Goal: Task Accomplishment & Management: Manage account settings

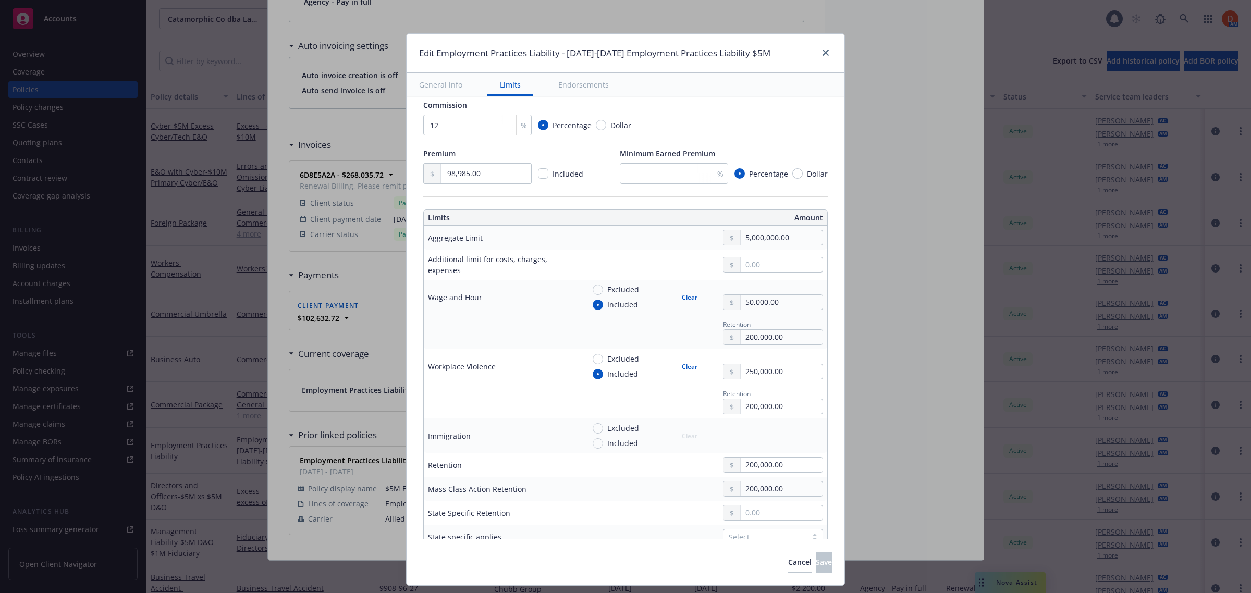
scroll to position [261, 0]
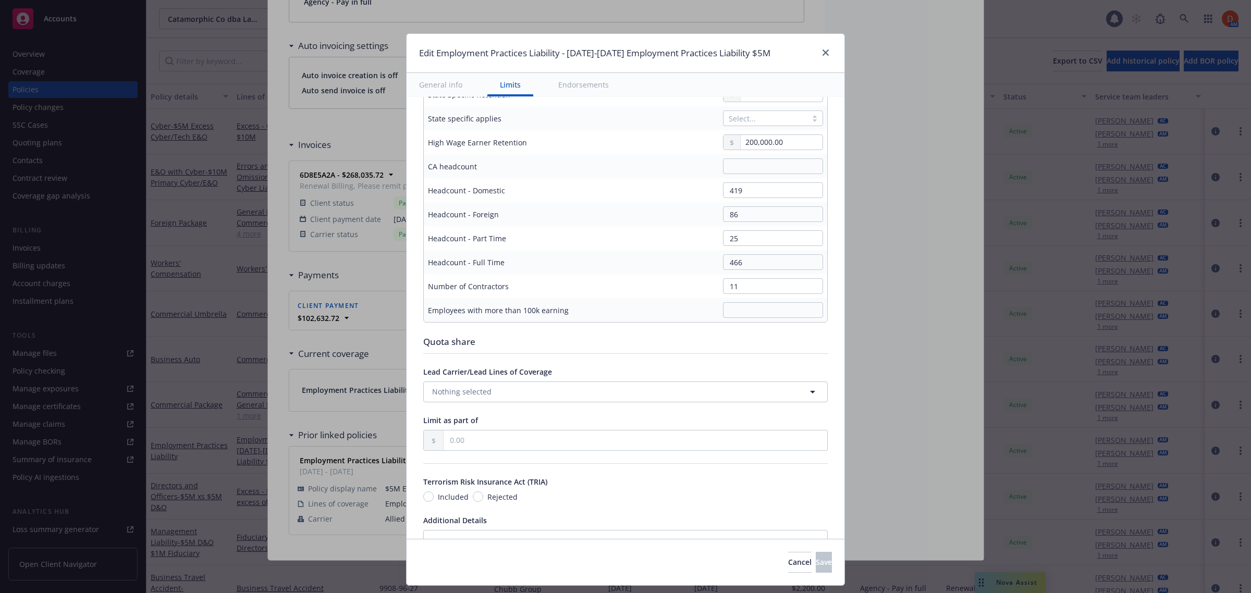
type textarea "x"
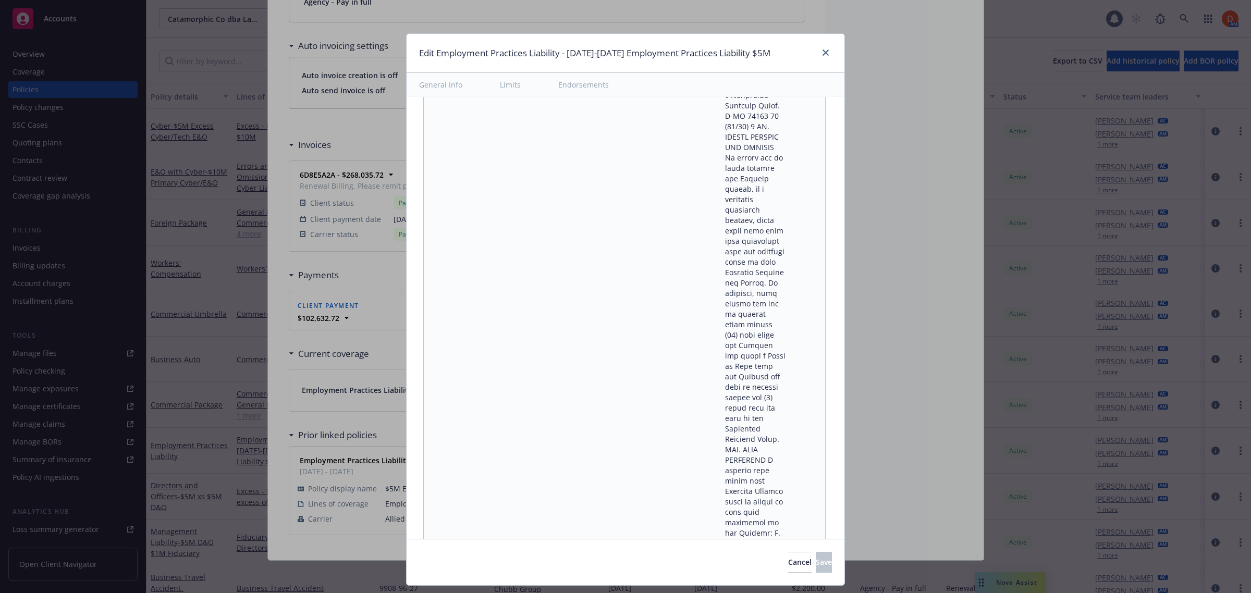
scroll to position [50231, 0]
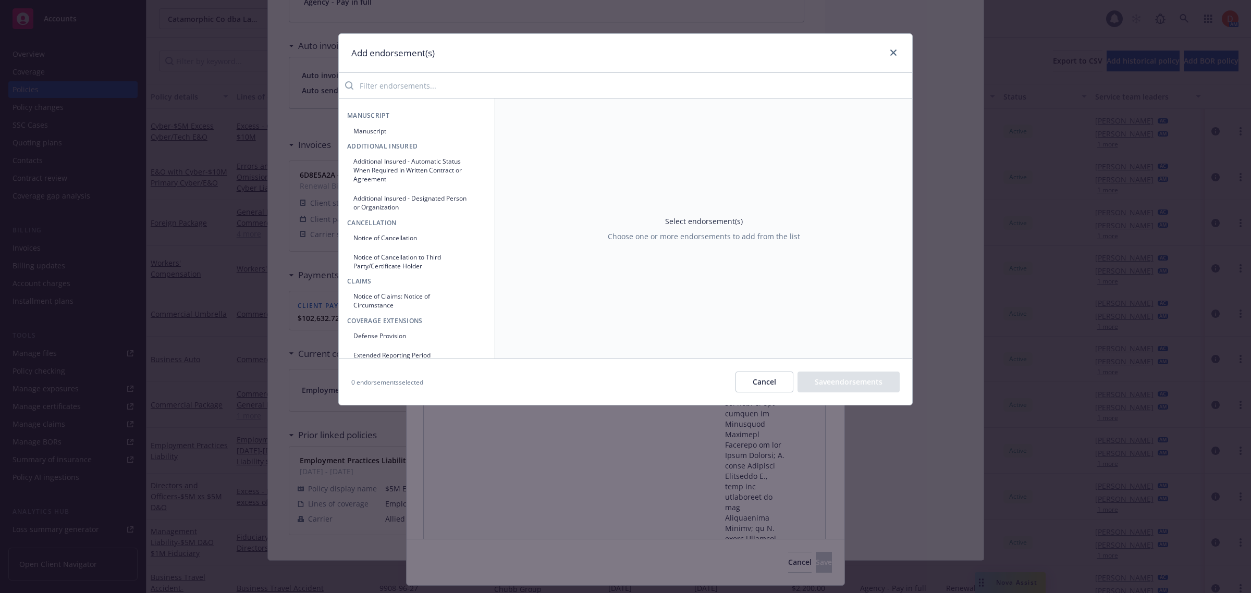
click at [429, 94] on input "search" at bounding box center [632, 85] width 559 height 21
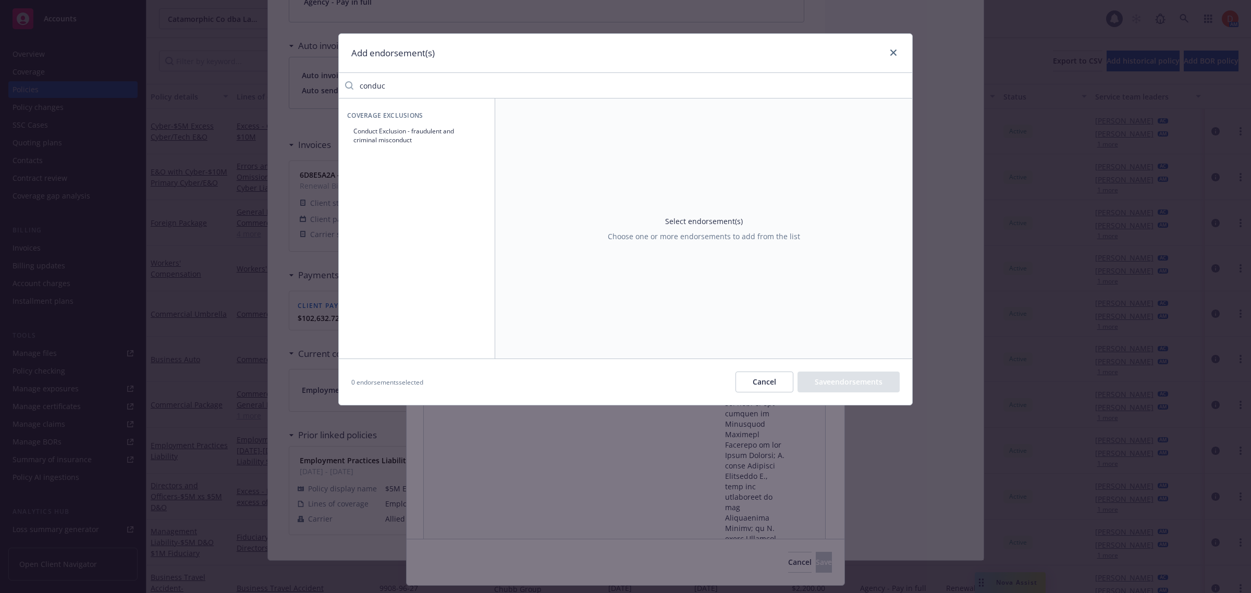
type input "conduc"
click at [433, 137] on button "Conduct Exclusion - fraudulent and criminal misconduct" at bounding box center [416, 135] width 139 height 26
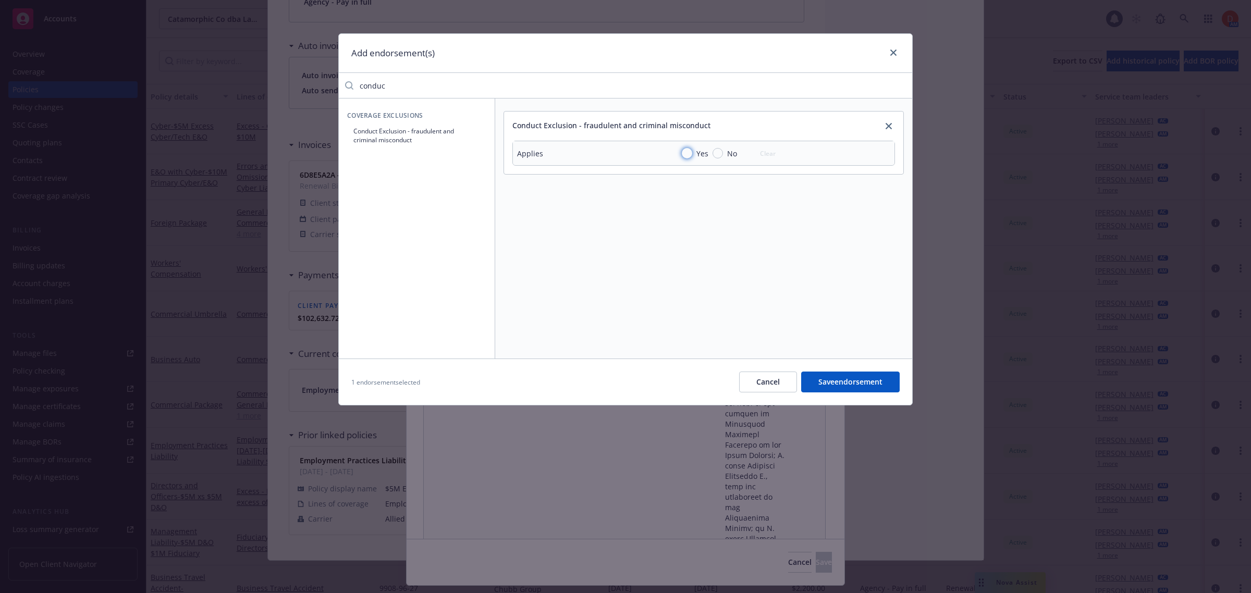
click at [687, 150] on input "Yes" at bounding box center [687, 153] width 10 height 10
radio input "true"
drag, startPoint x: 431, startPoint y: 84, endPoint x: 367, endPoint y: 85, distance: 63.1
click at [376, 85] on input "conduc" at bounding box center [632, 85] width 559 height 21
click at [418, 91] on input "conduc" at bounding box center [632, 85] width 559 height 21
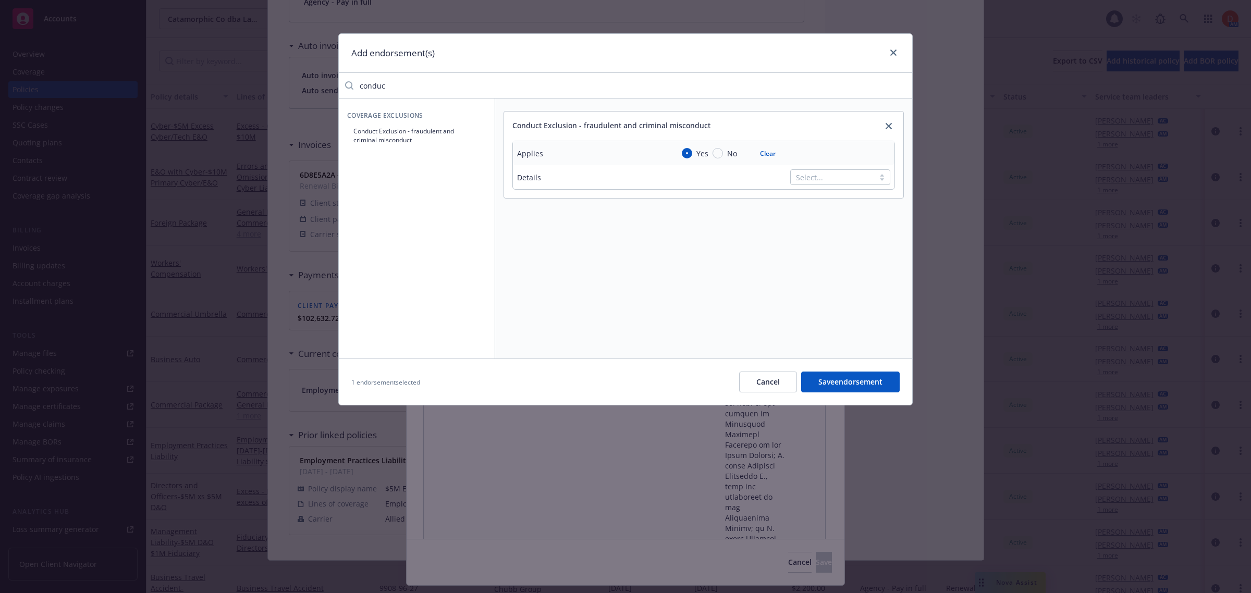
drag, startPoint x: 407, startPoint y: 87, endPoint x: 331, endPoint y: 84, distance: 75.6
click at [331, 84] on div "Add endorsement(s) conduc Coverage Exclusions Conduct Exclusion - fraudulent an…" at bounding box center [625, 296] width 1251 height 593
type input "f"
click at [403, 133] on button "Rescindability or Severability" at bounding box center [416, 130] width 139 height 17
click at [816, 249] on div "Select an option" at bounding box center [832, 245] width 73 height 11
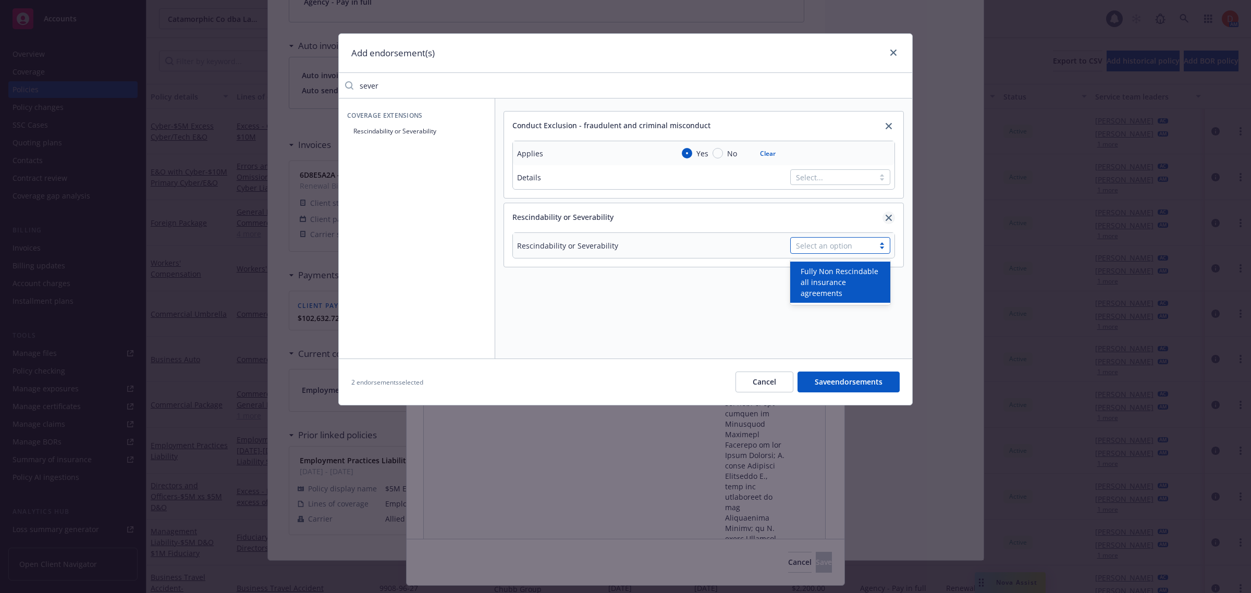
click at [886, 219] on icon "close" at bounding box center [889, 218] width 6 height 6
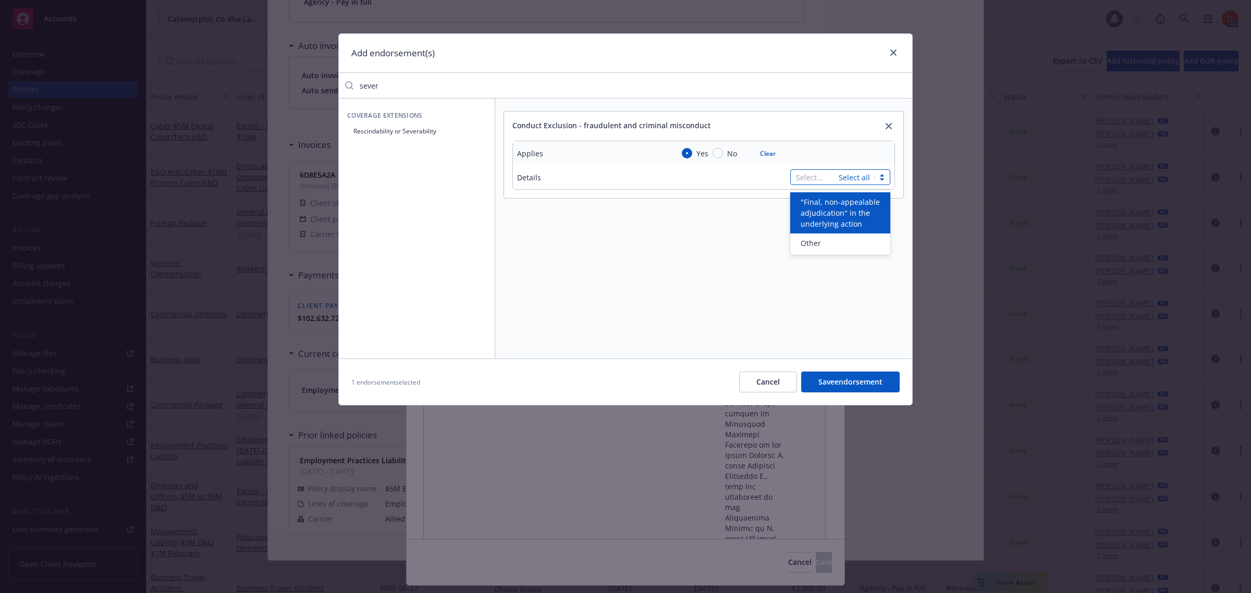
click at [868, 176] on div "Select... Select all" at bounding box center [840, 177] width 100 height 16
click at [873, 210] on span ""Final, non-appealable adjudication" in the underlying action" at bounding box center [842, 213] width 83 height 33
click at [807, 293] on div "Conduct Exclusion - fraudulent and criminal misconduct Applies Yes No Clear Det…" at bounding box center [703, 229] width 417 height 260
click at [387, 88] on input "sever" at bounding box center [632, 85] width 559 height 21
drag, startPoint x: 380, startPoint y: 84, endPoint x: 329, endPoint y: 84, distance: 51.1
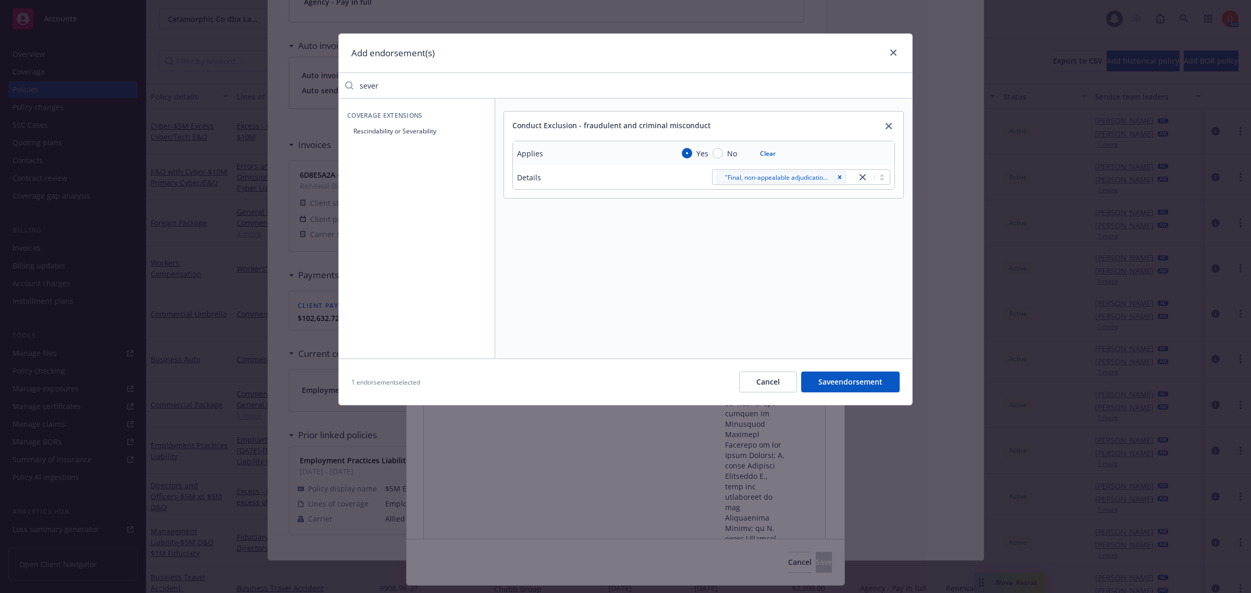
click at [329, 84] on div "Add endorsement(s) sever Coverage Extensions Rescindability or Severability Con…" at bounding box center [625, 296] width 1251 height 593
type input "h"
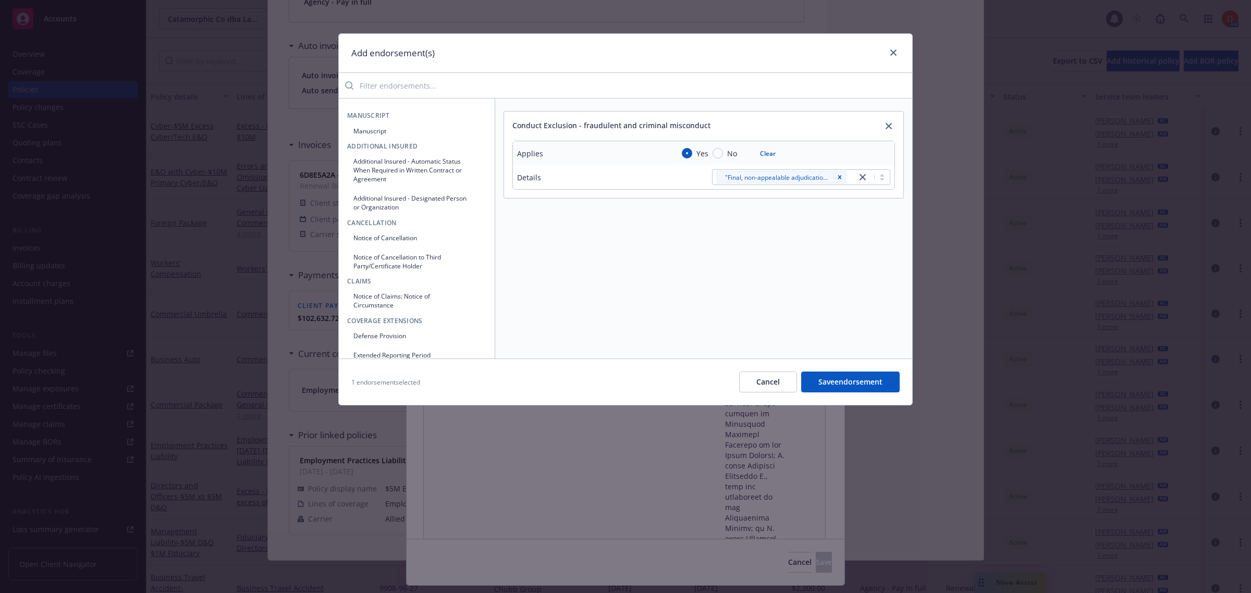
click at [863, 381] on button "Save endorsement" at bounding box center [850, 382] width 99 height 21
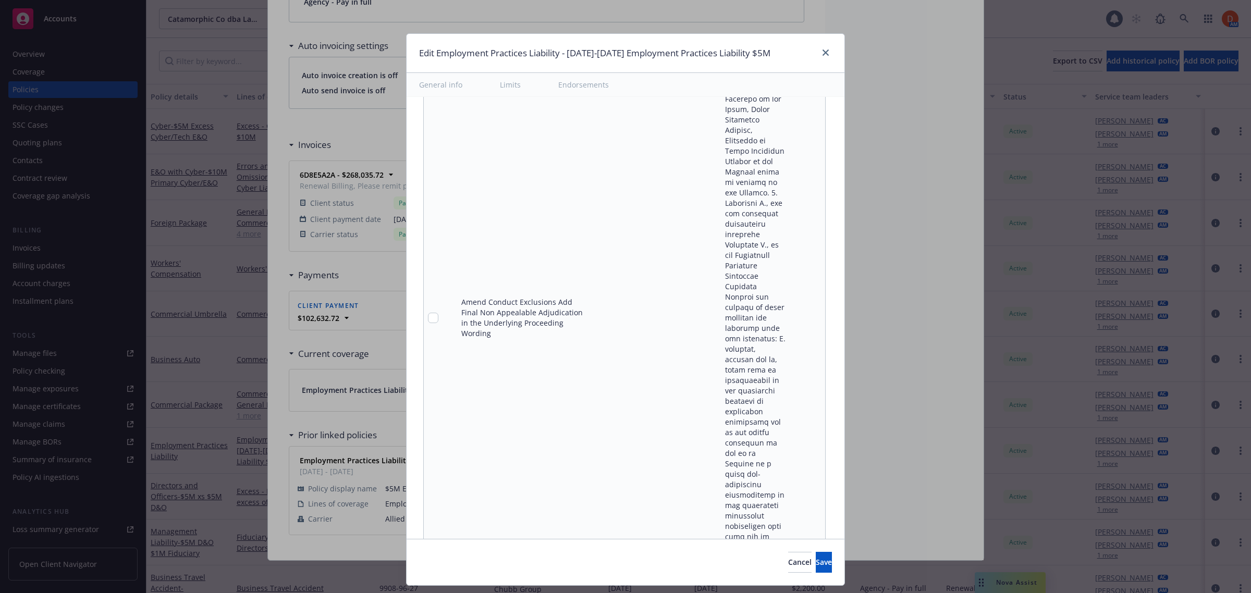
scroll to position [2606, 0]
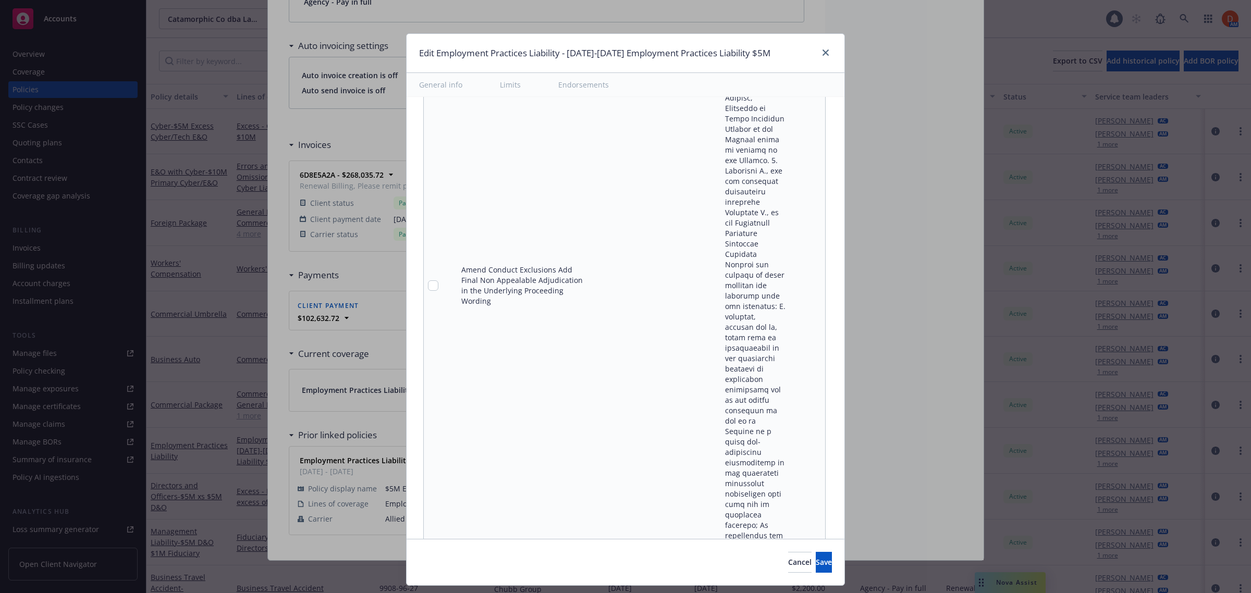
click at [811, 281] on icon "remove" at bounding box center [814, 285] width 7 height 8
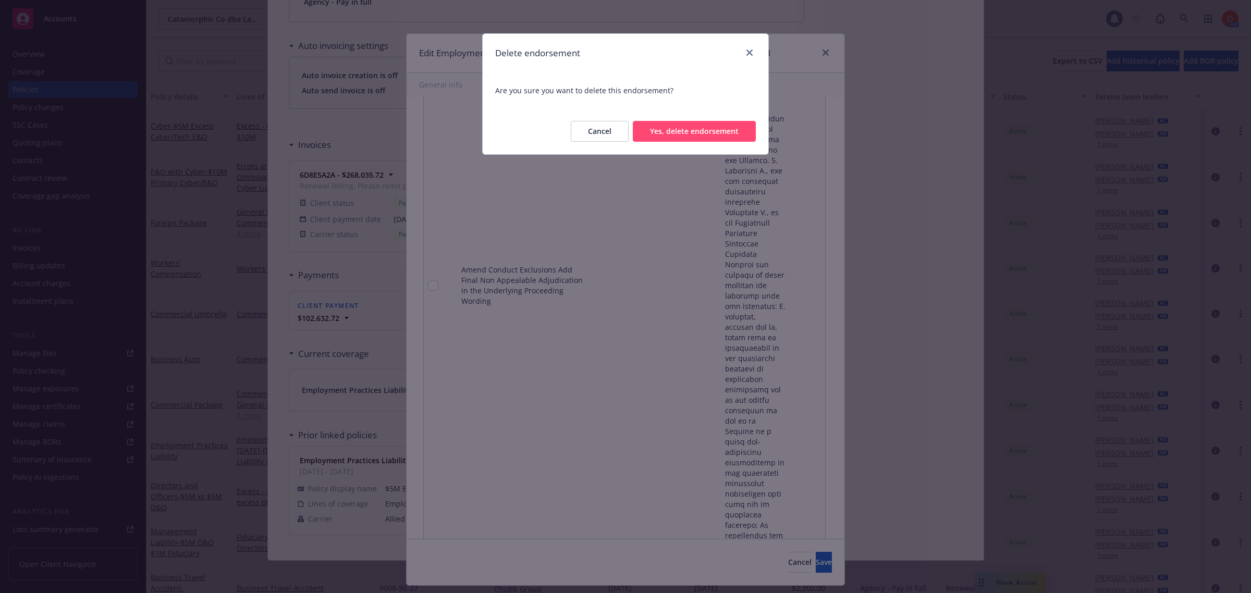
click at [722, 126] on button "Yes, delete endorsement" at bounding box center [694, 131] width 123 height 21
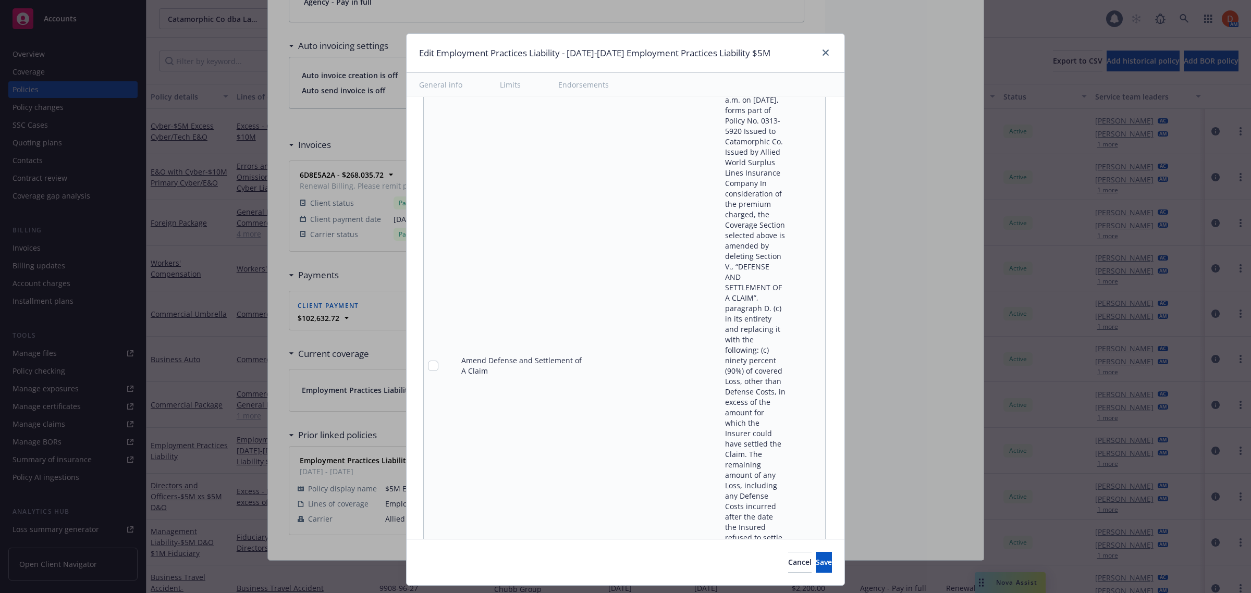
scroll to position [1303, 0]
click at [793, 279] on icon "pencil" at bounding box center [795, 281] width 5 height 5
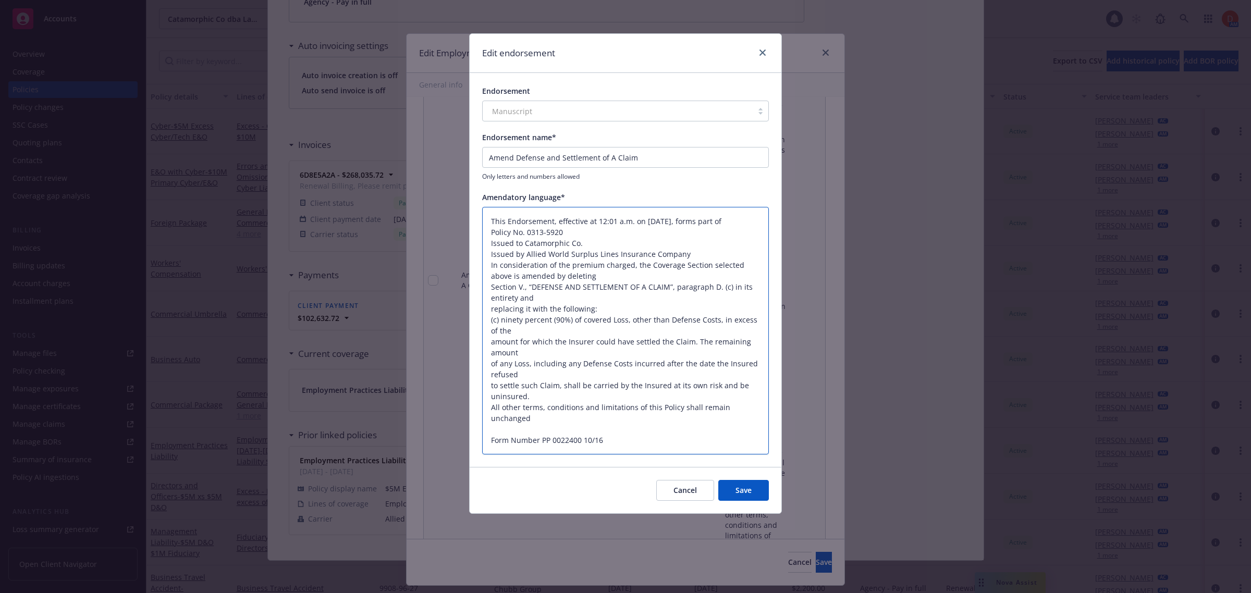
scroll to position [0, 0]
drag, startPoint x: 551, startPoint y: 415, endPoint x: 485, endPoint y: 217, distance: 208.3
click at [485, 217] on textarea "This Endorsement, effective at 12:01 a.m. on October 31, 2024, forms part of Po…" at bounding box center [625, 331] width 287 height 248
type textarea "x"
type textarea "H Form Number PP 0022400 10/16"
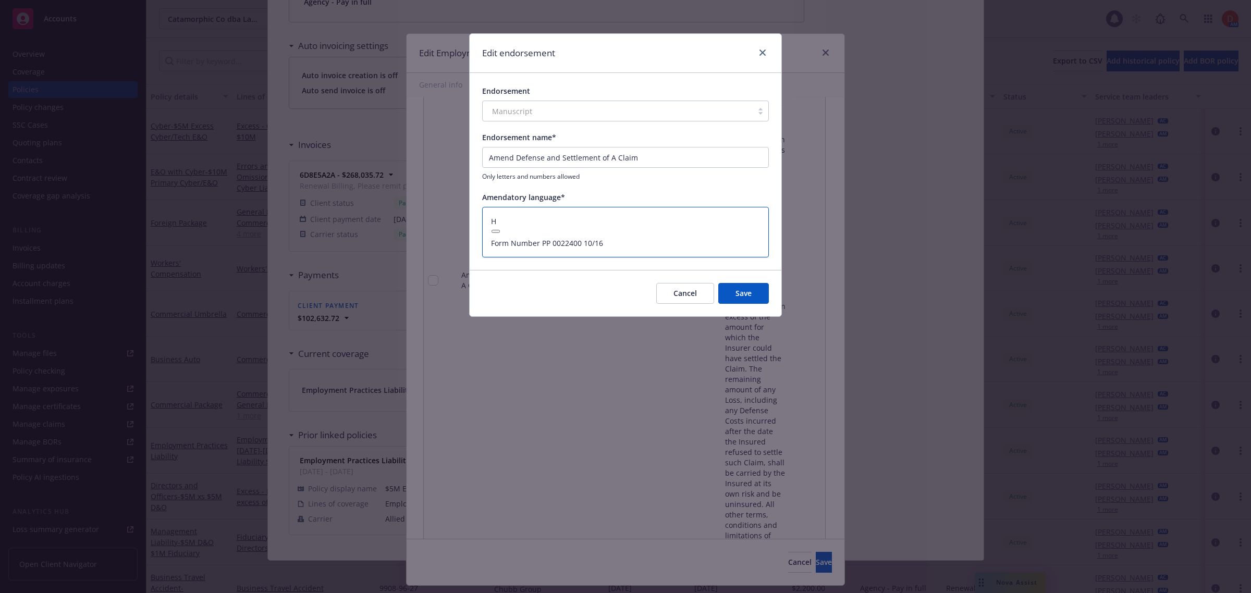
type textarea "x"
type textarea "Ha Form Number PP 0022400 10/16"
type textarea "x"
type textarea "Ham Form Number PP 0022400 10/16"
type textarea "x"
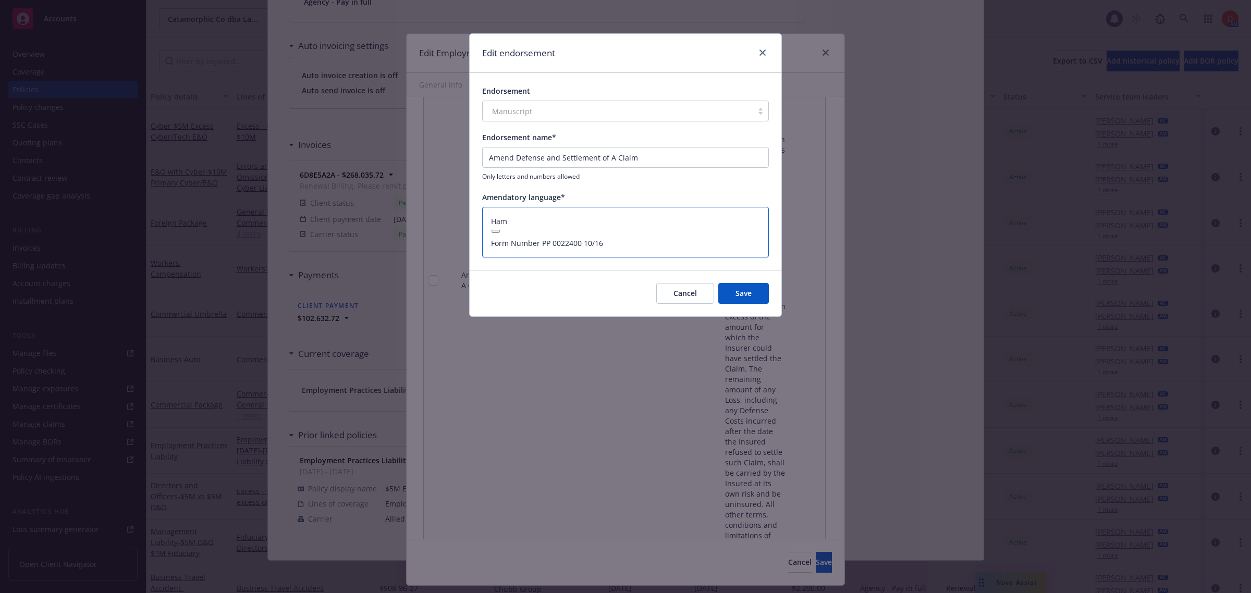
type textarea "Hamm Form Number PP 0022400 10/16"
type textarea "x"
type textarea "Hamme Form Number PP 0022400 10/16"
type textarea "x"
type textarea "Hammer Form Number PP 0022400 10/16"
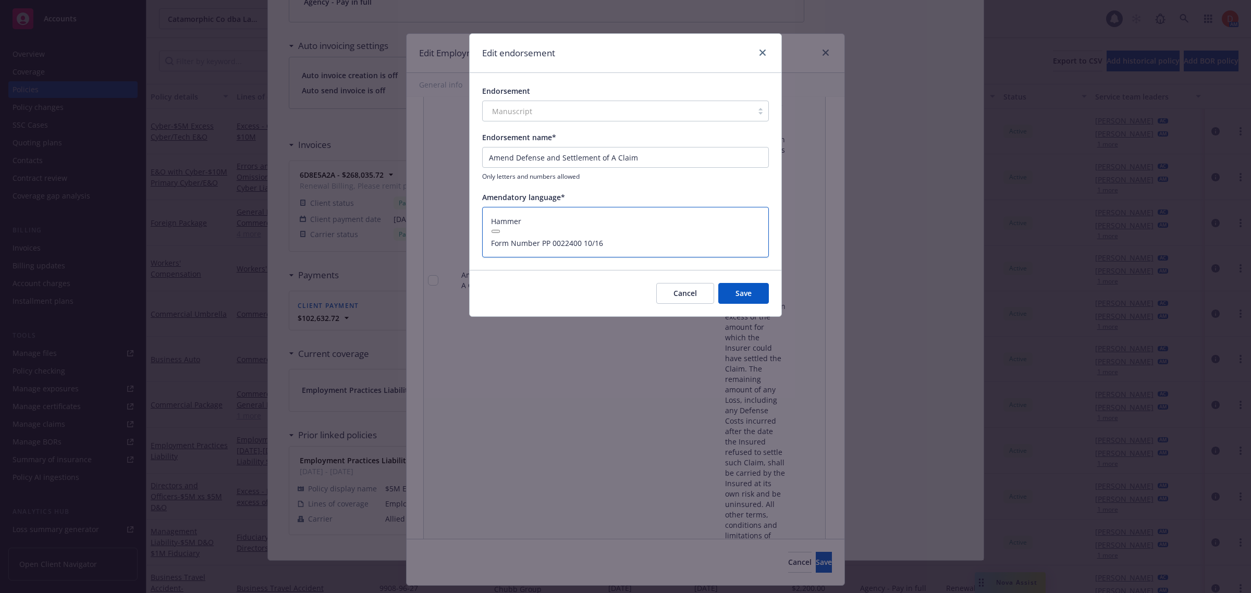
type textarea "x"
type textarea "Hammer 9 Form Number PP 0022400 10/16"
type textarea "x"
type textarea "Hammer 90 Form Number PP 0022400 10/16"
type textarea "x"
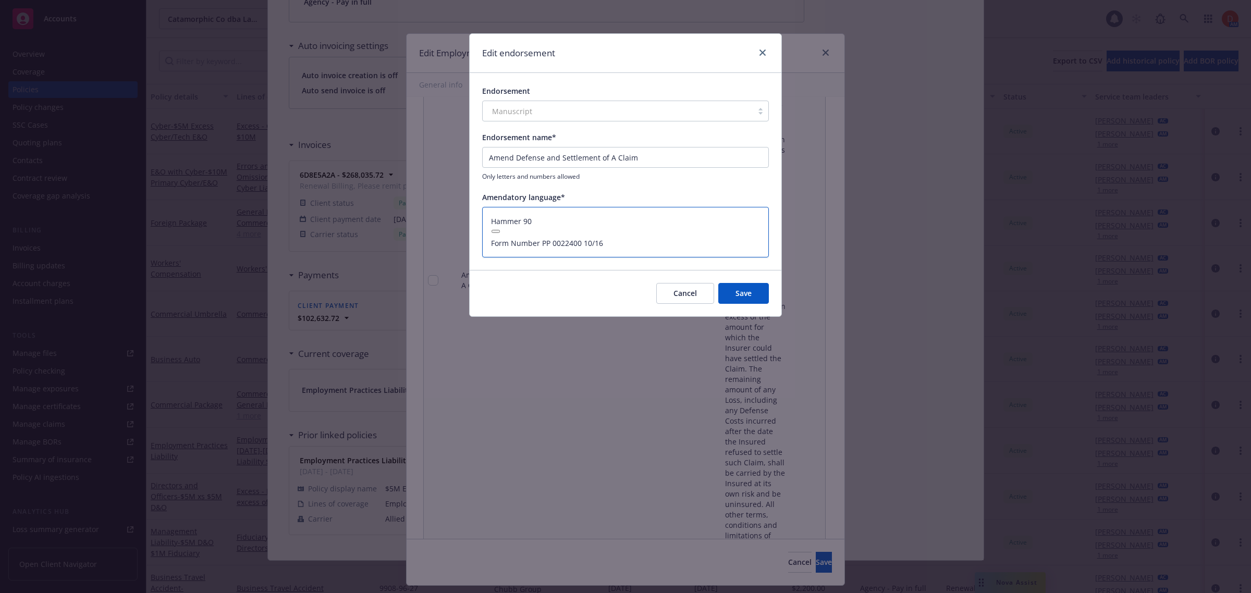
type textarea "Hammer 90/ Form Number PP 0022400 10/16"
type textarea "x"
type textarea "Hammer 90/1 Form Number PP 0022400 10/16"
type textarea "x"
type textarea "Hammer 90/10 Form Number PP 0022400 10/16"
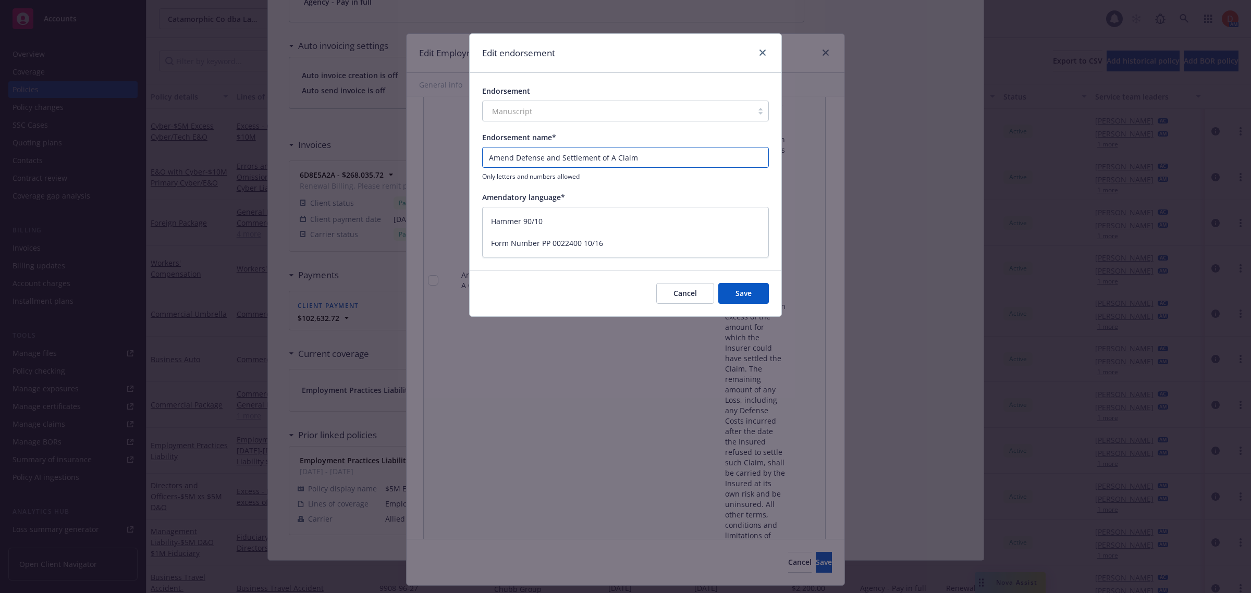
drag, startPoint x: 517, startPoint y: 157, endPoint x: 458, endPoint y: 154, distance: 59.5
click at [458, 154] on div "Edit endorsement Endorsement Manuscript Endorsement name* Amend Defense and Set…" at bounding box center [625, 296] width 1251 height 593
type textarea "x"
type input "Defense and Settlement of A Claim"
click at [753, 290] on button "Save" at bounding box center [743, 293] width 51 height 21
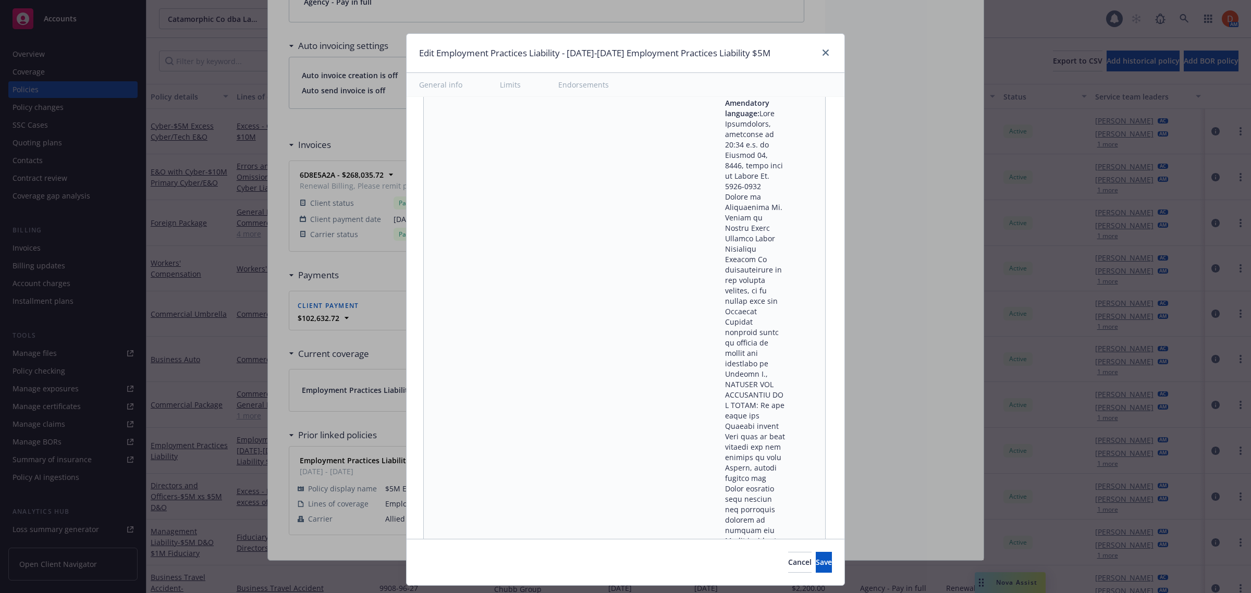
scroll to position [1238, 0]
click at [793, 504] on icon "pencil" at bounding box center [796, 507] width 6 height 6
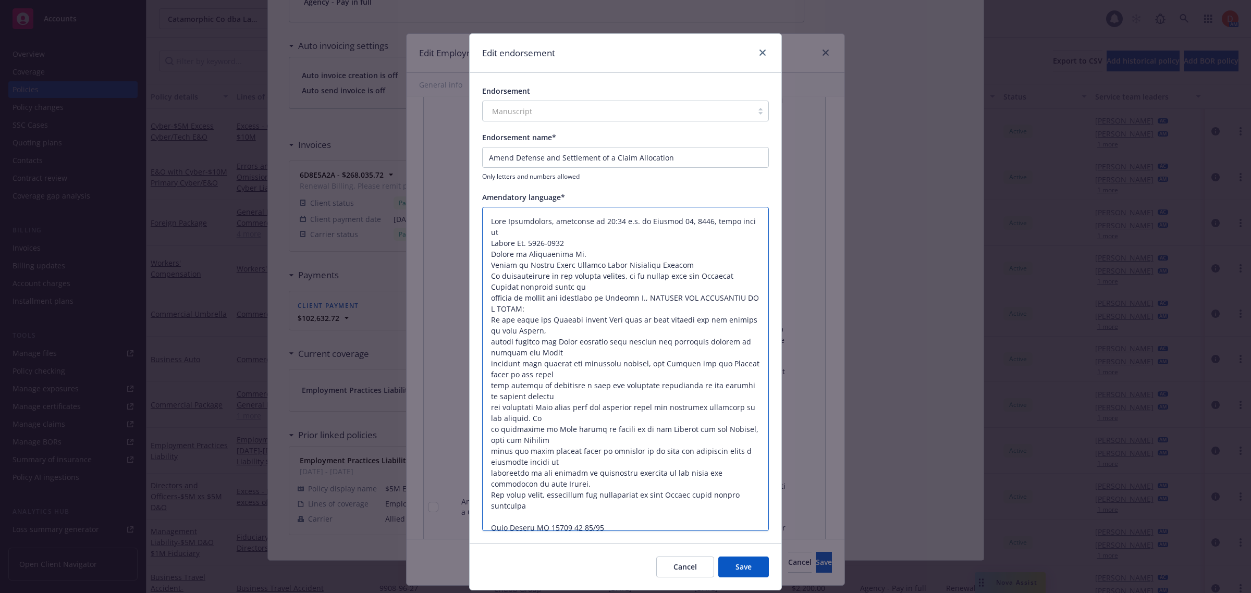
click at [558, 506] on textarea at bounding box center [625, 369] width 287 height 325
drag, startPoint x: 548, startPoint y: 503, endPoint x: 444, endPoint y: 208, distance: 312.4
click at [444, 208] on div "Edit endorsement Endorsement Manuscript Endorsement name* Amend Defense and Set…" at bounding box center [625, 296] width 1251 height 593
paste textarea "10MB per file, or 32MB when multiple files are attached. This limitation is bas…"
type textarea "x"
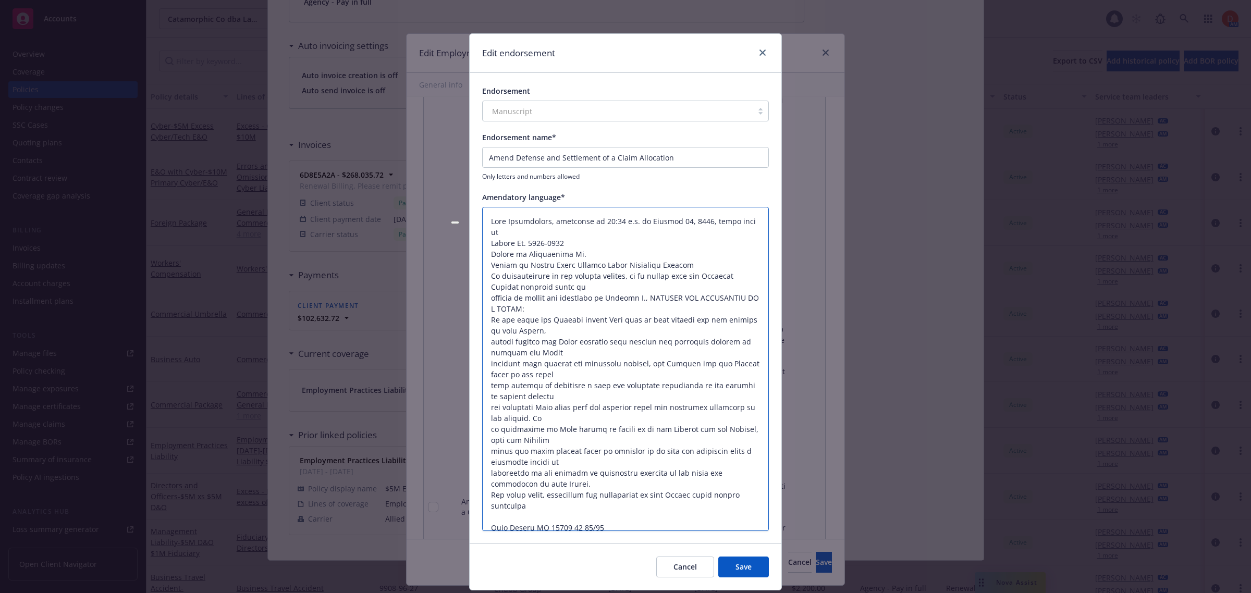
type textarea "10MB per file, or 32MB when multiple files are attached. This limitation is bas…"
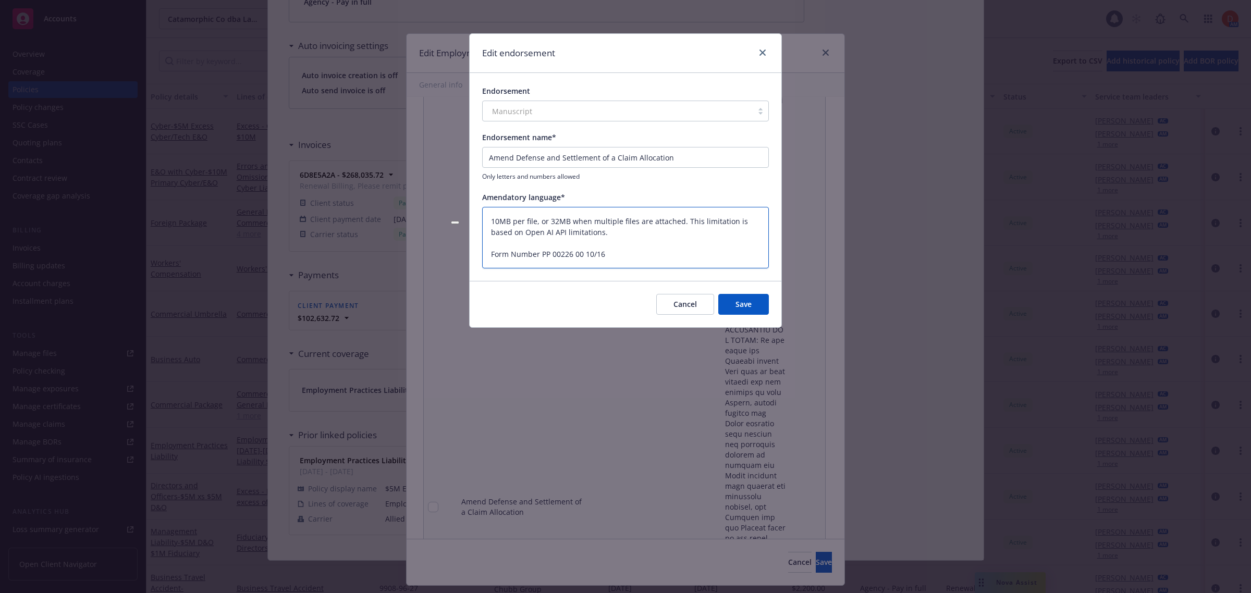
type textarea "x"
type textarea "This Endorsement, effective at 12:01 a.m. on October 31, 2024, forms part of Po…"
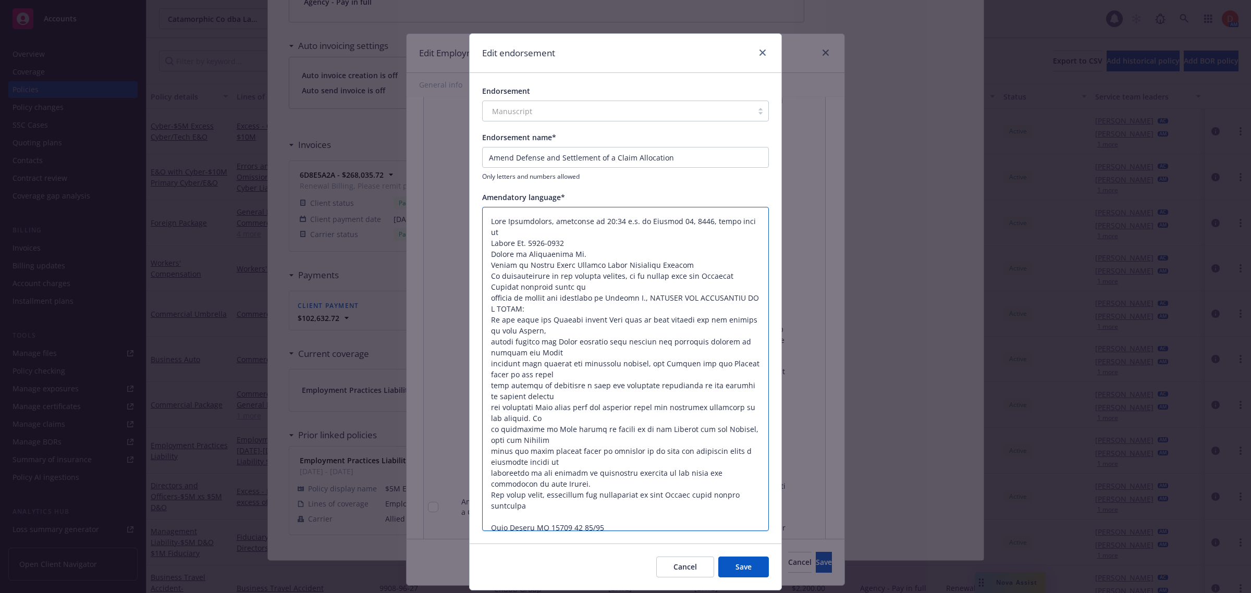
click at [593, 410] on textarea at bounding box center [625, 369] width 287 height 325
drag, startPoint x: 527, startPoint y: 504, endPoint x: 439, endPoint y: 213, distance: 304.4
click at [439, 213] on div "Edit endorsement Endorsement Manuscript Endorsement name* Amend Defense and Set…" at bounding box center [625, 296] width 1251 height 593
paste textarea "Policy amended for fair allocation of covered/uncovered loss. Insurer pays equi…"
type textarea "x"
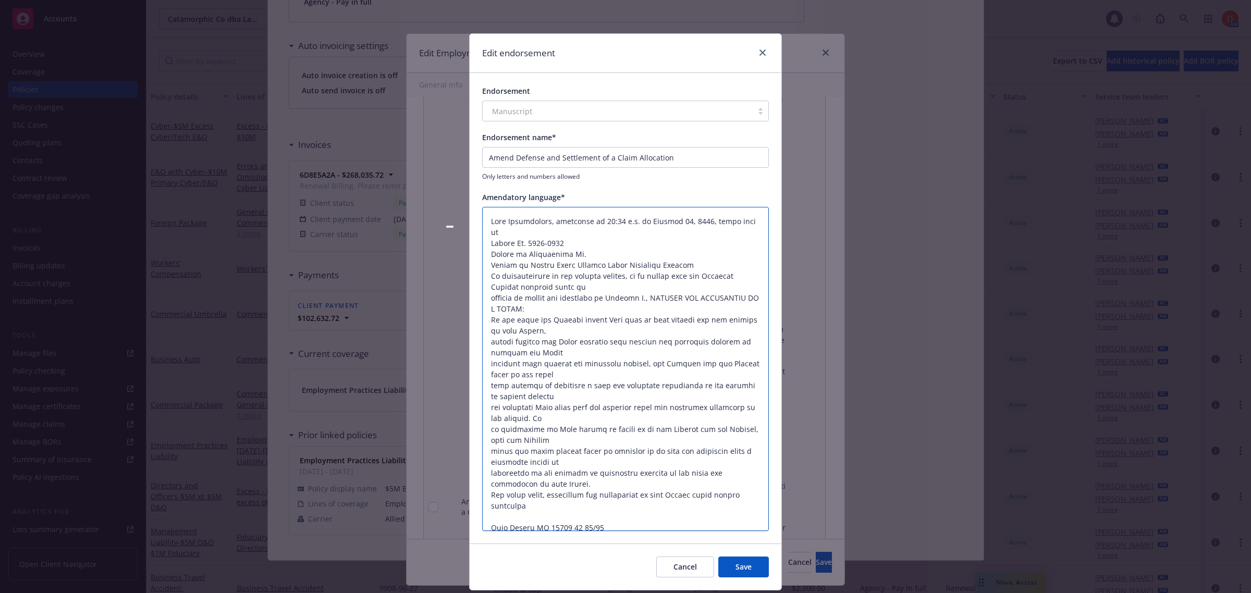
type textarea "Policy amended for fair allocation of covered/uncovered loss. Insurer pays equi…"
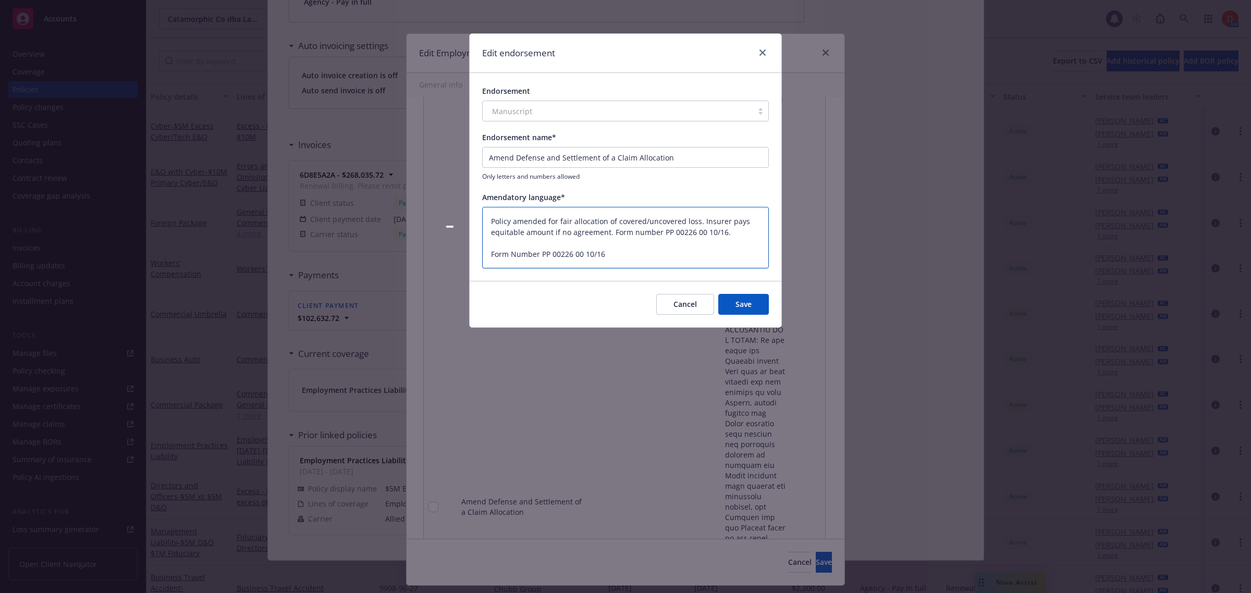
drag, startPoint x: 744, startPoint y: 231, endPoint x: 611, endPoint y: 236, distance: 132.5
click at [611, 236] on textarea "Policy amended for fair allocation of covered/uncovered loss. Insurer pays equi…" at bounding box center [625, 238] width 287 height 62
type textarea "x"
type textarea "Policy amended for fair allocation of covered/uncovered loss. Insurer pays equi…"
type textarea "x"
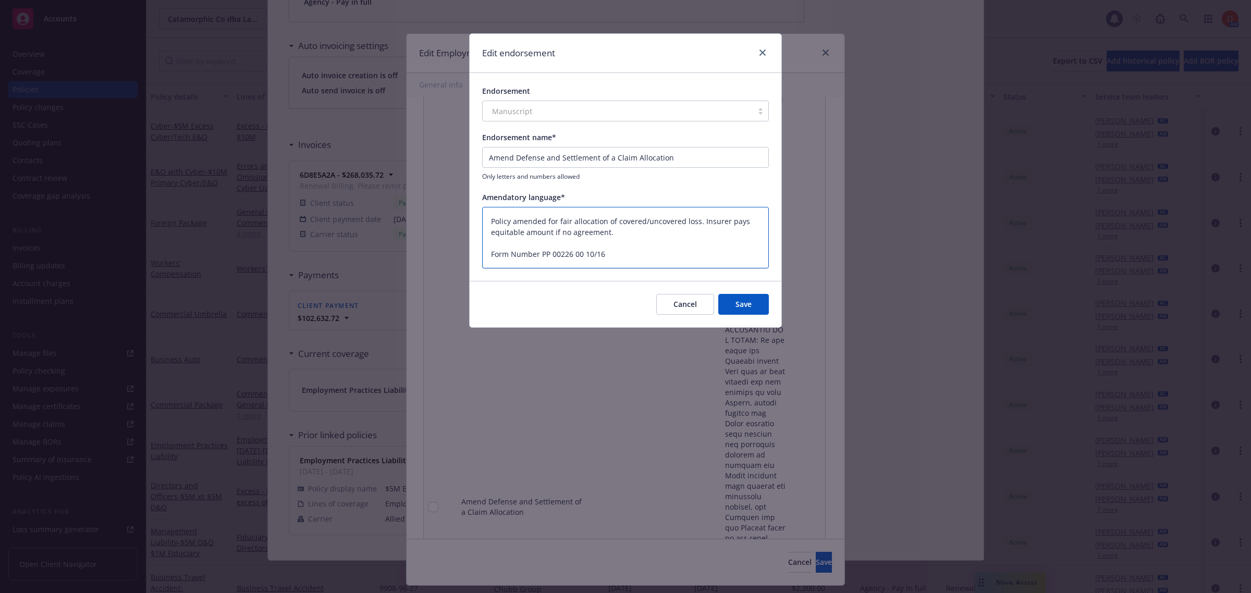
type textarea "Policy amended for fair allocation of covered/uncovered loss. Insurer pays equi…"
click at [746, 308] on button "Save" at bounding box center [743, 304] width 51 height 21
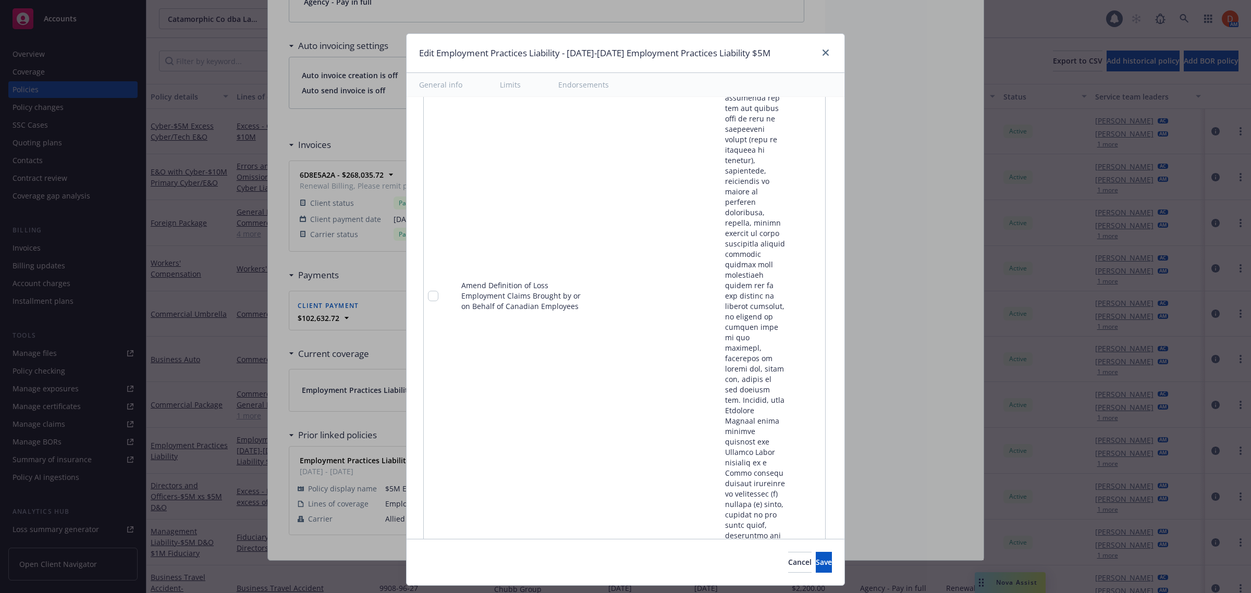
scroll to position [1905, 0]
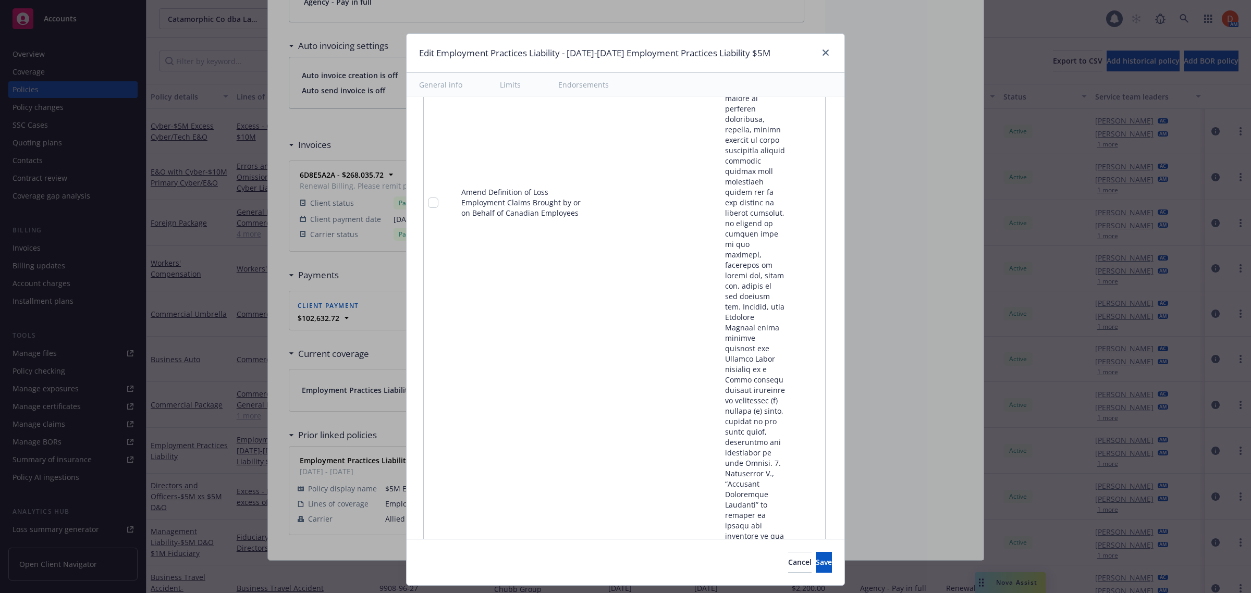
click at [793, 201] on icon "pencil" at bounding box center [795, 203] width 5 height 5
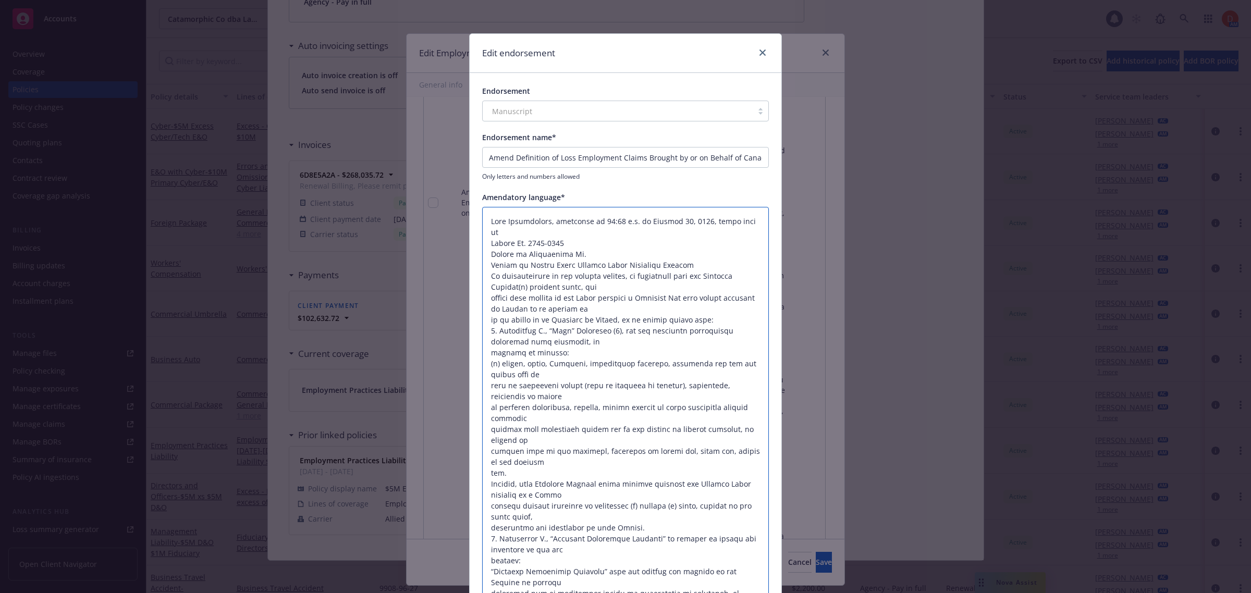
drag, startPoint x: 711, startPoint y: 316, endPoint x: 416, endPoint y: 212, distance: 313.4
click at [416, 212] on div "Edit endorsement Endorsement Manuscript Endorsement name* Amend Definition of L…" at bounding box center [625, 296] width 1251 height 593
type textarea "x"
type textarea "1. Definition K., “Loss” Paragraph (5), and the paragraph immediately following…"
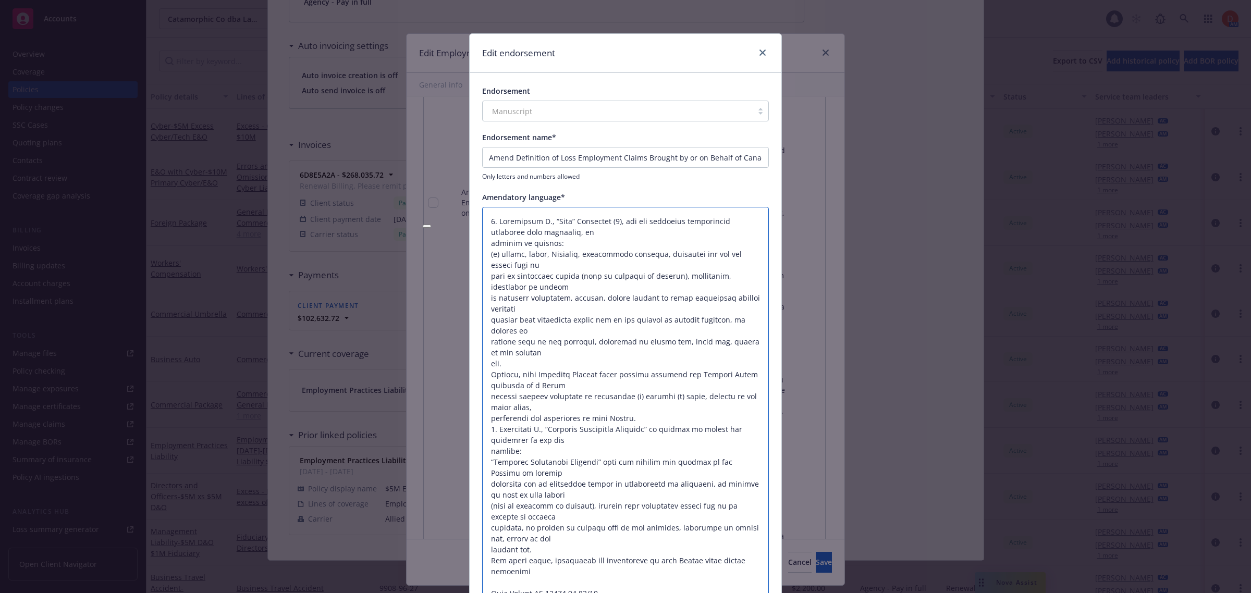
type textarea "x"
type textarea "1. Definition K., “Loss” Paragraph (5), and the paragraph immediately following…"
click at [535, 222] on textarea at bounding box center [625, 407] width 287 height 401
type textarea "x"
type textarea "1. Definition ., “Loss” Paragraph (5), and the paragraph immediately following …"
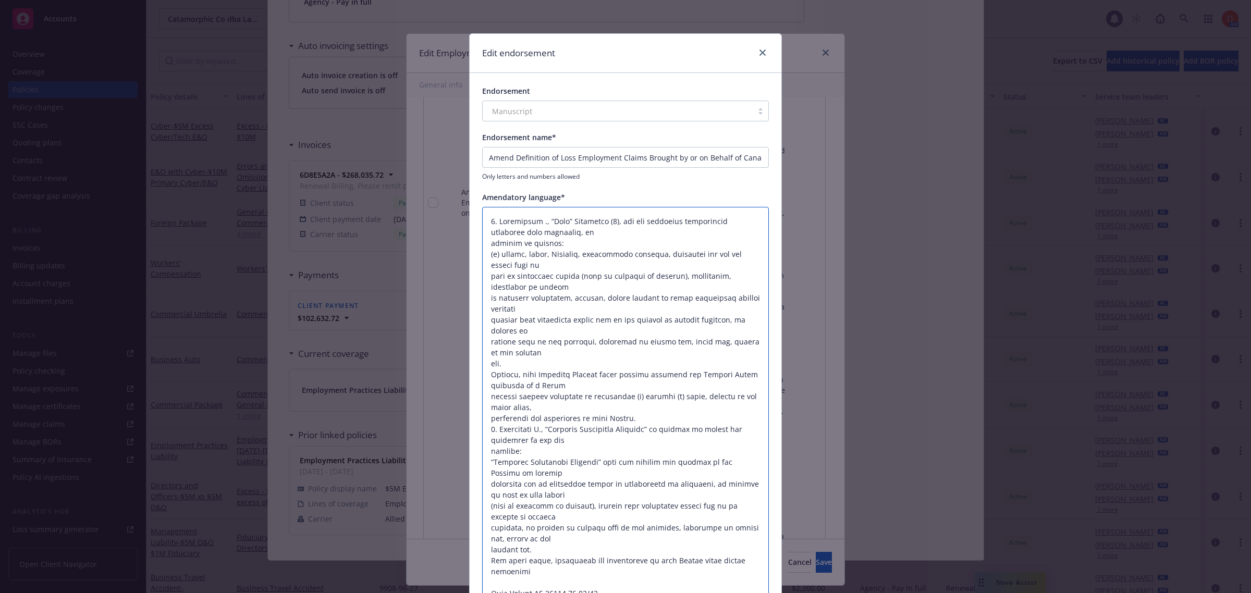
click at [534, 223] on textarea at bounding box center [625, 407] width 287 height 401
type textarea "x"
type textarea "1. Definition . “Loss” Paragraph (5), and the paragraph immediately following s…"
type textarea "x"
type textarea "1. Definition “Loss” Paragraph (5), and the paragraph immediately following suc…"
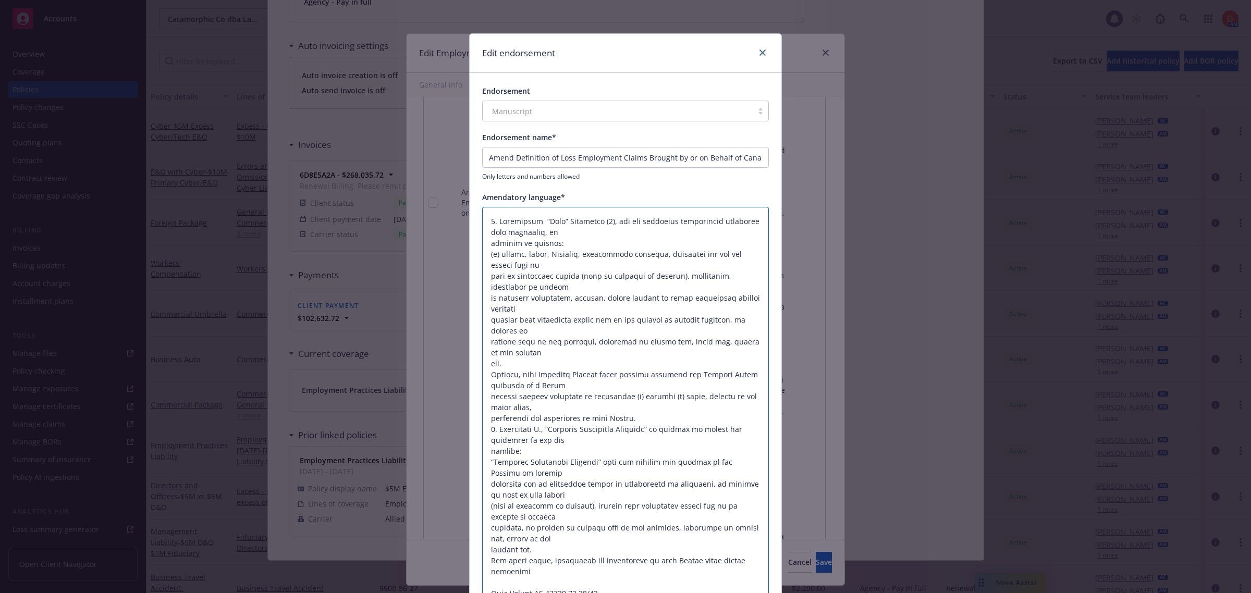
click at [498, 218] on textarea at bounding box center [625, 407] width 287 height 401
click at [496, 223] on textarea at bounding box center [625, 407] width 287 height 401
type textarea "x"
type textarea "1.Definition “Loss” Paragraph (5), and the paragraph immediately following such…"
type textarea "x"
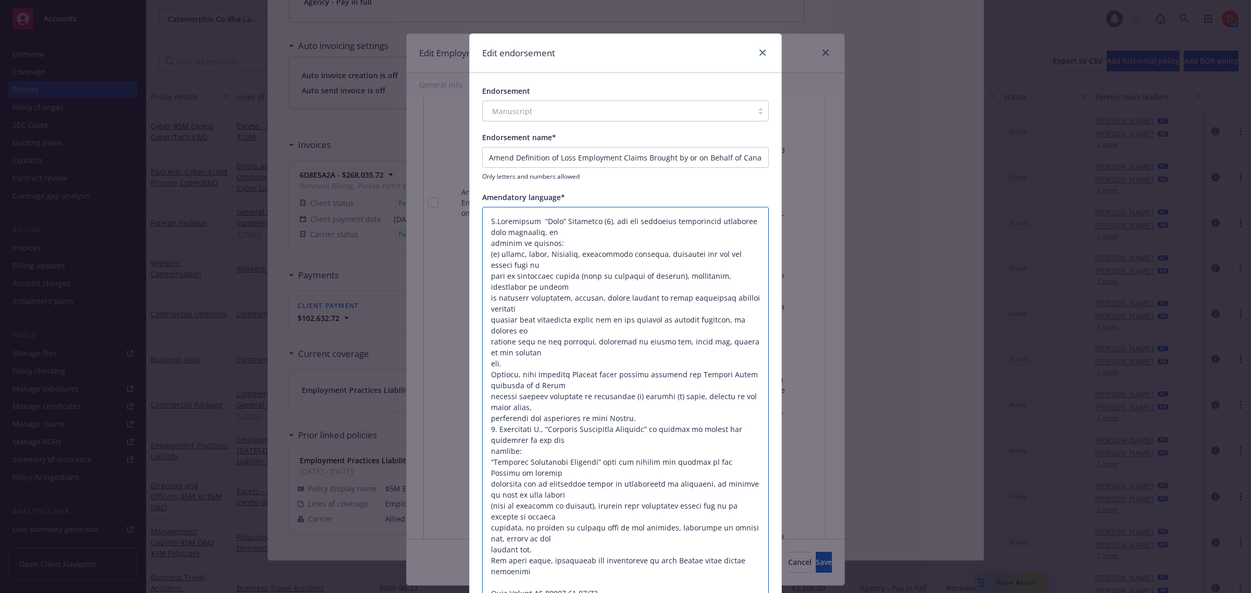
type textarea "1Definition “Loss” Paragraph (5), and the paragraph immediately following such …"
type textarea "x"
type textarea "Definition “Loss” Paragraph (5), and the paragraph immediately following such p…"
drag, startPoint x: 546, startPoint y: 220, endPoint x: 593, endPoint y: 218, distance: 47.0
click at [593, 218] on textarea at bounding box center [625, 407] width 287 height 401
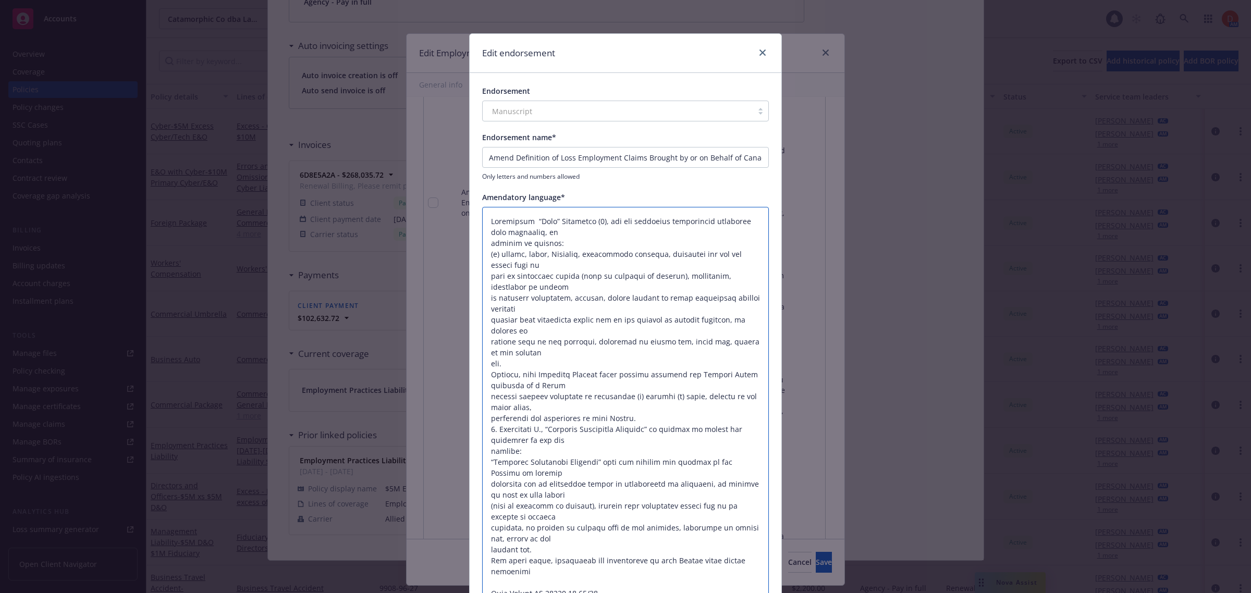
type textarea "x"
type textarea "Definition “Loss” and the paragraph immediately following such paragraph, is am…"
type textarea "x"
type textarea "Definition “Loss” and the paragraph immediately following such paragraph, is am…"
click at [485, 266] on textarea at bounding box center [625, 402] width 287 height 390
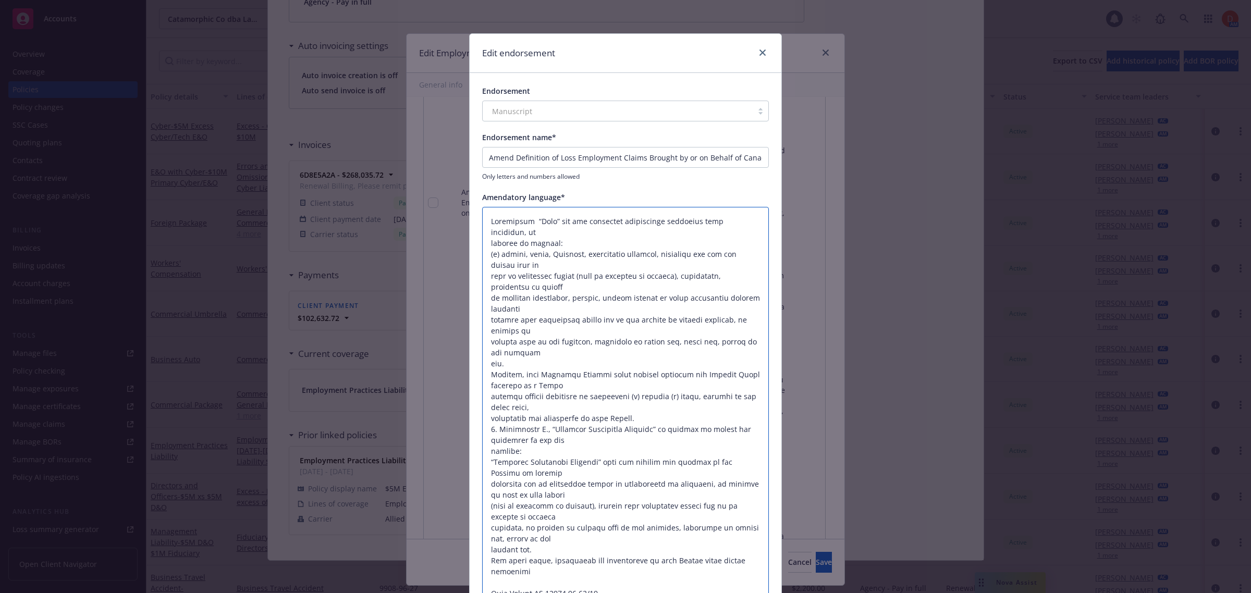
type textarea "x"
type textarea "Definition “Loss” and the paragraph immediately following such paragraph, is am…"
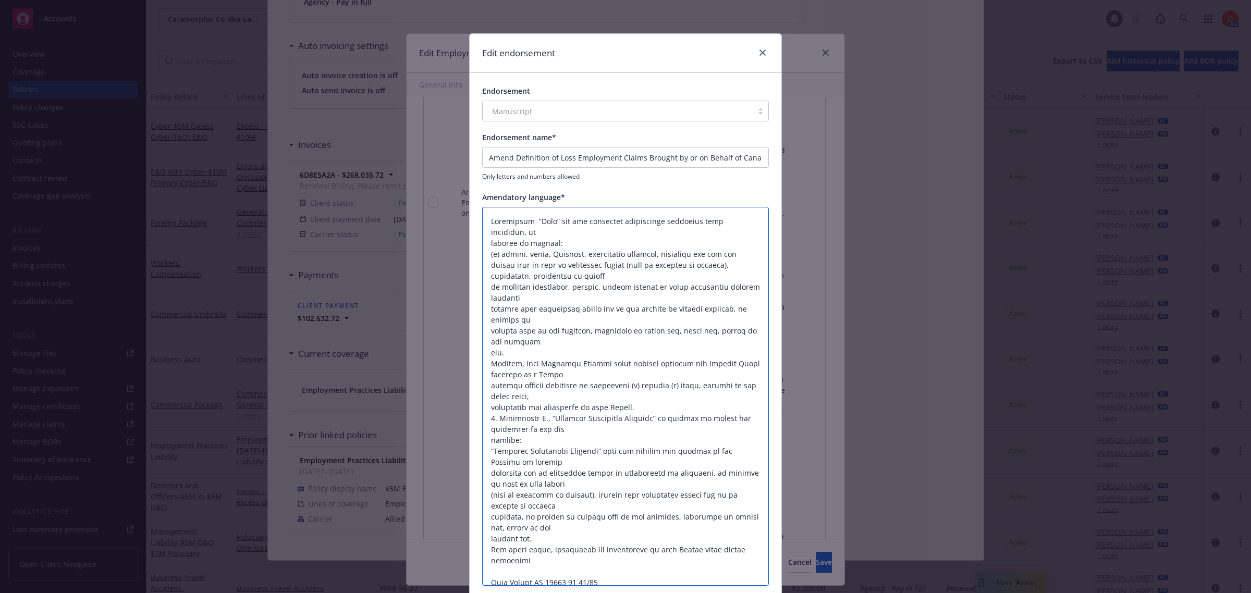
click at [485, 272] on textarea at bounding box center [625, 396] width 287 height 379
type textarea "x"
type textarea "Definition “Loss” and the paragraph immediately following such paragraph, is am…"
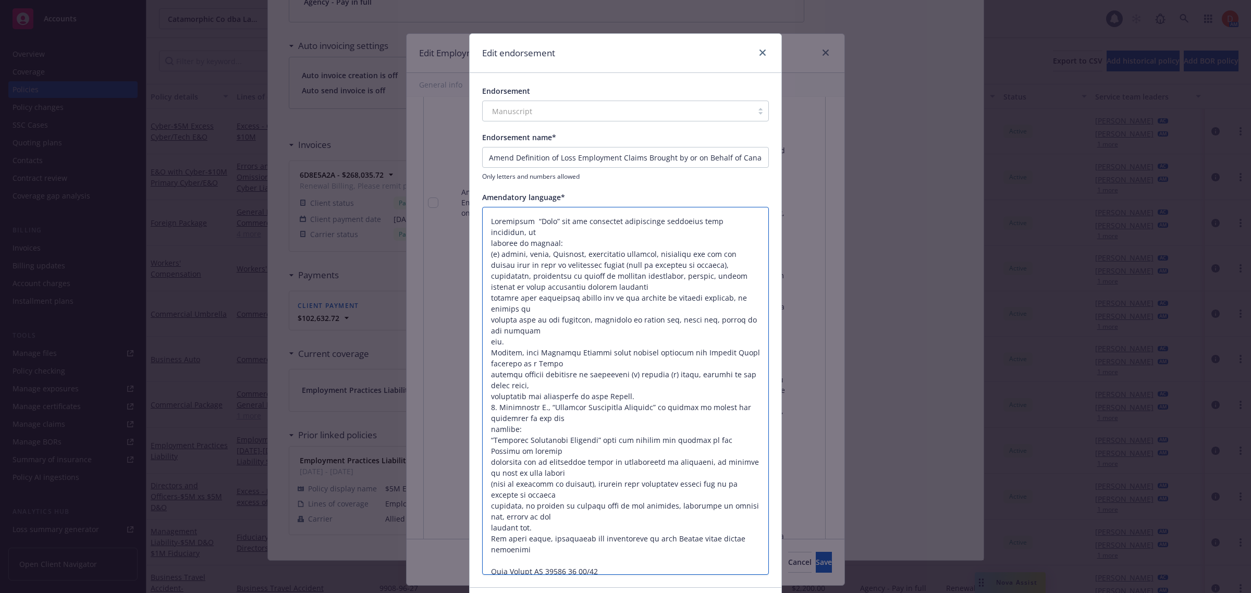
type textarea "x"
type textarea "Definition “Loss” and the paragraph immediately following such paragraph, is am…"
click at [485, 287] on textarea at bounding box center [625, 391] width 287 height 369
type textarea "x"
type textarea "Definition “Loss” and the paragraph immediately following such paragraph, is am…"
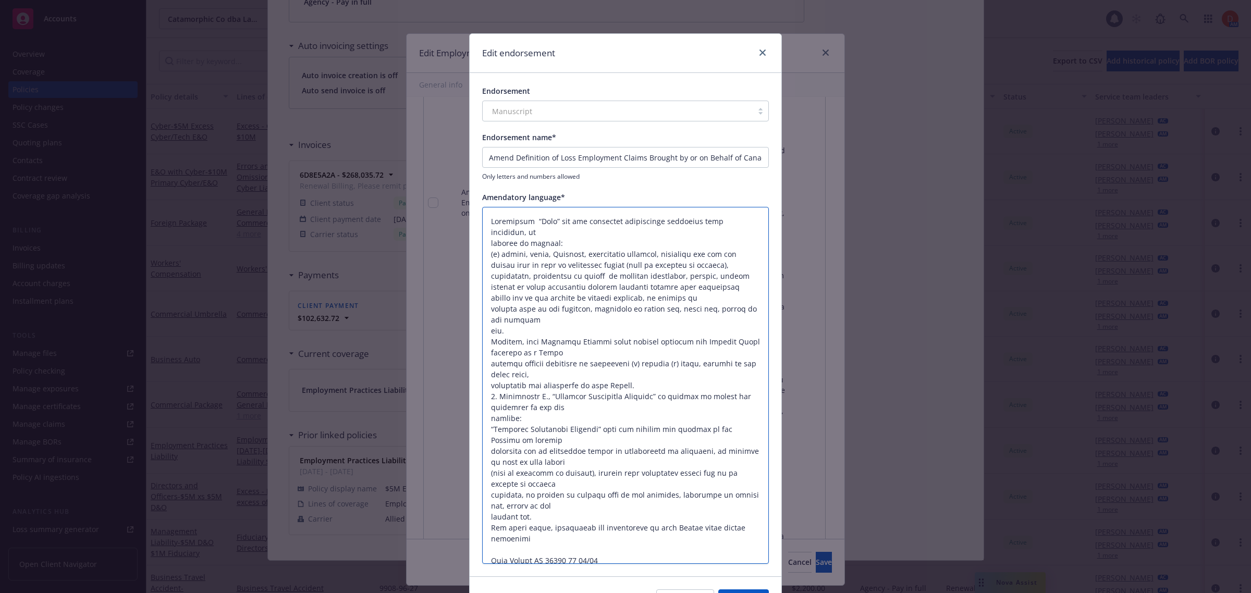
type textarea "x"
type textarea "Definition “Loss” and the paragraph immediately following such paragraph, is am…"
click at [485, 299] on textarea at bounding box center [625, 386] width 287 height 358
type textarea "x"
type textarea "Definition “Loss” and the paragraph immediately following such paragraph, is am…"
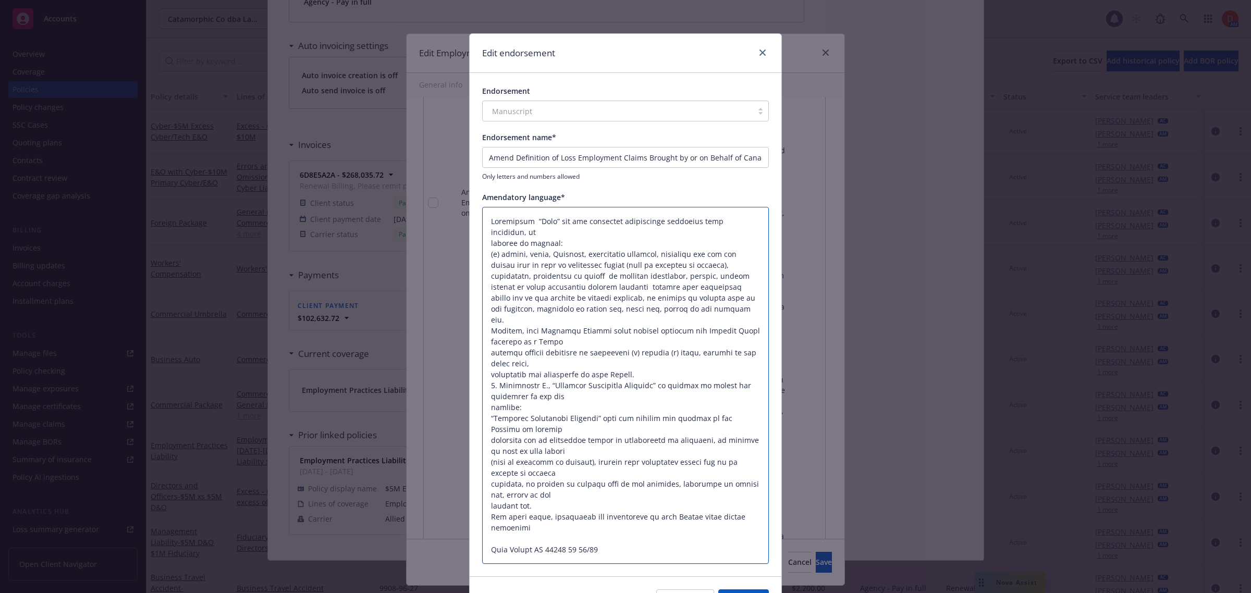
type textarea "x"
type textarea "Definition “Loss” and the paragraph immediately following such paragraph, is am…"
click at [482, 308] on textarea at bounding box center [625, 380] width 287 height 347
type textarea "x"
type textarea "Definition “Loss” and the paragraph immediately following such paragraph, is am…"
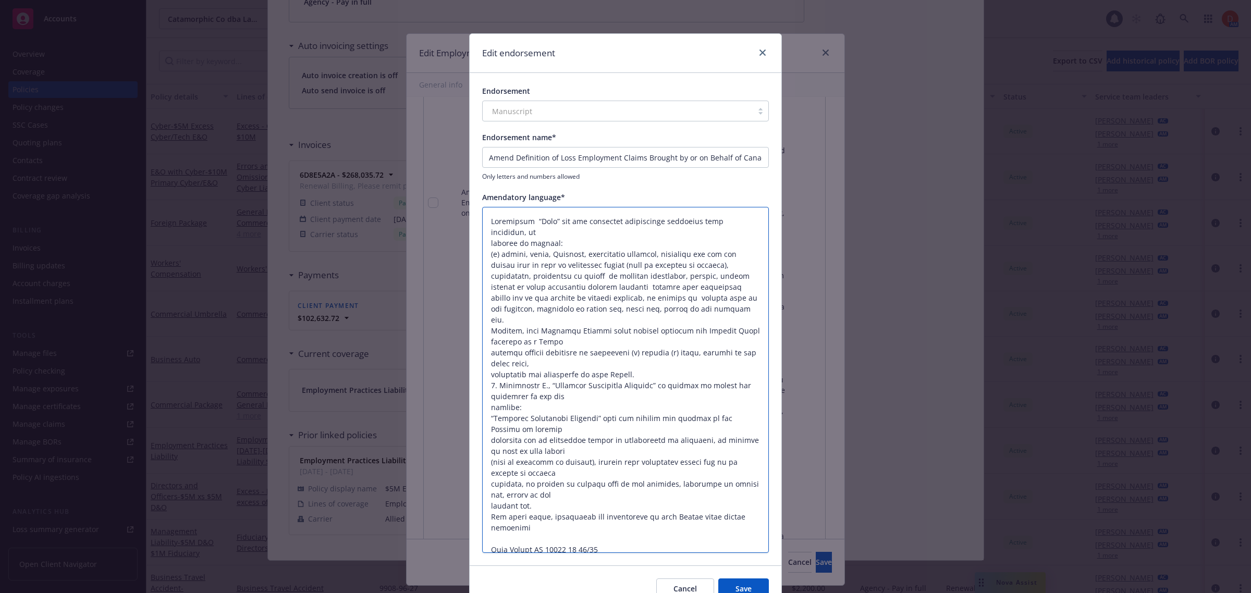
type textarea "x"
type textarea "Definition “Loss” and the paragraph immediately following such paragraph, is am…"
click at [486, 334] on textarea at bounding box center [625, 375] width 287 height 336
type textarea "x"
type textarea "Definition “Loss” and the paragraph immediately following such paragraph, is am…"
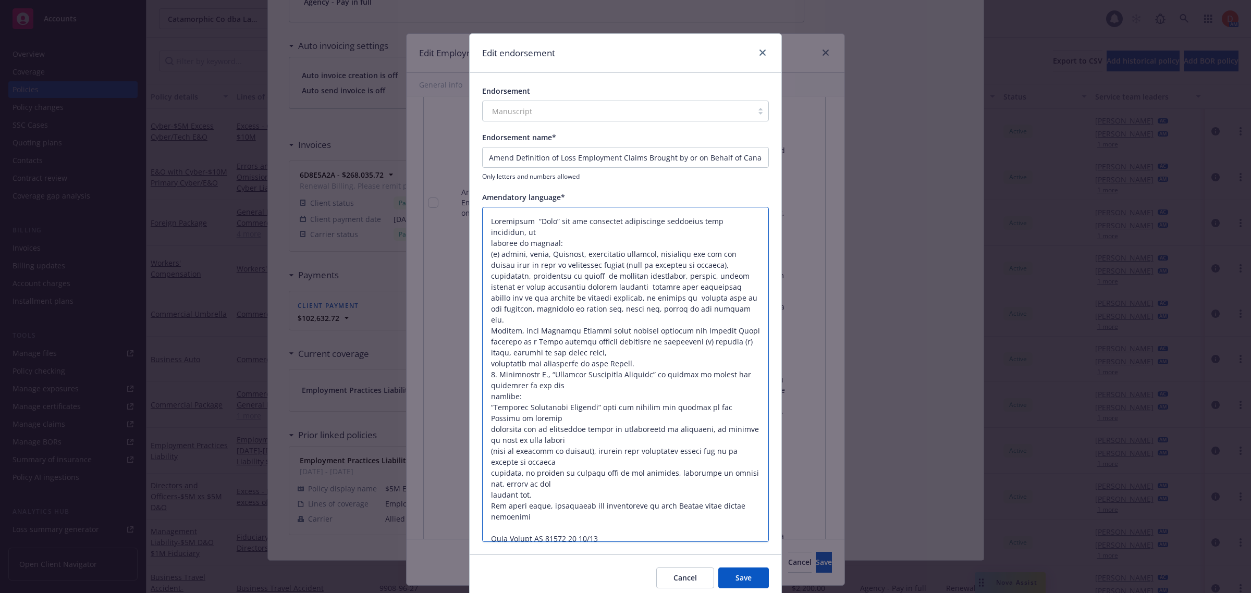
type textarea "x"
type textarea "Definition “Loss” and the paragraph immediately following such paragraph, is am…"
click at [485, 342] on textarea at bounding box center [625, 369] width 287 height 325
type textarea "x"
type textarea "Definition “Loss” and the paragraph immediately following such paragraph, is am…"
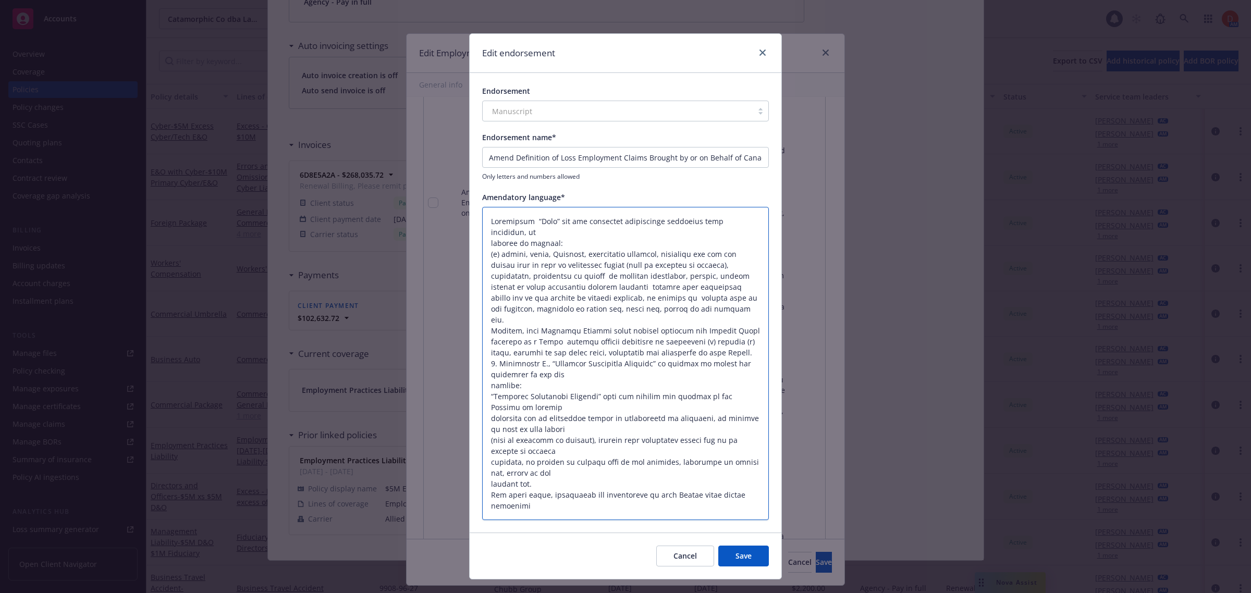
type textarea "x"
type textarea "Definition “Loss” and the paragraph immediately following such paragraph, is am…"
drag, startPoint x: 496, startPoint y: 340, endPoint x: 483, endPoint y: 341, distance: 13.1
click at [483, 341] on textarea at bounding box center [625, 364] width 287 height 314
click at [486, 224] on textarea at bounding box center [625, 364] width 287 height 314
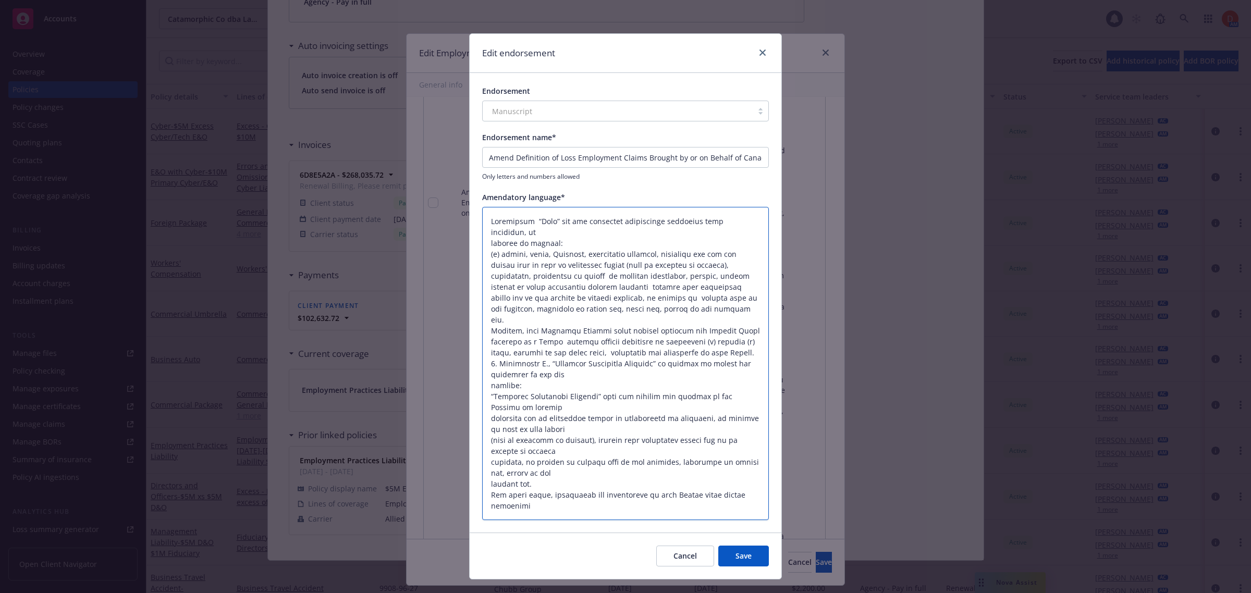
type textarea "x"
type textarea "1Definition “Loss” and the paragraph immediately following such paragraph, is a…"
type textarea "x"
type textarea "1.Definition “Loss” and the paragraph immediately following such paragraph, is …"
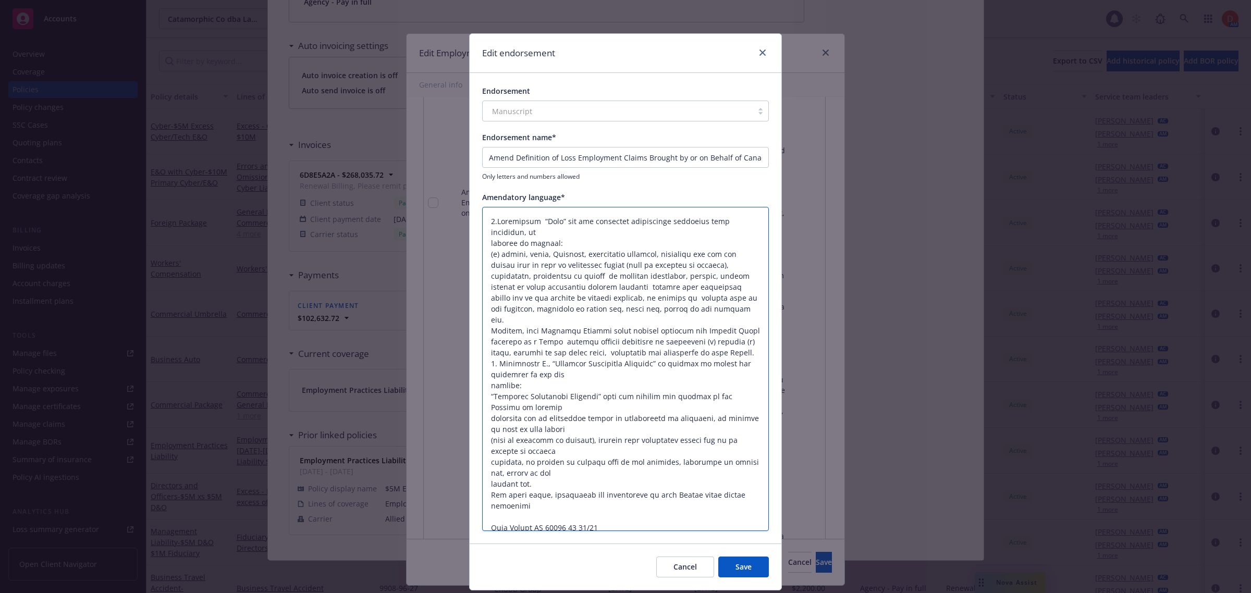
type textarea "x"
type textarea "1. Definition “Loss” and the paragraph immediately following such paragraph, is…"
click at [533, 353] on textarea at bounding box center [625, 369] width 287 height 325
type textarea "x"
type textarea "1. Definition “Loss” and the paragraph immediately following such paragraph, is…"
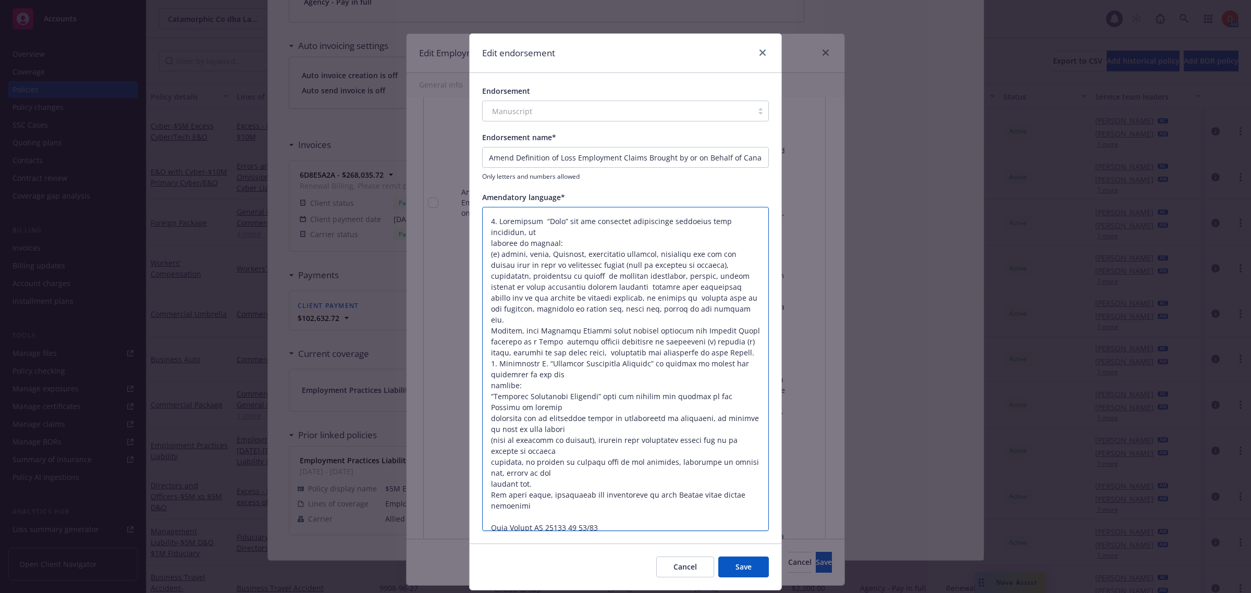
type textarea "x"
type textarea "1. Definition “Loss” and the paragraph immediately following such paragraph, is…"
type textarea "x"
type textarea "1. Definition “Loss” and the paragraph immediately following such paragraph, is…"
type textarea "x"
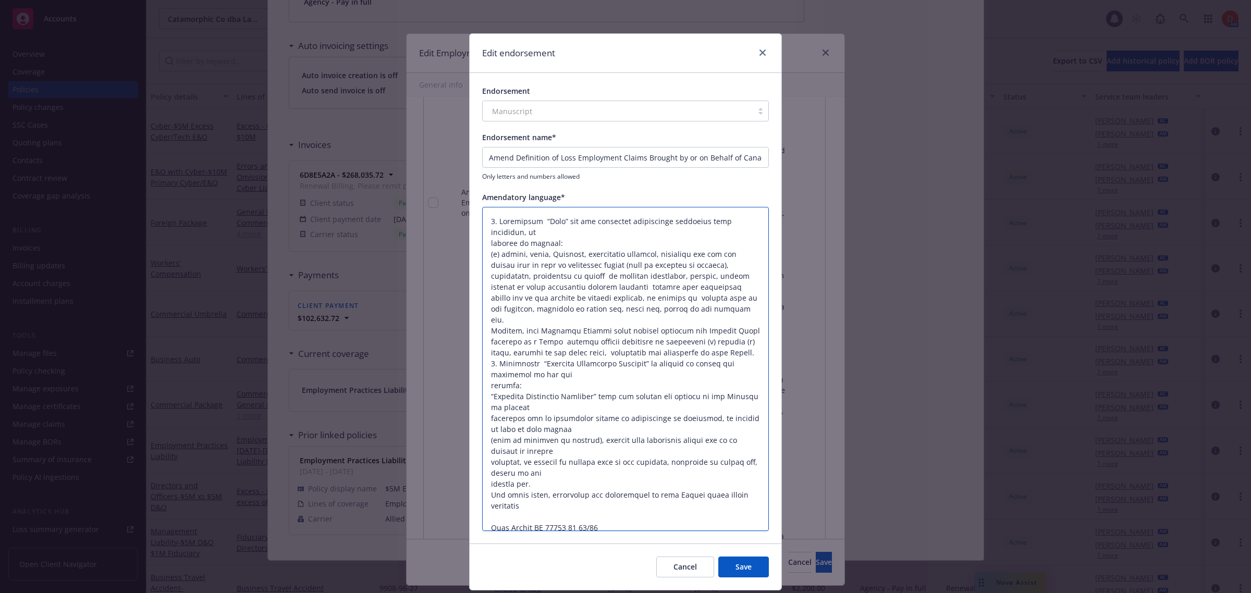
type textarea "1. Definition “Loss” and the paragraph immediately following such paragraph, is…"
click at [486, 374] on textarea at bounding box center [625, 369] width 287 height 325
type textarea "x"
type textarea "1. Definition “Loss” and the paragraph immediately following such paragraph, is…"
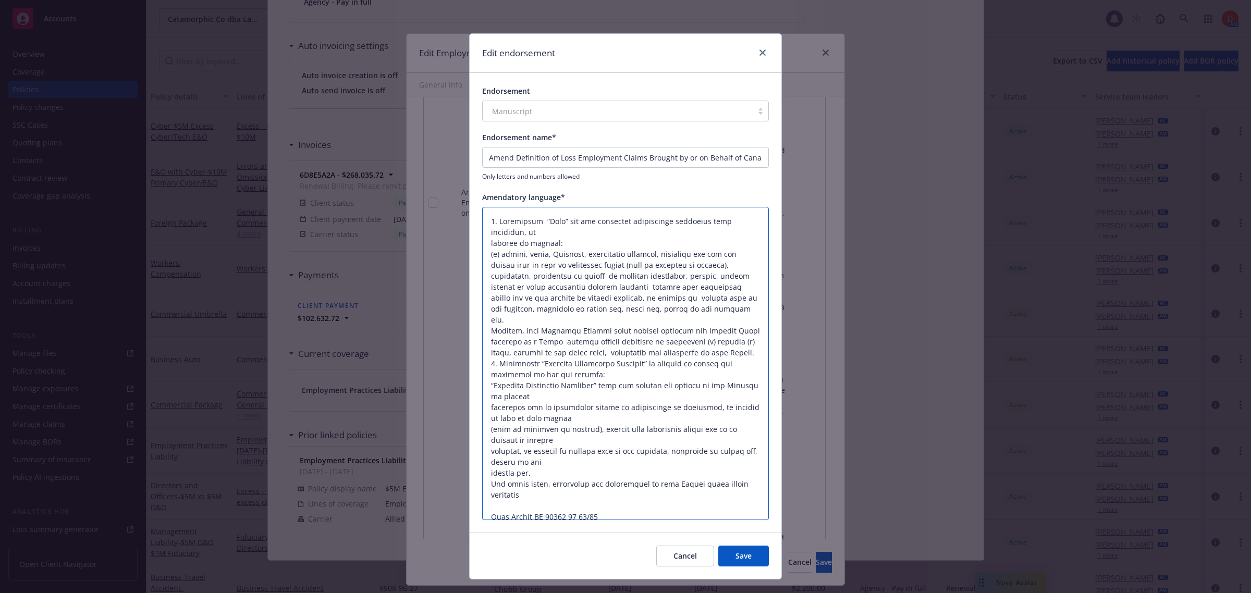
click at [488, 397] on textarea at bounding box center [625, 364] width 287 height 314
type textarea "x"
type textarea "1. Definition “Loss” and the paragraph immediately following such paragraph, is…"
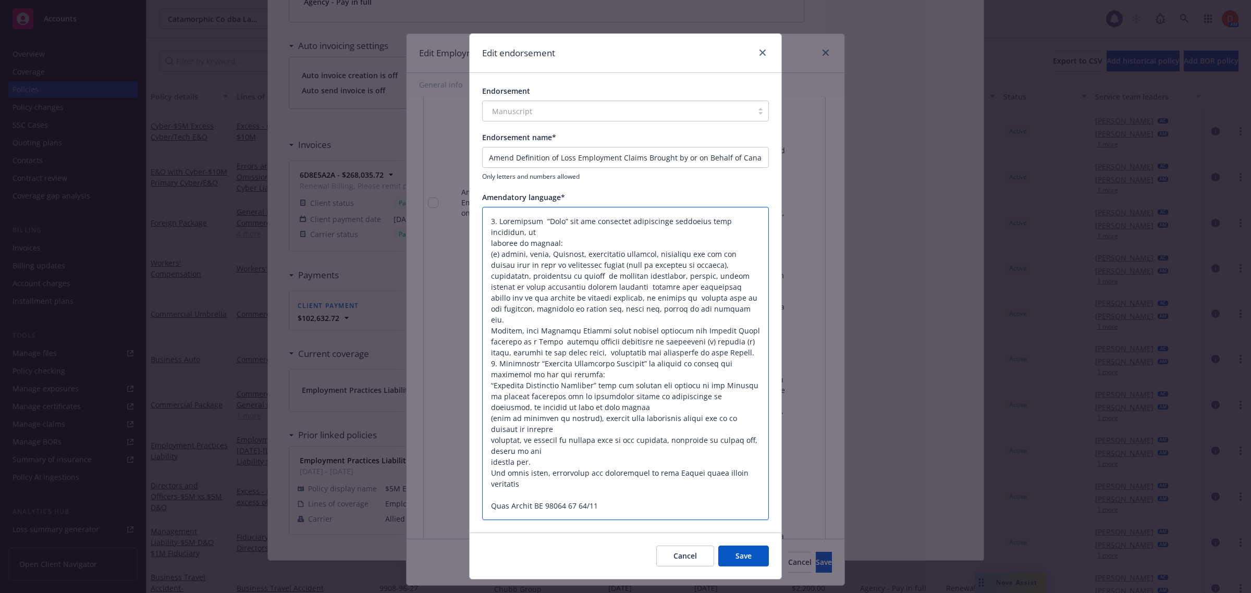
type textarea "x"
type textarea "1. Definition “Loss” and the paragraph immediately following such paragraph, is…"
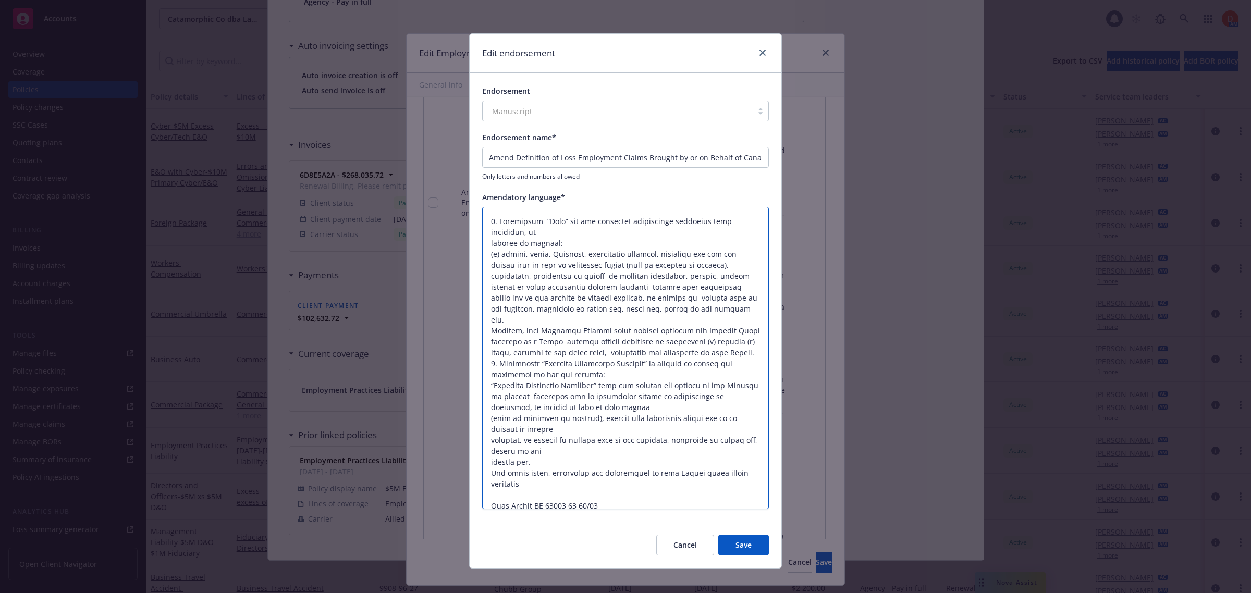
type textarea "x"
type textarea "1. Definition “Loss” and the paragraph immediately following such paragraph, is…"
click at [485, 409] on textarea at bounding box center [625, 358] width 287 height 303
type textarea "x"
type textarea "1. Definition “Loss” and the paragraph immediately following such paragraph, is…"
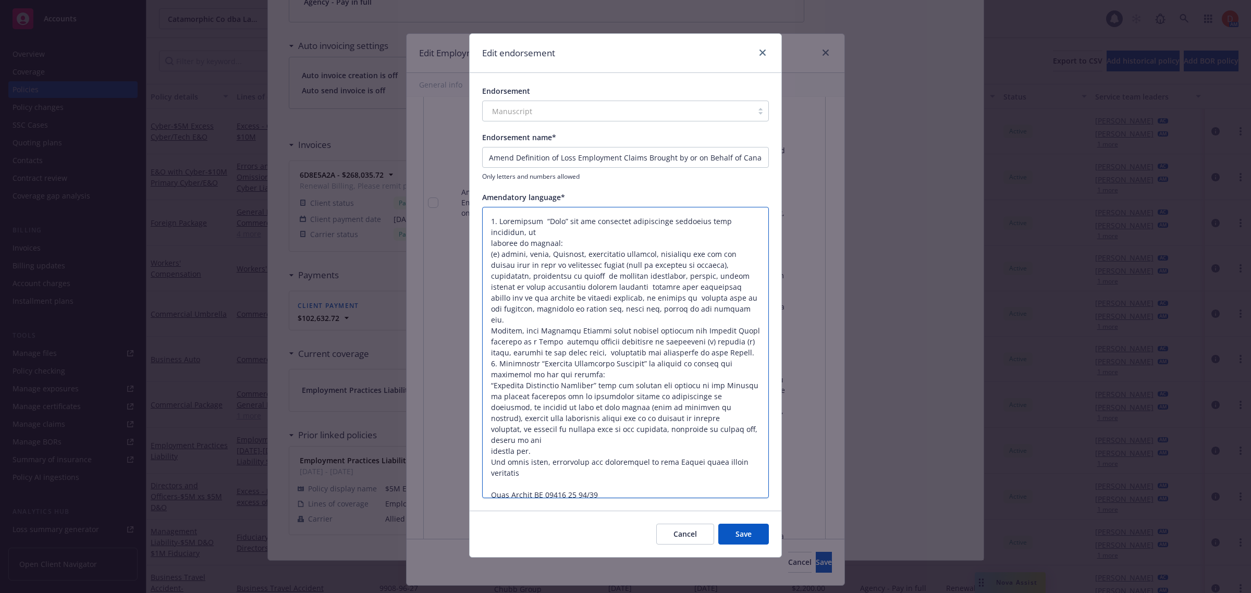
click at [490, 421] on textarea at bounding box center [625, 353] width 287 height 292
type textarea "x"
type textarea "1. Definition “Loss” and the paragraph immediately following such paragraph, is…"
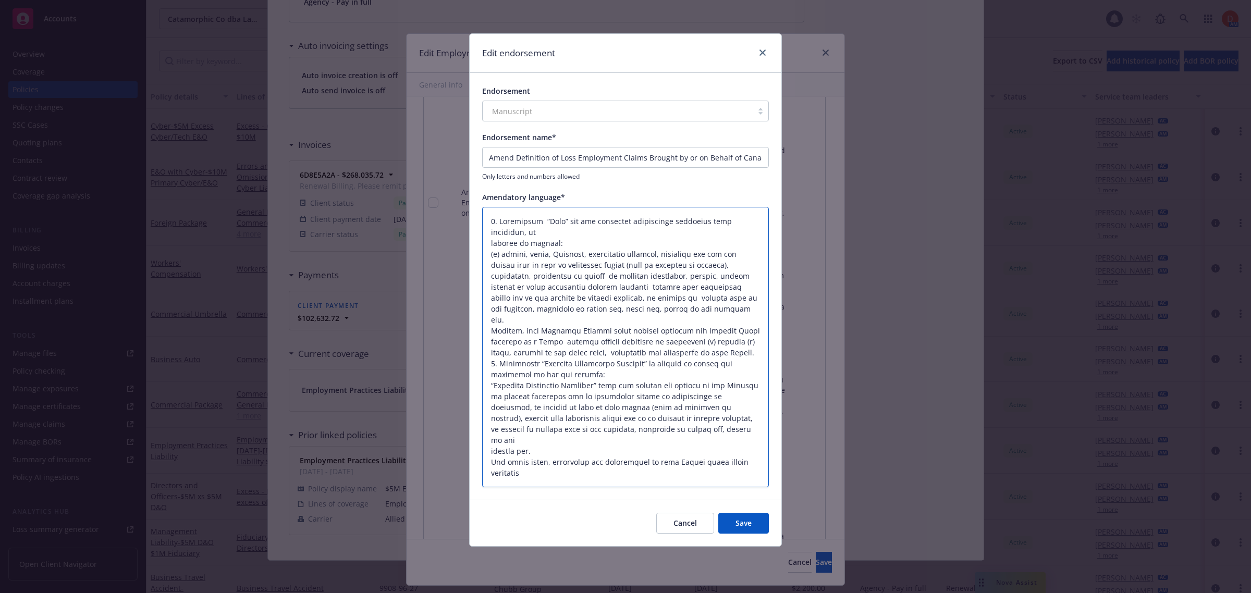
click at [490, 428] on textarea at bounding box center [625, 347] width 287 height 281
type textarea "x"
type textarea "1. Definition “Loss” and the paragraph immediately following such paragraph, is…"
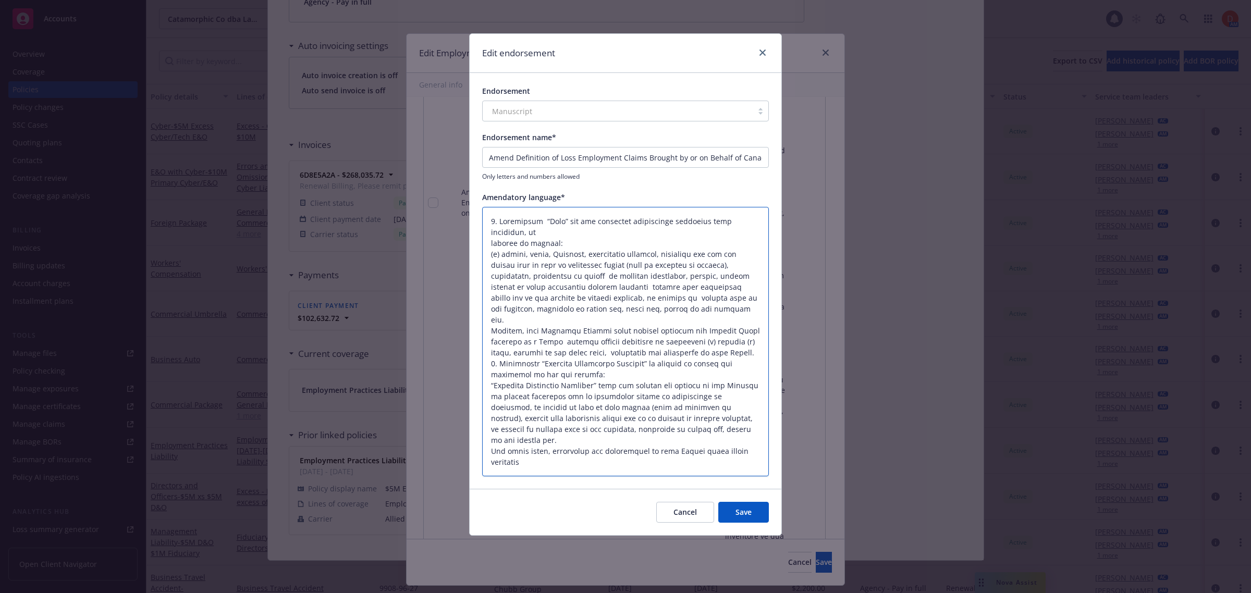
drag, startPoint x: 539, startPoint y: 444, endPoint x: 480, endPoint y: 430, distance: 61.5
click at [480, 430] on div "Endorsement Manuscript Endorsement name* Amend Definition of Loss Employment Cl…" at bounding box center [626, 281] width 312 height 416
type textarea "x"
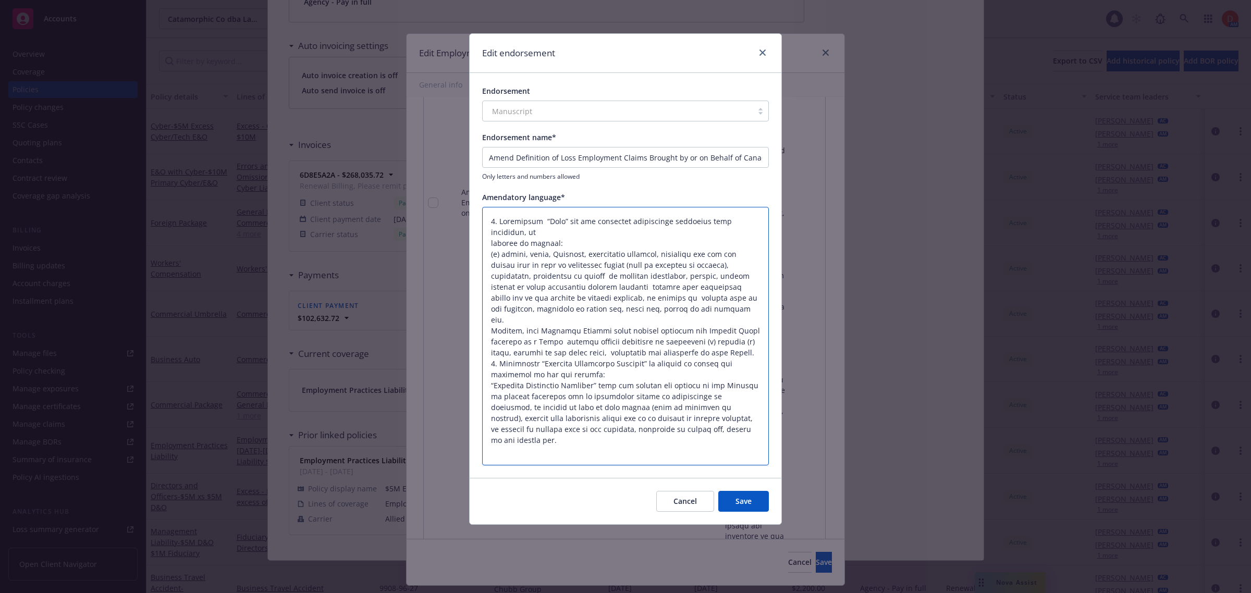
type textarea "1. Definition “Loss” and the paragraph immediately following such paragraph, is…"
click at [757, 502] on button "Save" at bounding box center [743, 501] width 51 height 21
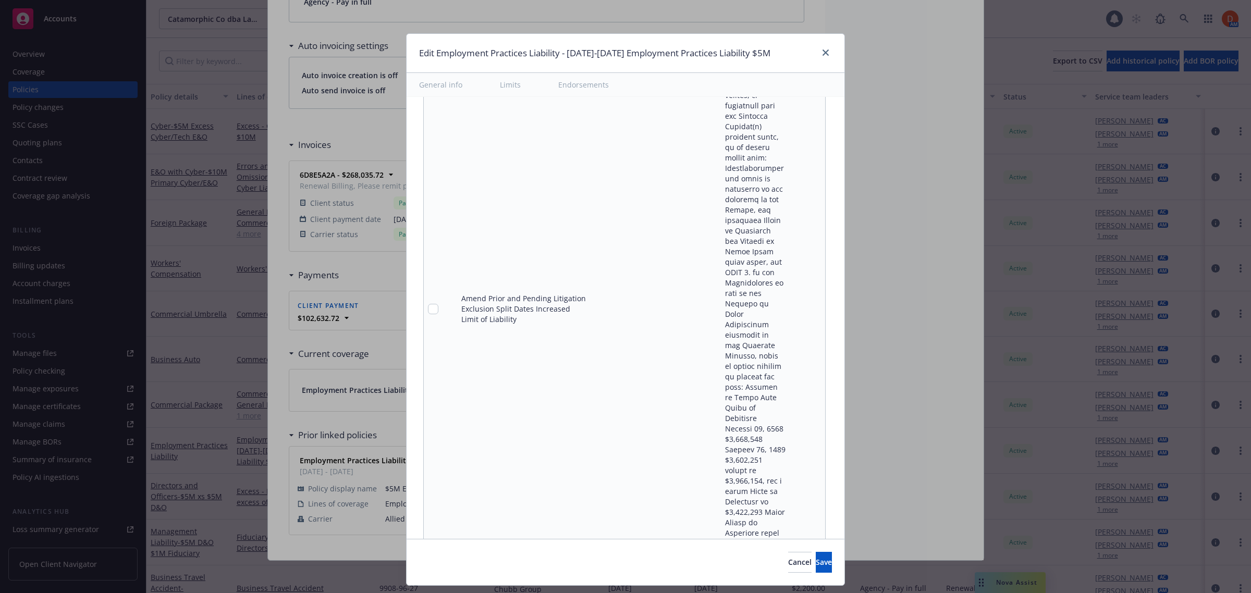
scroll to position [2489, 0]
click at [811, 306] on icon "remove" at bounding box center [814, 310] width 7 height 8
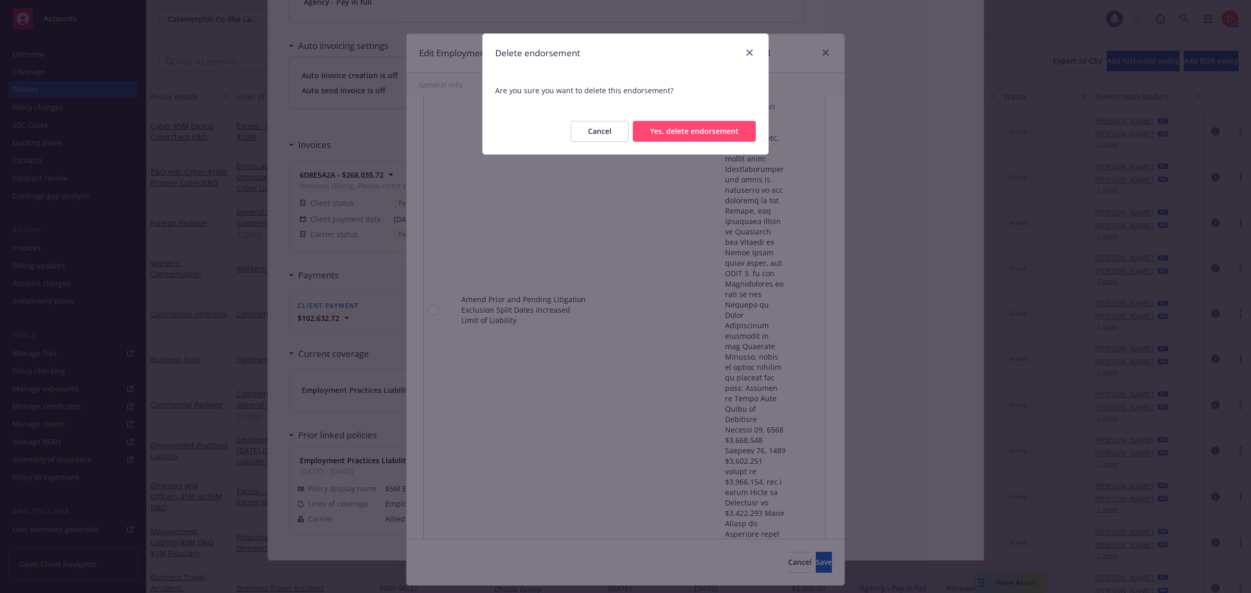
click at [715, 134] on button "Yes, delete endorsement" at bounding box center [694, 131] width 123 height 21
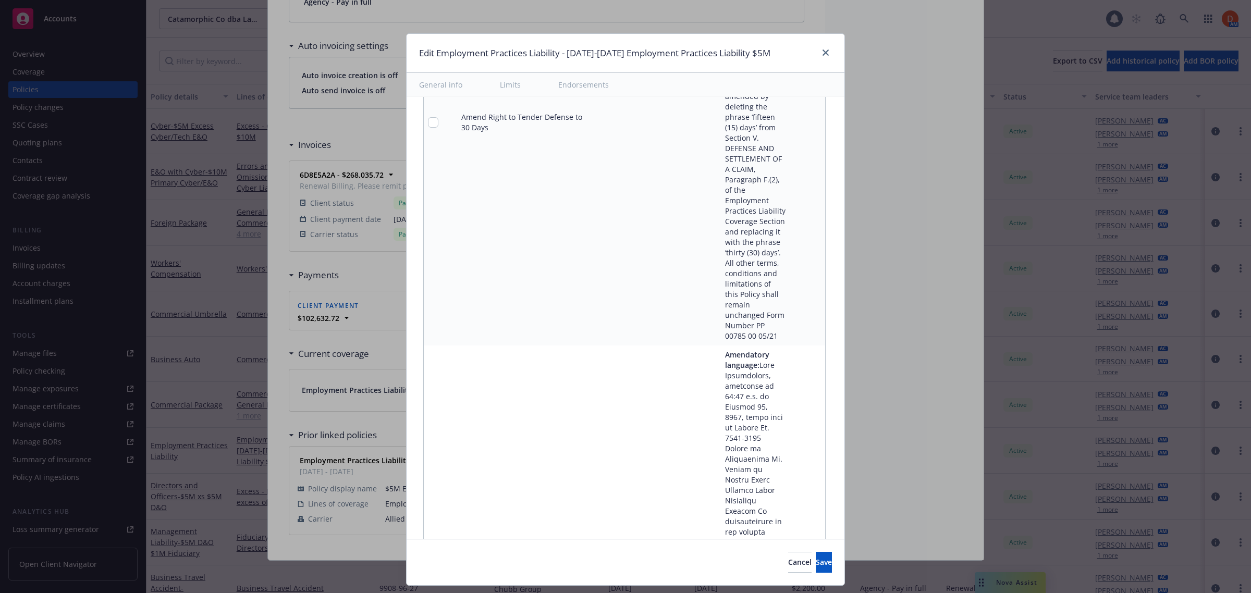
type textarea "x"
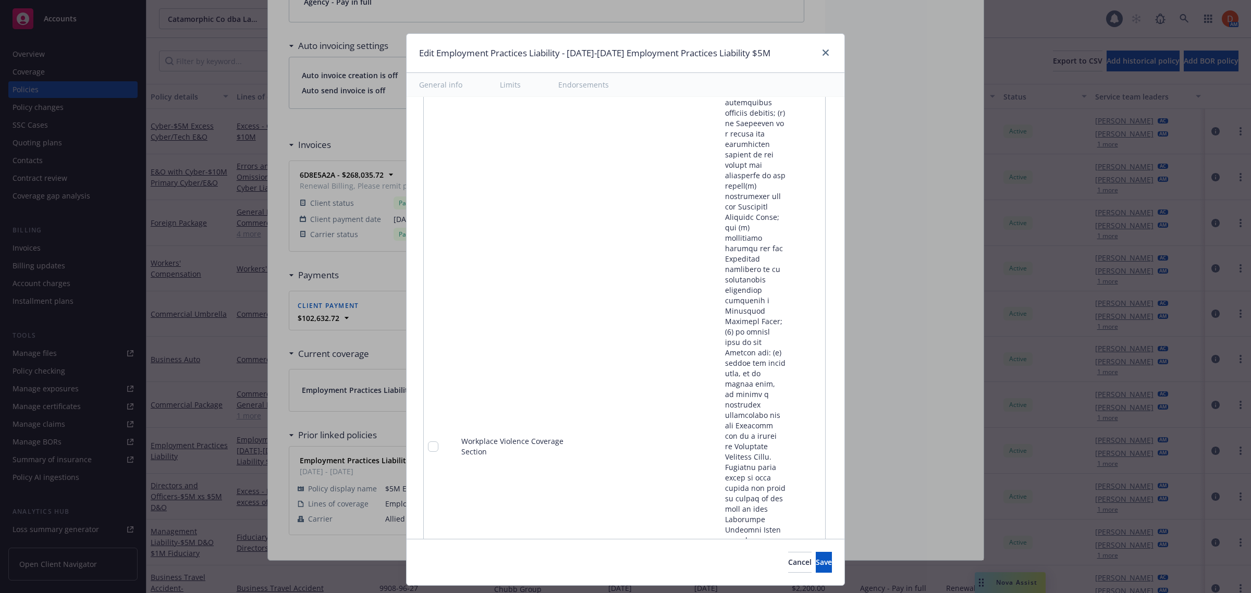
scroll to position [44835, 0]
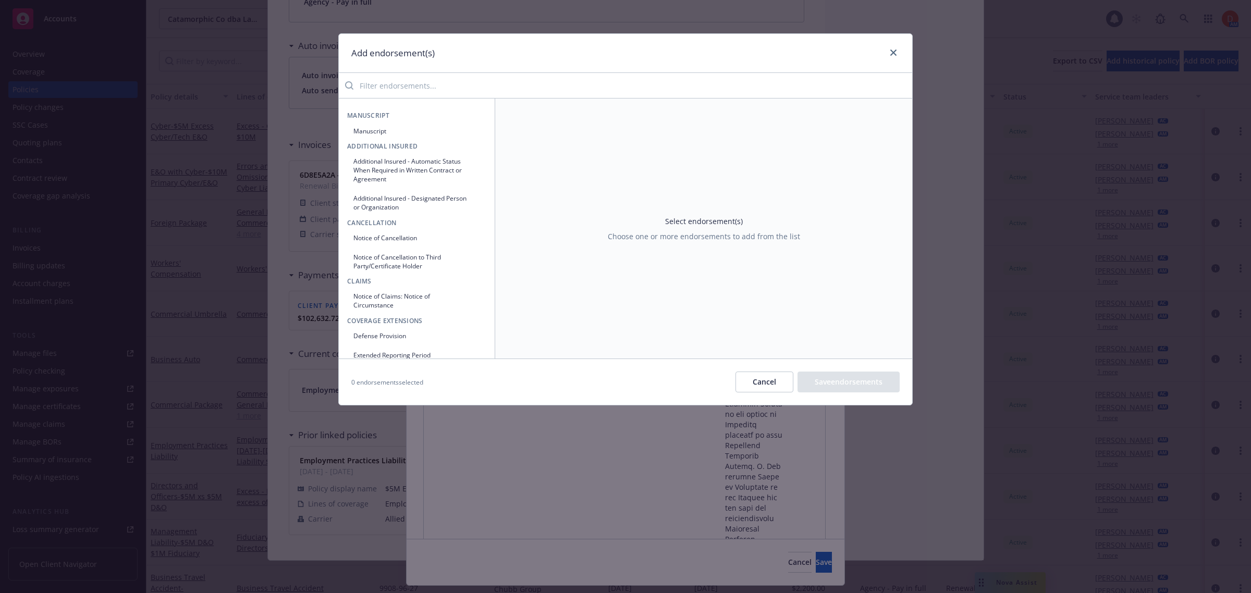
click at [446, 89] on input "search" at bounding box center [632, 85] width 559 height 21
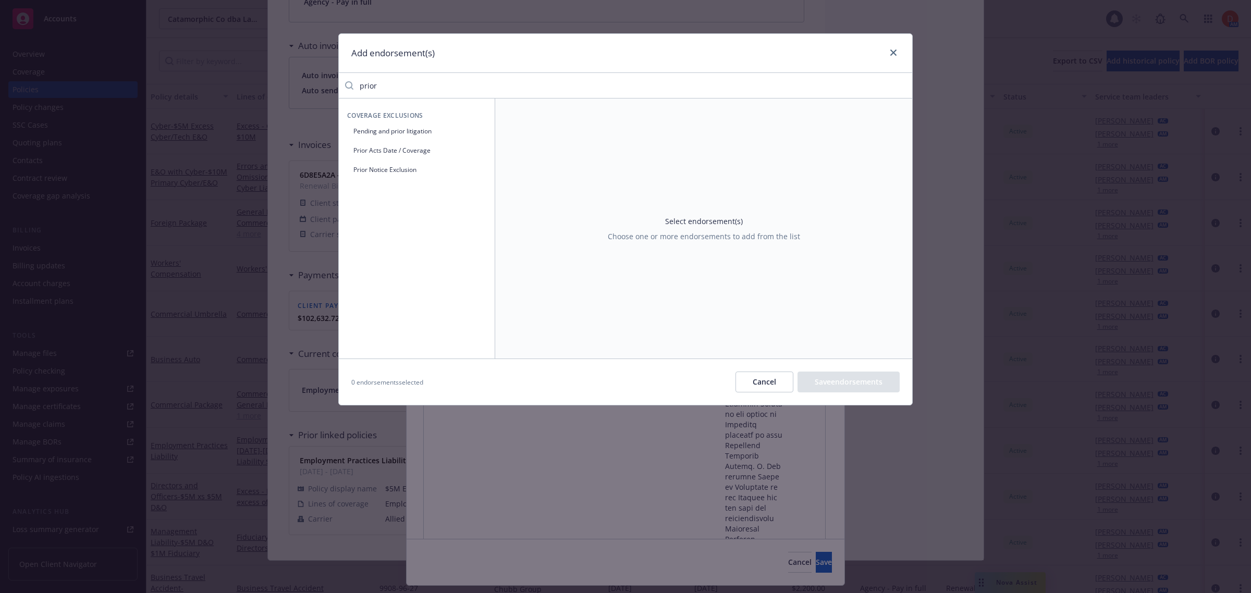
type input "prior"
click at [434, 130] on button "Pending and prior litigation" at bounding box center [416, 130] width 139 height 17
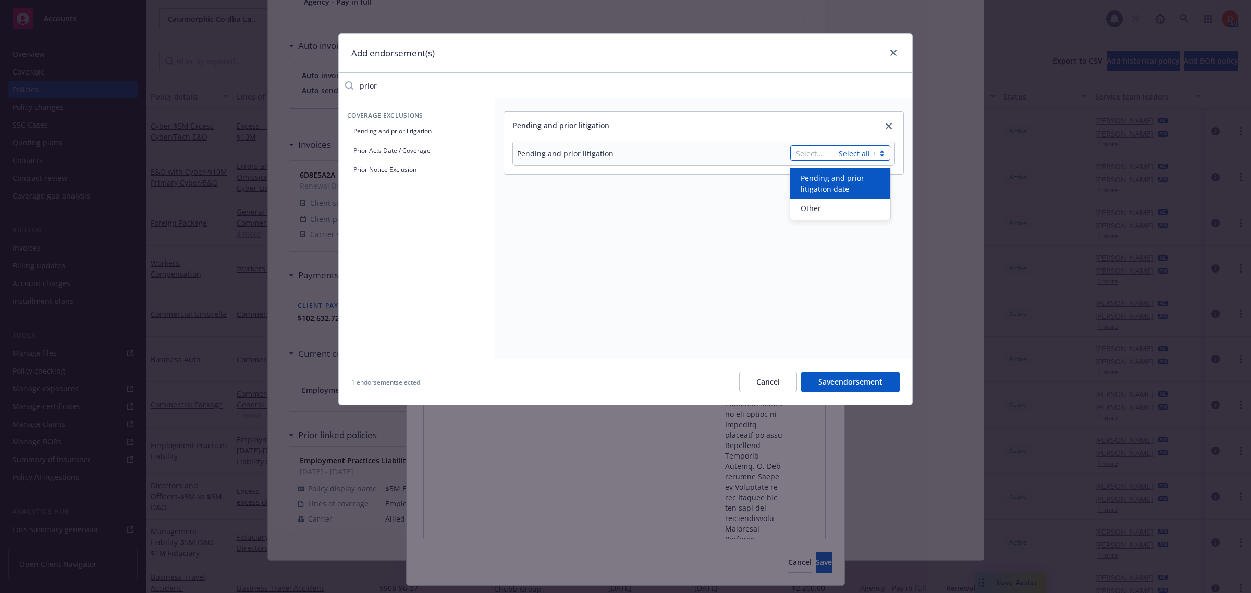
click at [850, 150] on div "Select... Select all" at bounding box center [840, 153] width 100 height 16
click at [851, 146] on div "Select..." at bounding box center [840, 153] width 100 height 16
click at [833, 207] on div "Other" at bounding box center [840, 208] width 88 height 11
drag, startPoint x: 710, startPoint y: 197, endPoint x: 715, endPoint y: 194, distance: 5.4
click at [710, 194] on div at bounding box center [781, 183] width 217 height 29
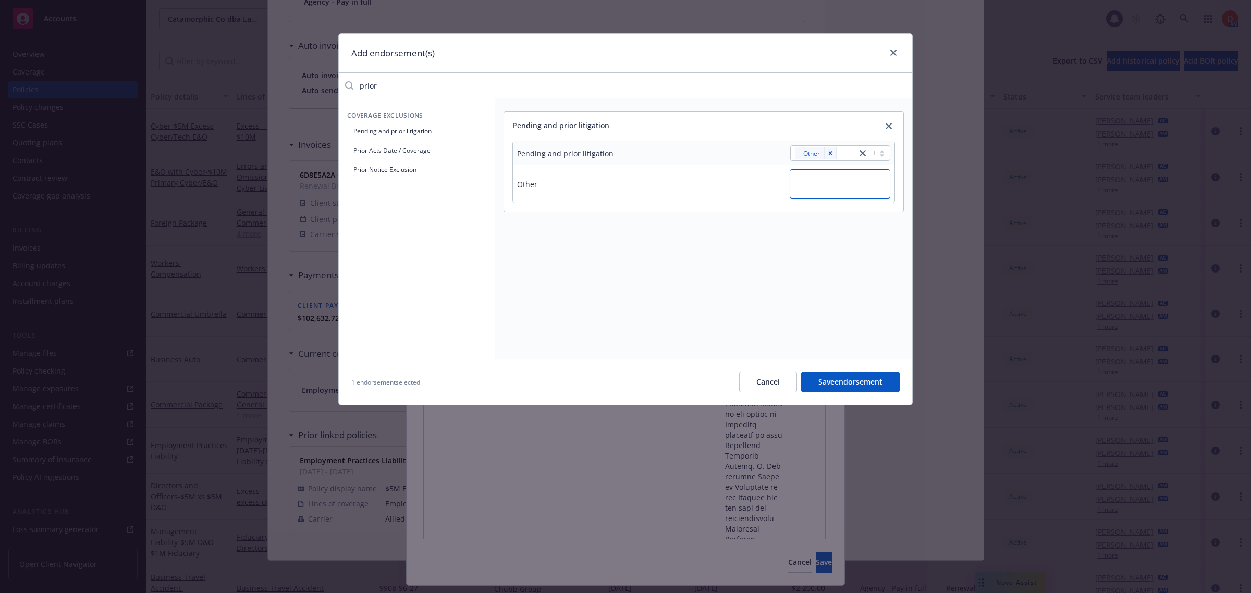
click at [838, 175] on textarea at bounding box center [840, 183] width 101 height 29
paste textarea "Amended policy: $3M on Oct 27, 2017; $2M excess on Oct 27, 2021, for a total of…"
type textarea "x"
type textarea "Amended policy: $3M on Oct 27, 2017; $2M excess on Oct 27, 2021, for a total of…"
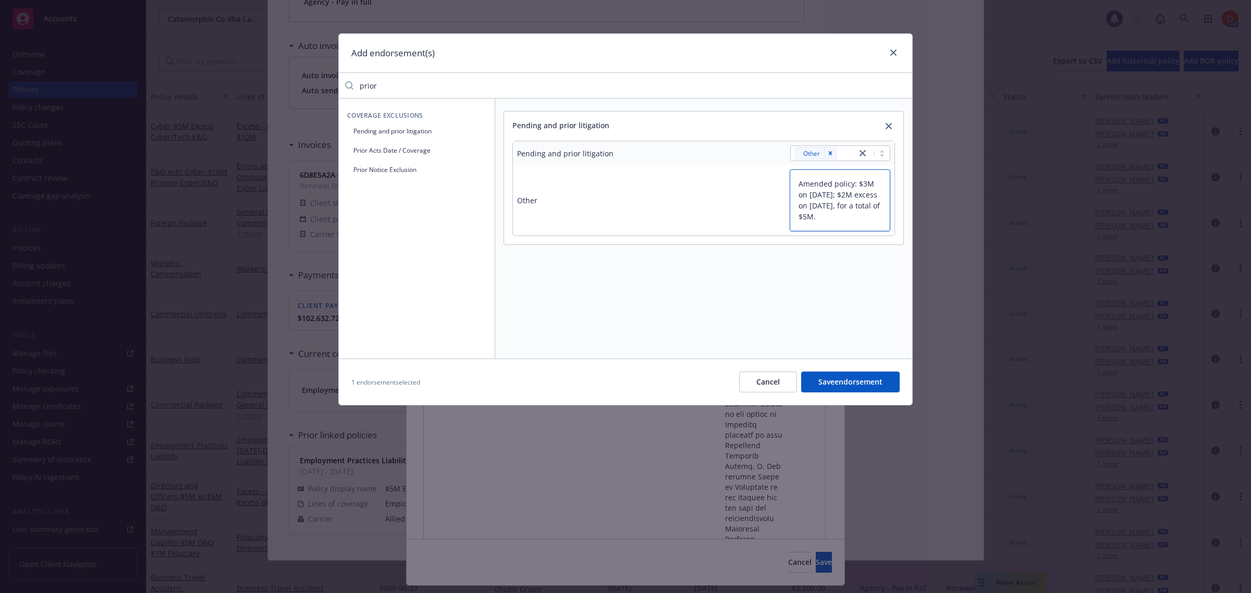
drag, startPoint x: 852, startPoint y: 181, endPoint x: 754, endPoint y: 180, distance: 98.5
click at [754, 180] on div "Amended policy: $3M on Oct 27, 2017; $2M excess on Oct 27, 2021, for a total of…" at bounding box center [781, 200] width 217 height 62
type textarea "x"
type textarea "$3M on Oct 27, 2017; $2M excess on Oct 27, 2021, for a total of $5M."
drag, startPoint x: 855, startPoint y: 183, endPoint x: 822, endPoint y: 188, distance: 33.1
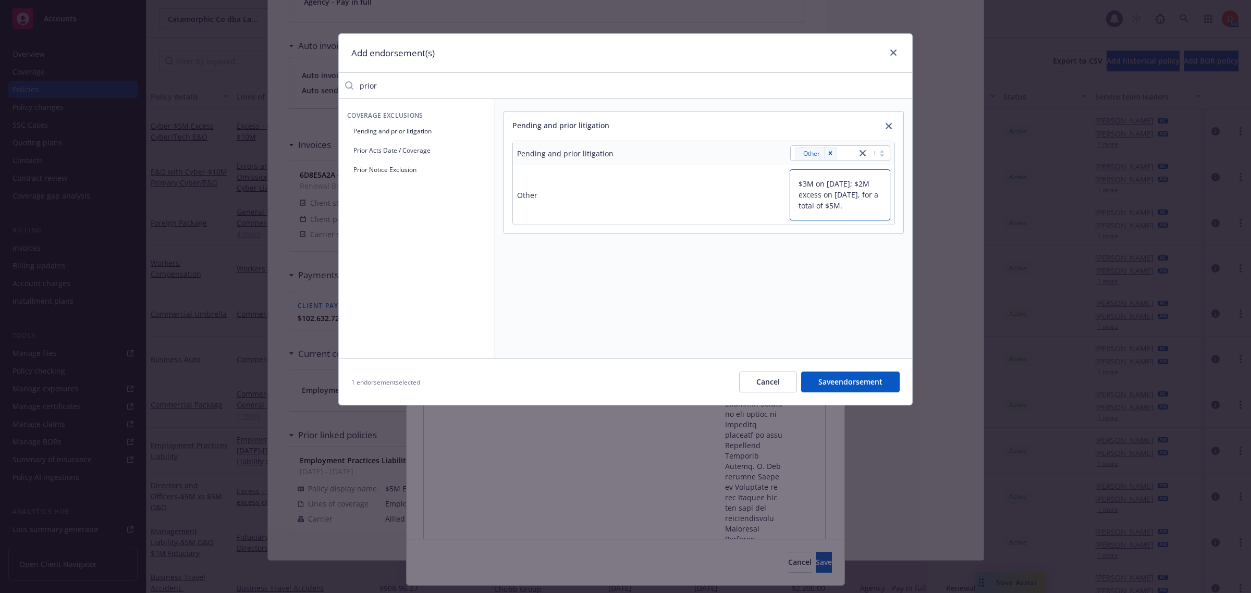
click at [822, 188] on textarea "$3M on Oct 27, 2017; $2M excess on Oct 27, 2021, for a total of $5M." at bounding box center [840, 194] width 101 height 51
type textarea "x"
type textarea "$3M on 117; $2M excess on Oct 27, 2021, for a total of $5M."
type textarea "x"
type textarea "$3M on 1017; $2M excess on Oct 27, 2021, for a total of $5M."
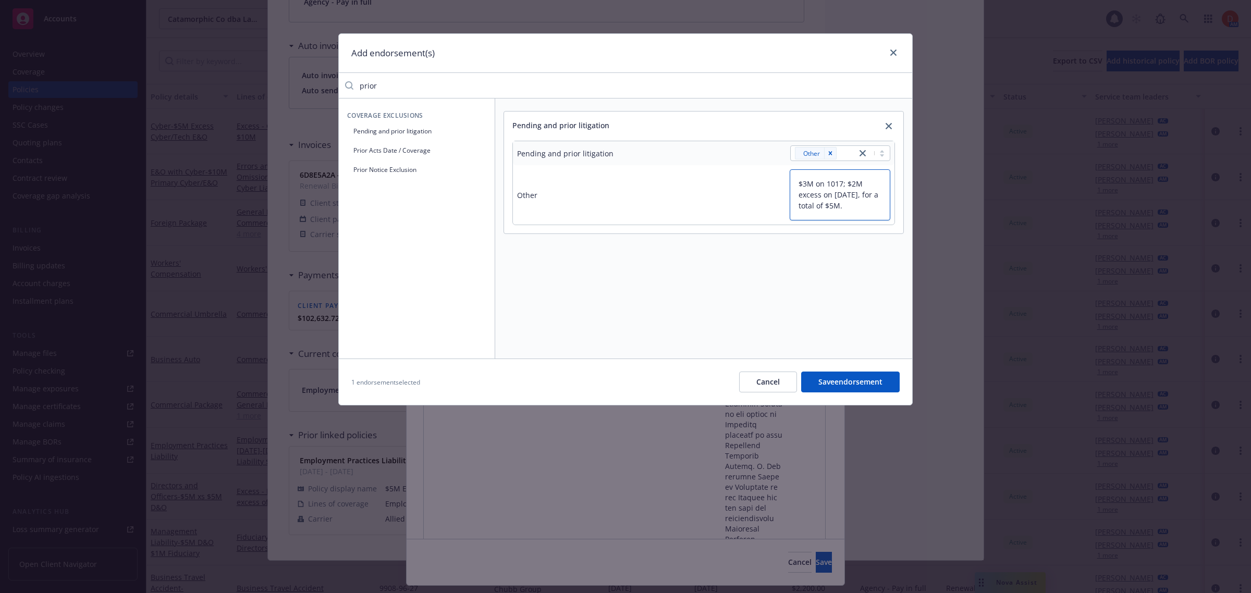
type textarea "x"
type textarea "$3M on 10/17; $2M excess on Oct 27, 2021, for a total of $5M."
type textarea "x"
type textarea "$3M on 10/217; $2M excess on Oct 27, 2021, for a total of $5M."
type textarea "x"
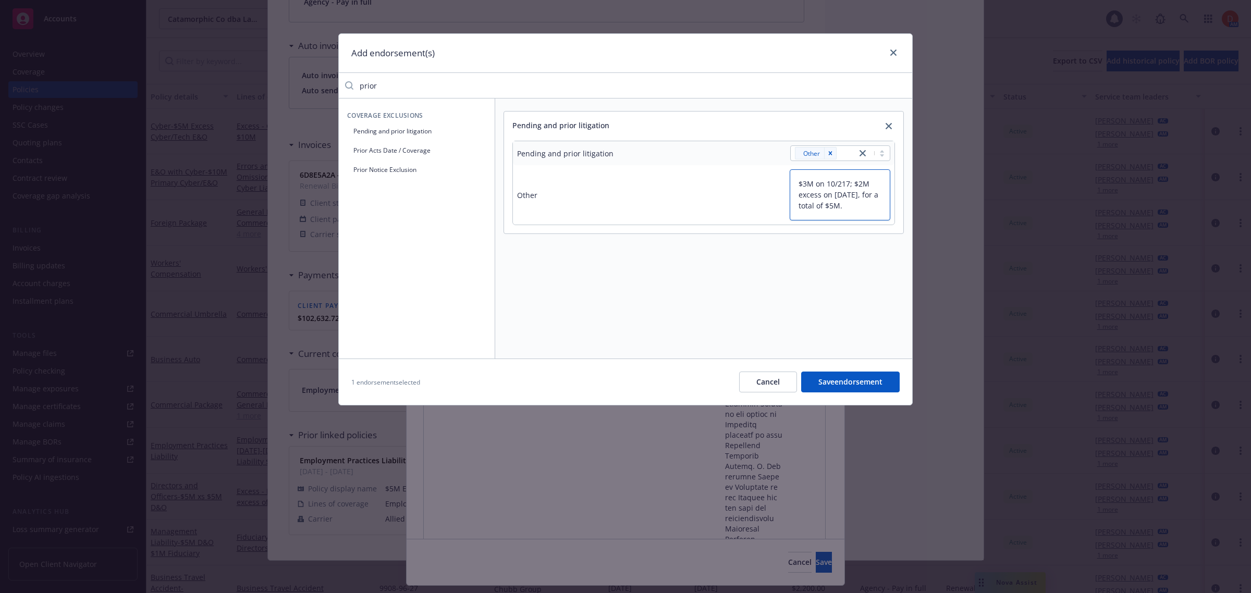
type textarea "$3M on 10/2717; $2M excess on Oct 27, 2021, for a total of $5M."
type textarea "x"
type textarea "$3M on 10/27/17; $2M excess on Oct 27, 2021, for a total of $5M."
drag, startPoint x: 830, startPoint y: 196, endPoint x: 861, endPoint y: 193, distance: 31.4
click at [861, 193] on textarea "$3M on 10/27/17; $2M excess on Oct 27, 2021, for a total of $5M." at bounding box center [840, 194] width 101 height 51
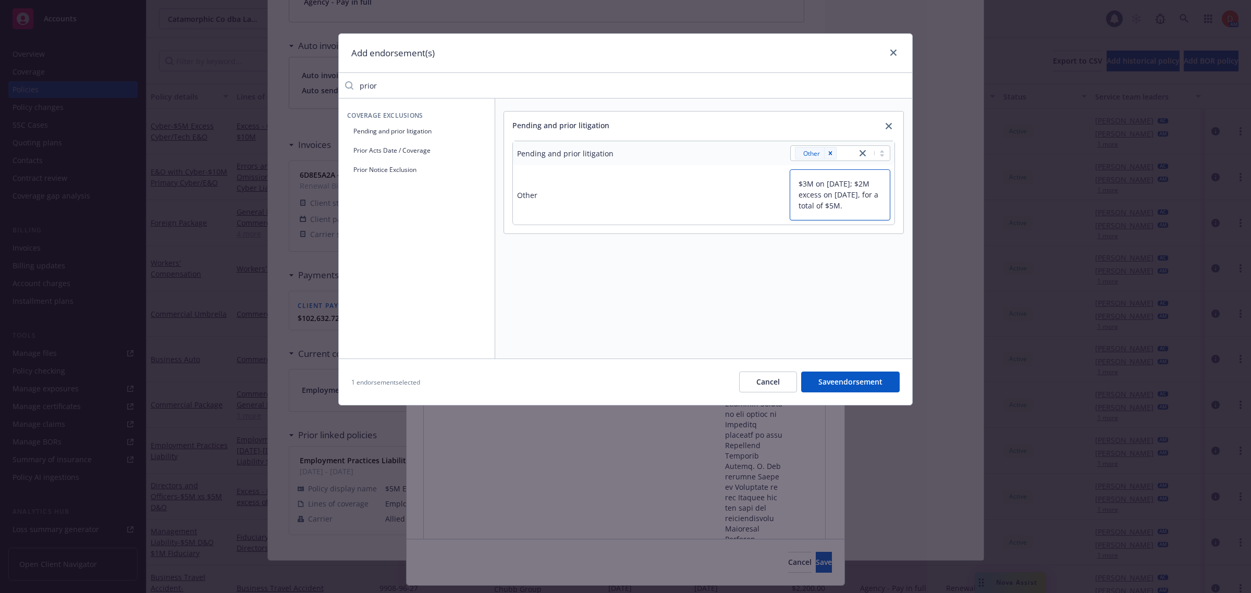
type textarea "x"
type textarea "$3M on 10/27/17; $2M excess on 121, for a total of $5M."
type textarea "x"
type textarea "$3M on 10/27/17; $2M excess on 1021, for a total of $5M."
type textarea "x"
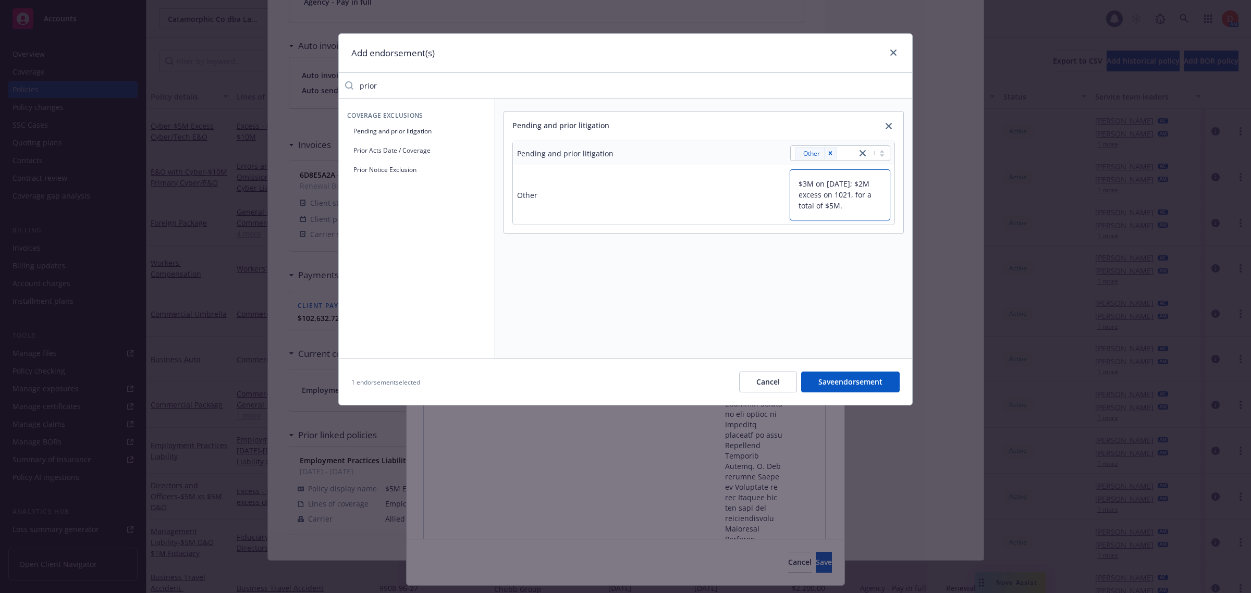
type textarea "$3M on 10/27/17; $2M excess on 10/21, for a total of $5M."
type textarea "x"
type textarea "$3M on 10/27/17; $2M excess on 10/221, for a total of $5M."
type textarea "x"
type textarea "$3M on 10/27/17; $2M excess on 10/2721, for a total of $5M."
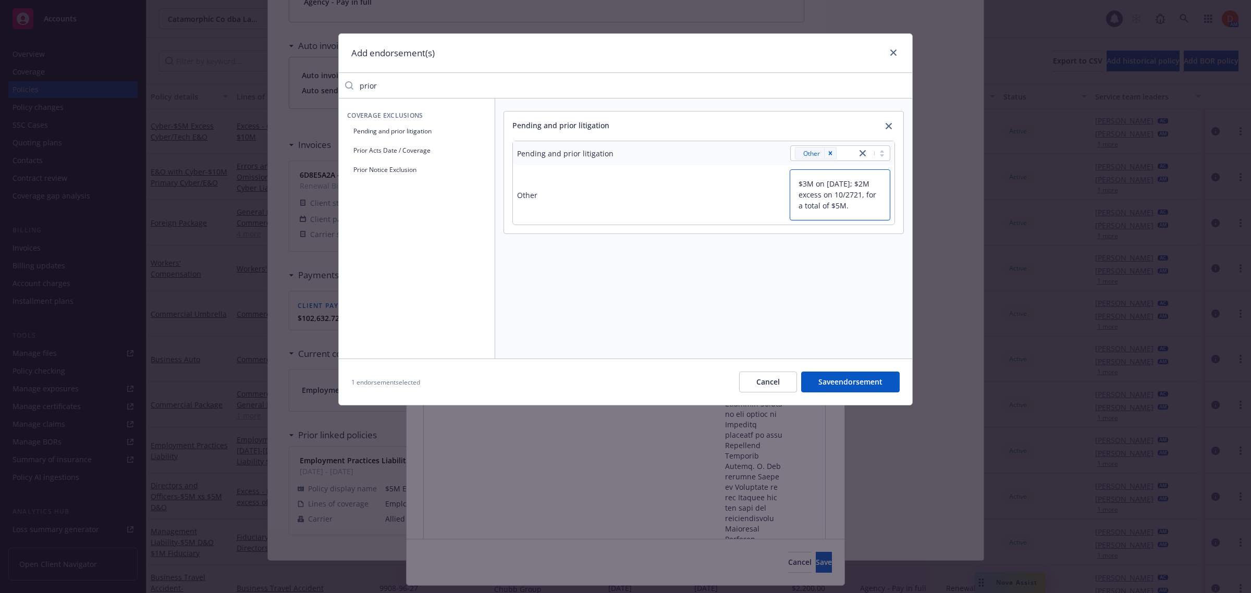
type textarea "x"
type textarea "$3M on 10/27/17; $2M excess on 10/27/21, for a total of $5M."
type textarea "x"
type textarea "$3M on 10/27/17; $2M excess on 10/27/21, for a total of $5M."
click at [853, 382] on button "Save endorsement" at bounding box center [850, 382] width 99 height 21
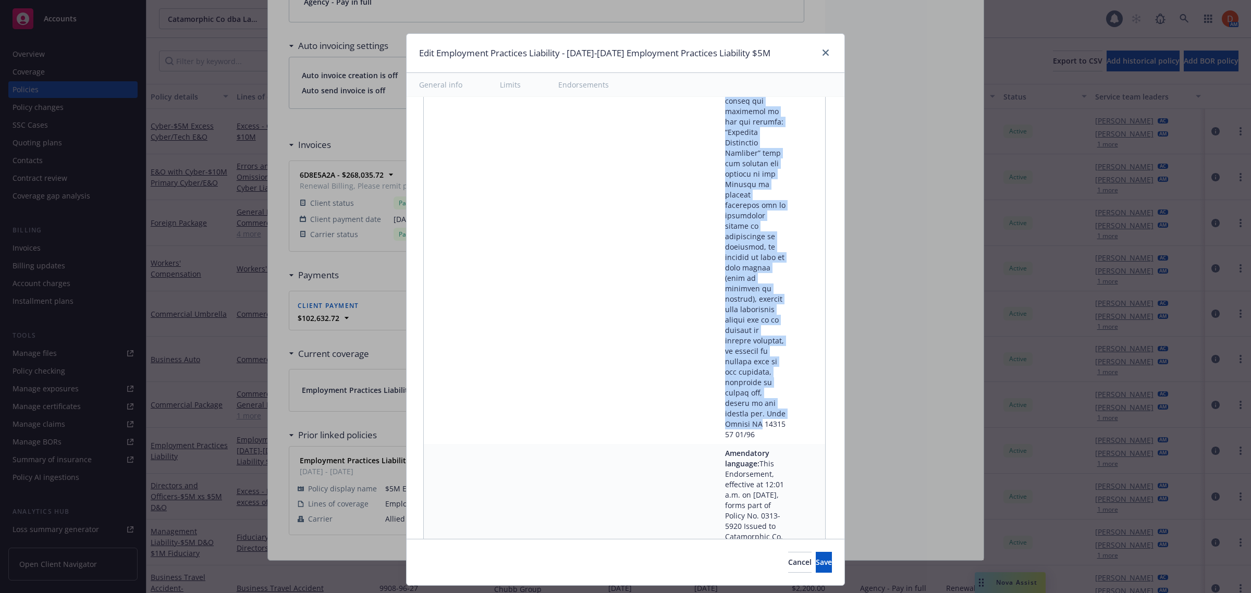
scroll to position [1955, 0]
drag, startPoint x: 451, startPoint y: 243, endPoint x: 770, endPoint y: 415, distance: 362.2
copy tr "Amend Definition of Loss Employment Claims Brought by or on Behalf of Canadian …"
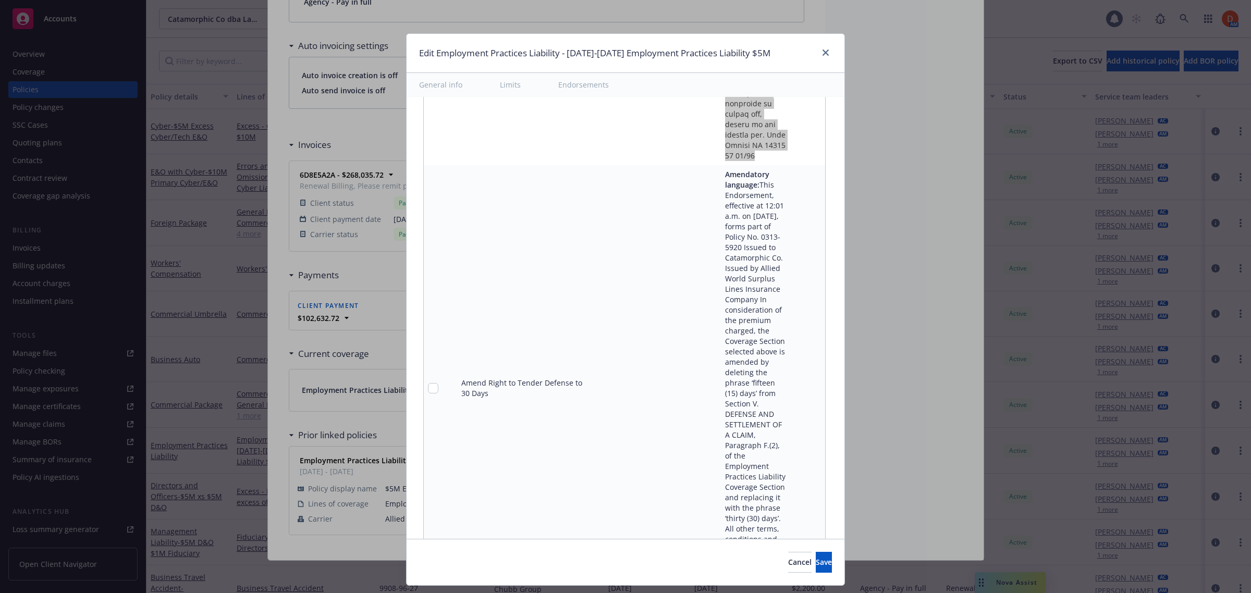
scroll to position [2280, 0]
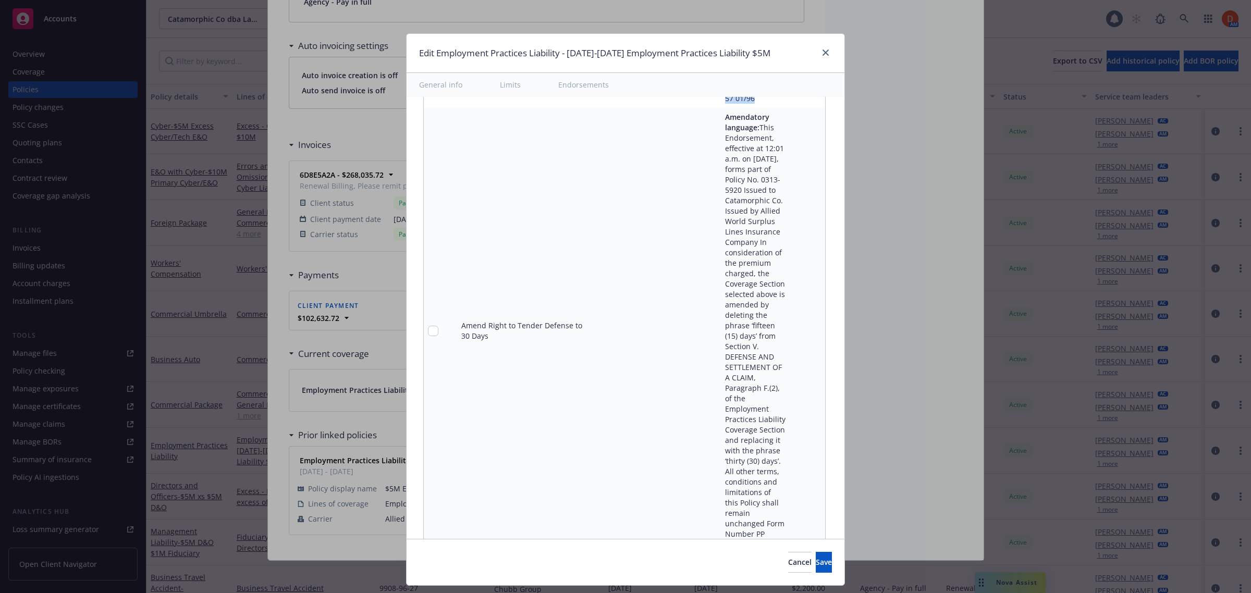
click at [790, 329] on link "pencil" at bounding box center [796, 331] width 13 height 13
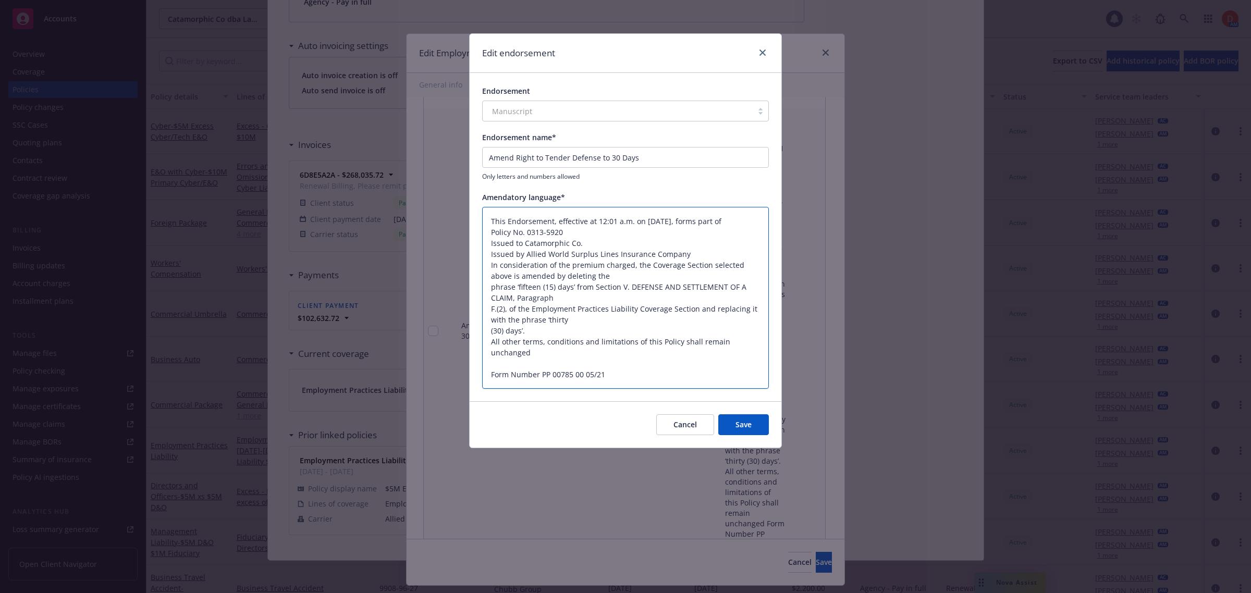
drag, startPoint x: 520, startPoint y: 285, endPoint x: 464, endPoint y: 212, distance: 91.1
click at [464, 212] on div "Edit endorsement Endorsement Manuscript Endorsement name* Amend Right to Tender…" at bounding box center [625, 296] width 1251 height 593
type textarea "x"
type textarea "amended by deleting the phrase ‘fifteen (15) days’ from Section V. DEFENSE AND …"
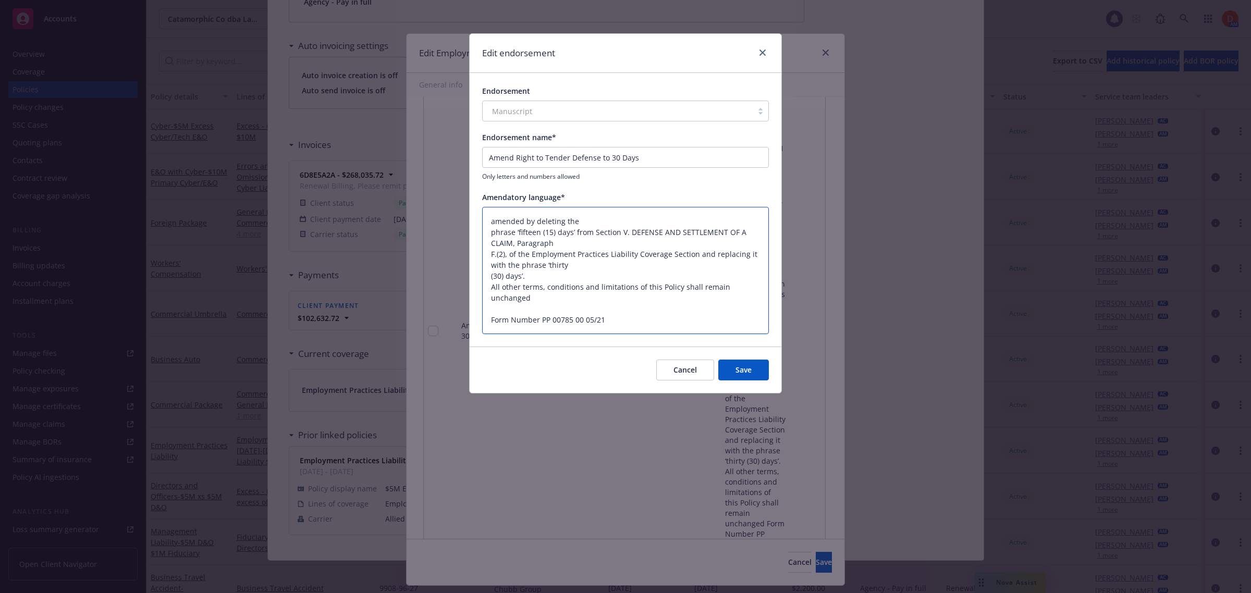
drag, startPoint x: 497, startPoint y: 220, endPoint x: 478, endPoint y: 219, distance: 18.3
click at [478, 220] on div "Endorsement Manuscript Endorsement name* Amend Right to Tender Defense to 30 Da…" at bounding box center [626, 210] width 312 height 274
type textarea "x"
type textarea "Amended by deleting the phrase ‘fifteen (15) days’ from Section V. DEFENSE AND …"
drag, startPoint x: 550, startPoint y: 296, endPoint x: 460, endPoint y: 204, distance: 129.0
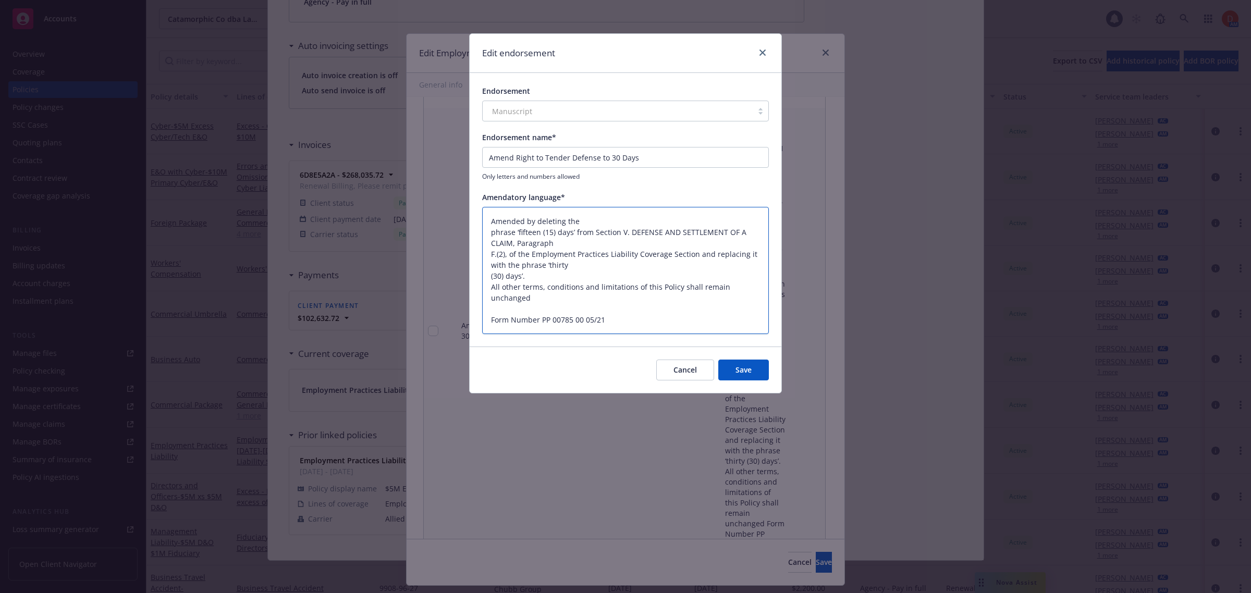
click at [460, 204] on div "Edit endorsement Endorsement Manuscript Endorsement name* Amend Right to Tender…" at bounding box center [625, 296] width 1251 height 593
paste textarea "Coverage Section amended: '15 days' replaced with '30 days' in Section V. DEFEN…"
type textarea "x"
type textarea "Coverage Section amended: '15 days' replaced with '30 days' in Section V. DEFEN…"
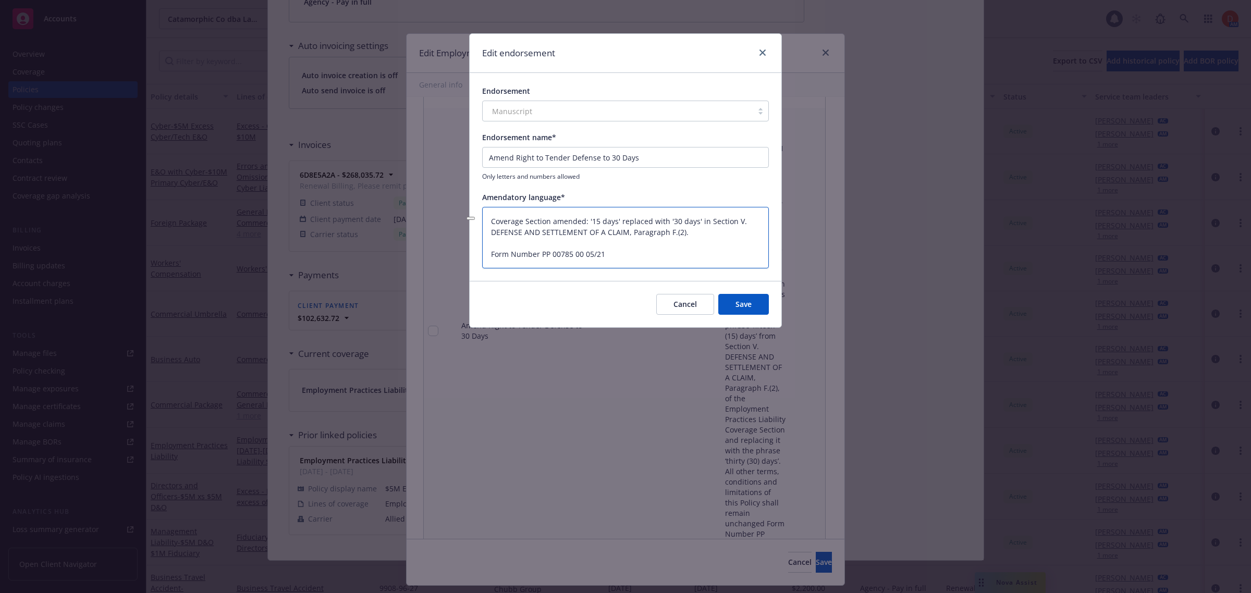
drag, startPoint x: 556, startPoint y: 220, endPoint x: 489, endPoint y: 222, distance: 67.3
click at [489, 222] on textarea "Coverage Section amended: '15 days' replaced with '30 days' in Section V. DEFEN…" at bounding box center [625, 238] width 287 height 62
type textarea "x"
type textarea "Amended: '15 days' replaced with '30 days' in Section V. DEFENSE AND SETTLEMENT…"
drag, startPoint x: 524, startPoint y: 220, endPoint x: 497, endPoint y: 222, distance: 27.1
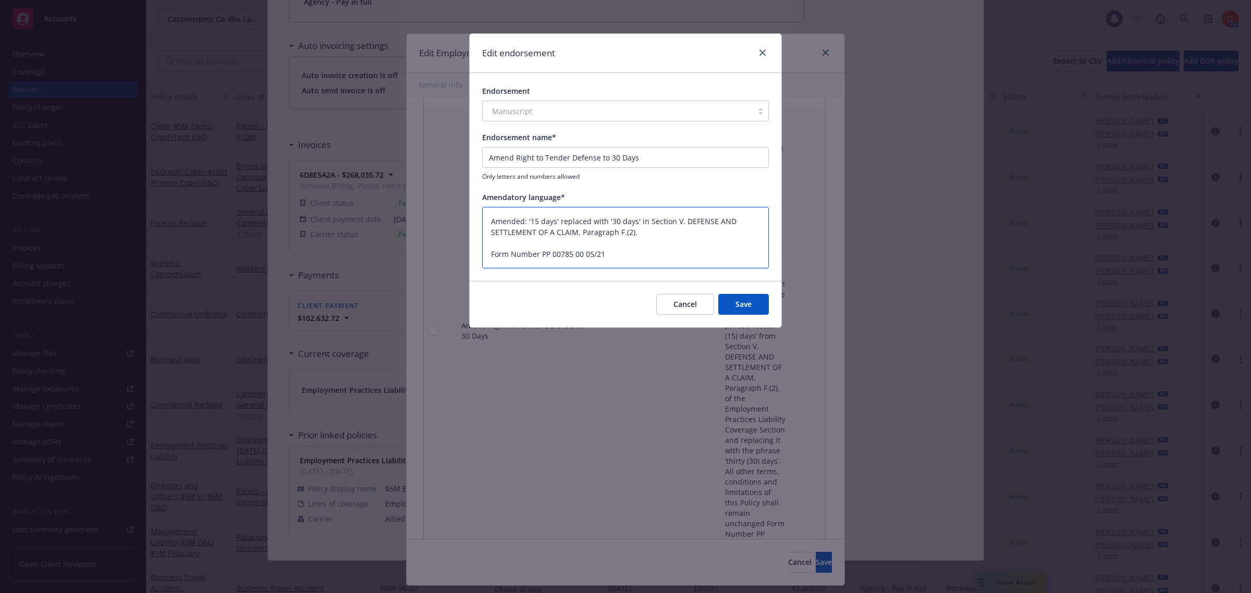
click at [497, 222] on textarea "Amended: '15 days' replaced with '30 days' in Section V. DEFENSE AND SETTLEMENT…" at bounding box center [625, 238] width 287 height 62
type textarea "x"
type textarea "A: '15 days' replaced with '30 days' in Section V. DEFENSE AND SETTLEMENT OF A …"
type textarea "x"
type textarea ": '15 days' replaced with '30 days' in Section V. DEFENSE AND SETTLEMENT OF A C…"
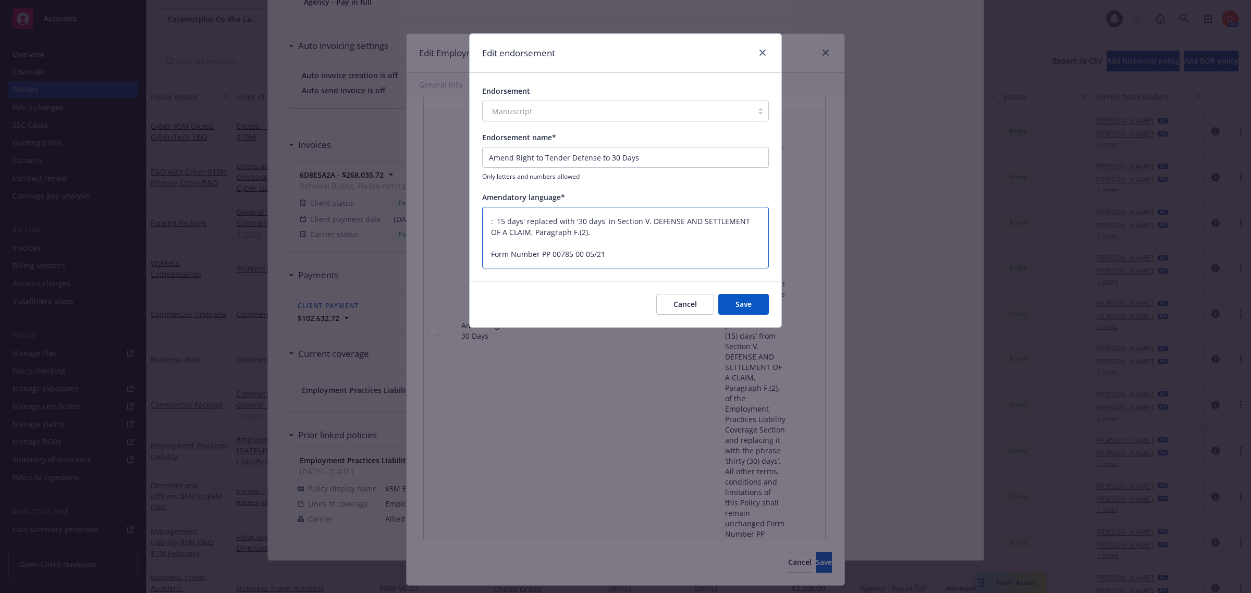
type textarea "x"
type textarea "R: '15 days' replaced with '30 days' in Section V. DEFENSE AND SETTLEMENT OF A …"
type textarea "x"
type textarea "Re: '15 days' replaced with '30 days' in Section V. DEFENSE AND SETTLEMENT OF A…"
type textarea "x"
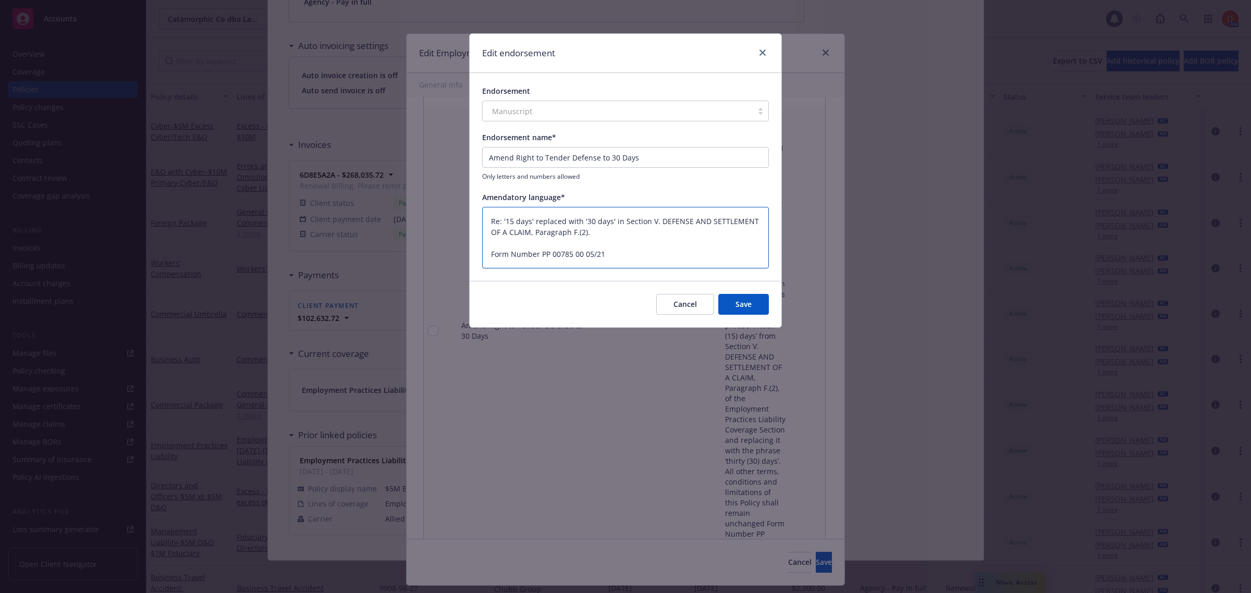
type textarea "Rep: '15 days' replaced with '30 days' in Section V. DEFENSE AND SETTLEMENT OF …"
type textarea "x"
type textarea "Repl: '15 days' replaced with '30 days' in Section V. DEFENSE AND SETTLEMENT OF…"
type textarea "x"
type textarea "Repla: '15 days' replaced with '30 days' in Section V. DEFENSE AND SETTLEMENT O…"
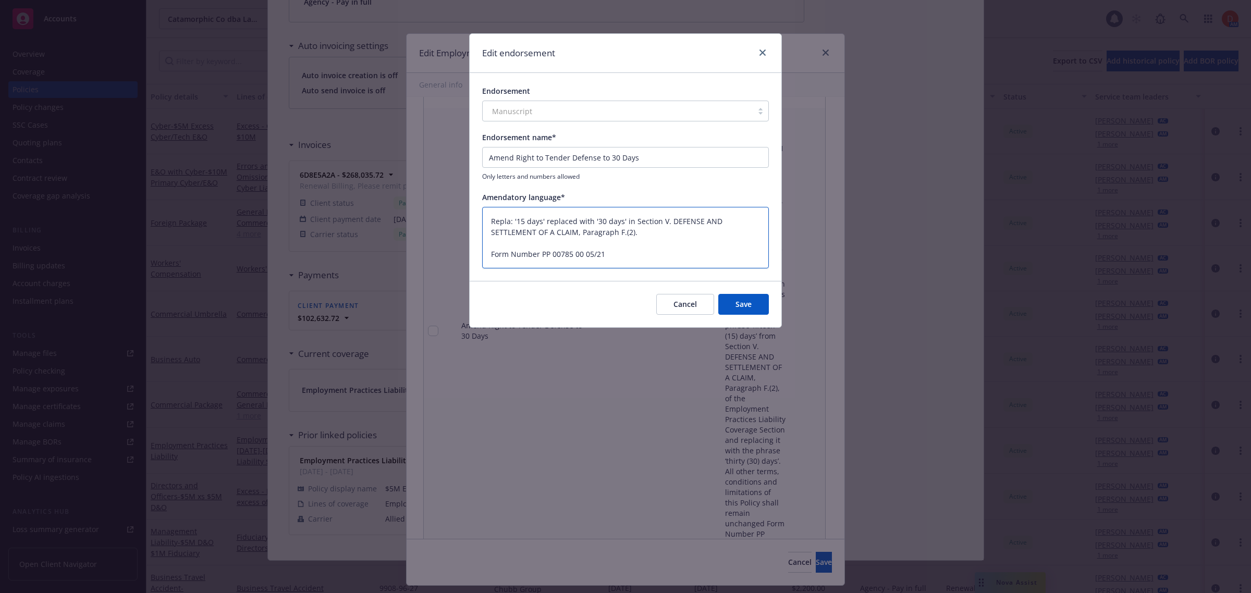
type textarea "x"
type textarea "Replac: '15 days' replaced with '30 days' in Section V. DEFENSE AND SETTLEMENT …"
type textarea "x"
type textarea "Replace: '15 days' replaced with '30 days' in Section V. DEFENSE AND SETTLEMENT…"
type textarea "x"
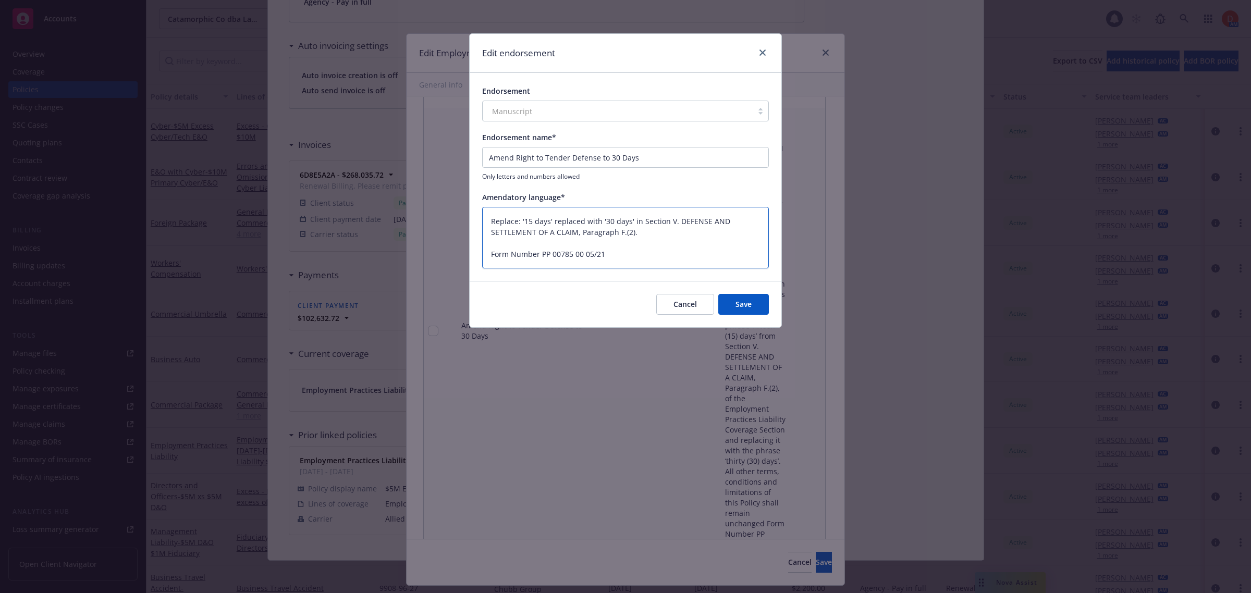
type textarea "Replaces: '15 days' replaced with '30 days' in Section V. DEFENSE AND SETTLEMEN…"
drag, startPoint x: 587, startPoint y: 220, endPoint x: 556, endPoint y: 220, distance: 30.8
click at [556, 220] on textarea "Replaces: '15 days' replaced with '30 days' in Section V. DEFENSE AND SETTLEMEN…" at bounding box center [625, 238] width 287 height 62
type textarea "x"
type textarea "Replaces: '15 days' with '30 days' in Section V. DEFENSE AND SETTLEMENT OF A CL…"
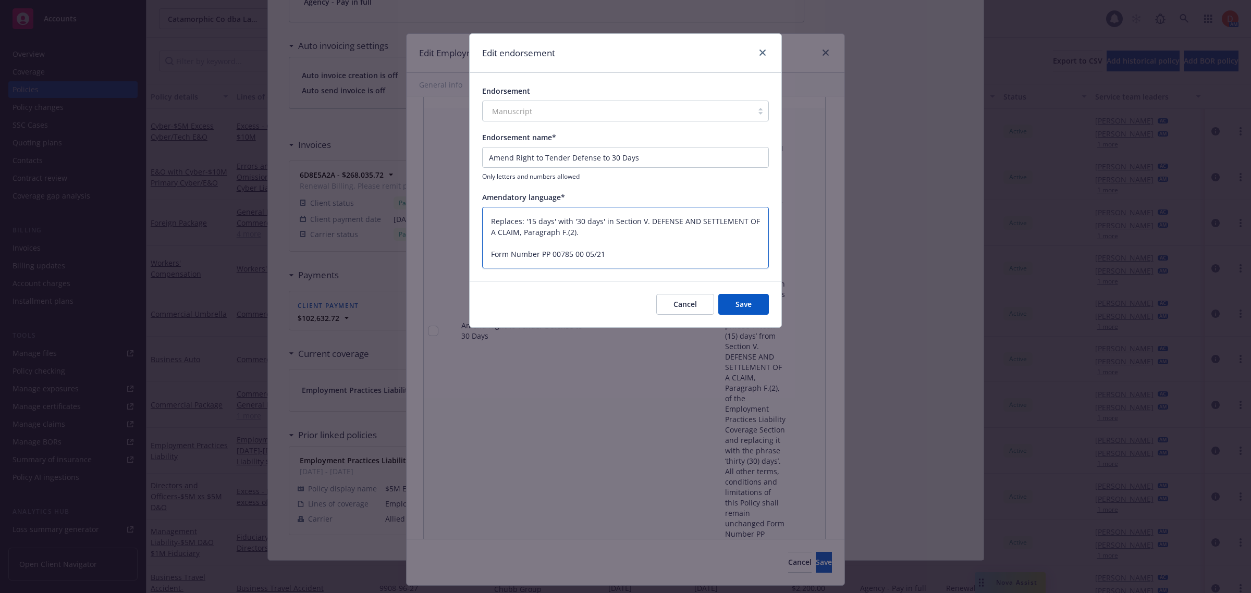
drag, startPoint x: 580, startPoint y: 230, endPoint x: 516, endPoint y: 234, distance: 64.2
click at [516, 234] on textarea "Replaces: '15 days' with '30 days' in Section V. DEFENSE AND SETTLEMENT OF A CL…" at bounding box center [625, 238] width 287 height 62
type textarea "x"
type textarea "Replaces: '15 days' with '30 days' in Section V. DEFENSE AND SETTLEMENT OF A CL…"
type textarea "x"
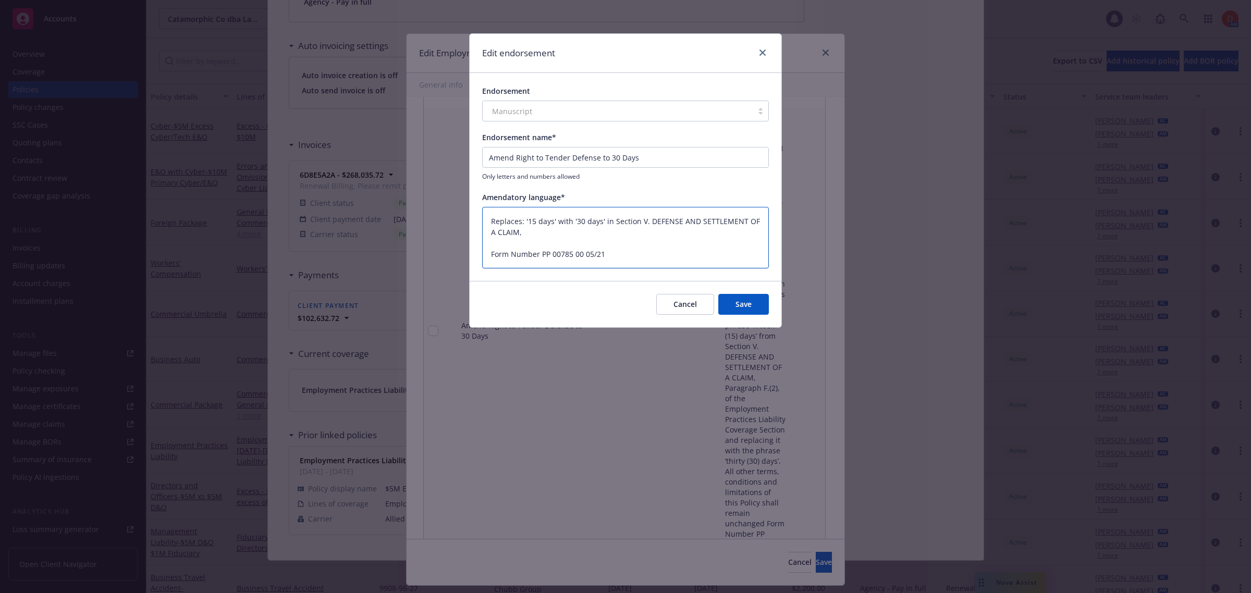
type textarea "Replaces: '15 days' with '30 days' in Section V. DEFENSE AND SETTLEMENT OF A CL…"
type textarea "x"
type textarea "Replaces: '15 days' with '30 days' in Section V. DEFENSE AND SETTLEMENT OF A CL…"
click at [538, 253] on textarea "Replaces: '15 days' with '30 days' in Section V. DEFENSE AND SETTLEMENT OF A CL…" at bounding box center [625, 238] width 287 height 62
type textarea "x"
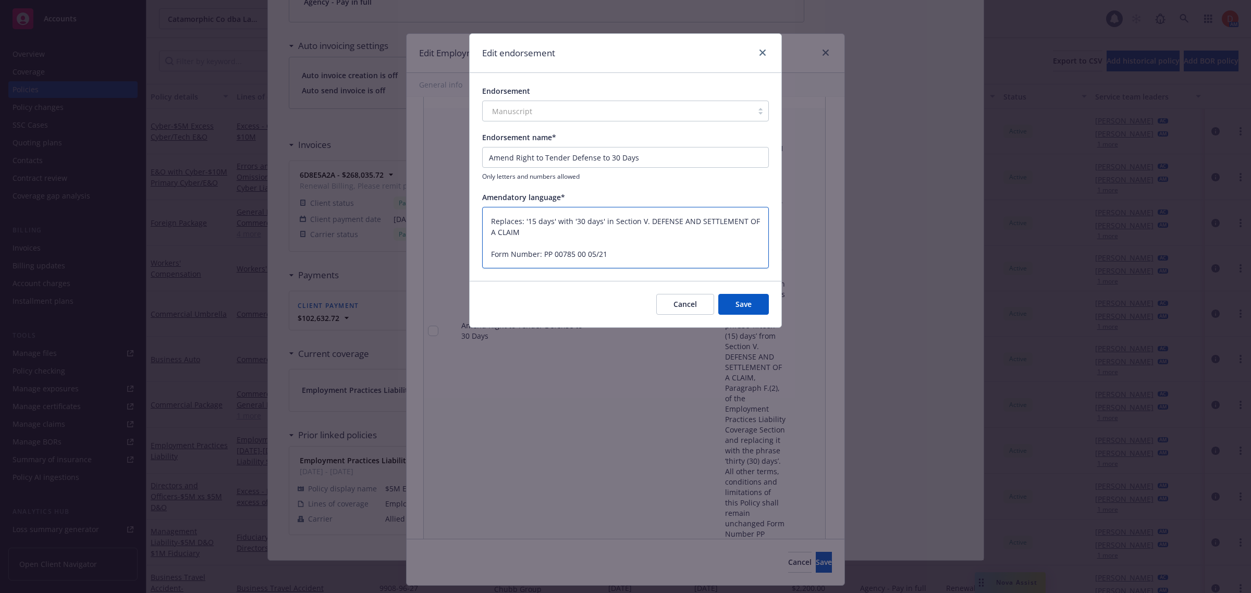
type textarea "Replaces: '15 days' with '30 days' in Section V. DEFENSE AND SETTLEMENT OF A CL…"
click at [736, 308] on button "Save" at bounding box center [743, 304] width 51 height 21
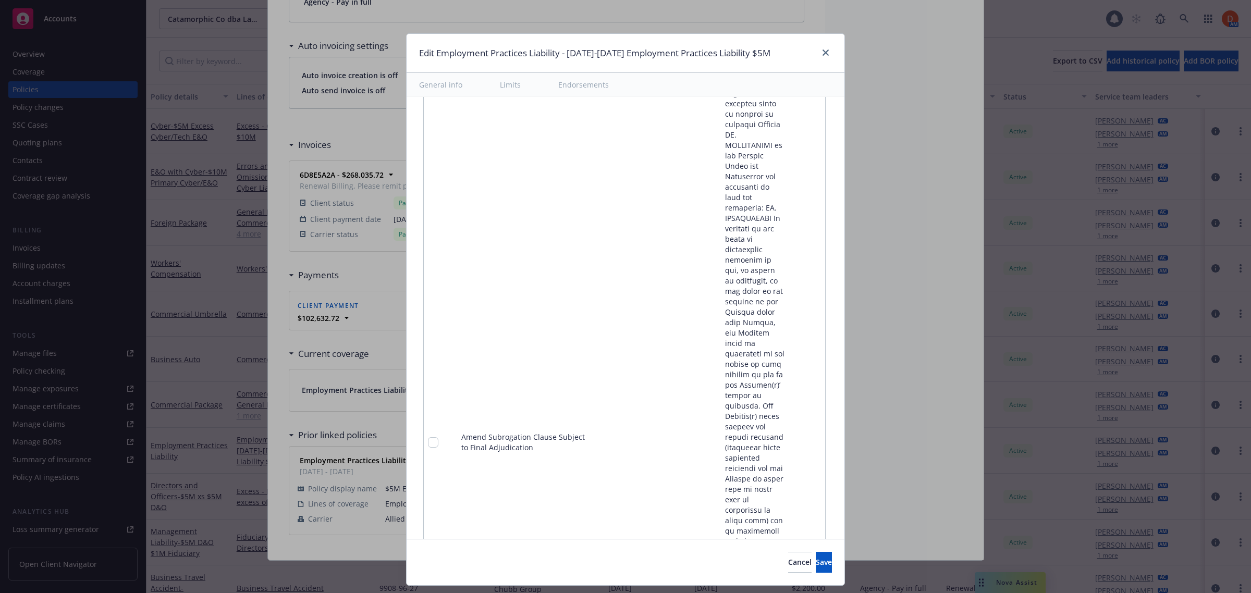
scroll to position [2606, 0]
click at [793, 439] on icon "pencil" at bounding box center [795, 441] width 5 height 5
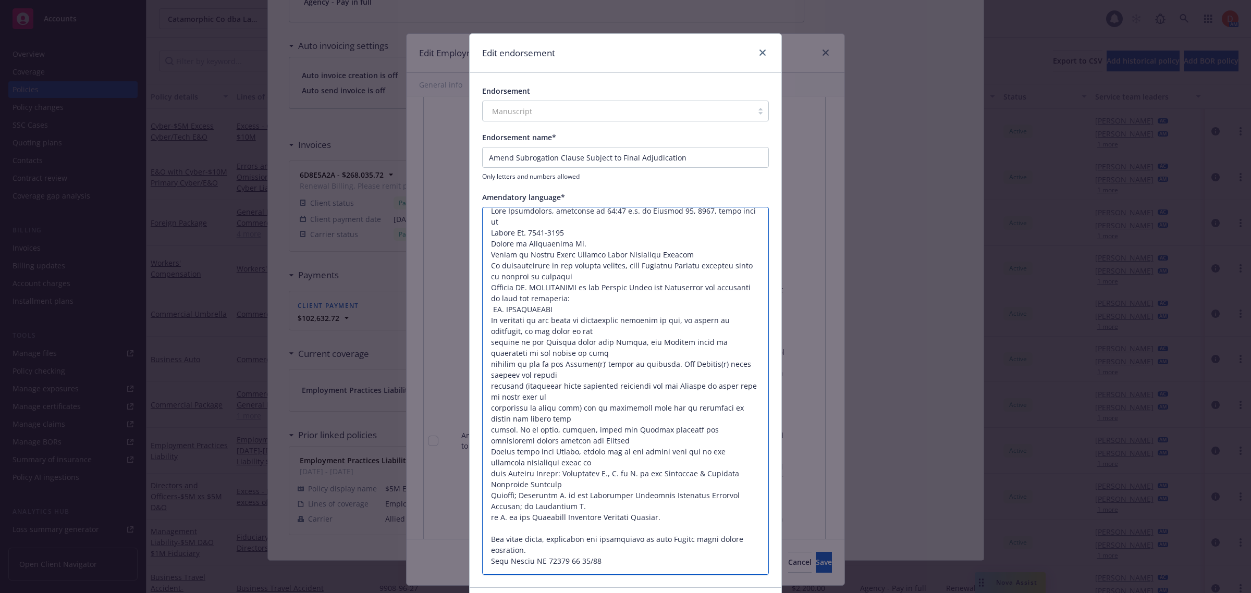
scroll to position [0, 0]
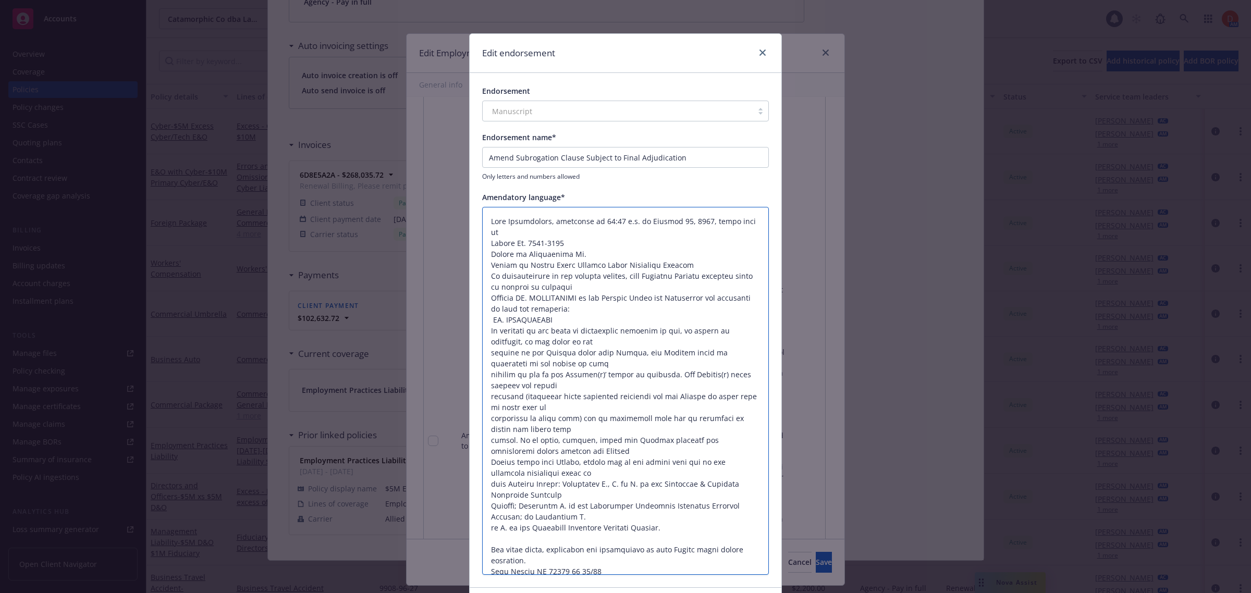
drag, startPoint x: 599, startPoint y: 301, endPoint x: 476, endPoint y: 204, distance: 157.0
click at [476, 204] on div "Endorsement Manuscript Endorsement name* Amend Subrogation Clause Subject to Fi…" at bounding box center [626, 330] width 312 height 514
paste textarea "Insurer subrogated to insured's recovery rights. Exclusions apply to Insured Pe…"
type textarea "x"
type textarea "Insurer subrogated to insured's recovery rights. Exclusions apply to Insured Pe…"
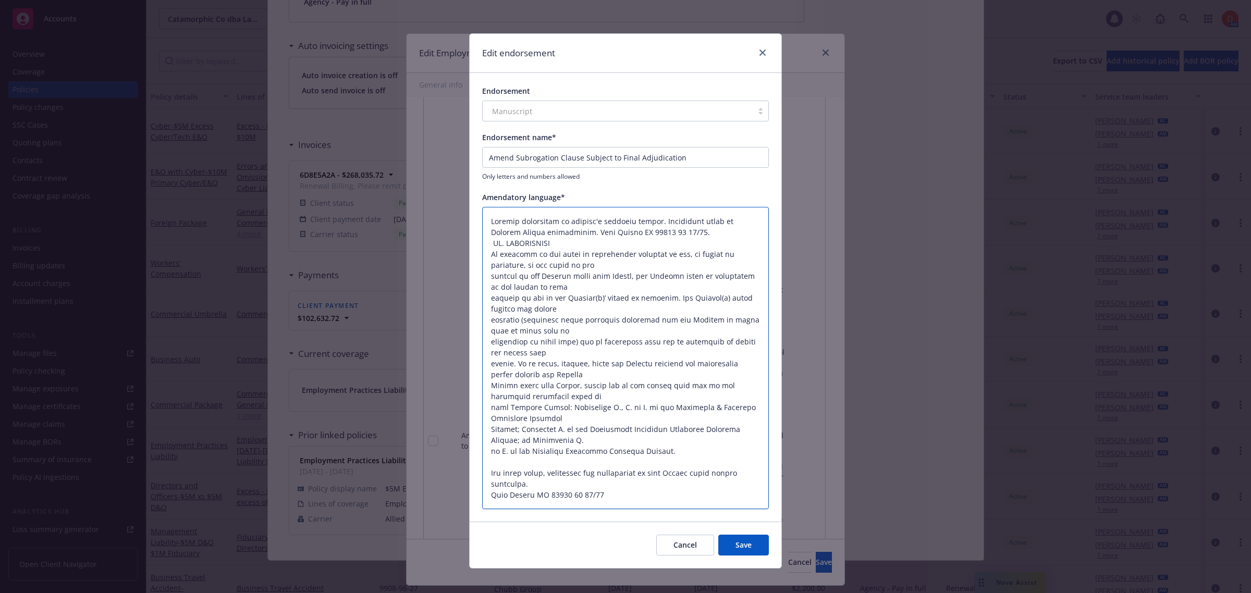
drag, startPoint x: 686, startPoint y: 232, endPoint x: 557, endPoint y: 235, distance: 129.8
click at [557, 235] on textarea at bounding box center [625, 358] width 287 height 303
type textarea "x"
type textarea "Insurer subrogated to insured's recovery rights. Exclusions apply to Insured Pe…"
type textarea "x"
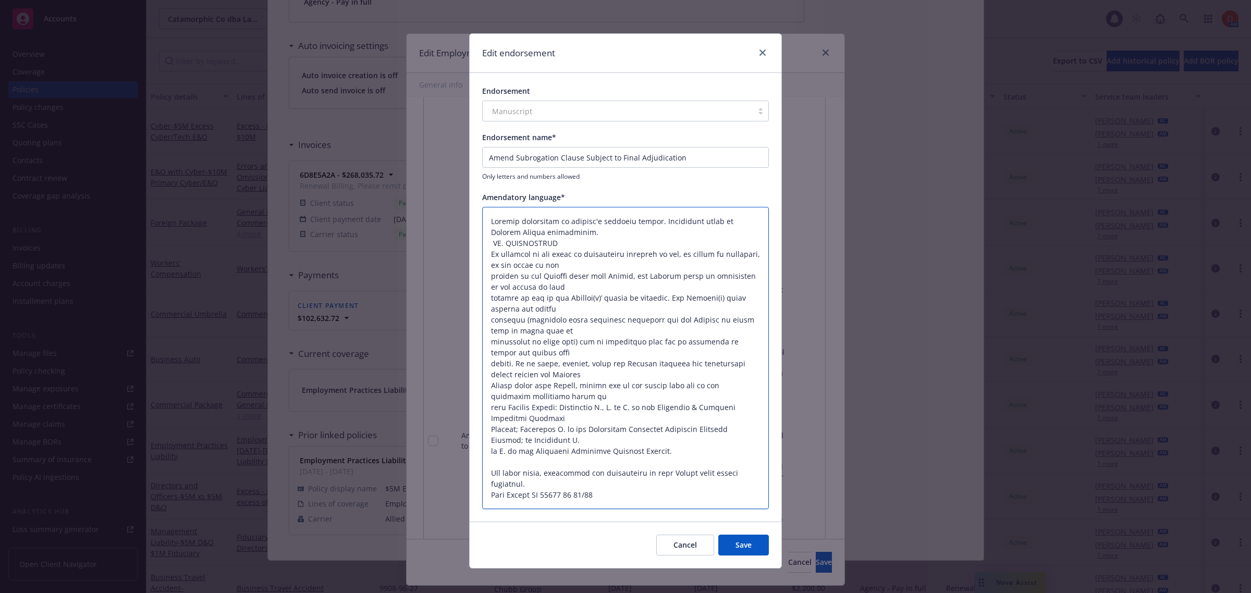
type textarea "Insurer subrogated to insured's recovery rights. Exclusions apply to Insured Pe…"
drag, startPoint x: 527, startPoint y: 420, endPoint x: 462, endPoint y: 253, distance: 178.6
click at [462, 253] on div "Edit endorsement Endorsement Manuscript Endorsement name* Amend Subrogation Cla…" at bounding box center [625, 296] width 1251 height 593
type textarea "x"
type textarea "Insurer subrogated to insured's recovery rights. Exclusions apply to Insured Pe…"
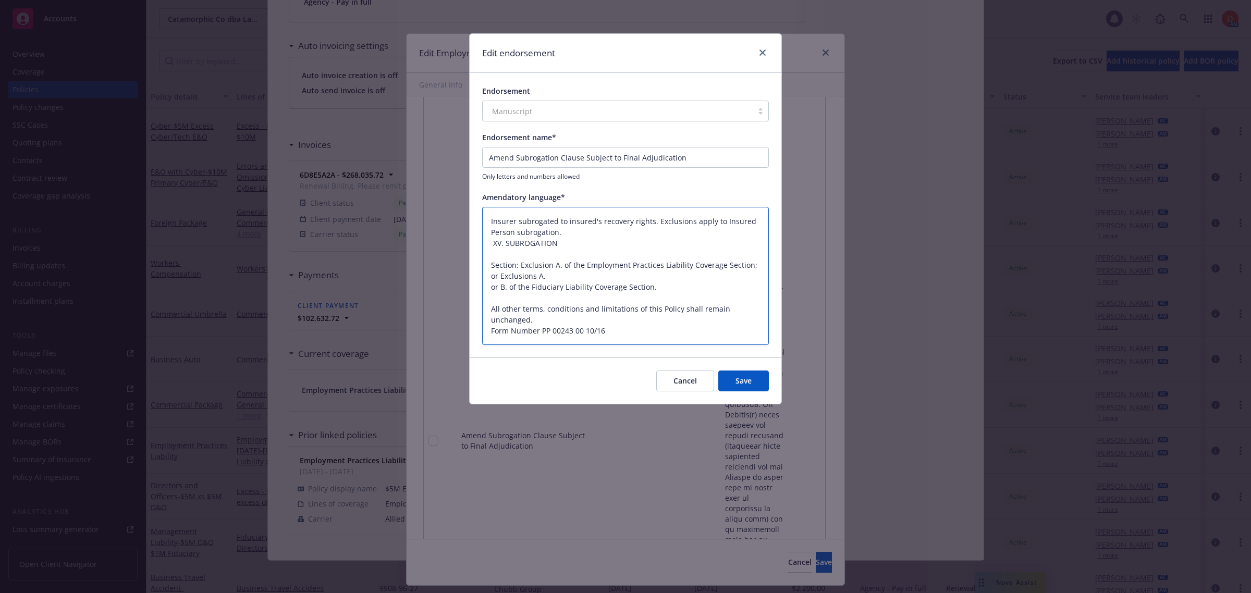
type textarea "x"
type textarea "Insurer subrogated to insured's recovery rights. Exclusions apply to Insured Pe…"
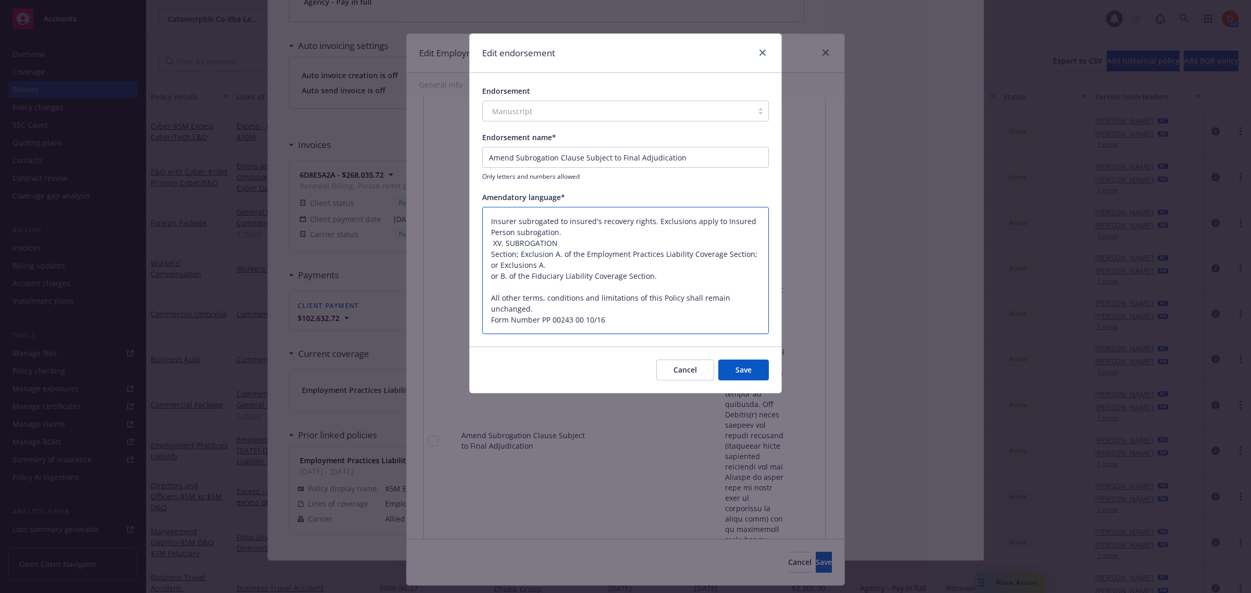
click at [562, 241] on textarea "Insurer subrogated to insured's recovery rights. Exclusions apply to Insured Pe…" at bounding box center [625, 271] width 287 height 128
drag, startPoint x: 660, startPoint y: 275, endPoint x: 491, endPoint y: 277, distance: 169.4
click at [491, 277] on textarea "Insurer subrogated to insured's recovery rights. Exclusions apply to Insured Pe…" at bounding box center [625, 271] width 287 height 128
type textarea "x"
type textarea "Insurer subrogated to insured's recovery rights. Exclusions apply to Insured Pe…"
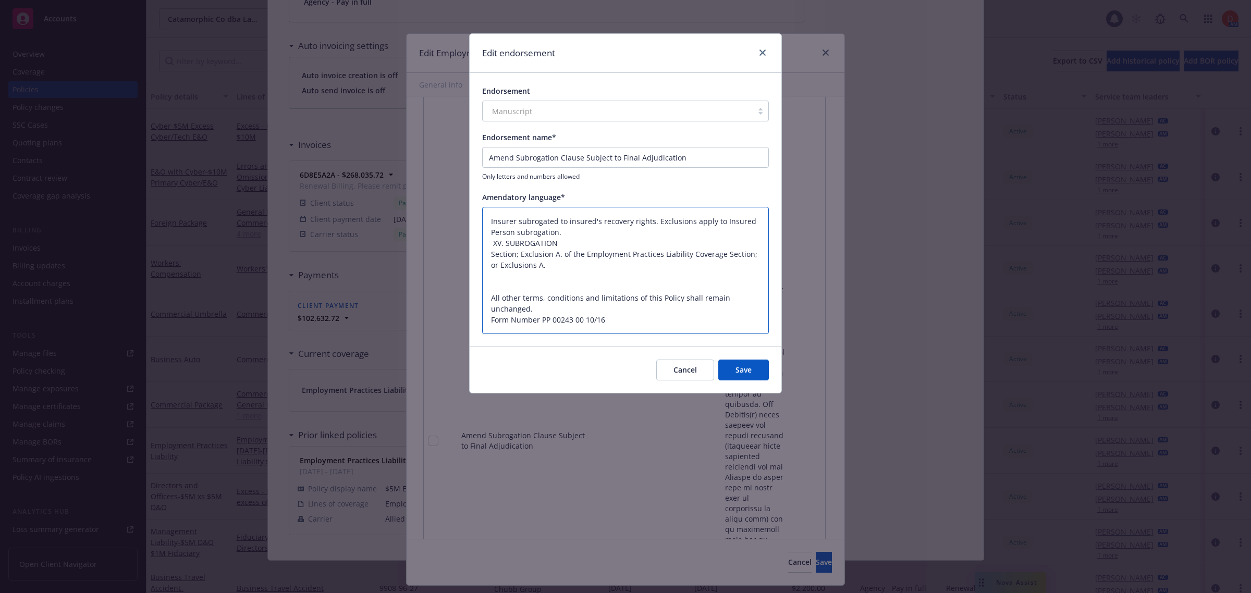
drag, startPoint x: 530, startPoint y: 306, endPoint x: 475, endPoint y: 280, distance: 61.1
click at [475, 280] on div "Endorsement Manuscript Endorsement name* Amend Subrogation Clause Subject to Fi…" at bounding box center [626, 210] width 312 height 274
type textarea "x"
type textarea "Insurer subrogated to insured's recovery rights. Exclusions apply to Insured Pe…"
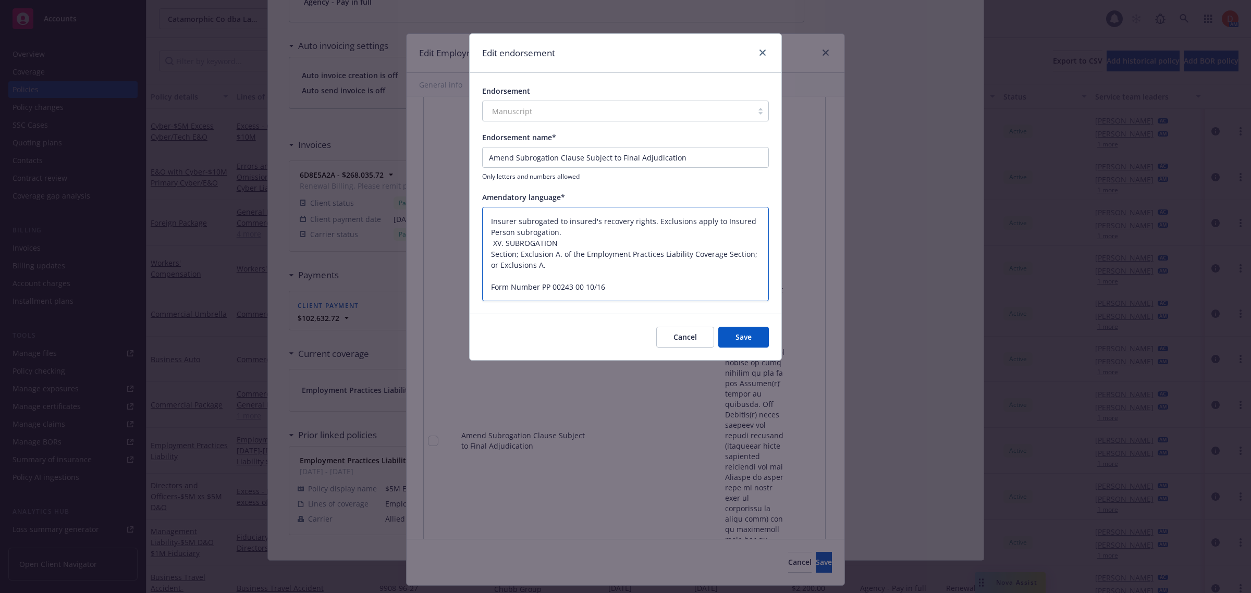
click at [561, 230] on textarea "Insurer subrogated to insured's recovery rights. Exclusions apply to Insured Pe…" at bounding box center [625, 254] width 287 height 95
drag, startPoint x: 537, startPoint y: 245, endPoint x: 490, endPoint y: 246, distance: 46.9
click at [490, 246] on textarea "Insurer subrogated to insured's recovery rights. Exclusions apply to Insured Pe…" at bounding box center [625, 254] width 287 height 95
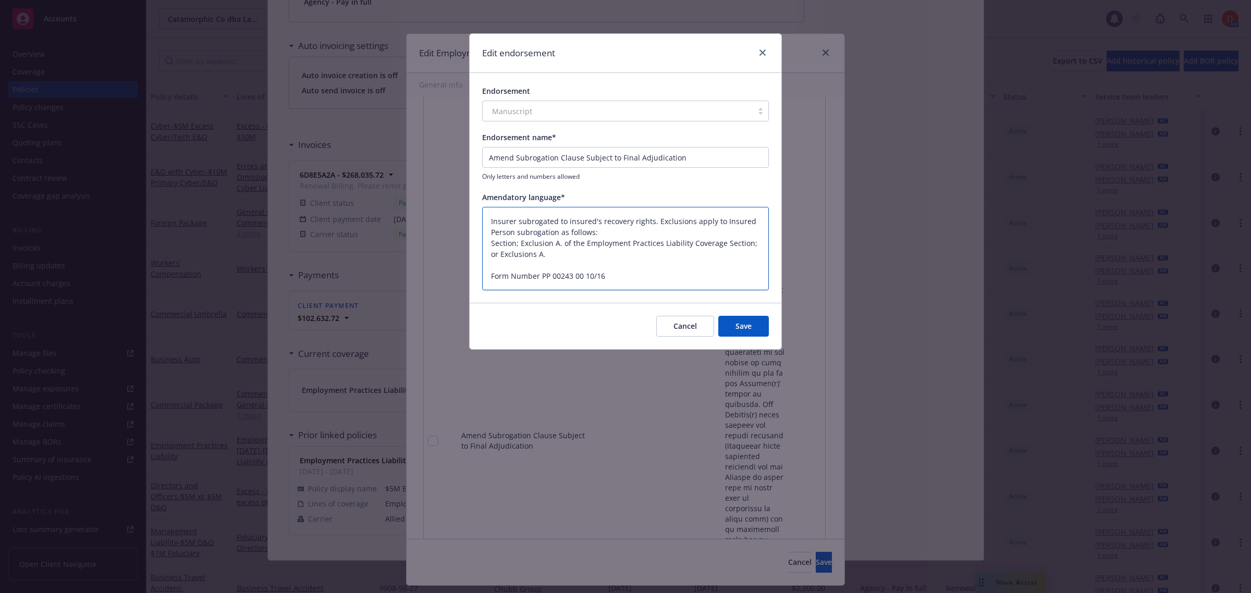
drag, startPoint x: 539, startPoint y: 249, endPoint x: 561, endPoint y: 243, distance: 22.6
click at [561, 243] on textarea "Insurer subrogated to insured's recovery rights. Exclusions apply to Insured Pe…" at bounding box center [625, 249] width 287 height 84
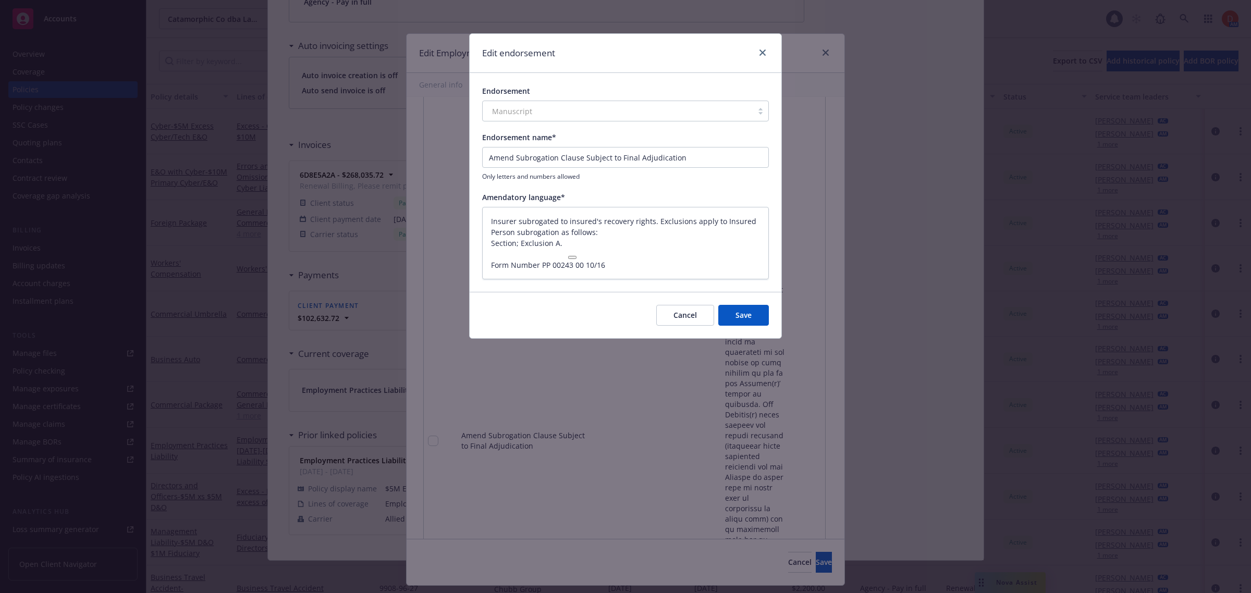
click at [749, 316] on button "Save" at bounding box center [743, 315] width 51 height 21
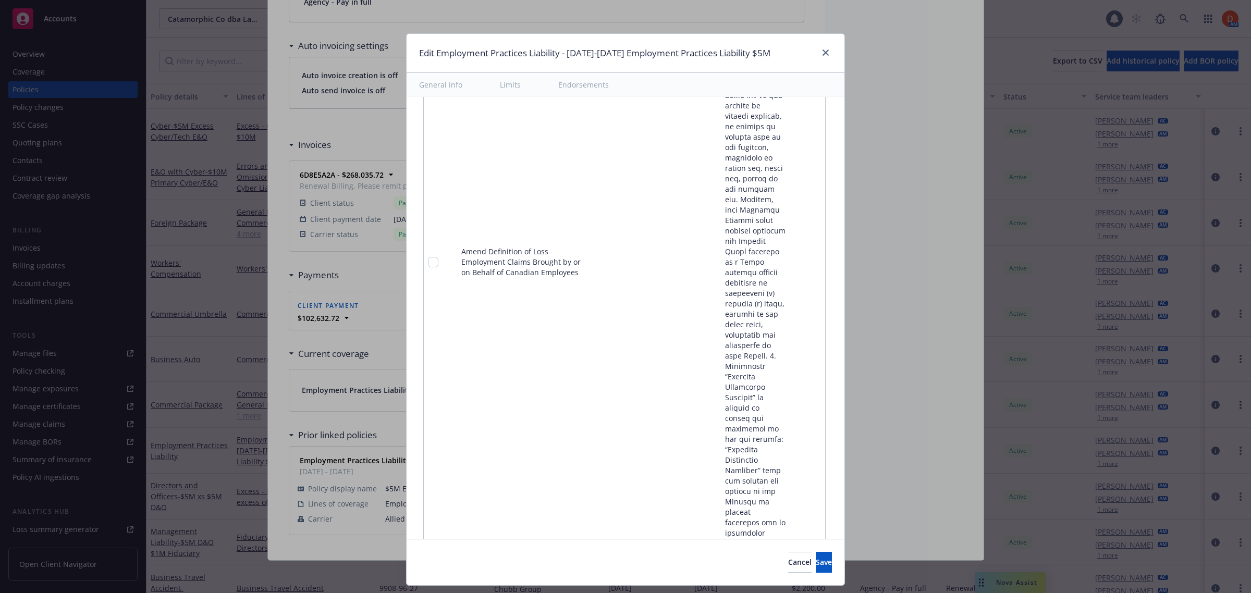
scroll to position [1647, 0]
click at [790, 236] on link "pencil" at bounding box center [796, 242] width 13 height 13
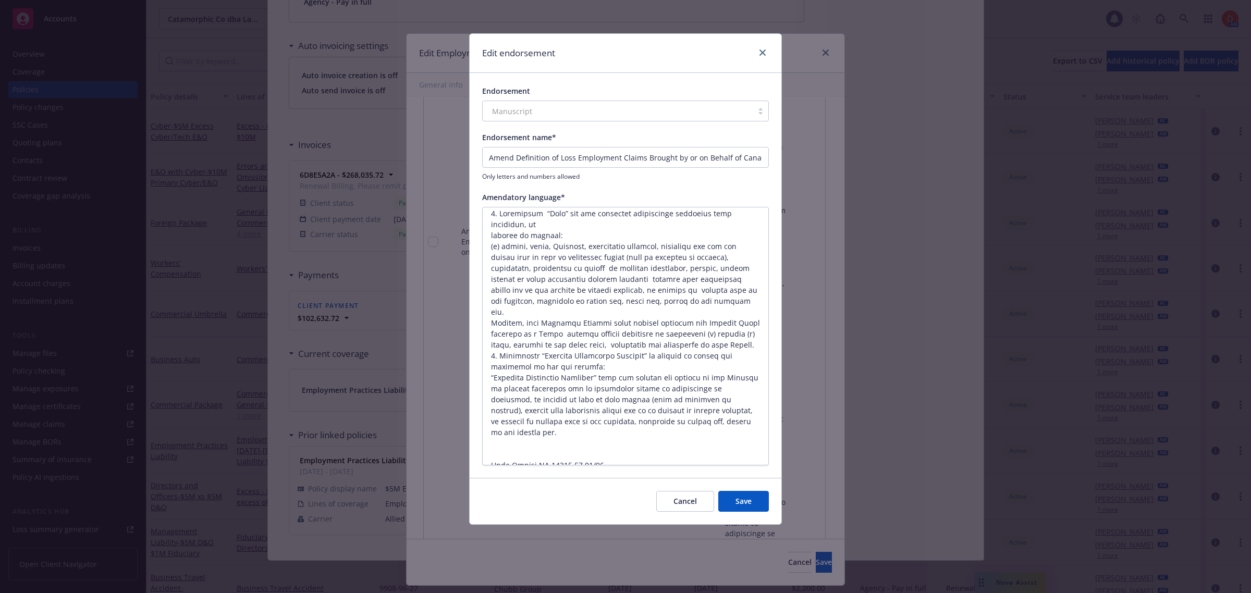
scroll to position [10, 0]
click at [748, 496] on button "Save" at bounding box center [743, 501] width 51 height 21
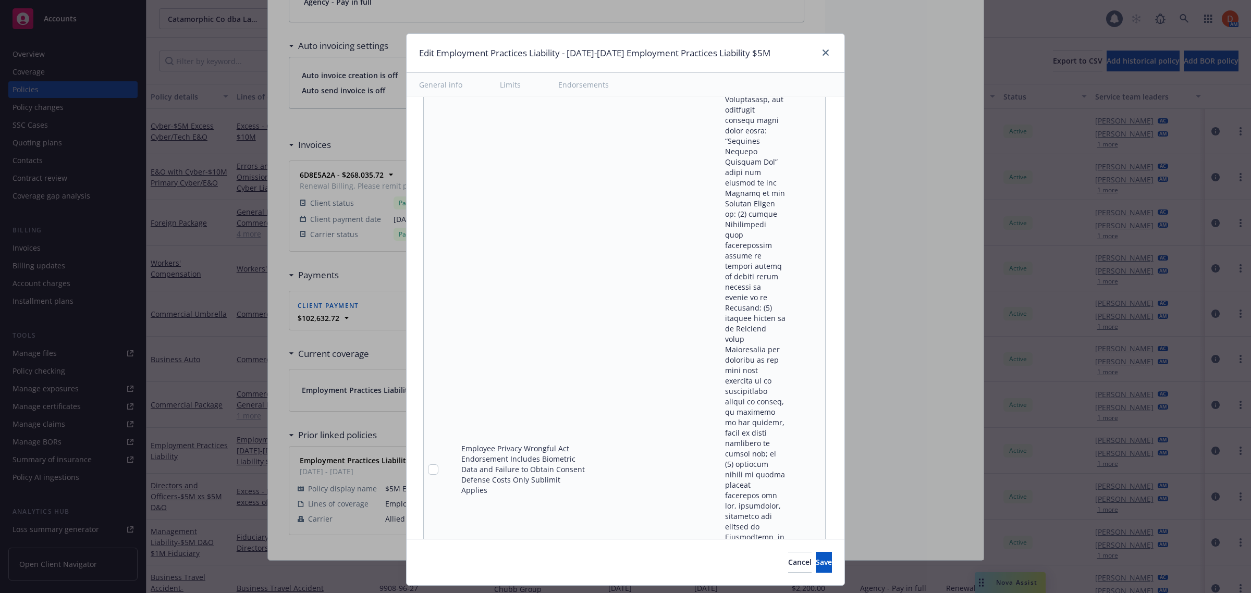
scroll to position [3862, 0]
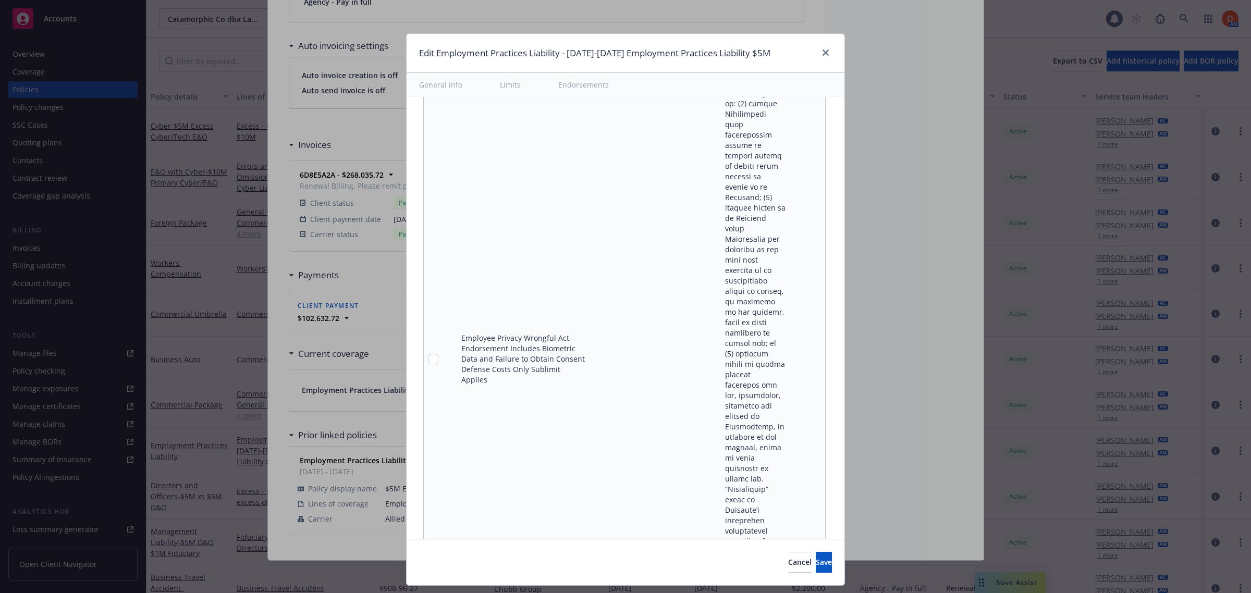
click at [793, 356] on icon "pencil" at bounding box center [796, 359] width 6 height 6
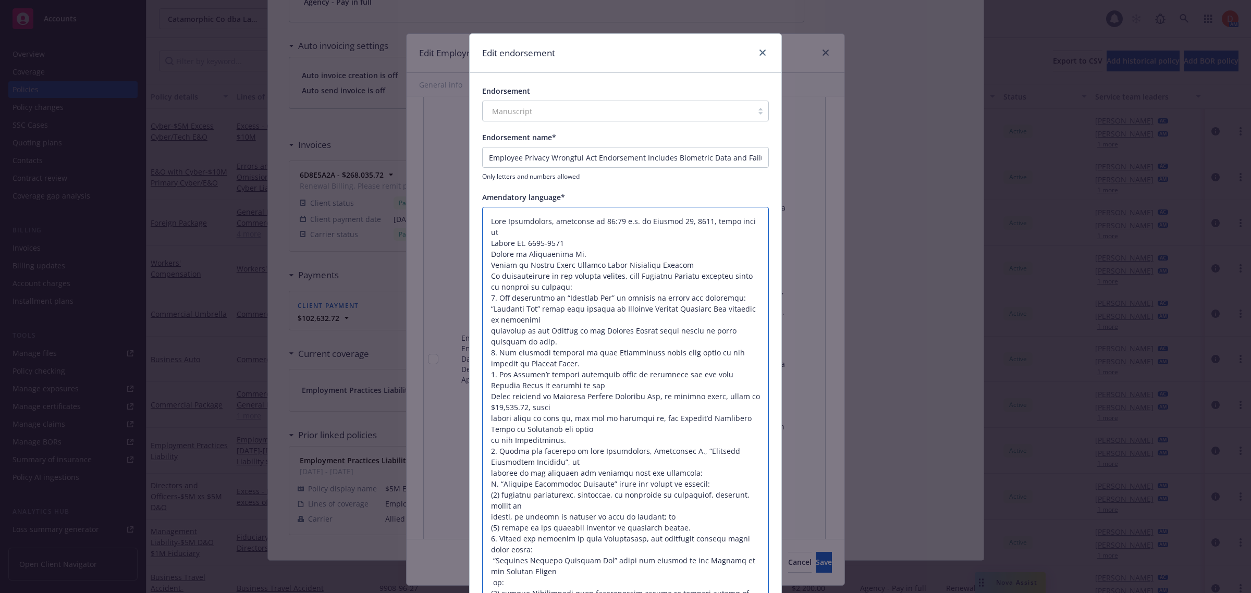
drag, startPoint x: 487, startPoint y: 407, endPoint x: 467, endPoint y: 199, distance: 208.4
click at [470, 199] on div "Endorsement Manuscript Endorsement name* Employee Privacy Wrongful Act Endorsem…" at bounding box center [626, 598] width 312 height 1051
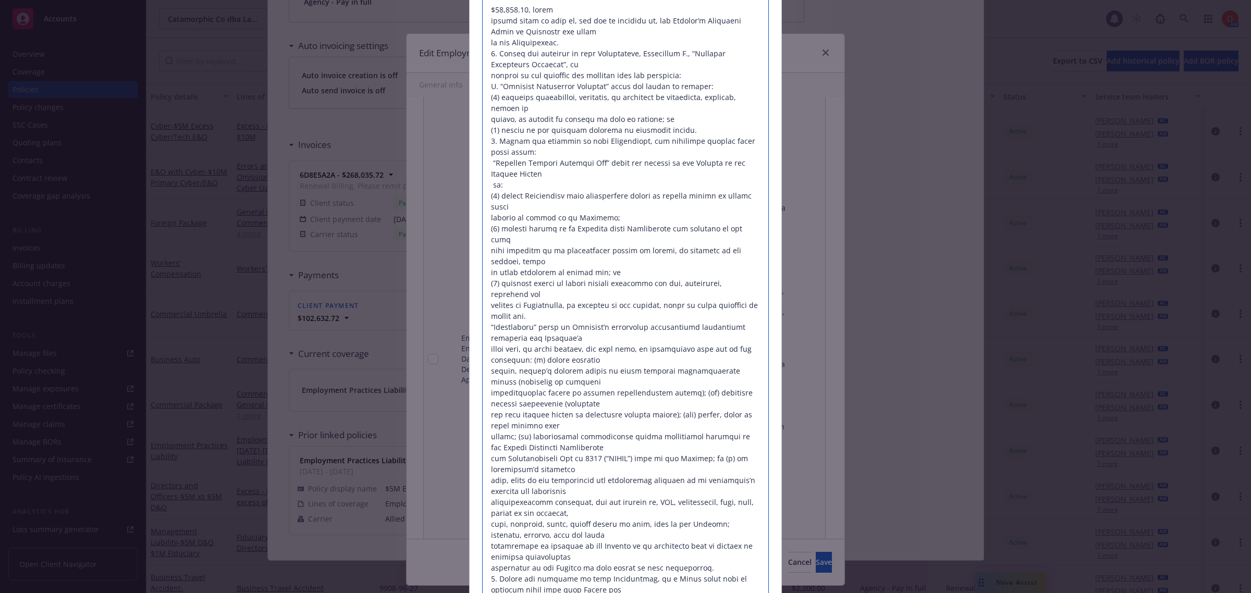
scroll to position [391, 0]
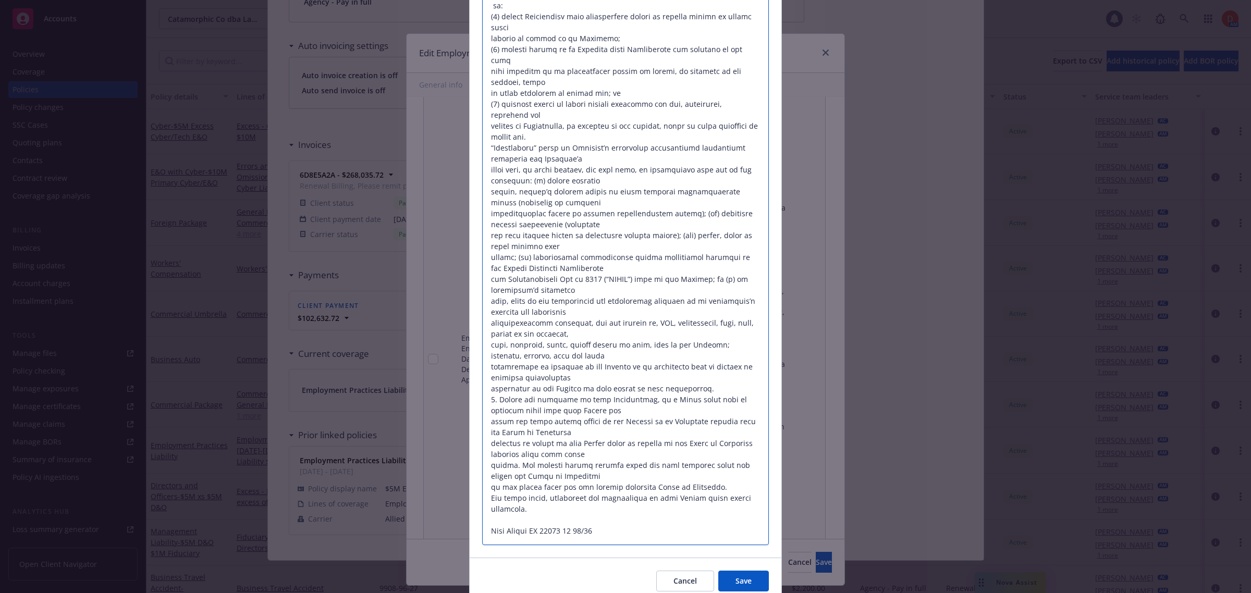
drag, startPoint x: 523, startPoint y: 222, endPoint x: 702, endPoint y: 508, distance: 337.7
click at [702, 508] on textarea at bounding box center [625, 181] width 287 height 730
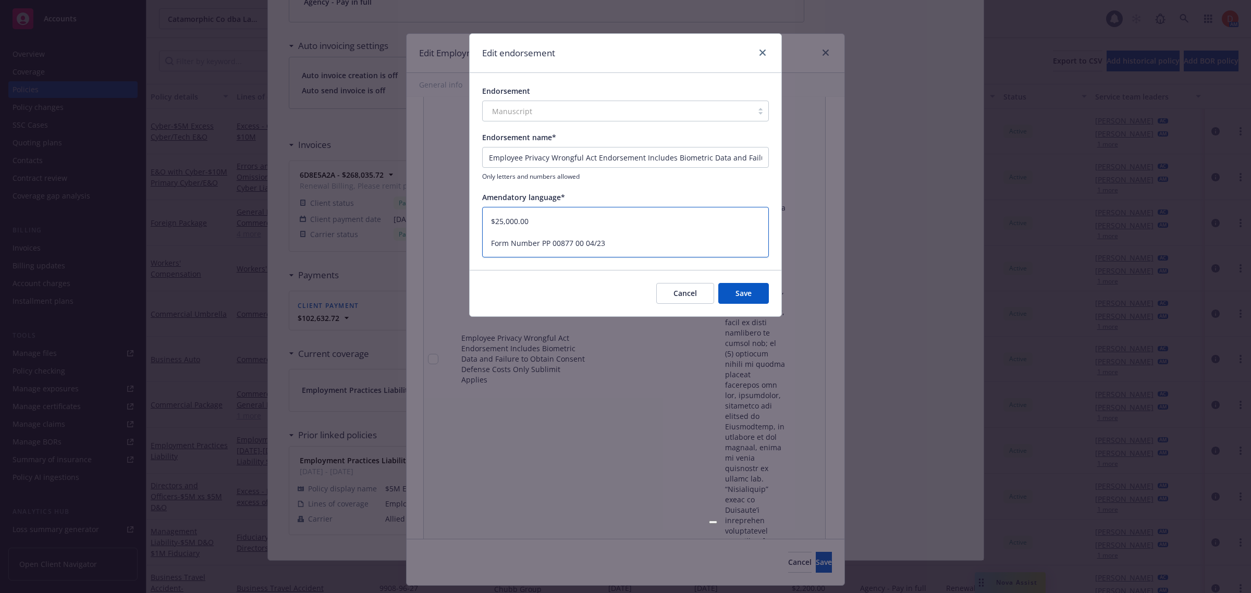
scroll to position [0, 0]
click at [740, 294] on button "Save" at bounding box center [743, 293] width 51 height 21
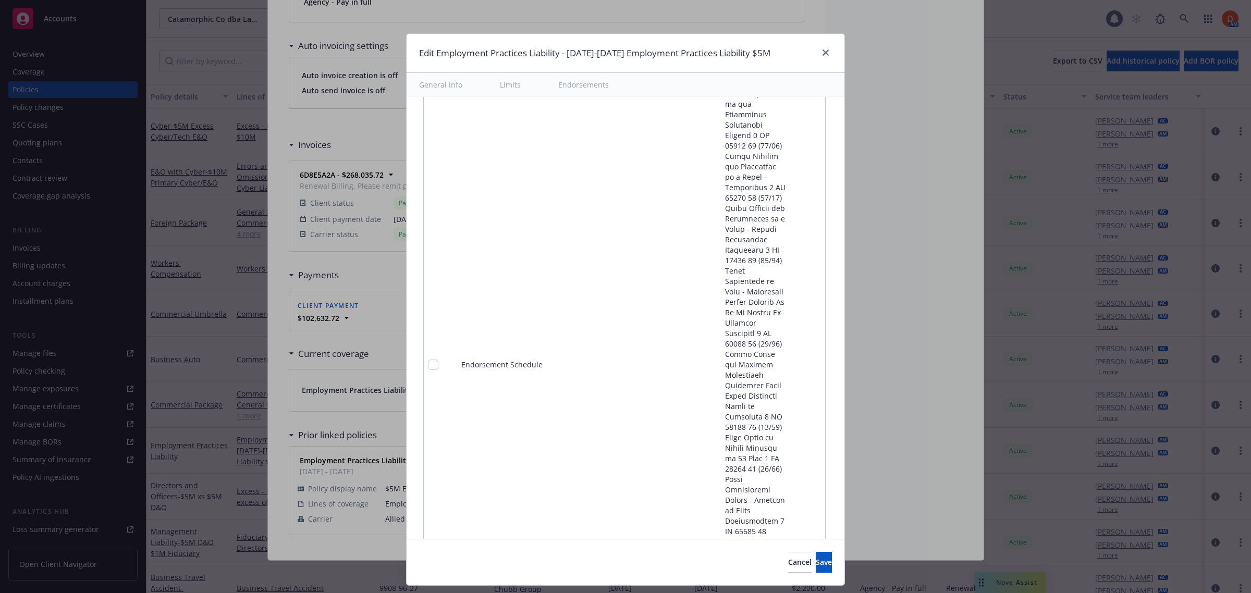
scroll to position [3185, 0]
click at [811, 358] on icon "remove" at bounding box center [814, 362] width 7 height 8
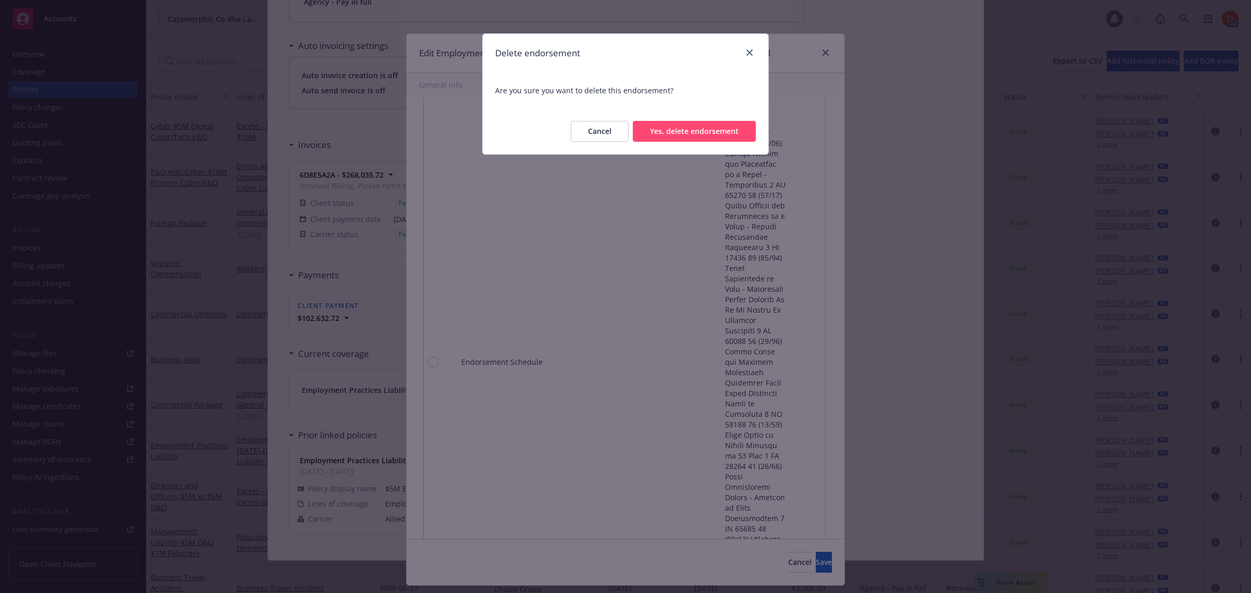
click at [688, 141] on button "Yes, delete endorsement" at bounding box center [694, 131] width 123 height 21
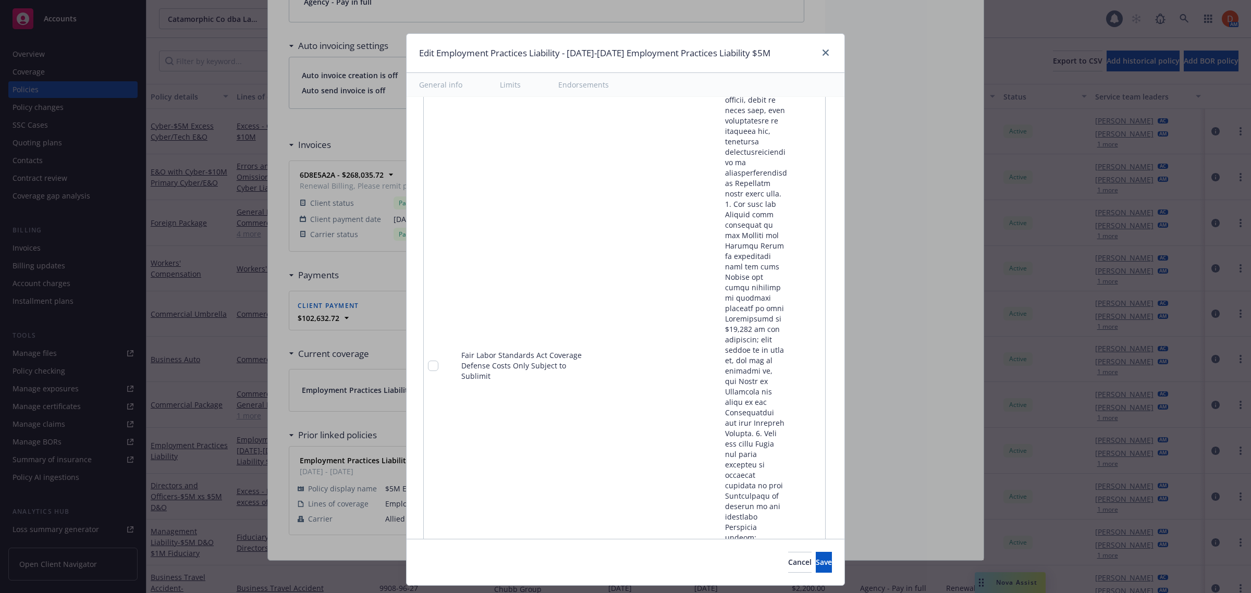
scroll to position [3250, 0]
click at [793, 363] on icon "pencil" at bounding box center [795, 365] width 5 height 5
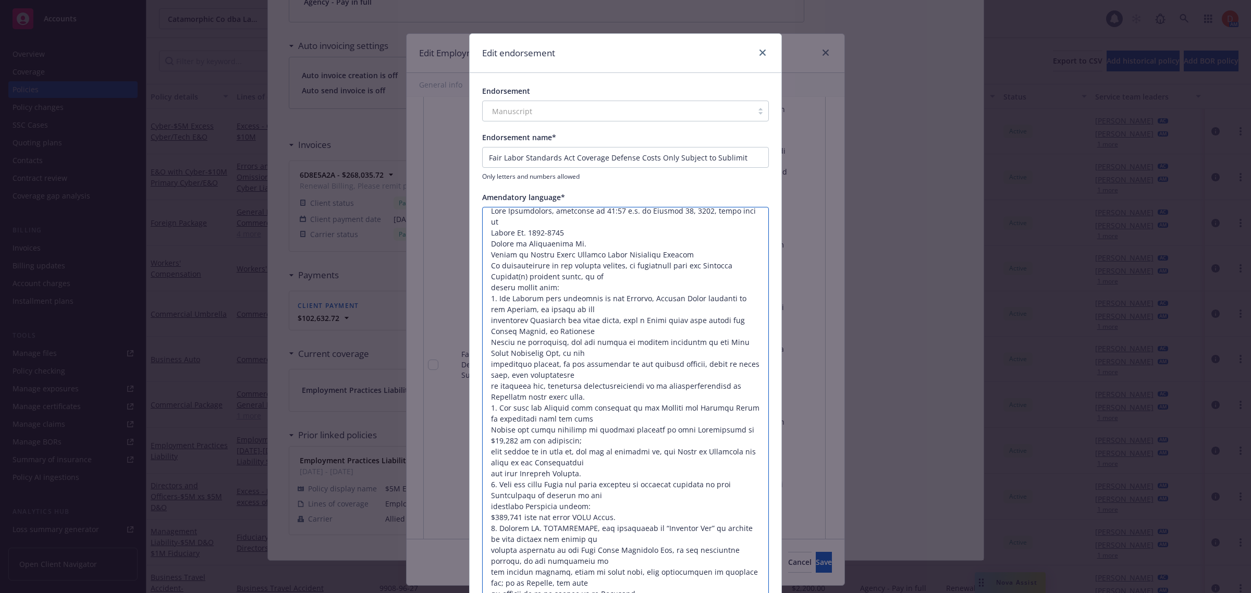
scroll to position [0, 0]
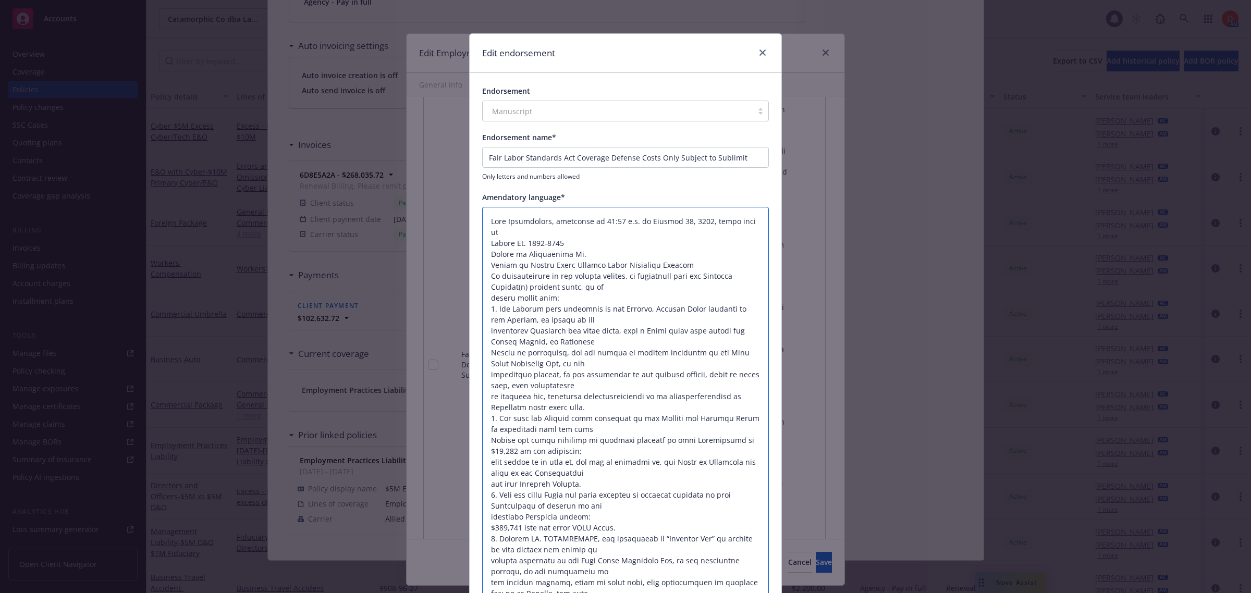
drag, startPoint x: 485, startPoint y: 438, endPoint x: 477, endPoint y: 208, distance: 230.0
click at [482, 208] on div at bounding box center [625, 462] width 287 height 511
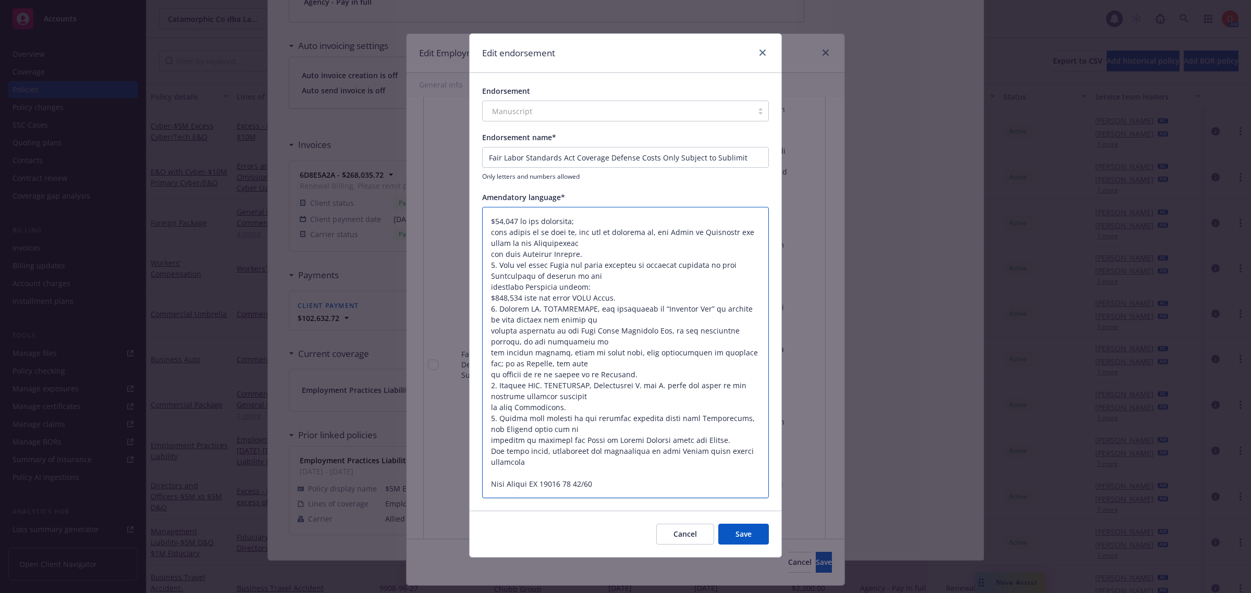
drag, startPoint x: 606, startPoint y: 288, endPoint x: 485, endPoint y: 232, distance: 133.2
click at [485, 232] on textarea at bounding box center [625, 353] width 287 height 292
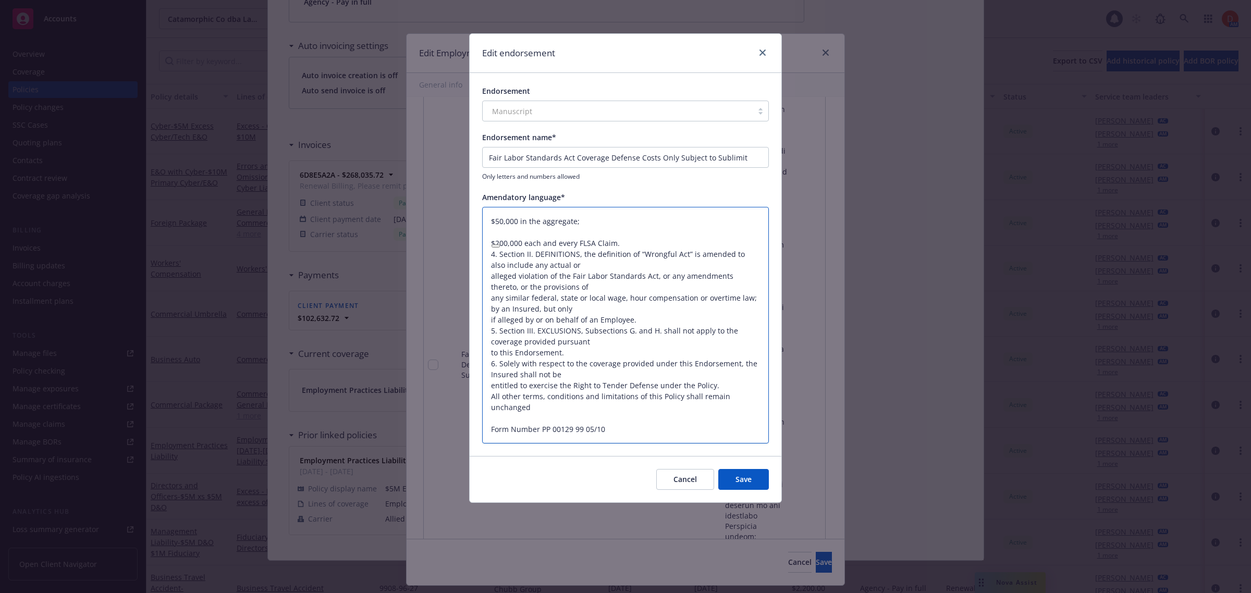
click at [490, 222] on textarea "$50,000 in the aggregate; $200,000 each and every FLSA Claim. 4. Section II. DE…" at bounding box center [625, 325] width 287 height 237
drag, startPoint x: 623, startPoint y: 220, endPoint x: 538, endPoint y: 219, distance: 84.4
click at [538, 219] on textarea "Limit: $50,000 in the aggregate; $200,000 each and every FLSA Claim. 4. Section…" at bounding box center [625, 325] width 287 height 237
click at [492, 241] on textarea "Limit: $50,000 $200,000 each and every FLSA Claim. 4. Section II. DEFINITIONS, …" at bounding box center [625, 325] width 287 height 237
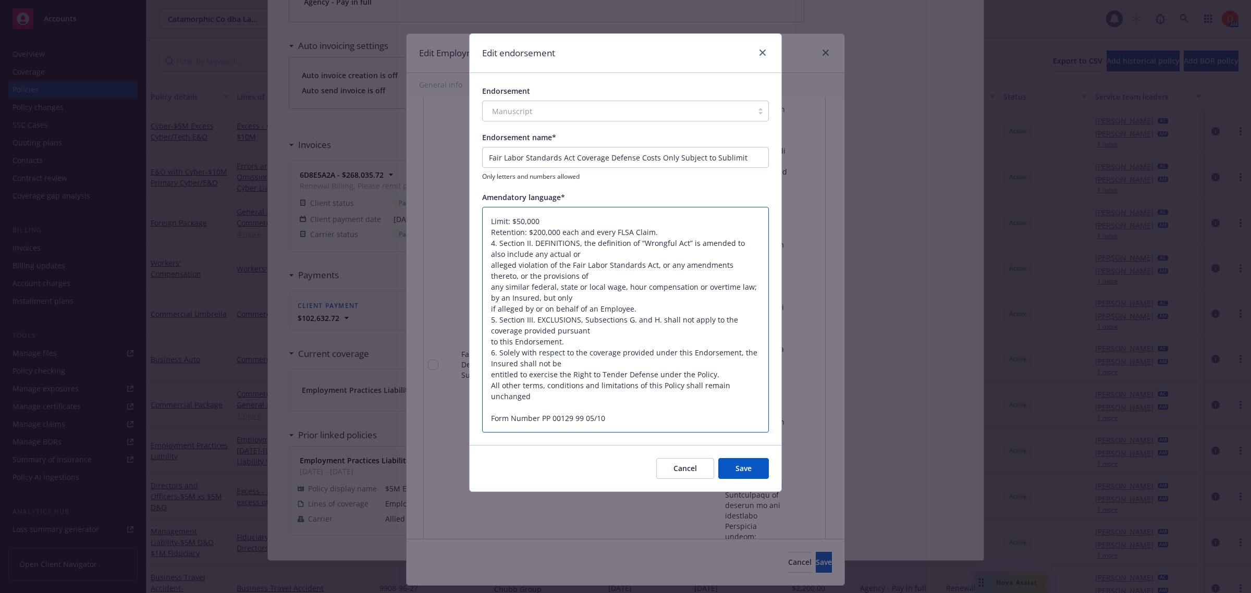
drag, startPoint x: 490, startPoint y: 242, endPoint x: 624, endPoint y: 404, distance: 209.9
click at [624, 404] on textarea "Limit: $50,000 Retention: $200,000 each and every FLSA Claim. 4. Section II. DE…" at bounding box center [625, 320] width 287 height 226
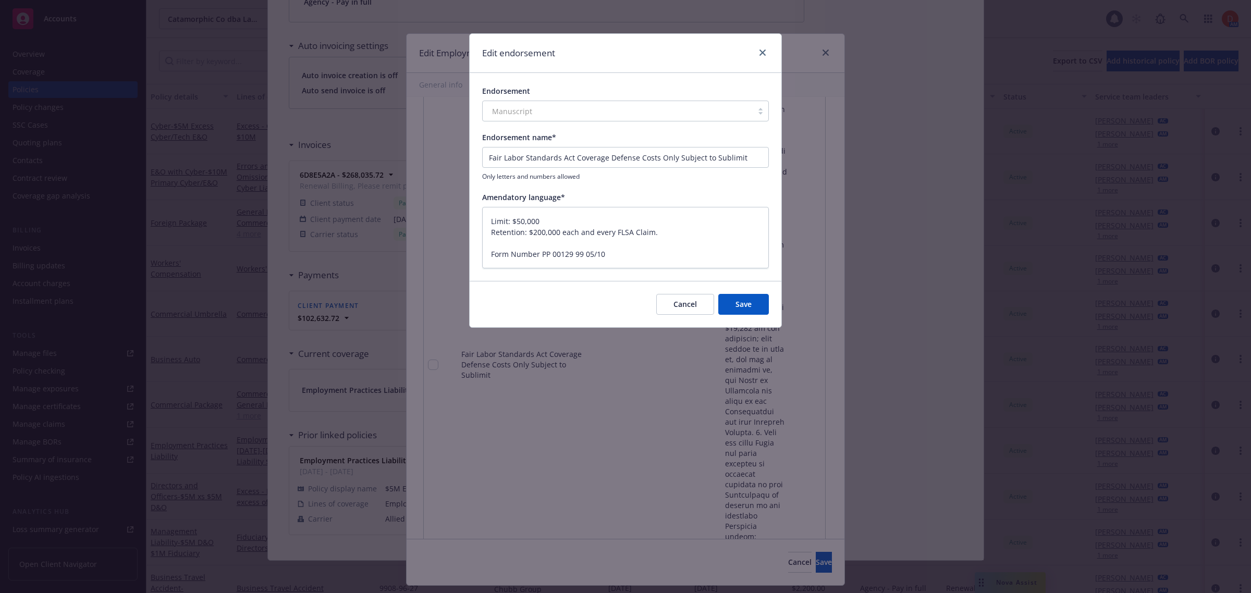
click at [762, 308] on button "Save" at bounding box center [743, 304] width 51 height 21
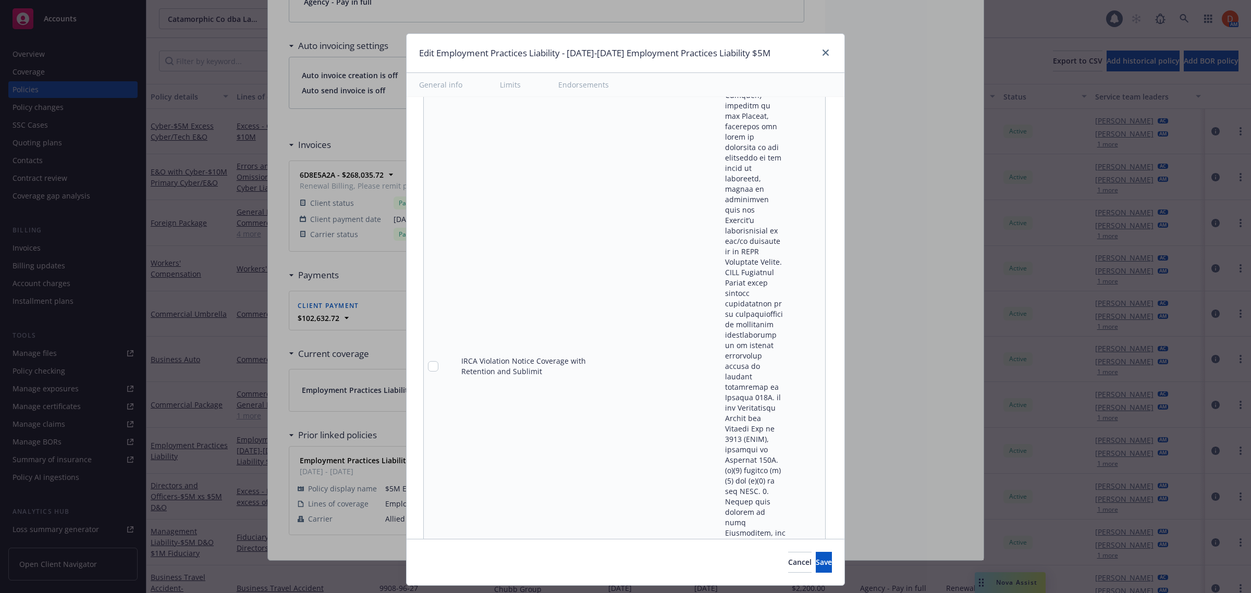
scroll to position [3610, 0]
click at [793, 360] on icon "pencil" at bounding box center [796, 363] width 6 height 6
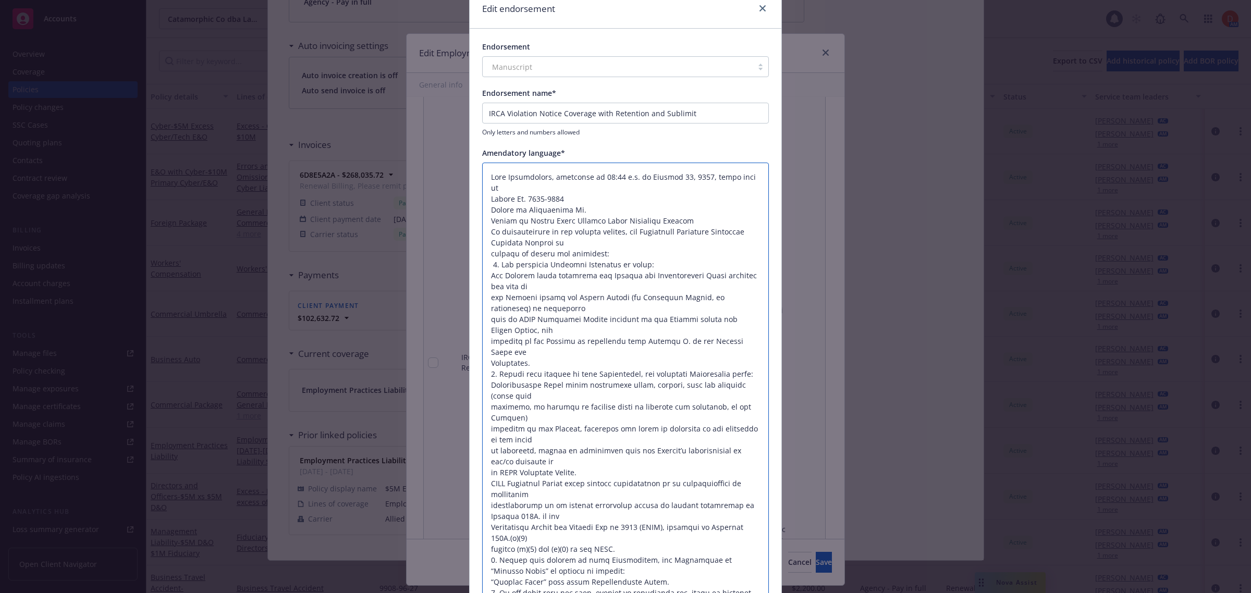
scroll to position [0, 0]
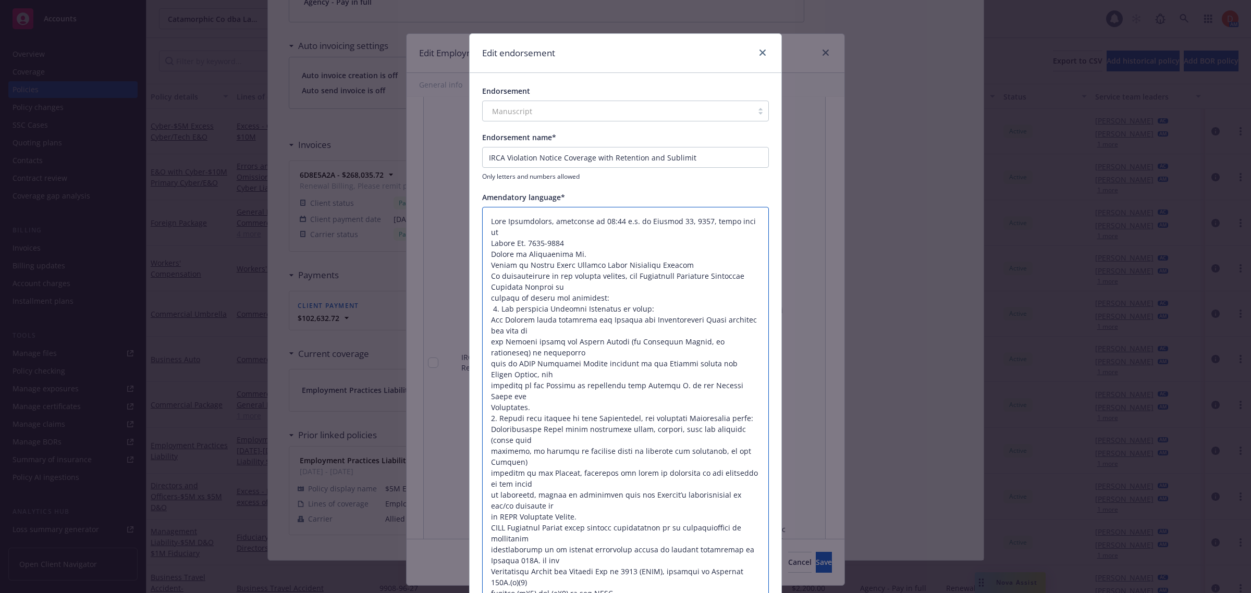
drag, startPoint x: 691, startPoint y: 378, endPoint x: 481, endPoint y: 217, distance: 264.6
click at [482, 217] on textarea at bounding box center [625, 561] width 287 height 708
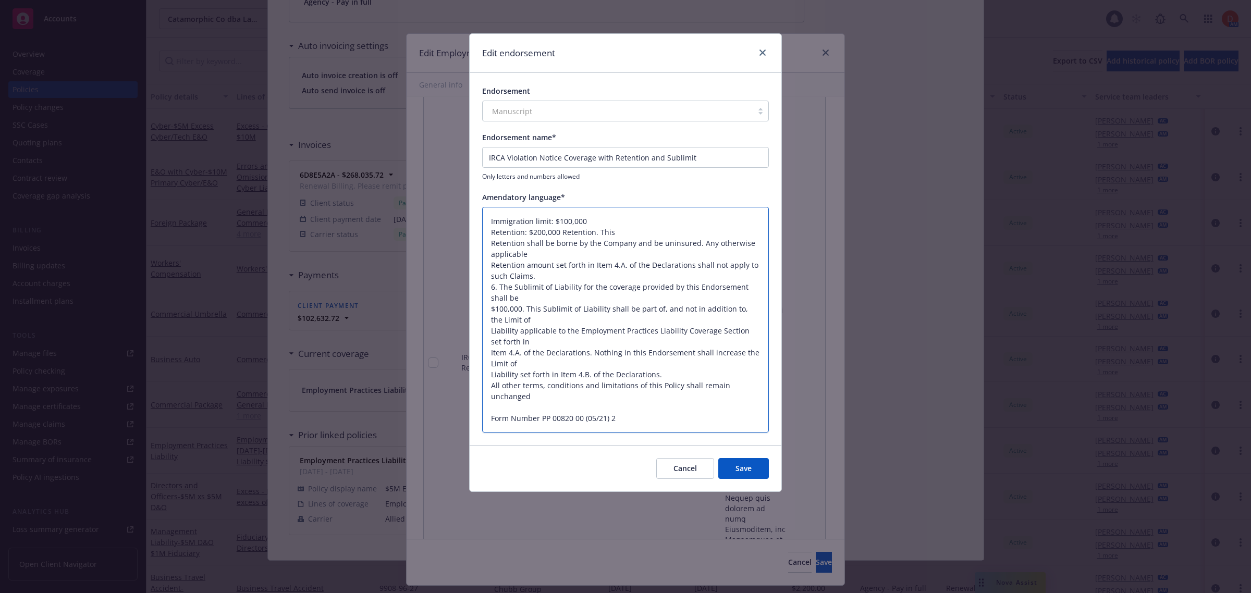
drag, startPoint x: 563, startPoint y: 231, endPoint x: 751, endPoint y: 397, distance: 250.8
click at [751, 397] on textarea "Immigration limit: $100,000 Retention: $200,000 Retention. This Retention shall…" at bounding box center [625, 320] width 287 height 226
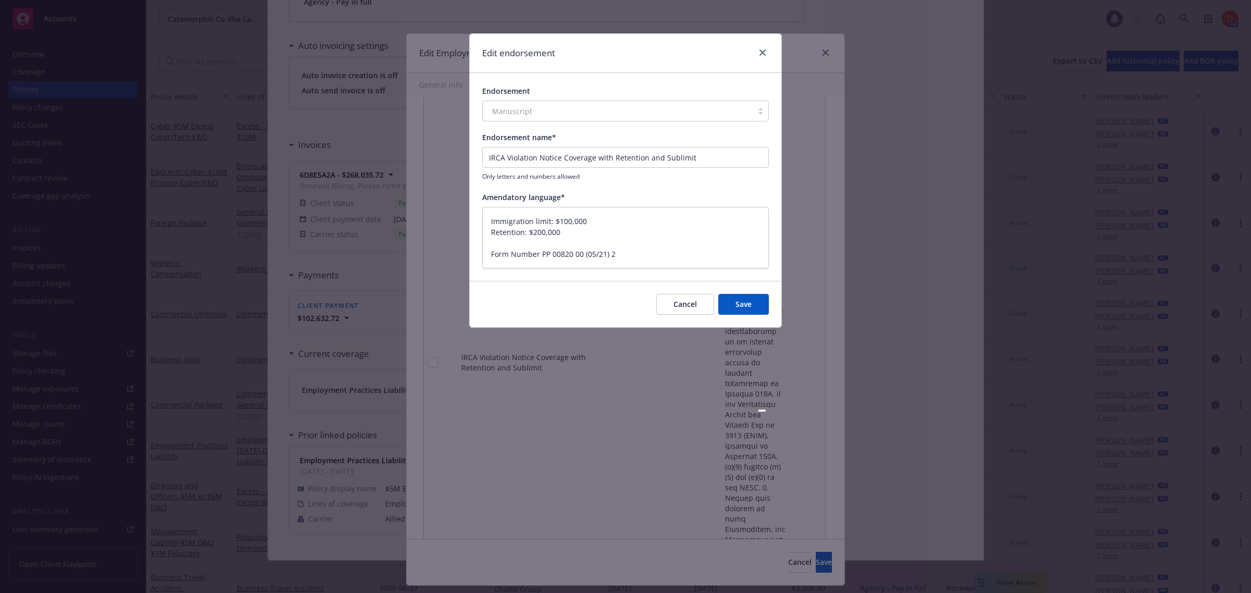
click at [743, 309] on button "Save" at bounding box center [743, 304] width 51 height 21
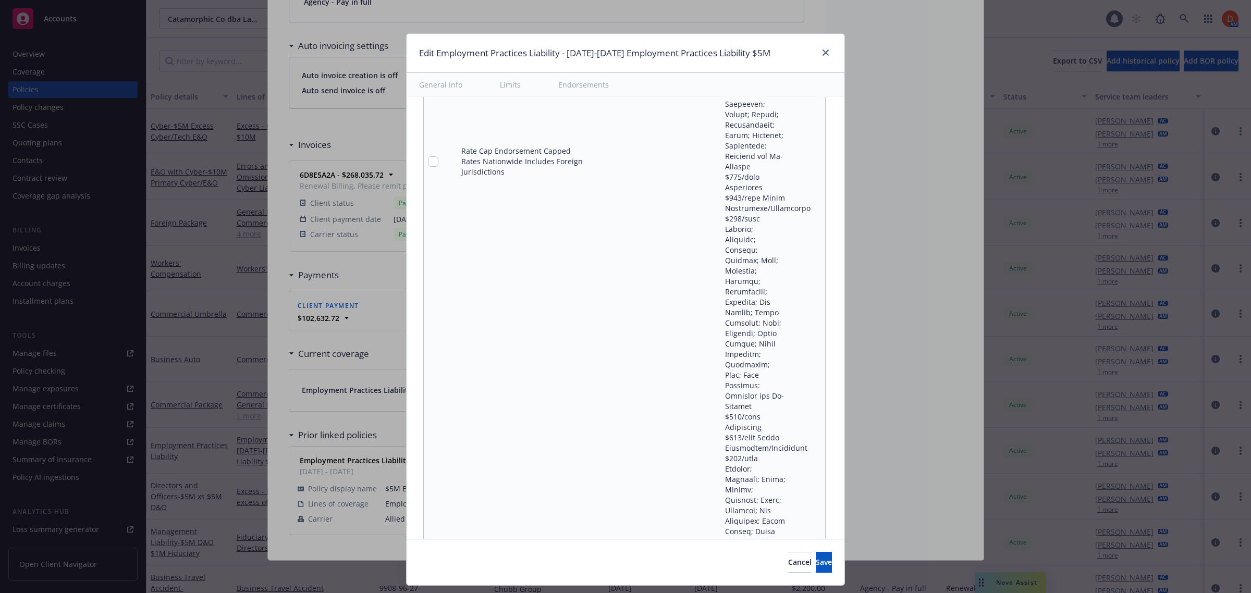
scroll to position [23492, 0]
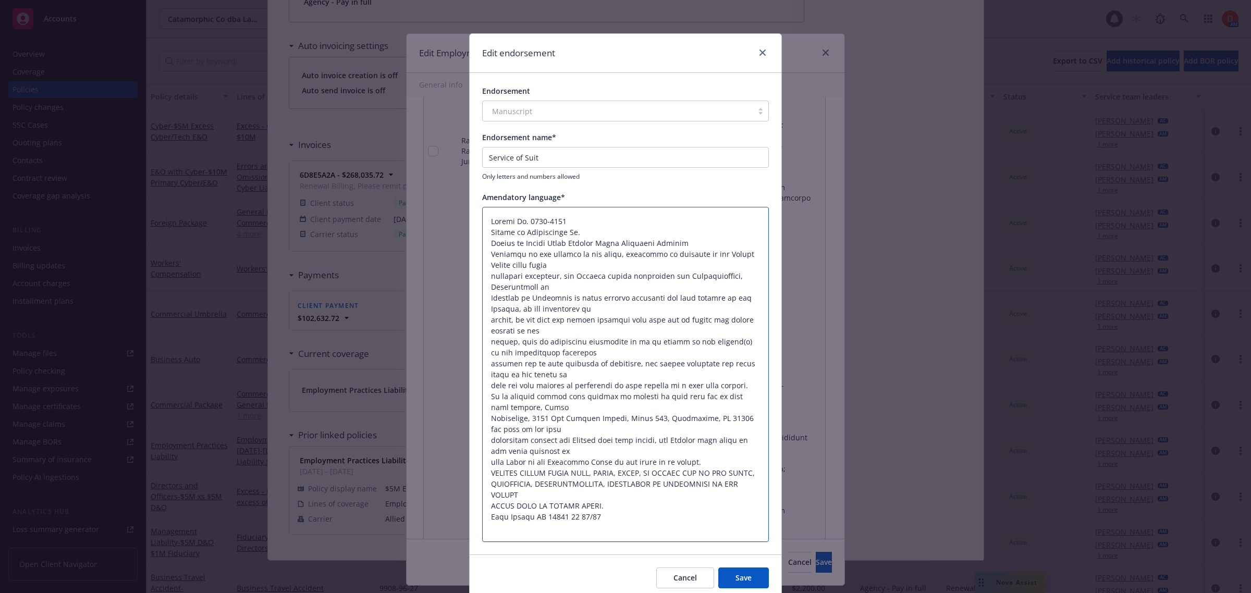
drag, startPoint x: 629, startPoint y: 275, endPoint x: 484, endPoint y: 214, distance: 157.0
click at [482, 217] on textarea at bounding box center [625, 375] width 287 height 336
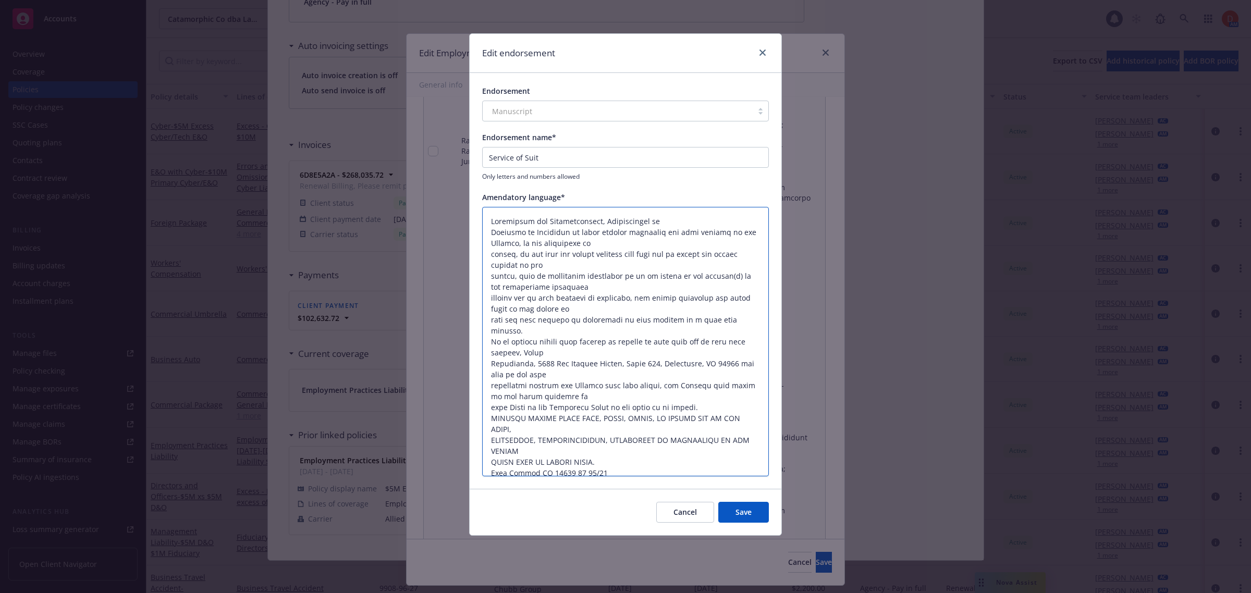
click at [490, 229] on textarea at bounding box center [625, 342] width 287 height 270
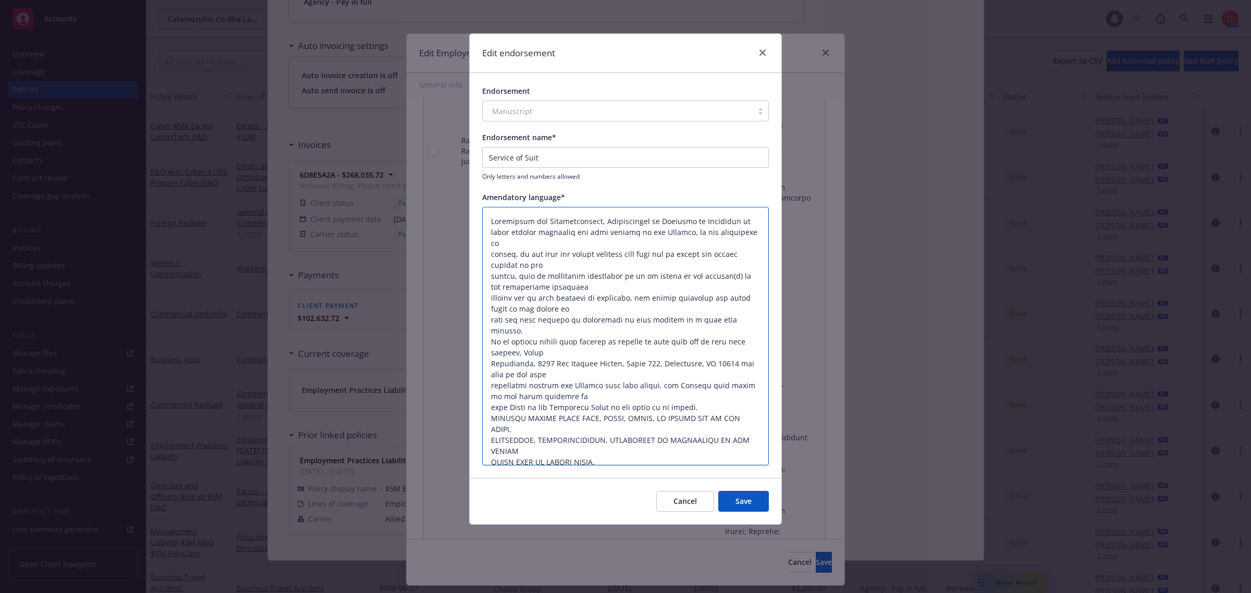
click at [490, 263] on textarea at bounding box center [625, 336] width 287 height 259
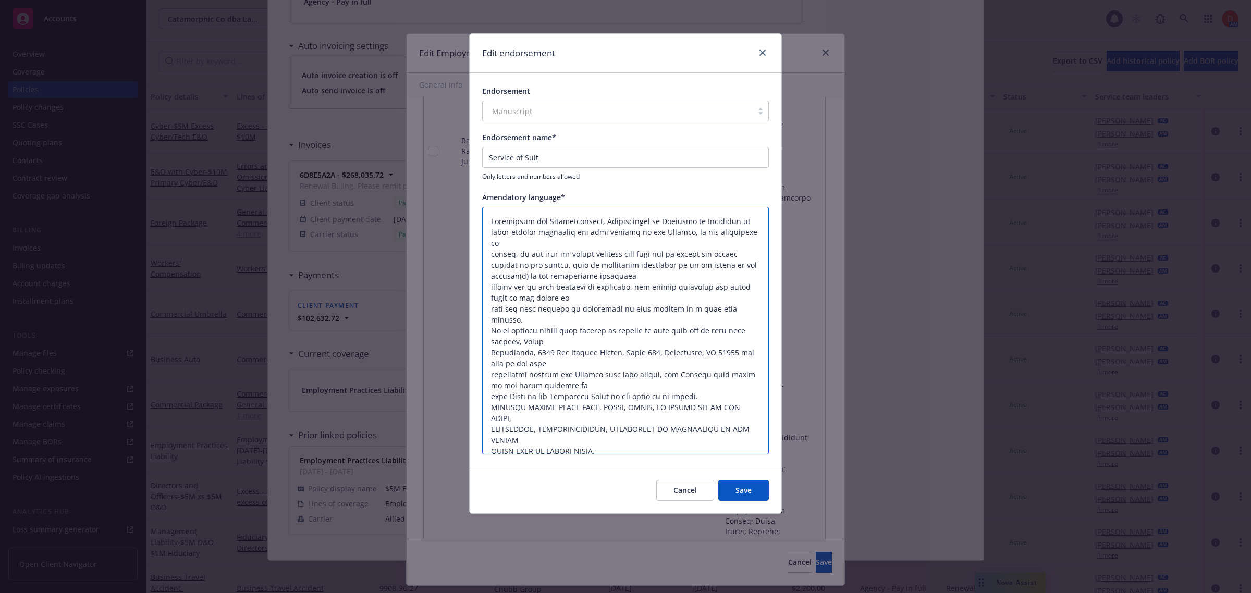
click at [491, 277] on textarea at bounding box center [625, 331] width 287 height 248
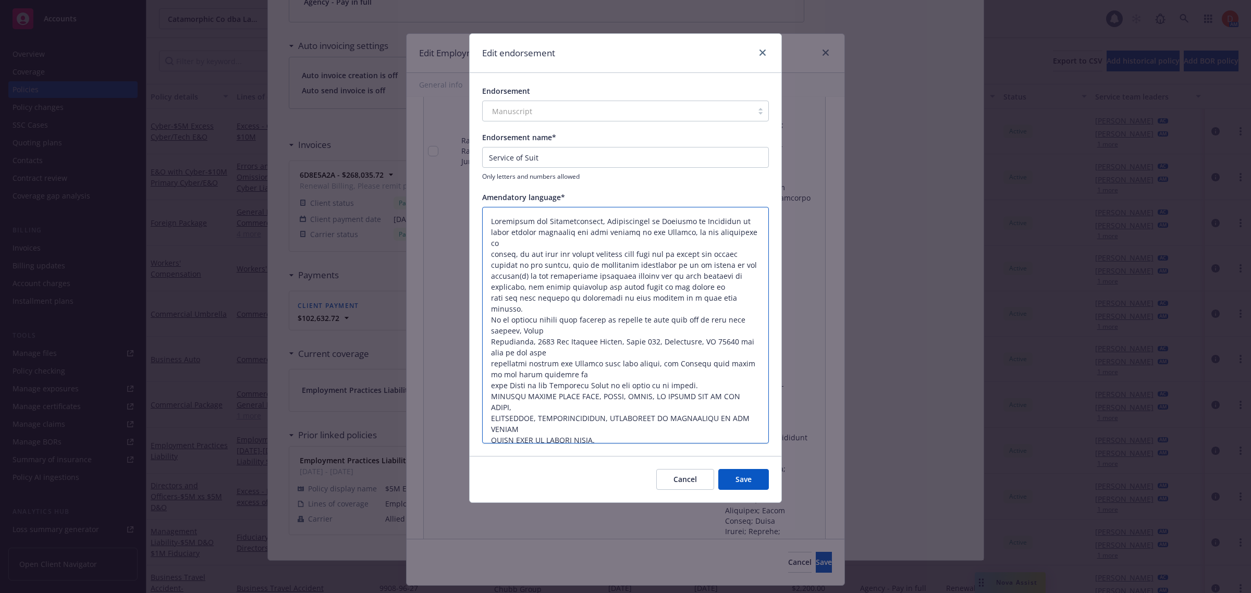
click at [489, 321] on textarea at bounding box center [625, 325] width 287 height 237
click at [521, 306] on textarea at bounding box center [625, 325] width 287 height 237
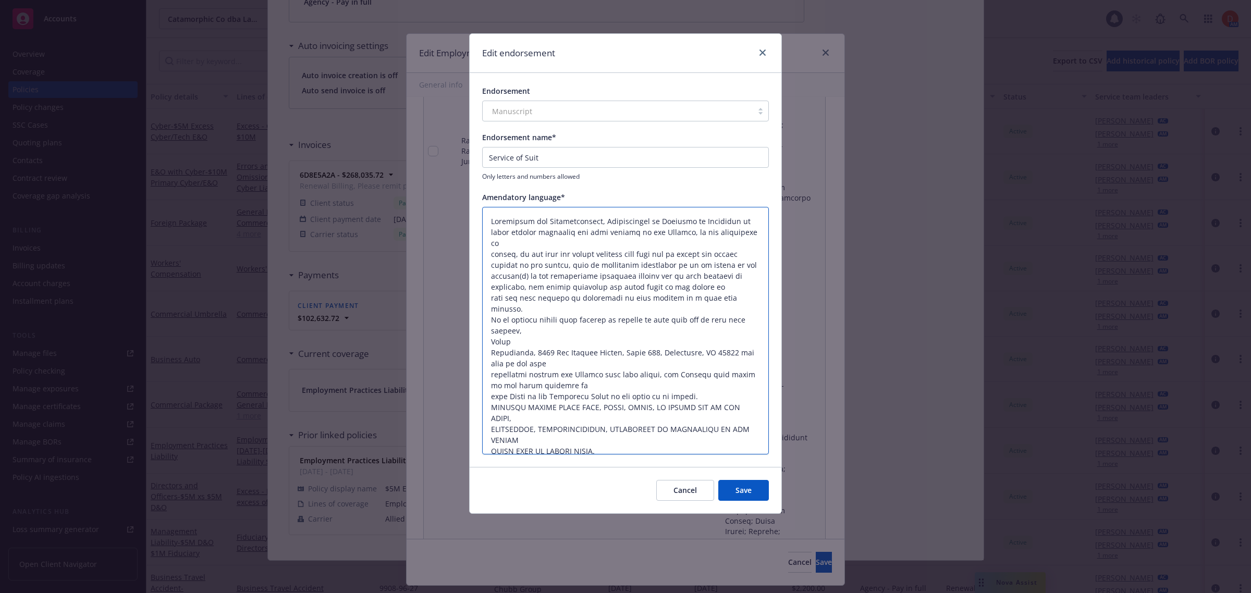
click at [493, 331] on textarea at bounding box center [625, 331] width 287 height 248
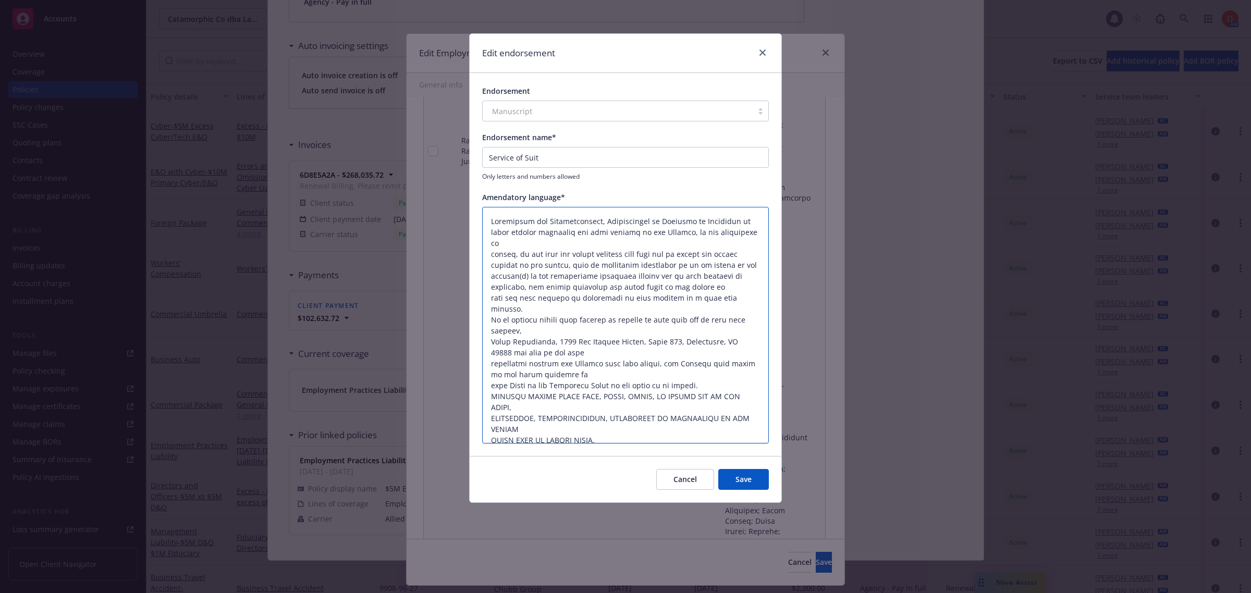
click at [559, 320] on textarea at bounding box center [625, 325] width 287 height 237
click at [558, 320] on textarea at bounding box center [625, 325] width 287 height 237
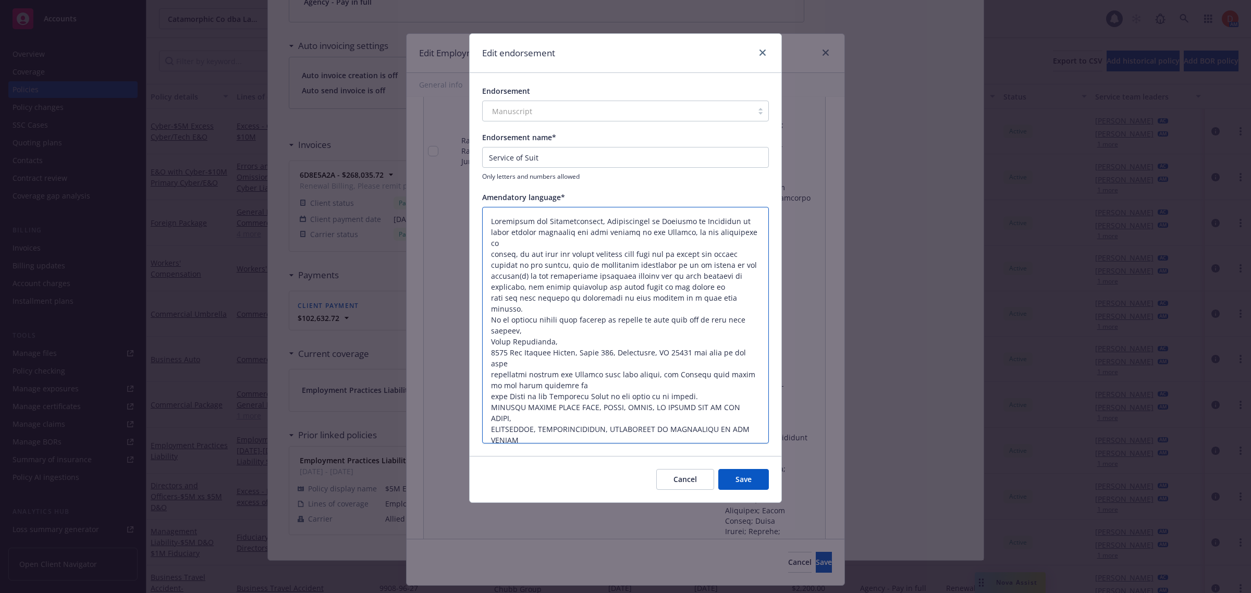
click at [618, 334] on textarea at bounding box center [625, 325] width 287 height 237
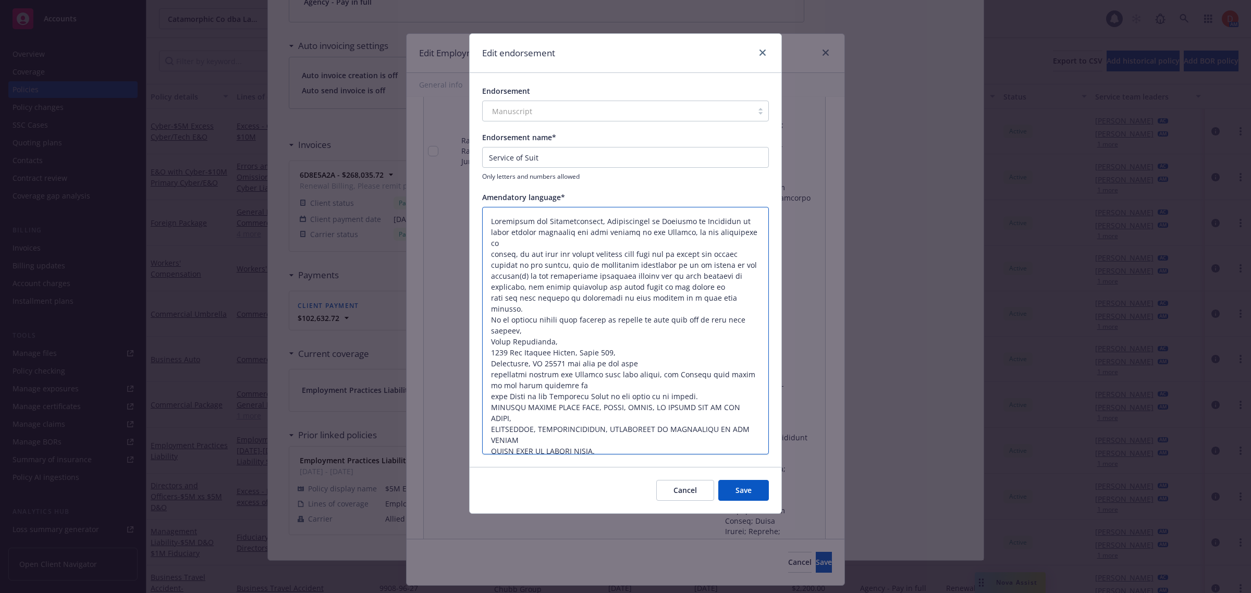
click at [615, 330] on textarea at bounding box center [625, 331] width 287 height 248
click at [571, 341] on textarea at bounding box center [625, 331] width 287 height 248
click at [569, 342] on textarea at bounding box center [625, 331] width 287 height 248
click at [492, 376] on textarea at bounding box center [625, 331] width 287 height 248
drag, startPoint x: 606, startPoint y: 415, endPoint x: 489, endPoint y: 386, distance: 120.3
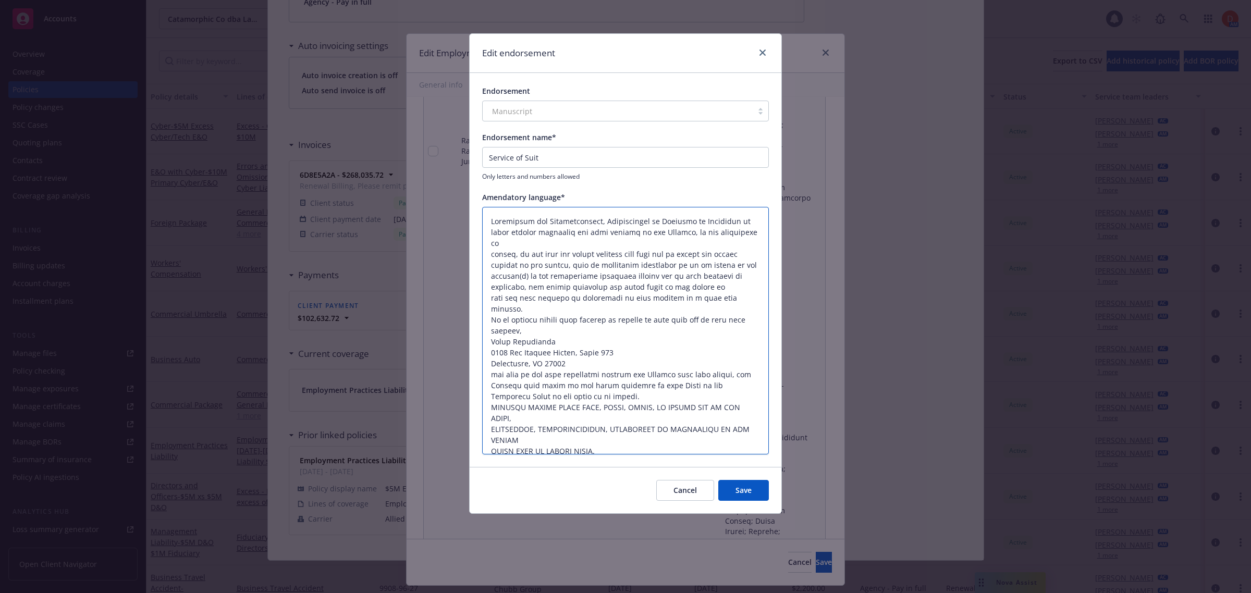
click at [489, 386] on textarea at bounding box center [625, 331] width 287 height 248
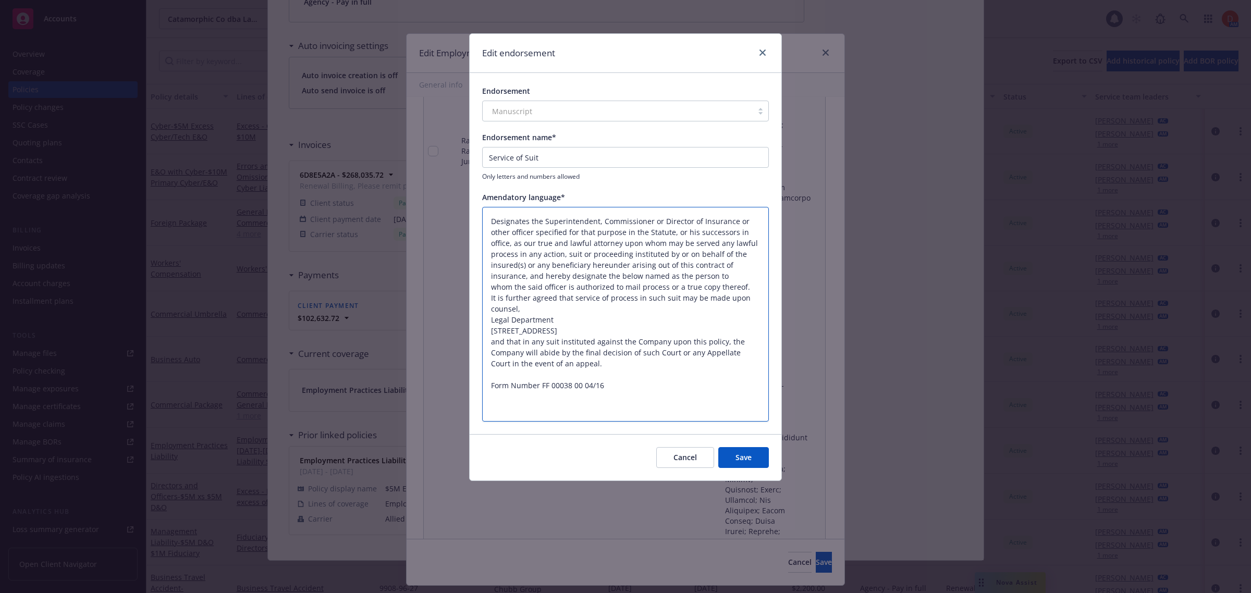
drag, startPoint x: 623, startPoint y: 243, endPoint x: 528, endPoint y: 275, distance: 100.0
click at [528, 275] on textarea "Designates the Superintendent, Commissioner or Director of Insurance or other o…" at bounding box center [625, 314] width 287 height 215
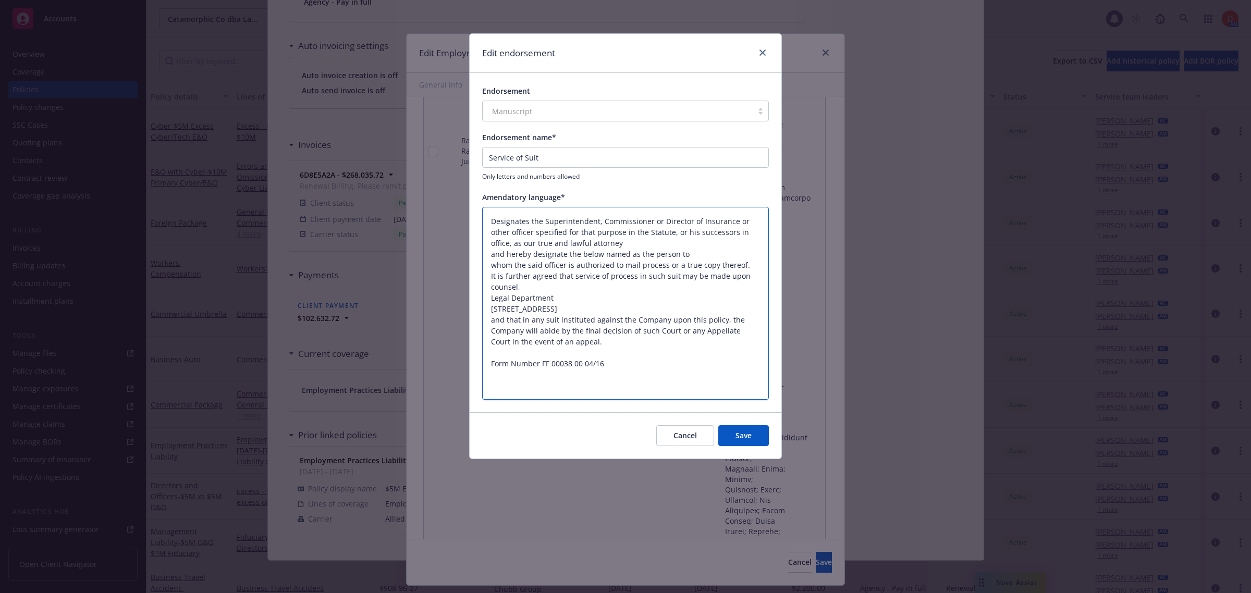
click at [488, 265] on textarea "Designates the Superintendent, Commissioner or Director of Insurance or other o…" at bounding box center [625, 303] width 287 height 193
click at [488, 277] on textarea "Designates the Superintendent, Commissioner or Director of Insurance or other o…" at bounding box center [625, 303] width 287 height 193
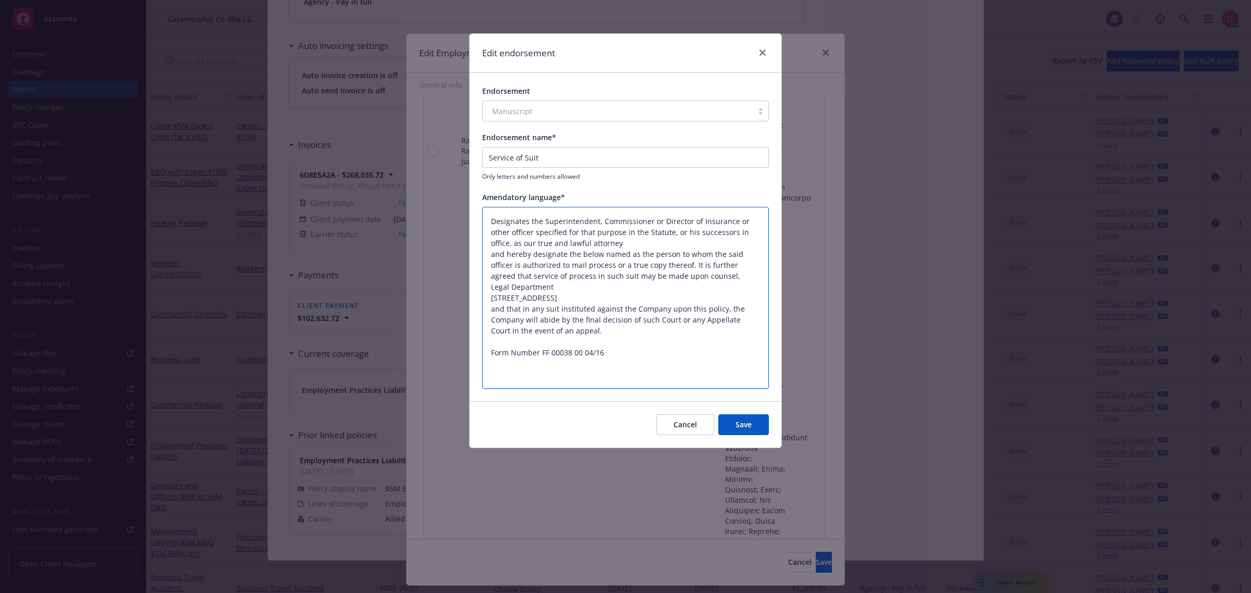
click at [691, 277] on textarea "Designates the Superintendent, Commissioner or Director of Insurance or other o…" at bounding box center [625, 298] width 287 height 182
click at [748, 423] on button "Save" at bounding box center [743, 424] width 51 height 21
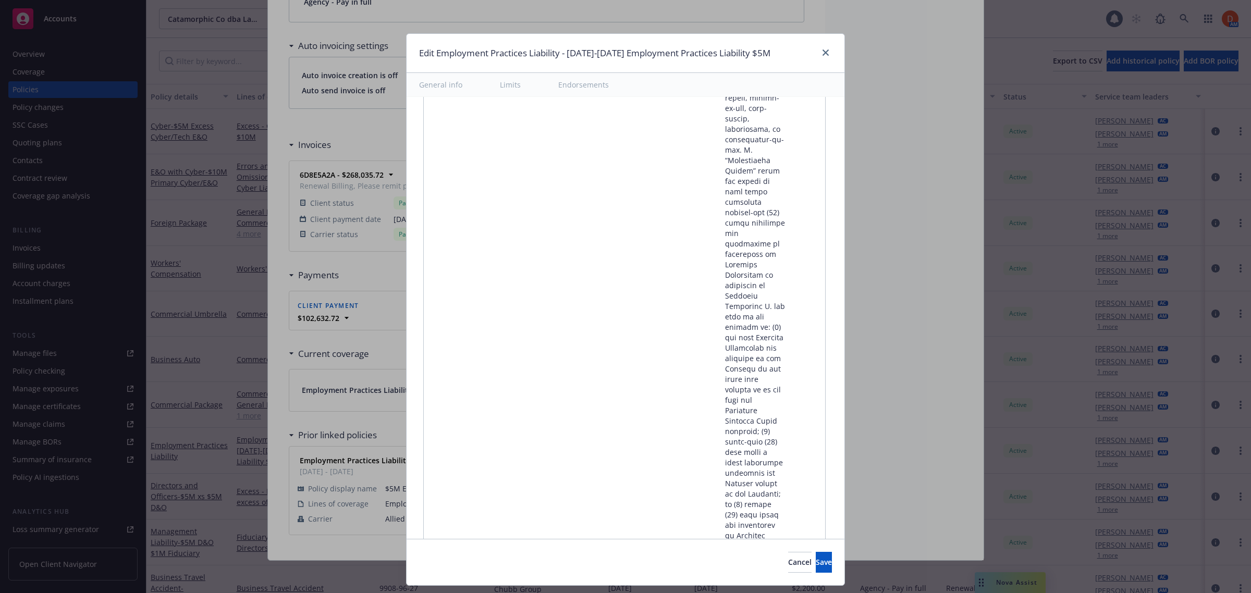
scroll to position [30054, 0]
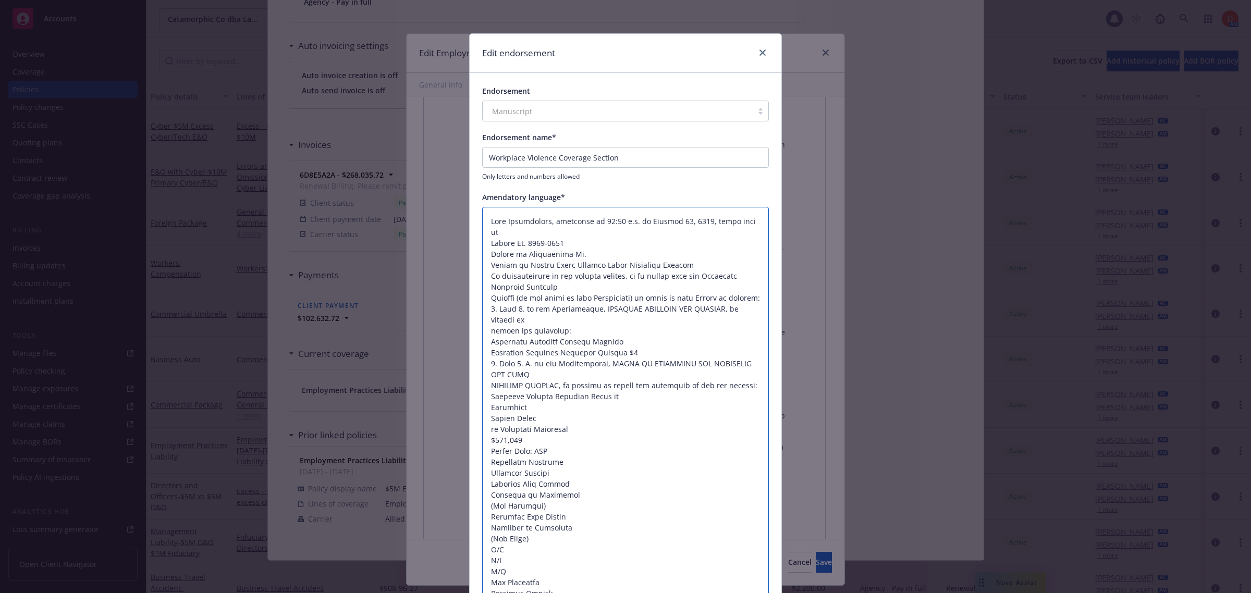
drag, startPoint x: 523, startPoint y: 392, endPoint x: 513, endPoint y: 386, distance: 11.3
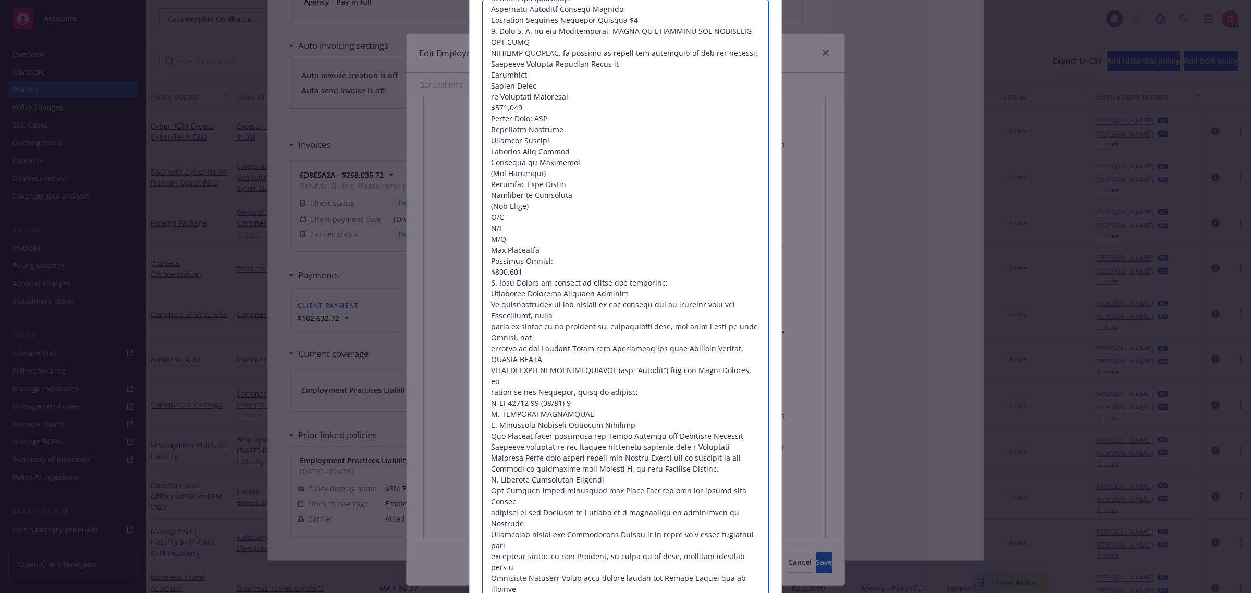
scroll to position [0, 0]
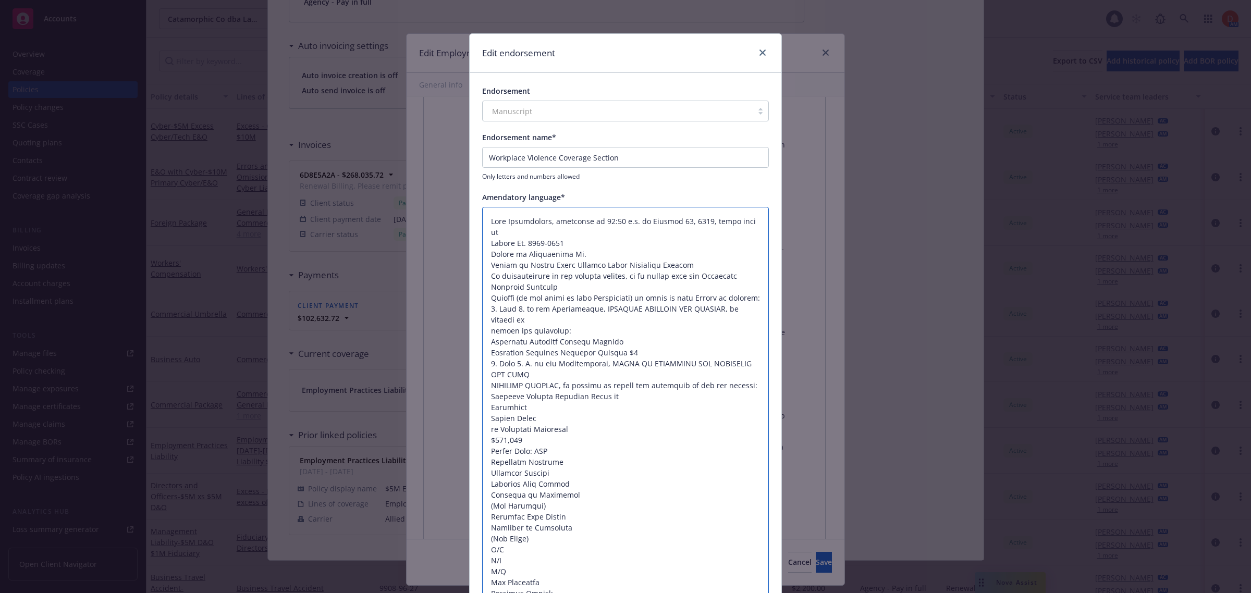
drag, startPoint x: 543, startPoint y: 470, endPoint x: 480, endPoint y: 220, distance: 257.5
paste textarea ""Limits: Workplace Violence Coverage Section: $250,000 (Separate Limit of Liabi…"
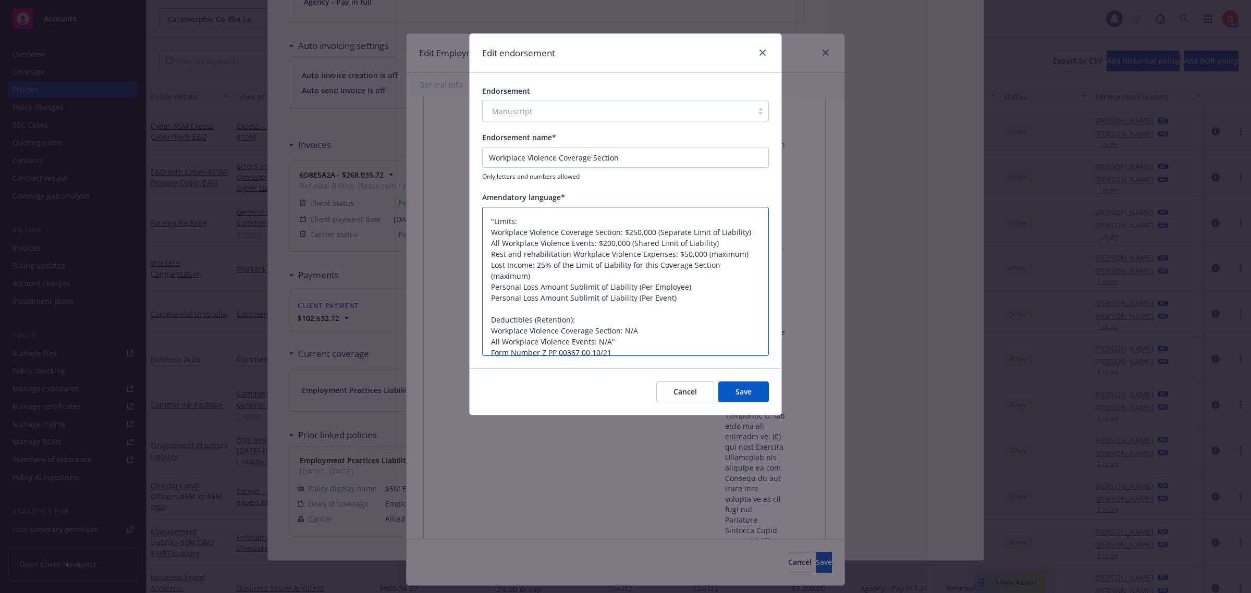
click at [495, 220] on textarea ""Limits: Workplace Violence Coverage Section: $250,000 (Separate Limit of Liabi…" at bounding box center [625, 282] width 287 height 150
click at [619, 329] on textarea "Limits: Workplace Violence Coverage Section: $250,000 (Separate Limit of Liabil…" at bounding box center [625, 282] width 287 height 150
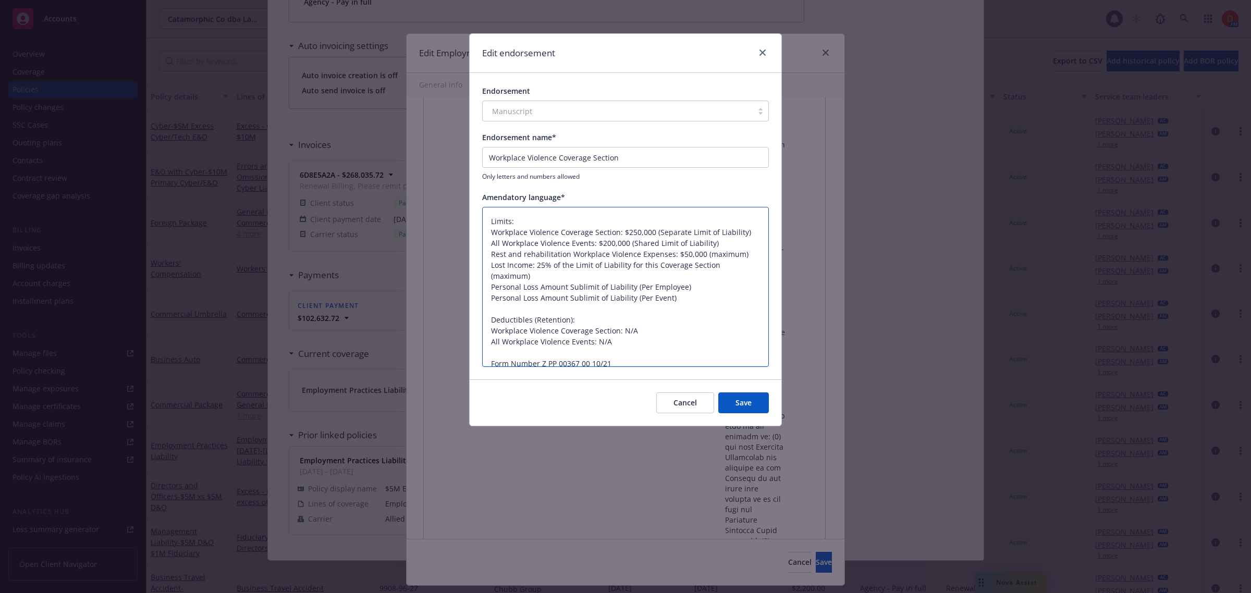
drag, startPoint x: 622, startPoint y: 232, endPoint x: 493, endPoint y: 232, distance: 128.7
click at [493, 232] on textarea "Limits: Workplace Violence Coverage Section: $250,000 (Separate Limit of Liabil…" at bounding box center [625, 287] width 287 height 161
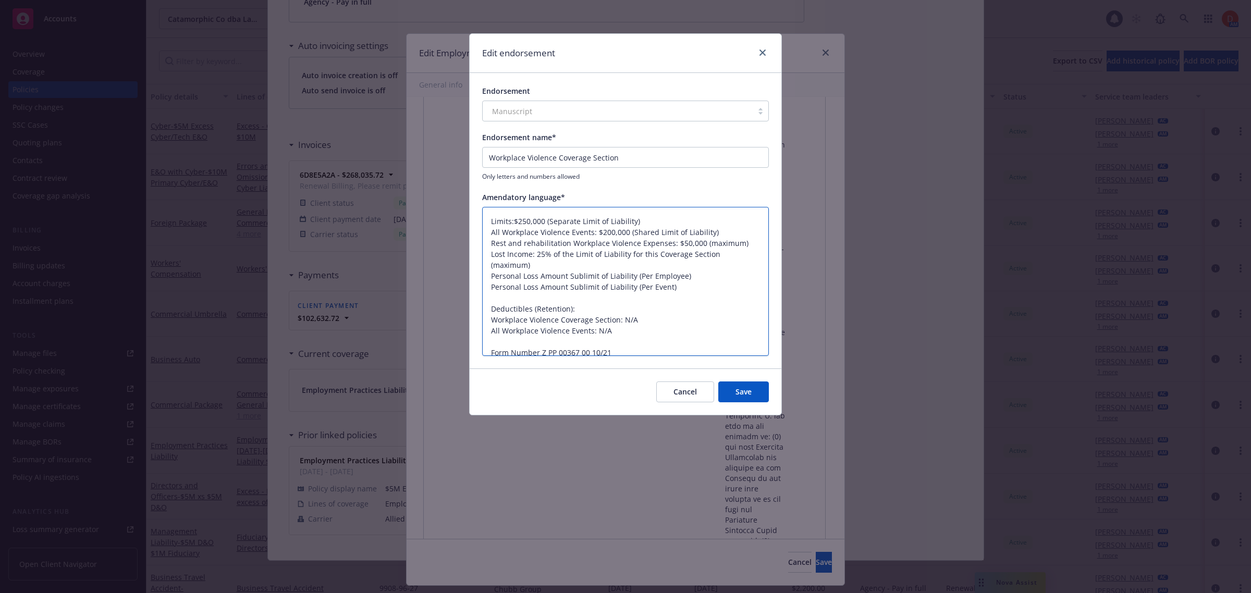
drag, startPoint x: 629, startPoint y: 235, endPoint x: 548, endPoint y: 222, distance: 81.2
click at [548, 222] on textarea "Limits:$250,000 (Separate Limit of Liability) All Workplace Violence Events: $2…" at bounding box center [625, 282] width 287 height 150
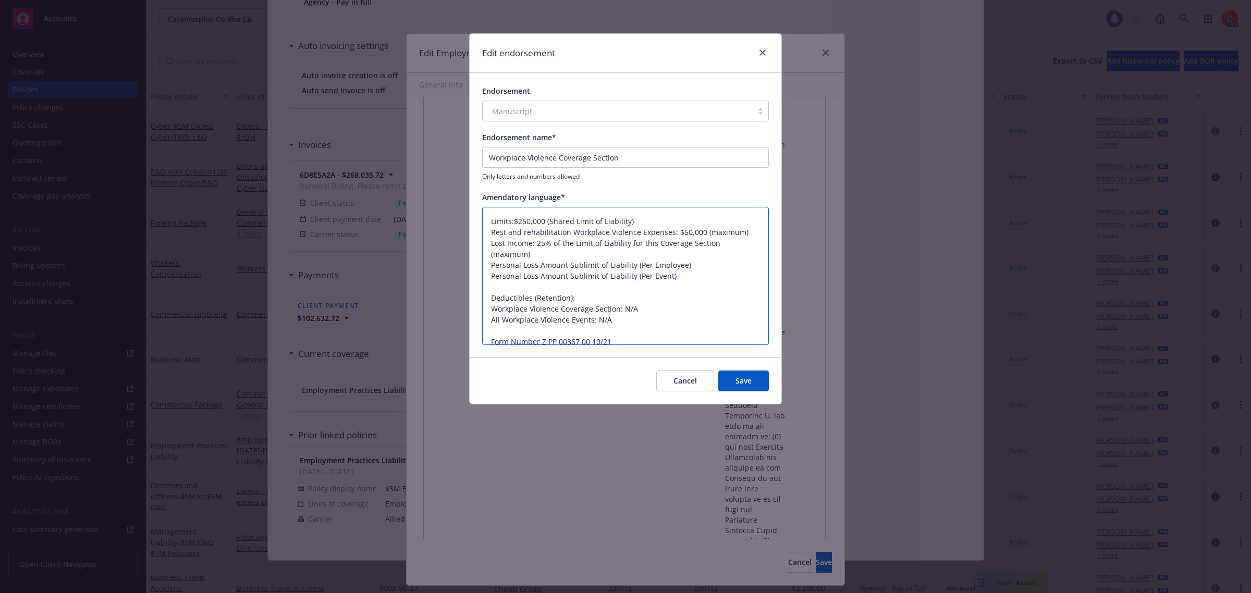
click at [634, 219] on textarea "Limits:$250,000 (Shared Limit of Liability) Rest and rehabilitation Workplace V…" at bounding box center [625, 276] width 287 height 139
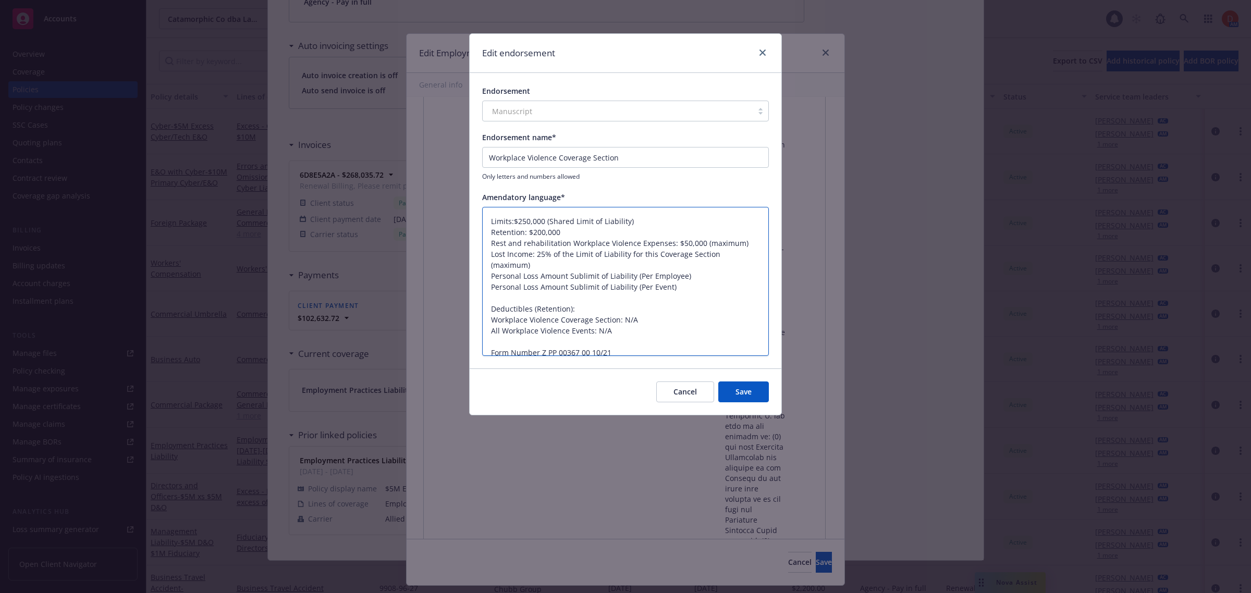
drag, startPoint x: 592, startPoint y: 330, endPoint x: 490, endPoint y: 327, distance: 102.2
click at [490, 327] on textarea "Limits:$250,000 (Shared Limit of Liability) Retention: $200,000 Rest and rehabi…" at bounding box center [625, 282] width 287 height 150
click at [618, 229] on textarea "Limits:$250,000 (Shared Limit of Liability) Retention: $200,000 Rest and rehabi…" at bounding box center [625, 282] width 287 height 150
paste textarea "All Workplace Violence Events"
click at [563, 229] on textarea "Limits:$250,000 (Shared Limit of Liability) Retention: $200,000 All Workplace V…" at bounding box center [625, 282] width 287 height 150
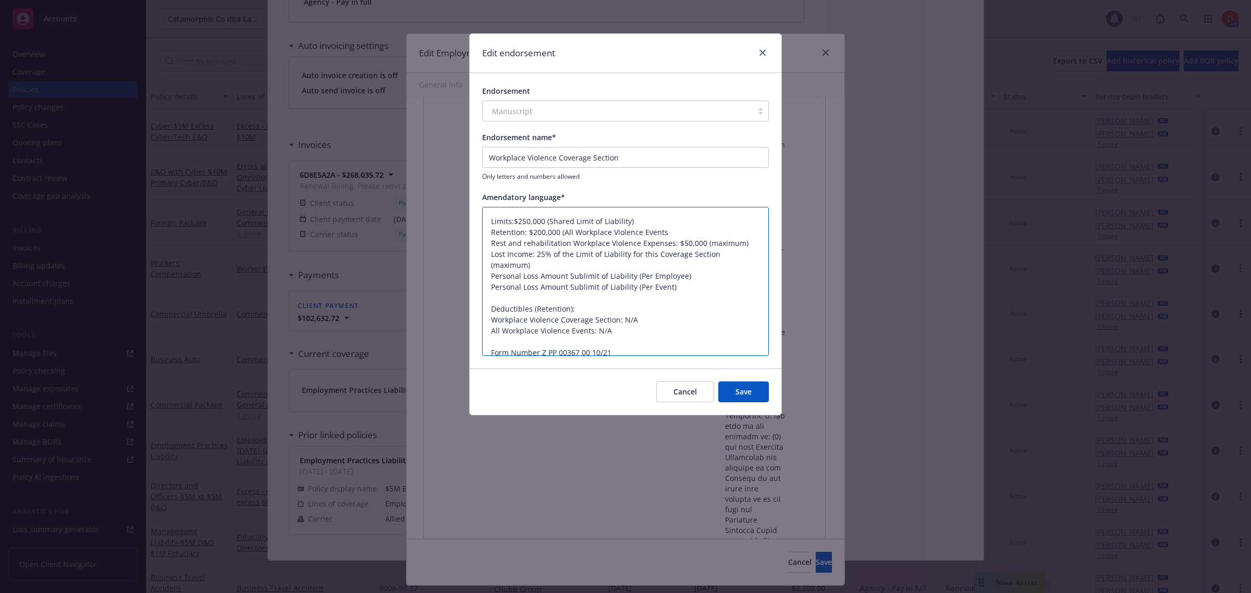
click at [686, 230] on textarea "Limits:$250,000 (Shared Limit of Liability) Retention: $200,000 (All Workplace …" at bounding box center [625, 282] width 287 height 150
click at [629, 218] on textarea "Limits:$250,000 (Shared Limit of Liability) Retention: $200,000 (All Workplace …" at bounding box center [625, 282] width 287 height 150
drag, startPoint x: 493, startPoint y: 253, endPoint x: 488, endPoint y: 241, distance: 12.4
click at [488, 241] on textarea "Limits:$250,000 (Shared Limit of Liability) Retention: $200,000 (All Workplace …" at bounding box center [625, 282] width 287 height 150
click at [639, 275] on textarea "Limits:$250,000 (Shared Limit of Liability) Retention: $200,000 (All Workplace …" at bounding box center [625, 282] width 287 height 150
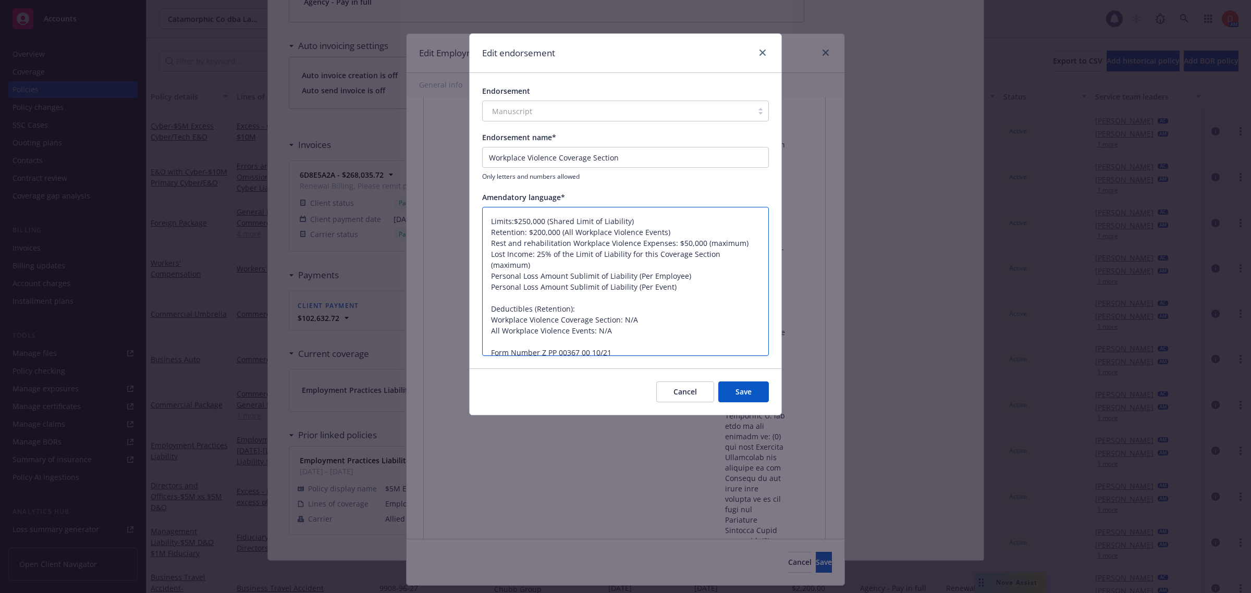
scroll to position [11, 0]
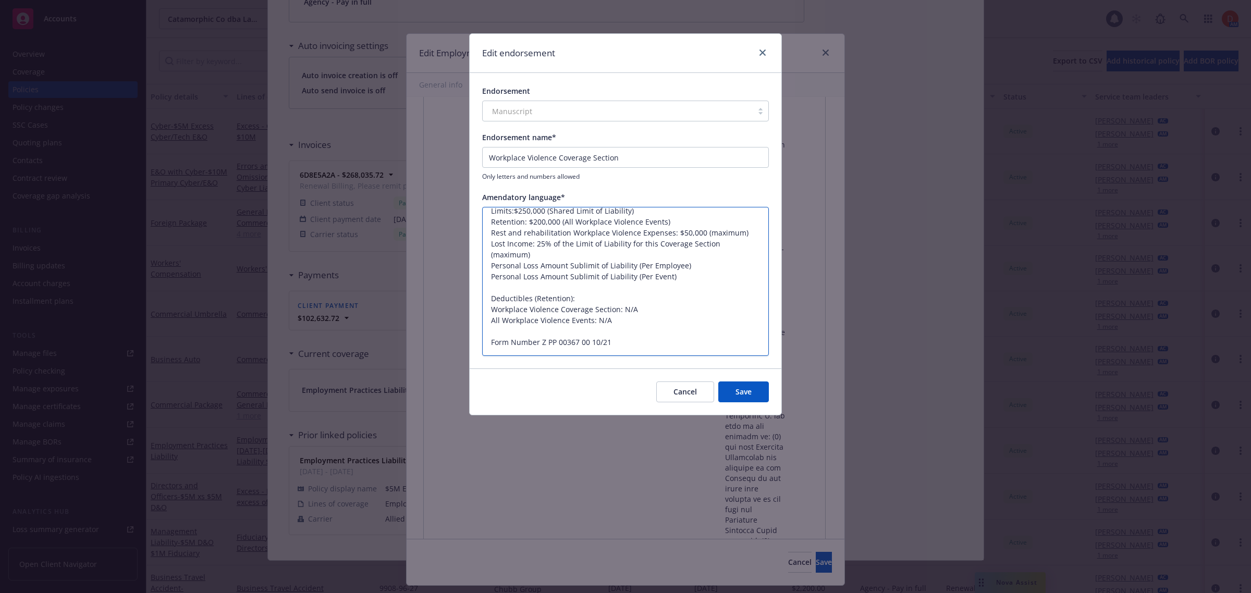
drag, startPoint x: 488, startPoint y: 277, endPoint x: 678, endPoint y: 358, distance: 206.2
click at [678, 361] on div "Endorsement Manuscript Endorsement name* Workplace Violence Coverage Section On…" at bounding box center [626, 221] width 312 height 296
click at [645, 310] on textarea "Limits:$250,000 (Shared Limit of Liability) Retention: $200,000 (All Workplace …" at bounding box center [625, 282] width 287 height 150
drag, startPoint x: 618, startPoint y: 322, endPoint x: 463, endPoint y: 267, distance: 164.2
click at [463, 267] on div "Edit endorsement Endorsement Manuscript Endorsement name* Workplace Violence Co…" at bounding box center [625, 296] width 1251 height 593
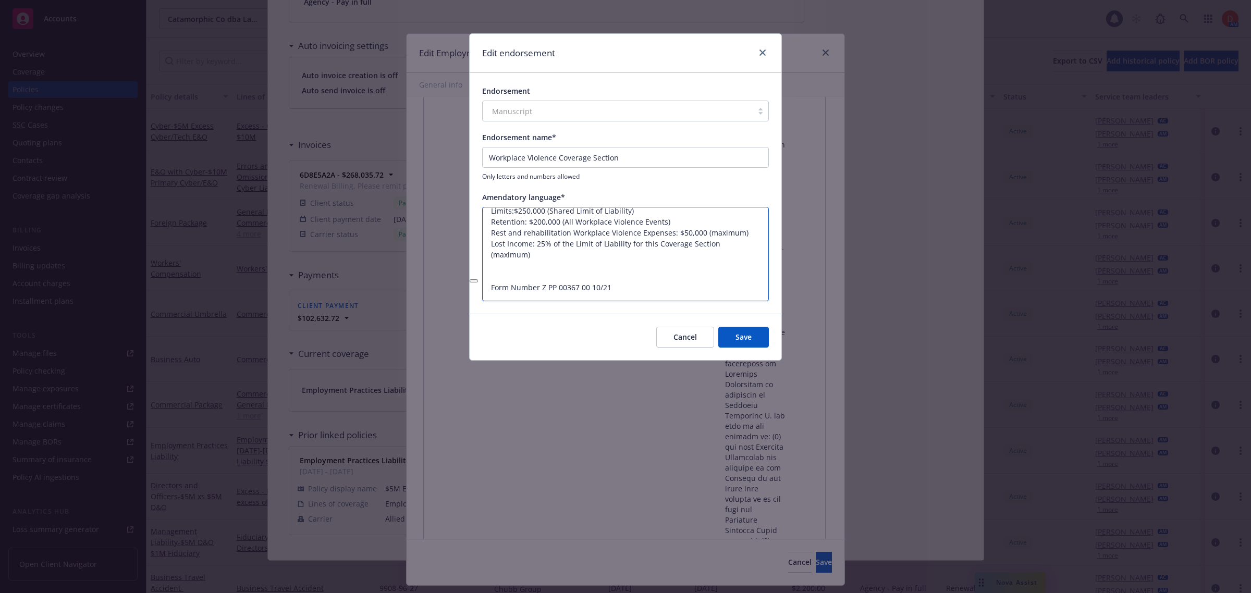
scroll to position [0, 0]
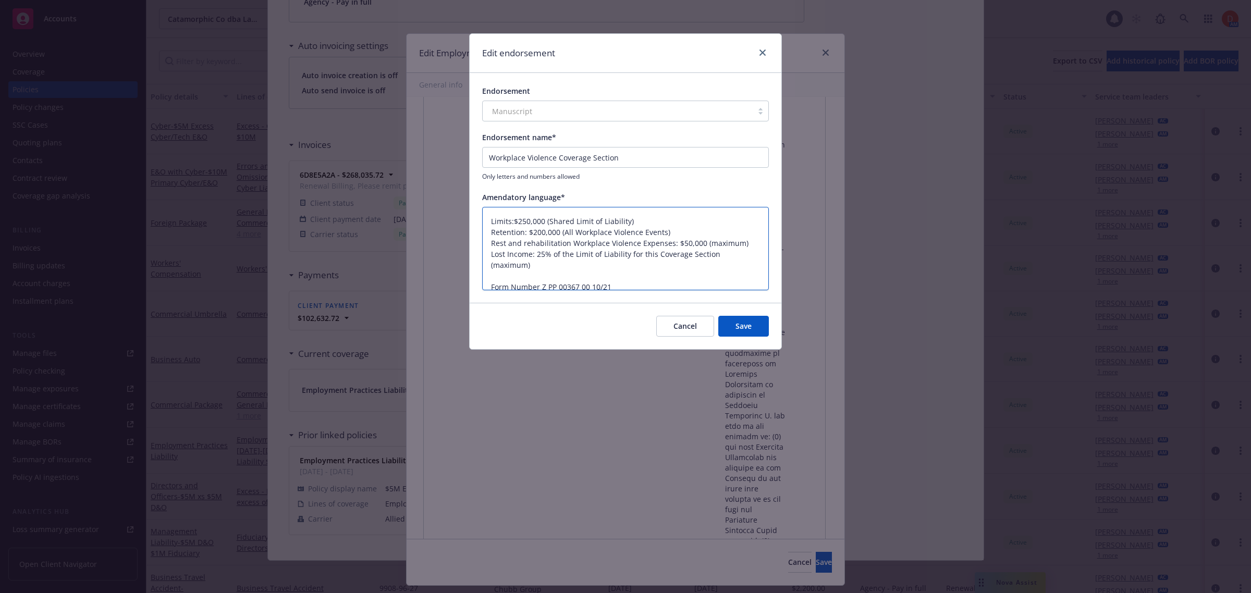
click at [630, 254] on textarea "Limits:$250,000 (Shared Limit of Liability) Retention: $200,000 (All Workplace …" at bounding box center [625, 249] width 287 height 84
drag, startPoint x: 756, startPoint y: 252, endPoint x: 476, endPoint y: 219, distance: 282.3
click at [476, 219] on div "Endorsement Manuscript Endorsement name* Workplace Violence Coverage Section On…" at bounding box center [626, 188] width 312 height 230
click at [752, 327] on button "Save" at bounding box center [743, 326] width 51 height 21
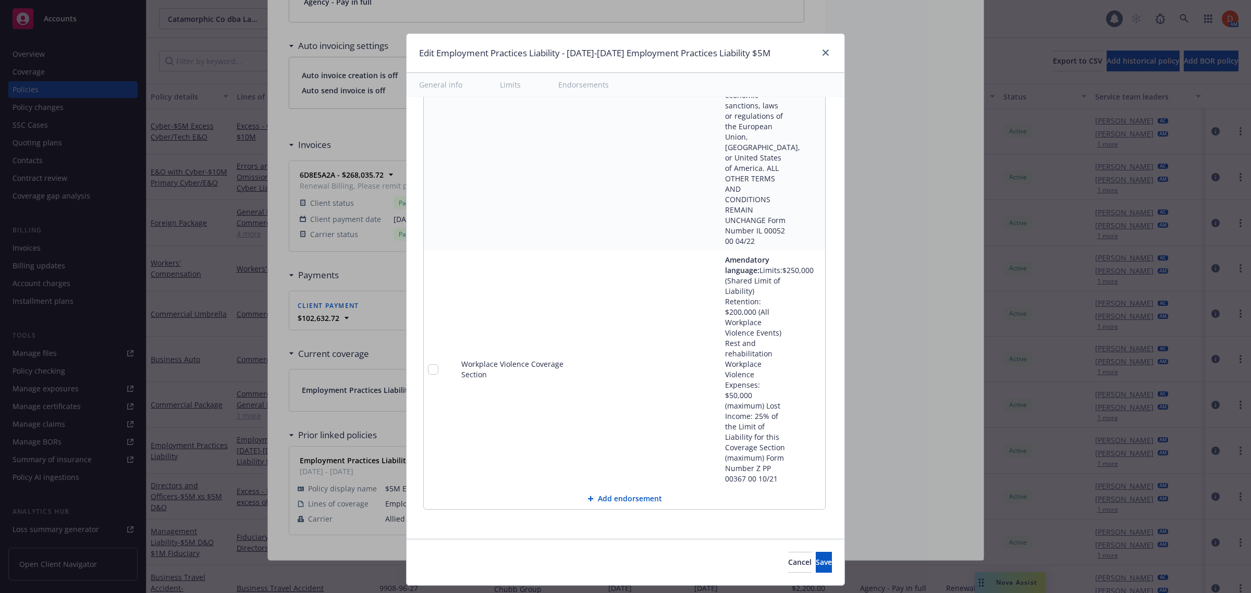
scroll to position [24041, 0]
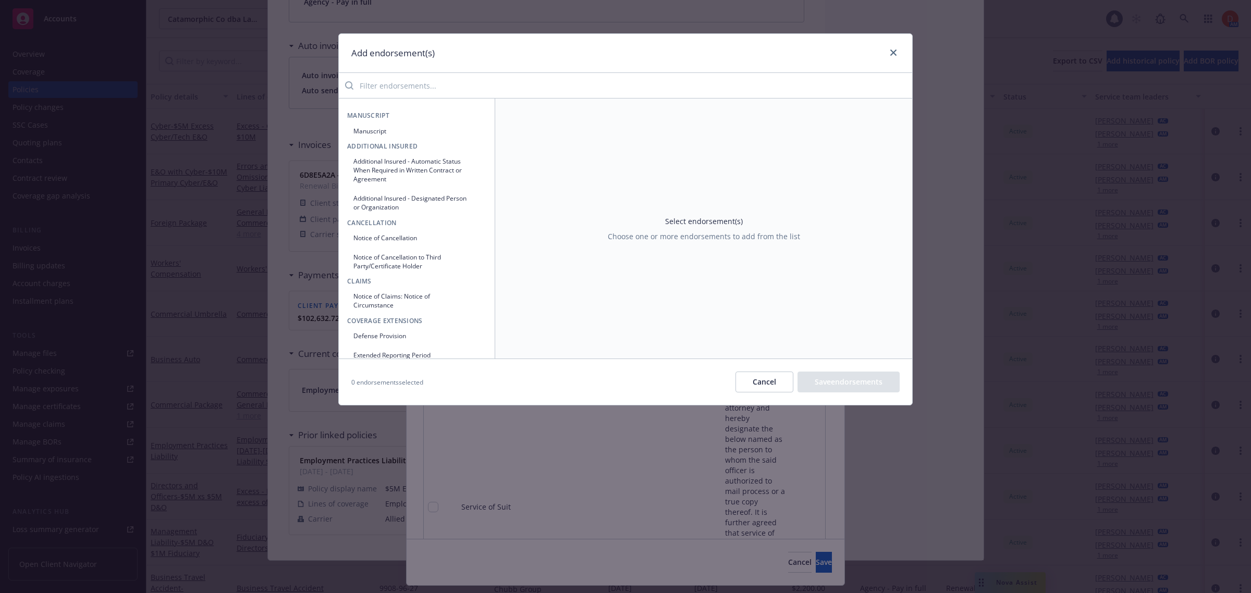
click at [408, 85] on input "search" at bounding box center [632, 85] width 559 height 21
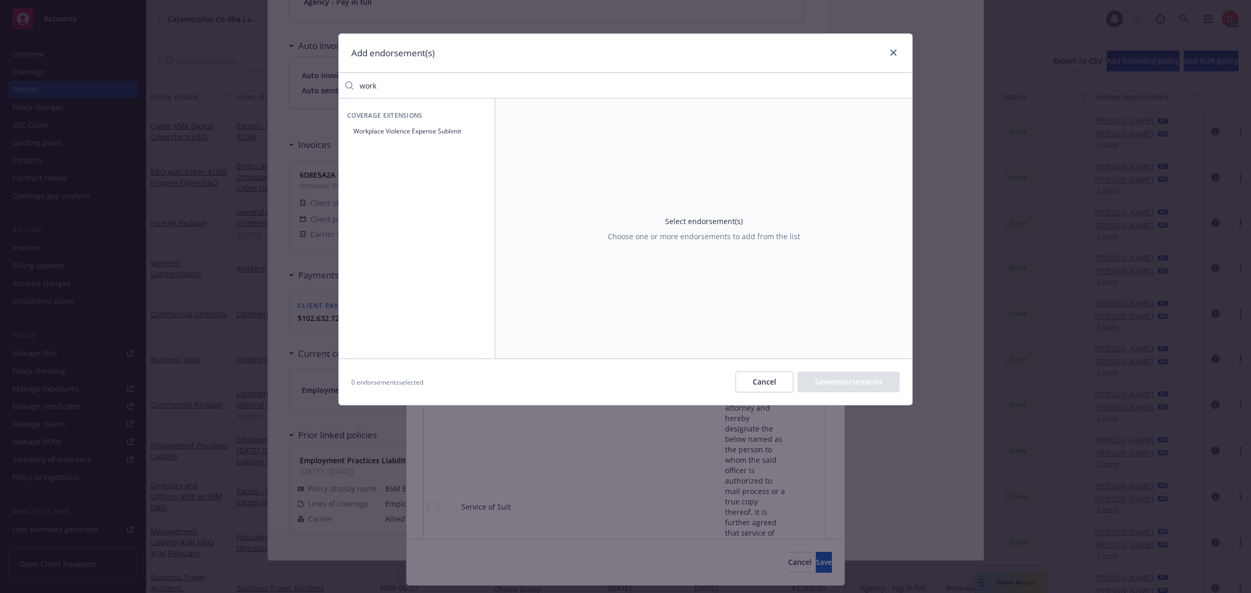
click at [426, 133] on button "Workplace Violence Expense Sublimit" at bounding box center [416, 130] width 139 height 17
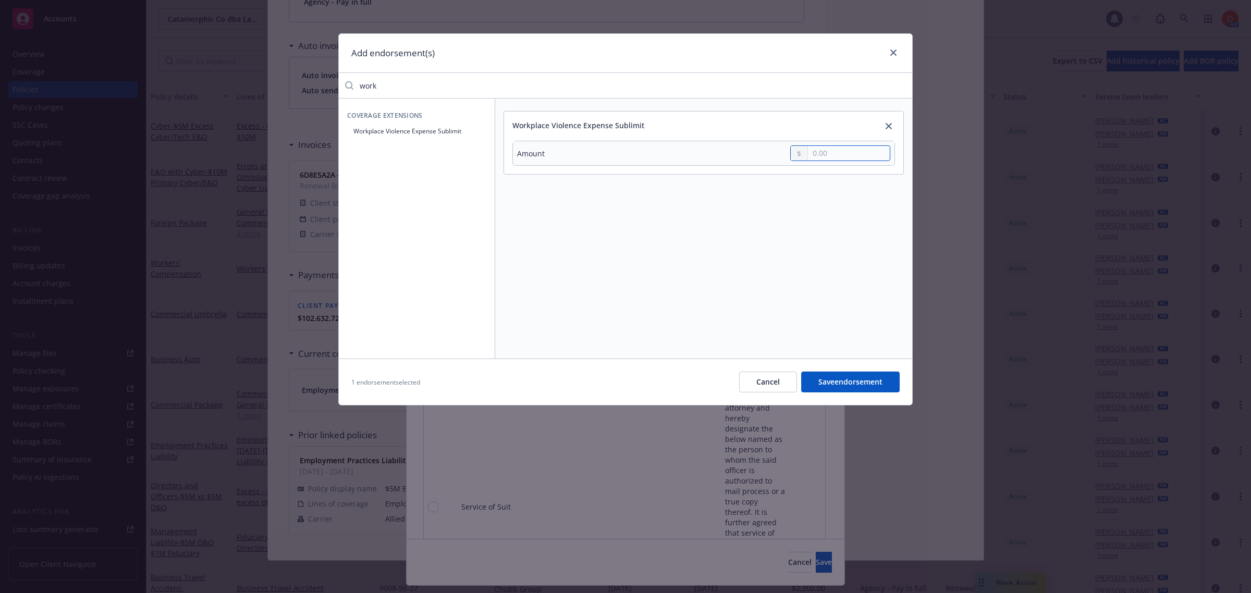
click at [834, 156] on input "text" at bounding box center [849, 153] width 82 height 15
click at [883, 125] on link "close" at bounding box center [888, 126] width 13 height 13
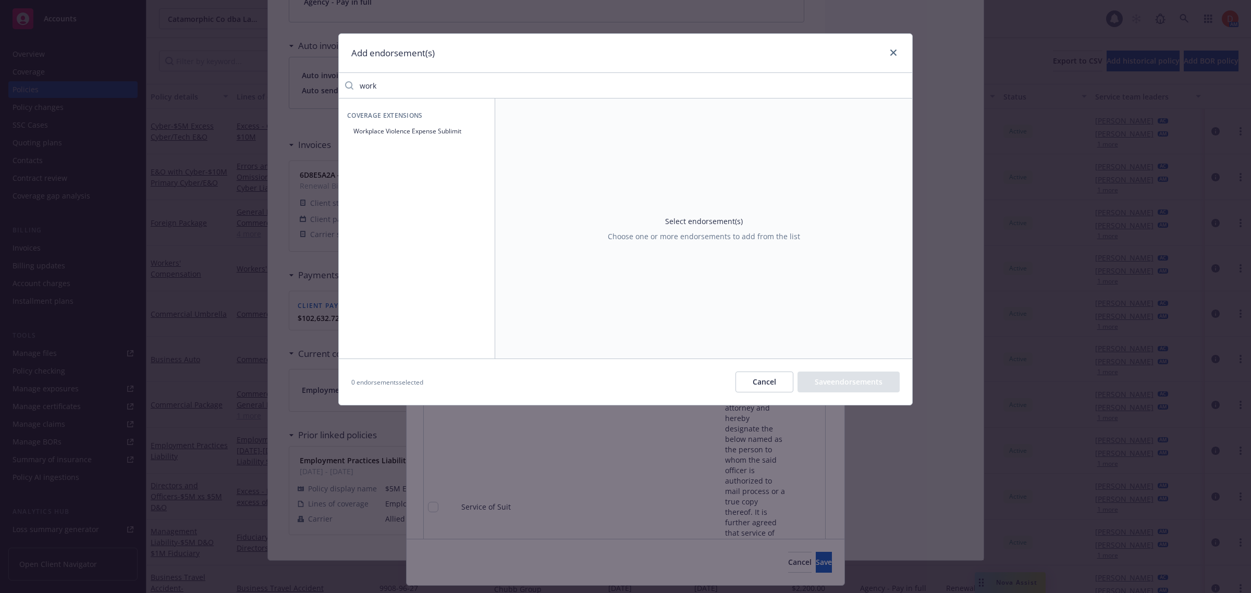
click at [378, 130] on button "Workplace Violence Expense Sublimit" at bounding box center [416, 130] width 139 height 17
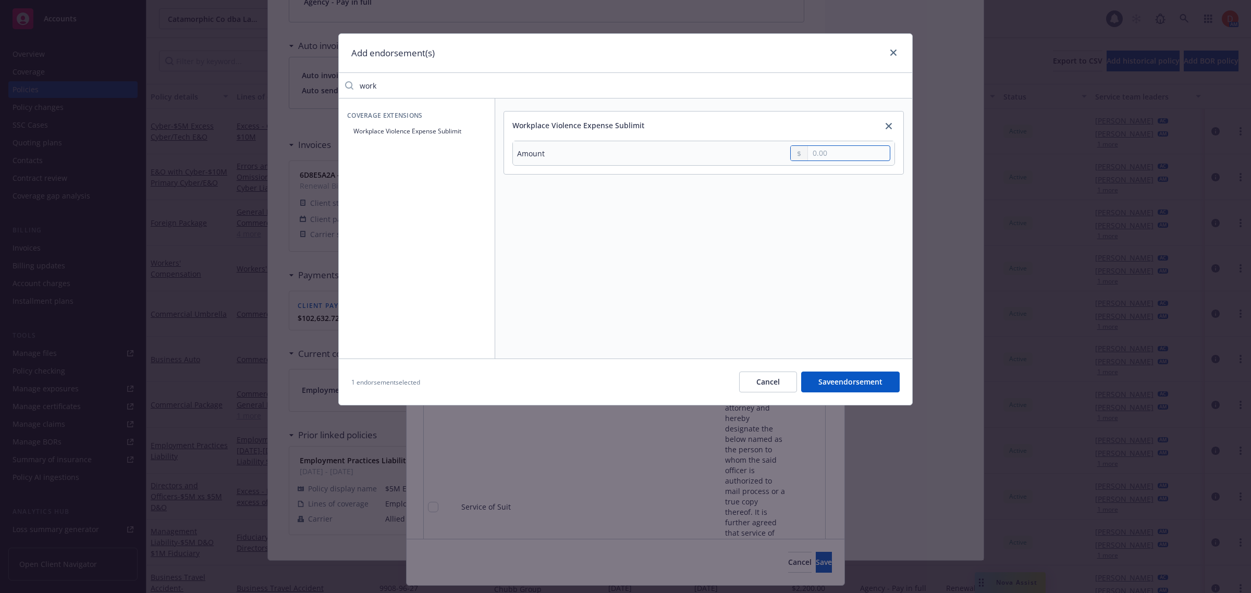
click at [850, 155] on input "text" at bounding box center [849, 153] width 82 height 15
click at [851, 386] on button "Save endorsement" at bounding box center [850, 382] width 99 height 21
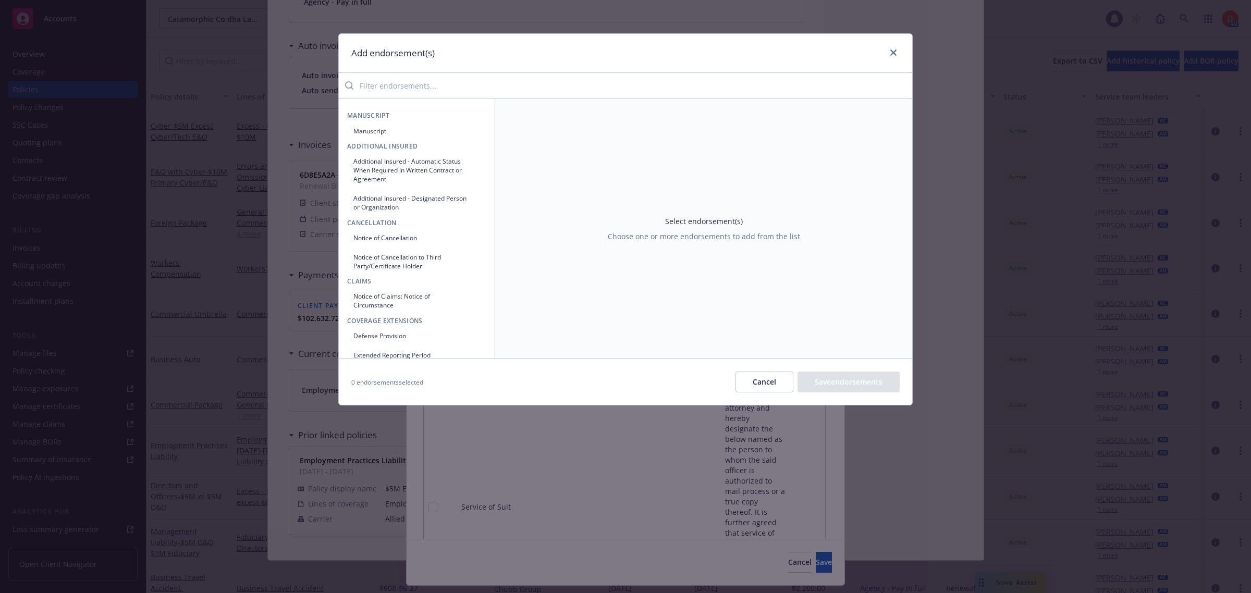
click at [464, 87] on input "search" at bounding box center [632, 85] width 559 height 21
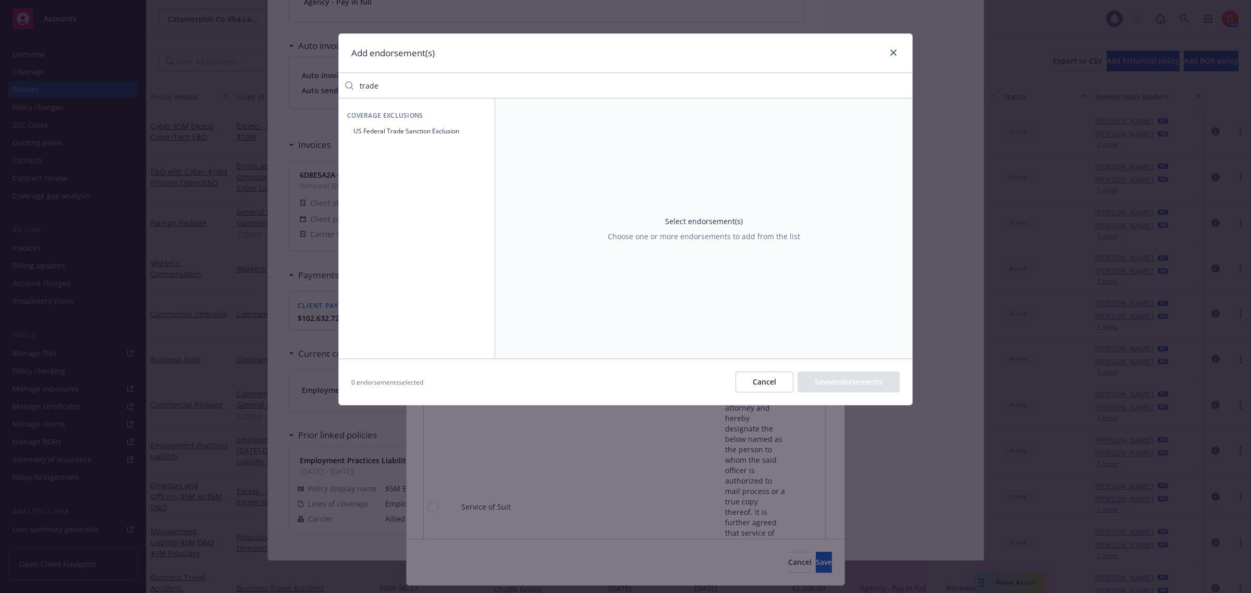
click at [440, 133] on button "US Federal Trade Sanction Exclusion" at bounding box center [416, 130] width 139 height 17
click at [689, 152] on input "Yes" at bounding box center [687, 153] width 10 height 10
click at [837, 378] on button "Save endorsement" at bounding box center [850, 382] width 99 height 21
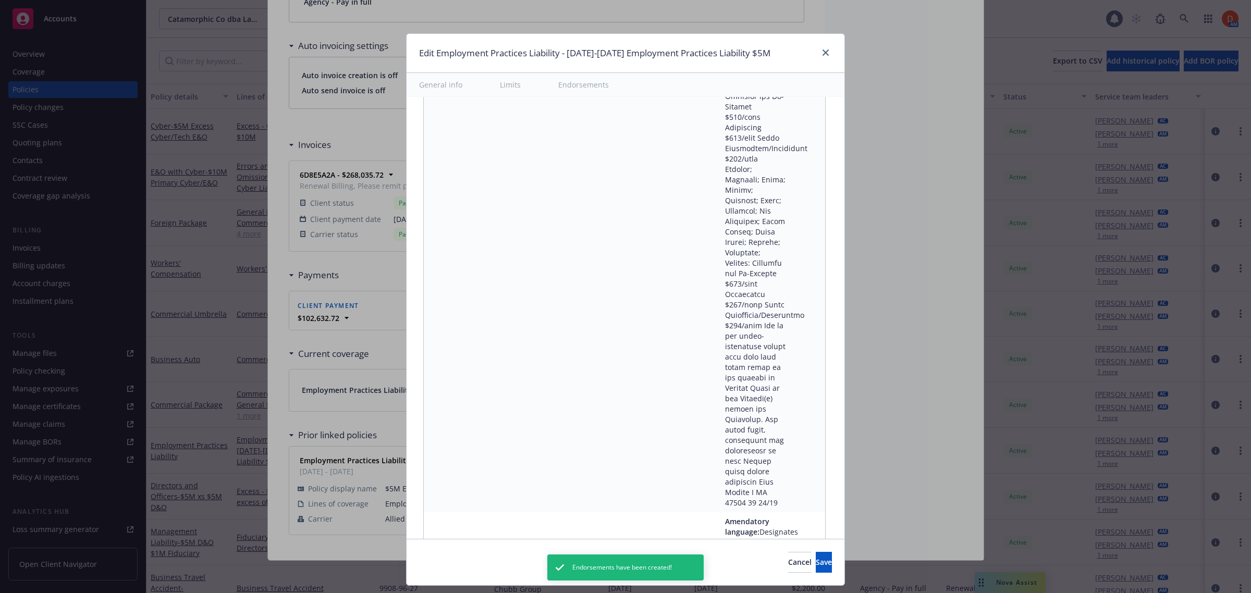
scroll to position [23650, 0]
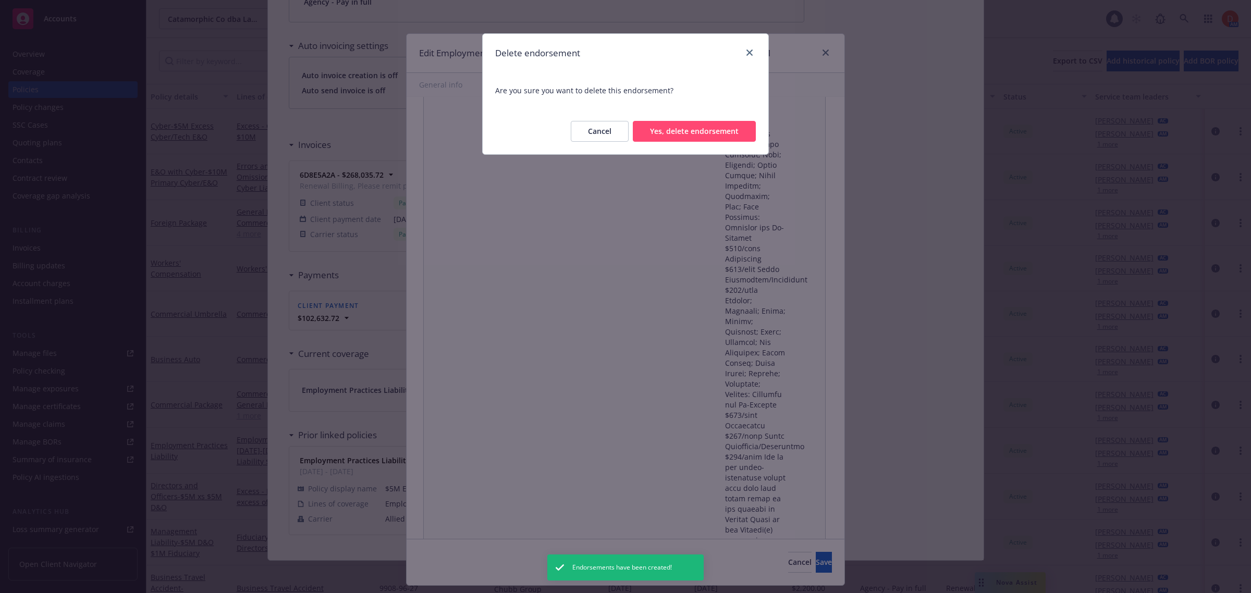
click at [733, 131] on button "Yes, delete endorsement" at bounding box center [694, 131] width 123 height 21
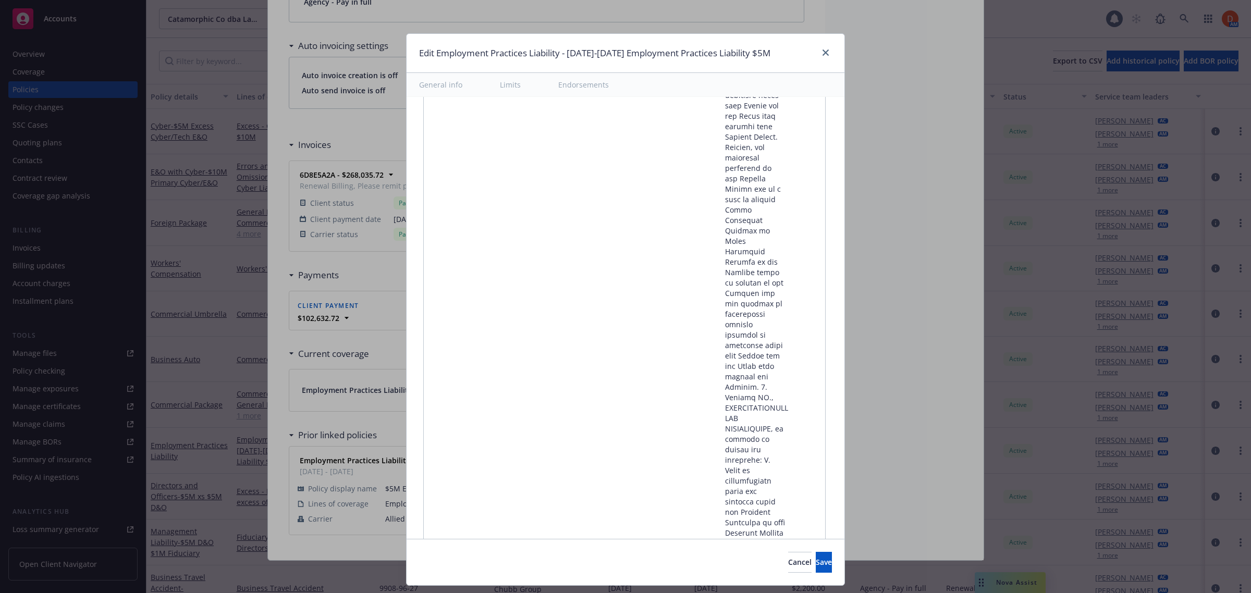
scroll to position [22261, 0]
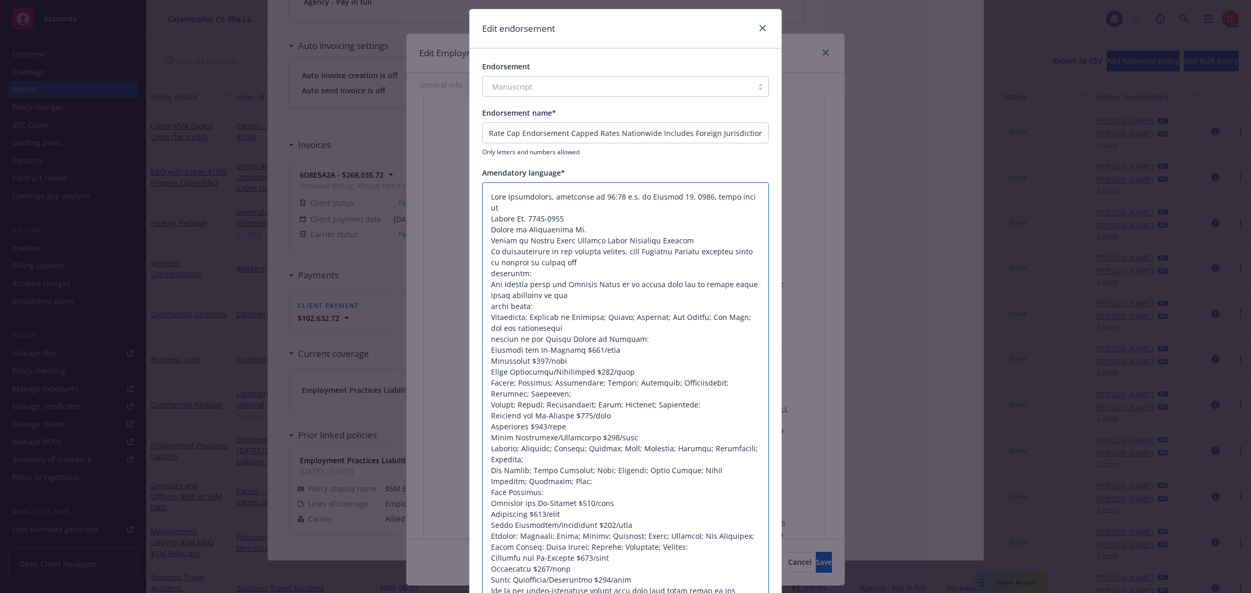
scroll to position [22, 0]
drag, startPoint x: 537, startPoint y: 474, endPoint x: 488, endPoint y: 81, distance: 396.6
click at [488, 81] on div "Endorsement Manuscript Endorsement name* Rate Cap Endorsement Capped Rates Nati…" at bounding box center [626, 363] width 312 height 624
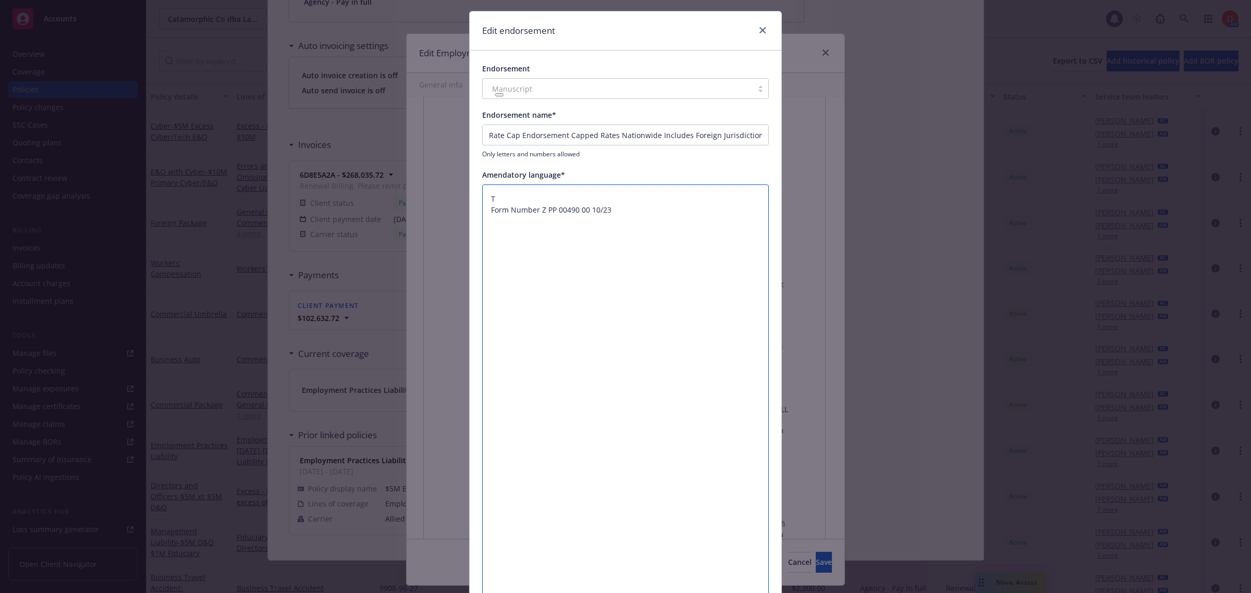
scroll to position [0, 0]
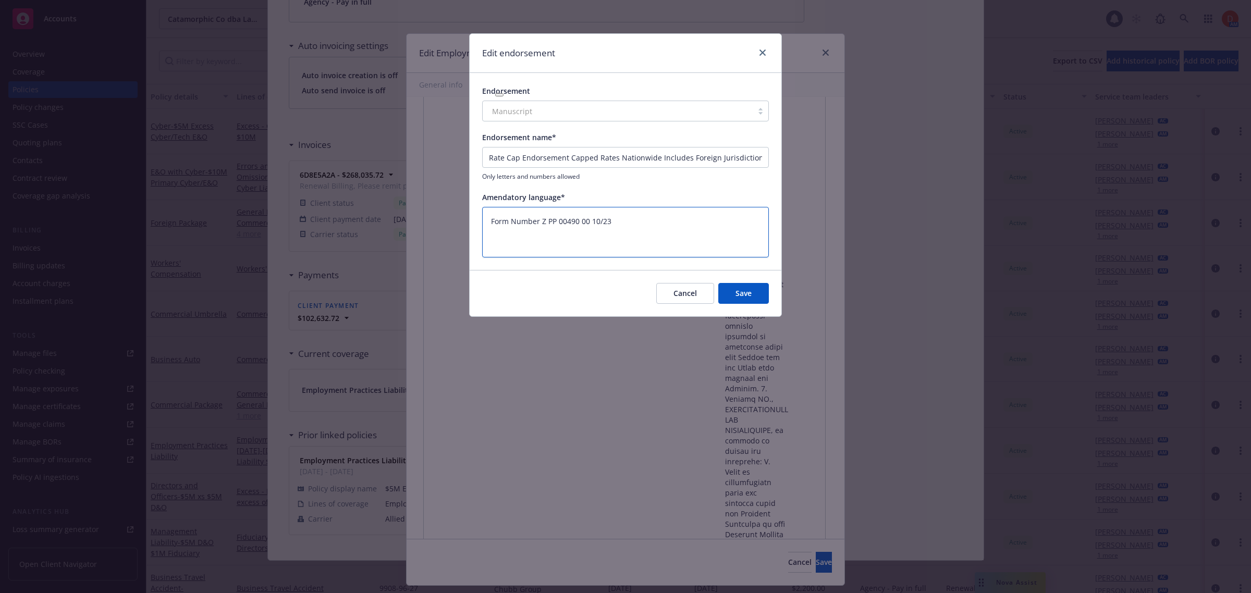
paste textarea "Hourly rate caps for defense costs vary by jurisdiction. Form effective 10/23."
drag, startPoint x: 751, startPoint y: 217, endPoint x: 674, endPoint y: 220, distance: 76.7
click at [674, 220] on textarea "Hourly rate caps for defense costs vary by jurisdiction. Form effective 10/23. …" at bounding box center [625, 232] width 287 height 51
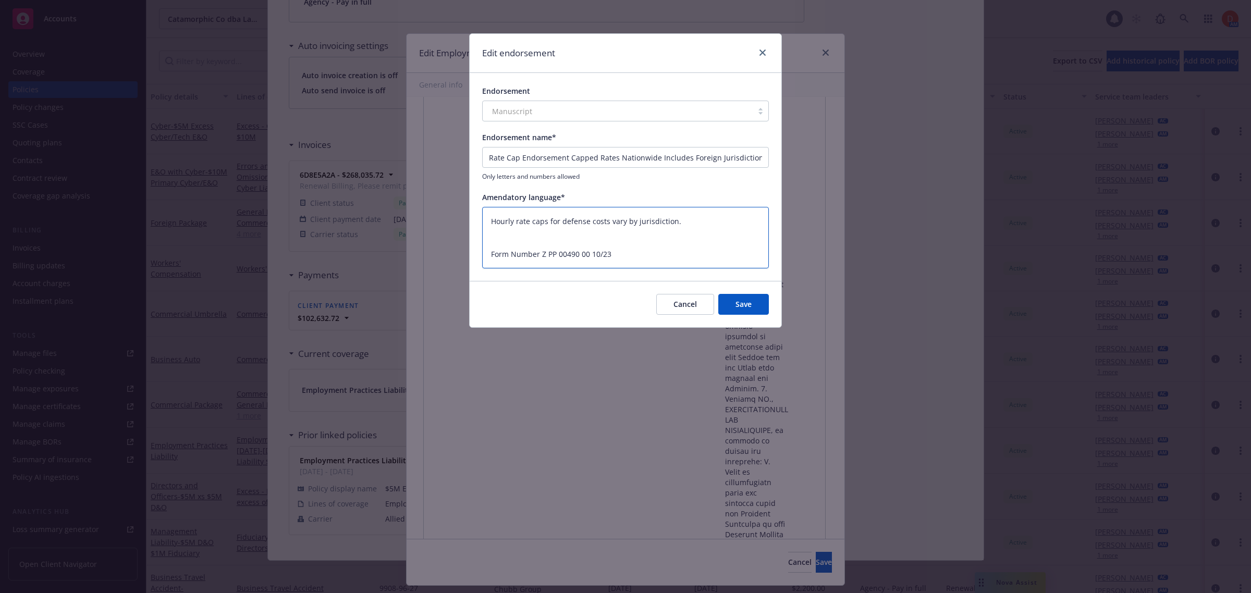
click at [501, 231] on textarea "Hourly rate caps for defense costs vary by jurisdiction. Form Number Z PP 00490…" at bounding box center [625, 238] width 287 height 62
paste textarea ""California; District of Columbia; Hawaii; Illinois; New Jersey; New York; and …"
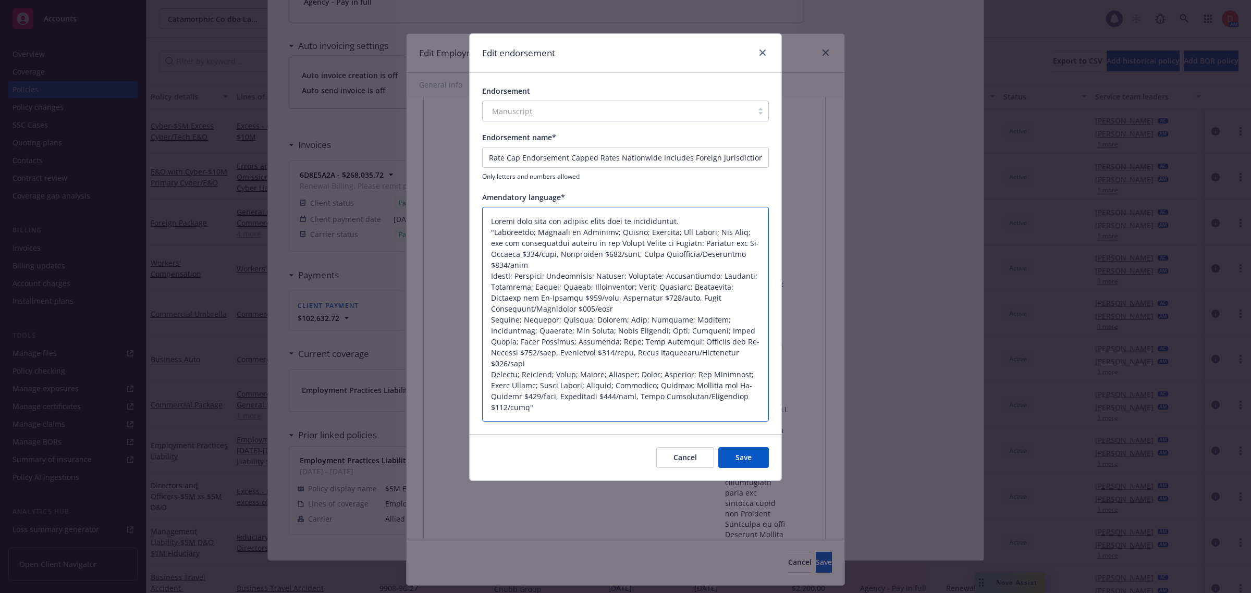
click at [494, 232] on textarea at bounding box center [625, 314] width 287 height 215
click at [682, 242] on textarea at bounding box center [625, 314] width 287 height 215
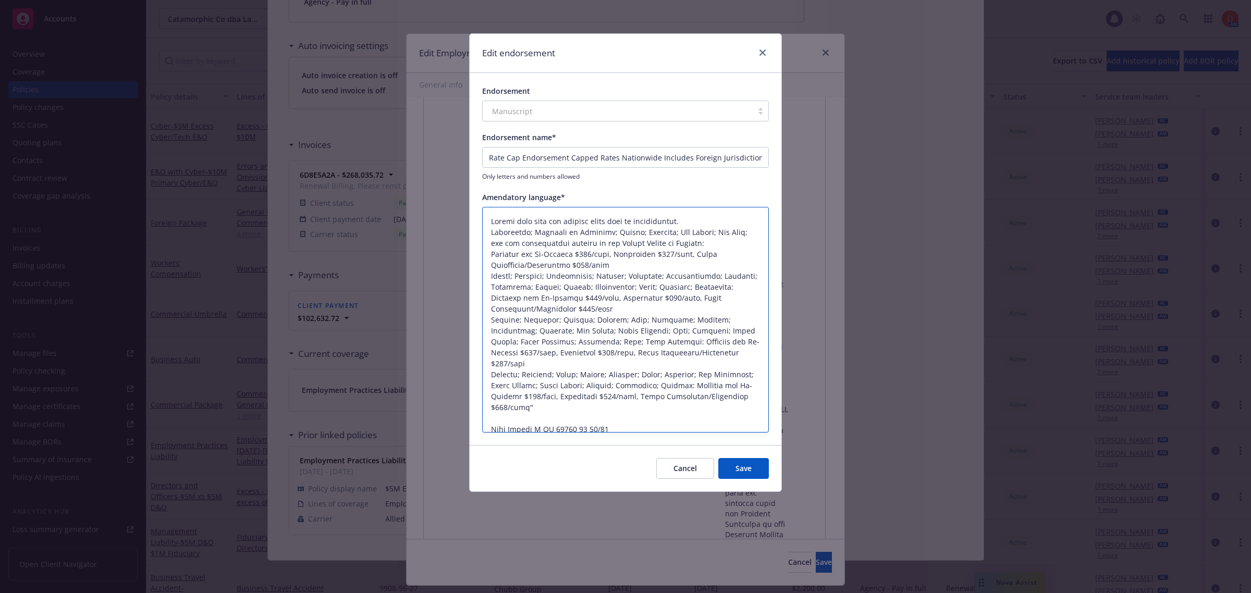
click at [617, 251] on textarea at bounding box center [625, 320] width 287 height 226
click at [568, 262] on textarea at bounding box center [625, 320] width 287 height 226
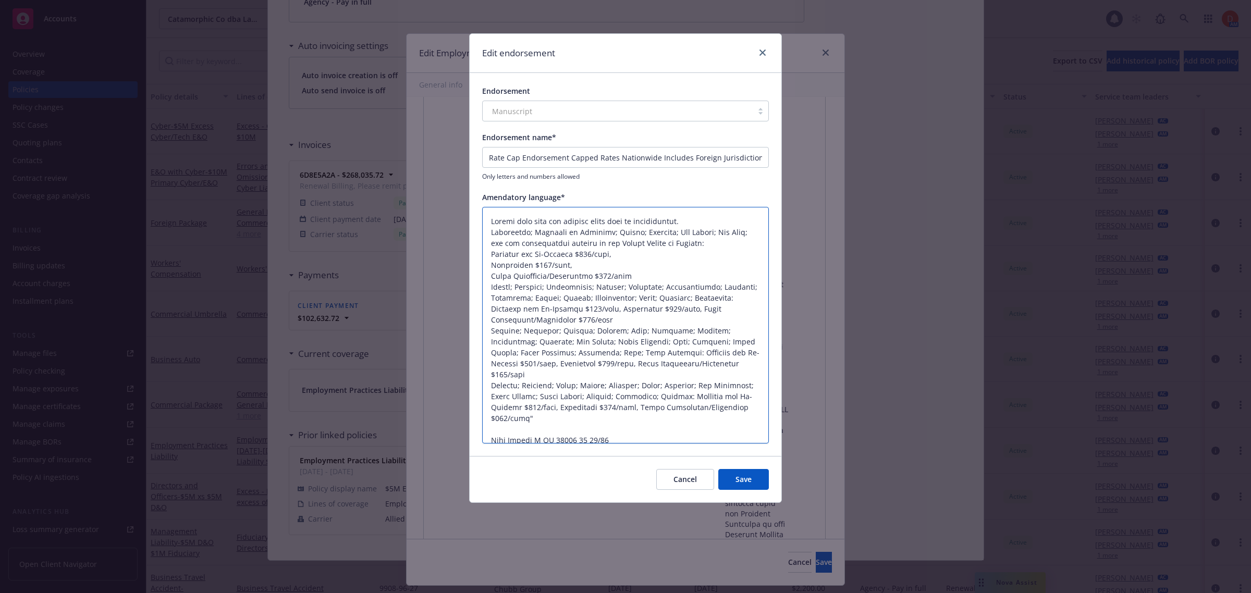
click at [492, 284] on textarea at bounding box center [625, 325] width 287 height 237
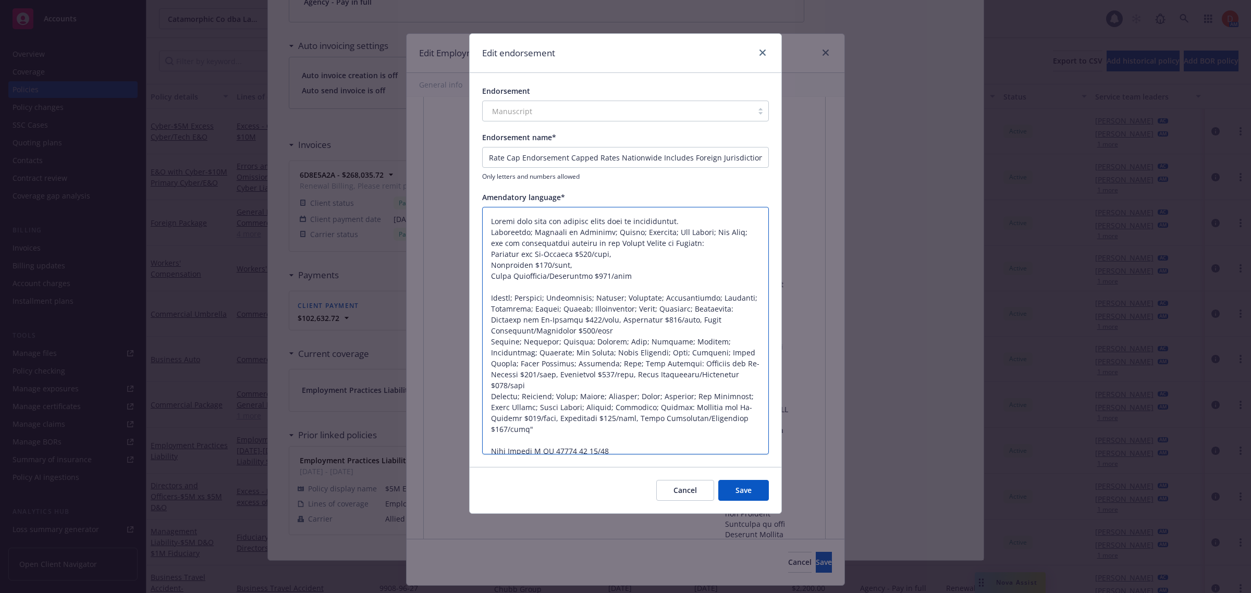
click at [618, 320] on textarea at bounding box center [625, 331] width 287 height 248
click at [571, 326] on textarea at bounding box center [625, 331] width 287 height 248
click at [570, 332] on textarea at bounding box center [625, 331] width 287 height 248
click at [569, 330] on textarea at bounding box center [625, 331] width 287 height 248
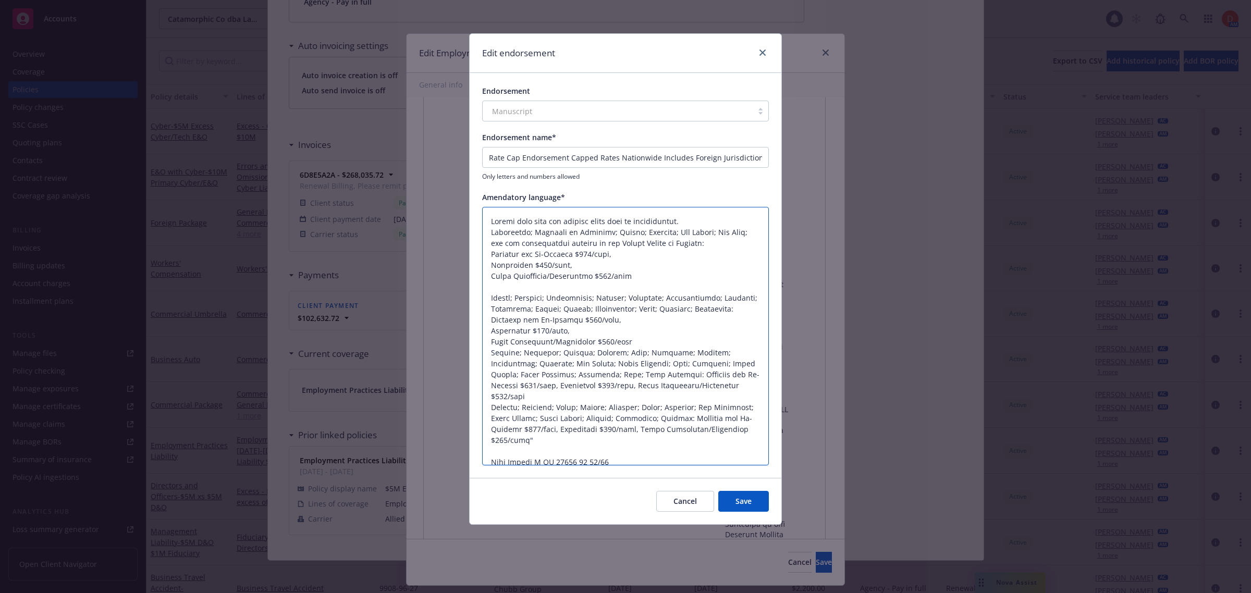
click at [490, 353] on textarea at bounding box center [625, 336] width 287 height 259
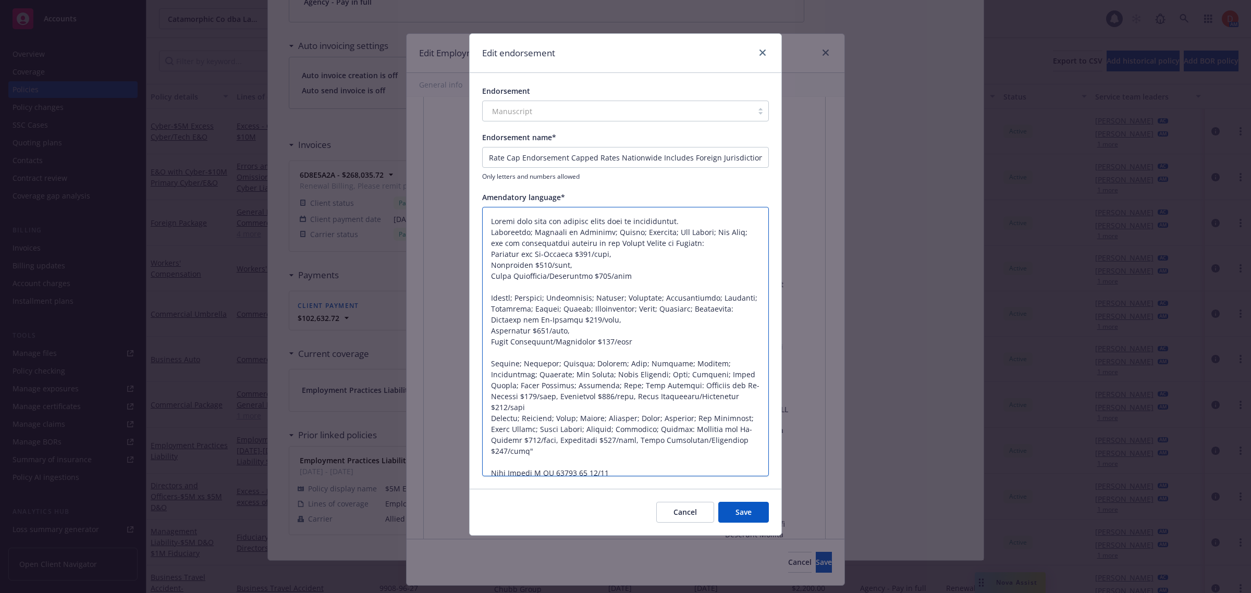
click at [632, 384] on textarea at bounding box center [625, 342] width 287 height 270
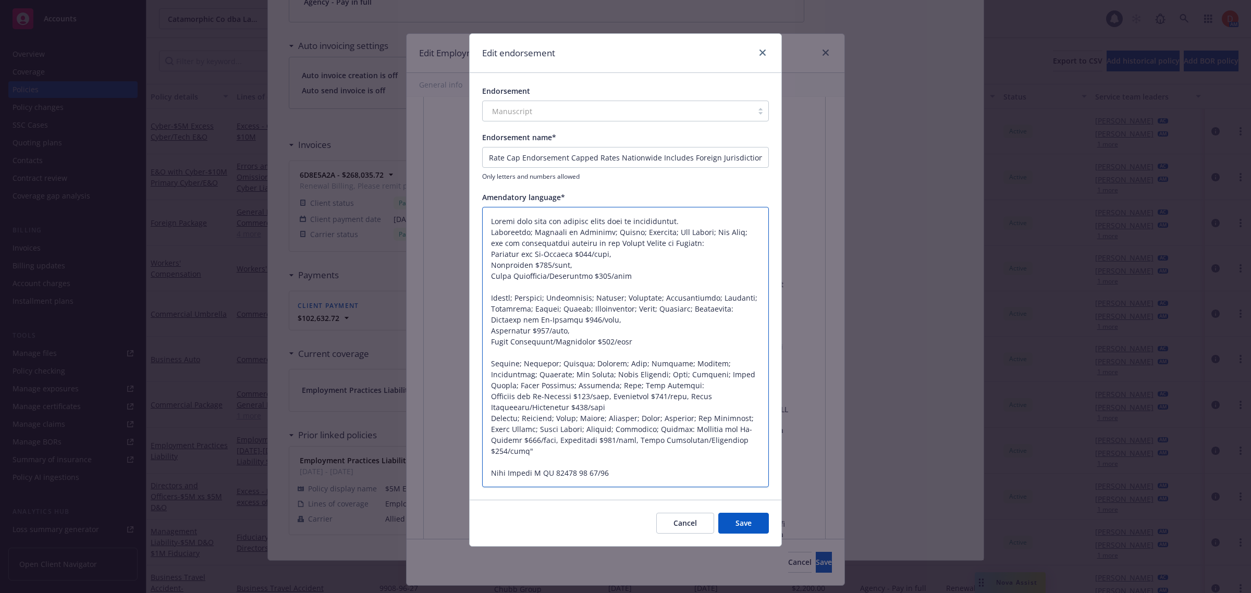
click at [617, 396] on textarea at bounding box center [625, 347] width 287 height 281
click at [569, 406] on textarea at bounding box center [625, 347] width 287 height 281
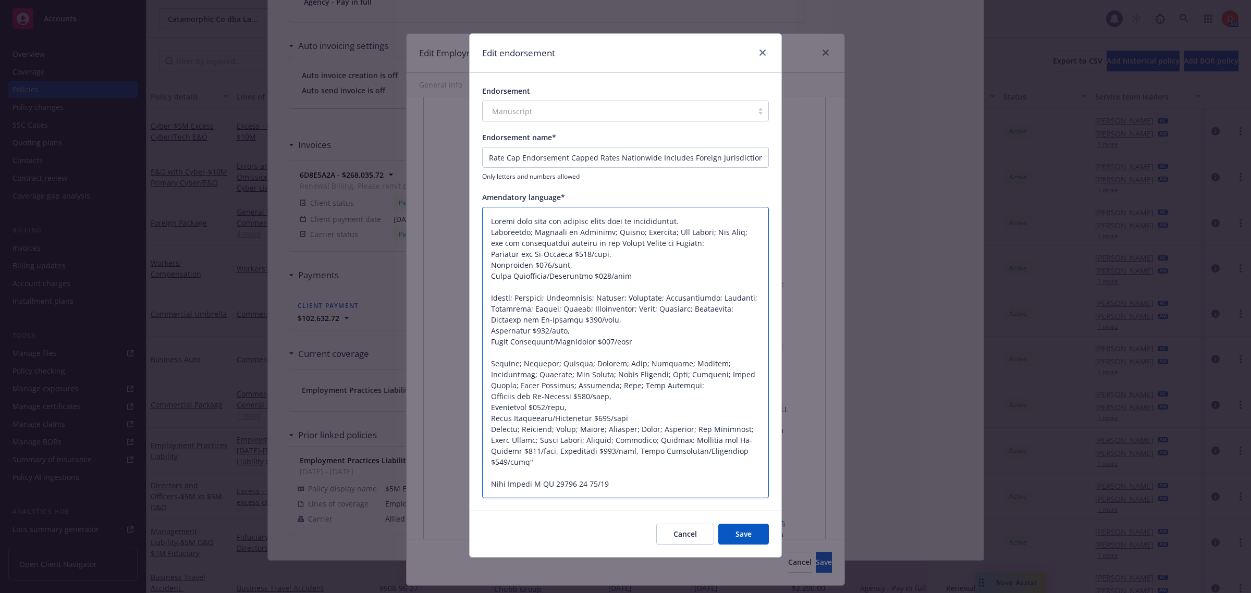
click at [492, 433] on textarea at bounding box center [625, 353] width 287 height 292
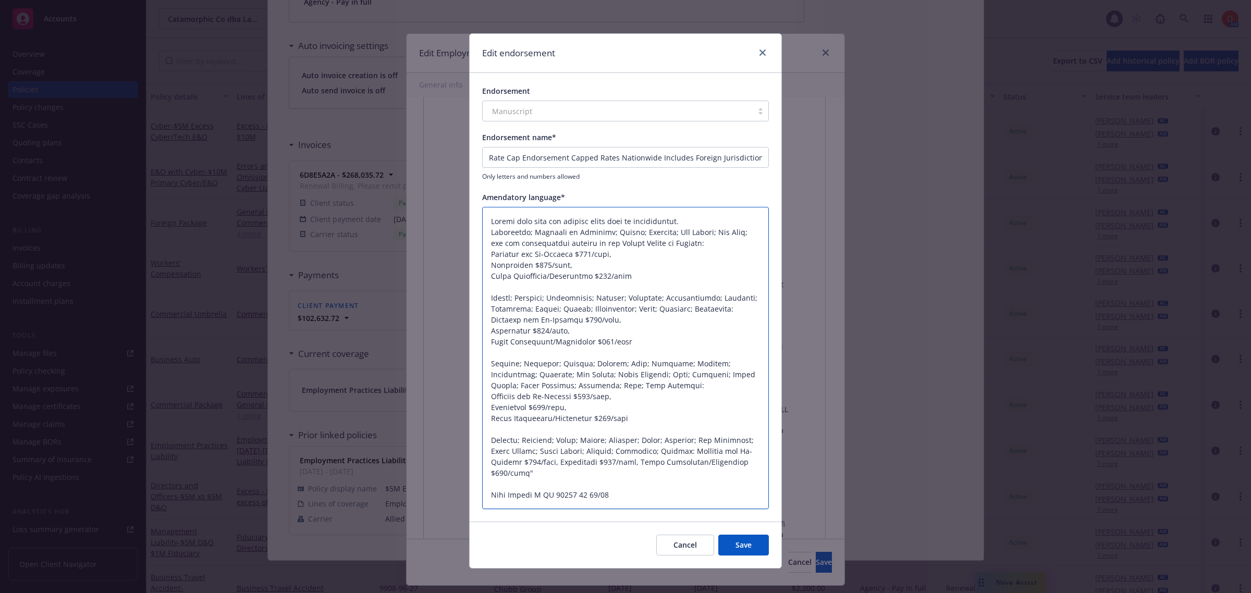
click at [483, 460] on textarea at bounding box center [625, 358] width 287 height 303
click at [615, 462] on textarea at bounding box center [625, 358] width 287 height 303
click at [611, 463] on textarea at bounding box center [625, 358] width 287 height 303
click at [563, 473] on textarea at bounding box center [625, 358] width 287 height 303
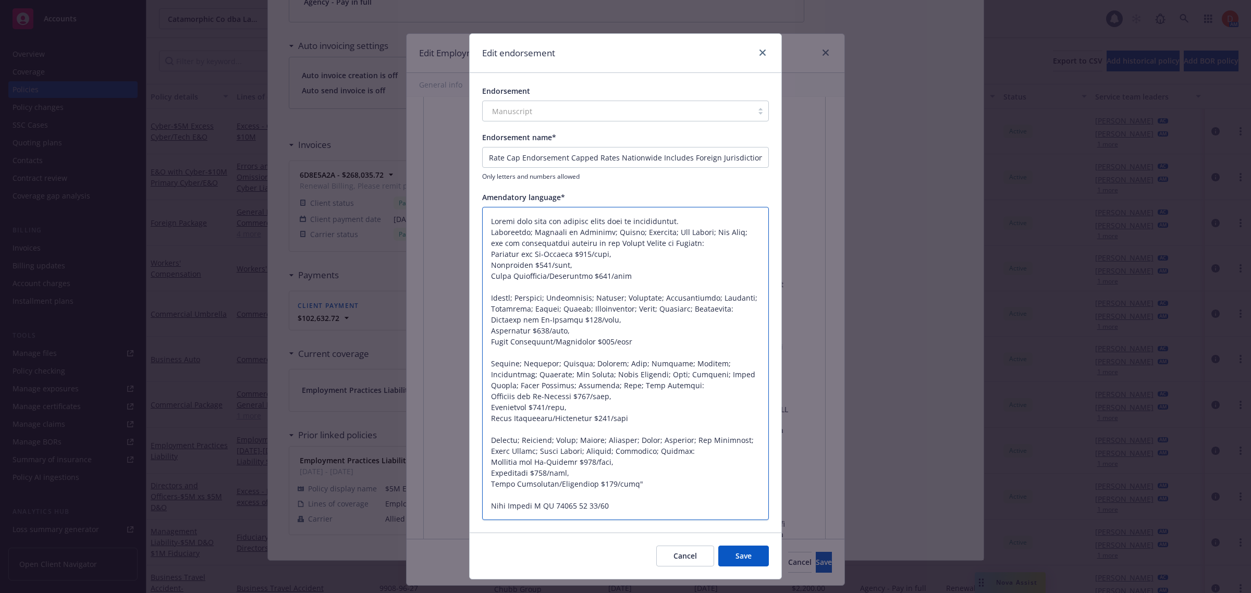
click at [674, 219] on textarea at bounding box center [625, 364] width 287 height 314
click at [758, 549] on button "Save" at bounding box center [743, 556] width 51 height 21
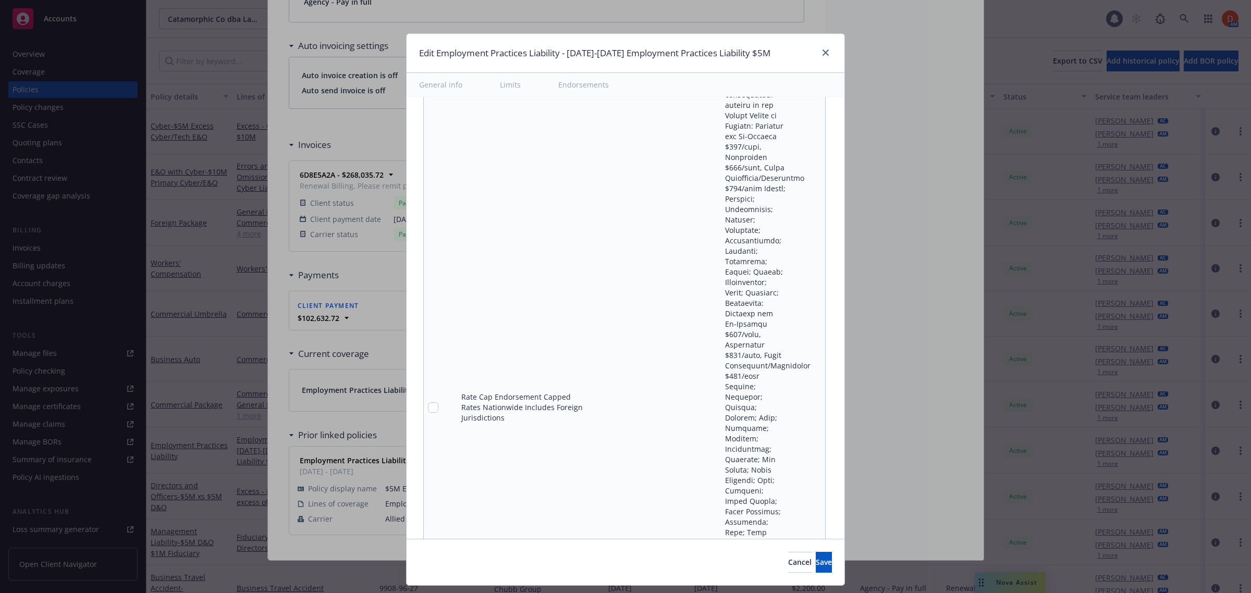
scroll to position [23102, 0]
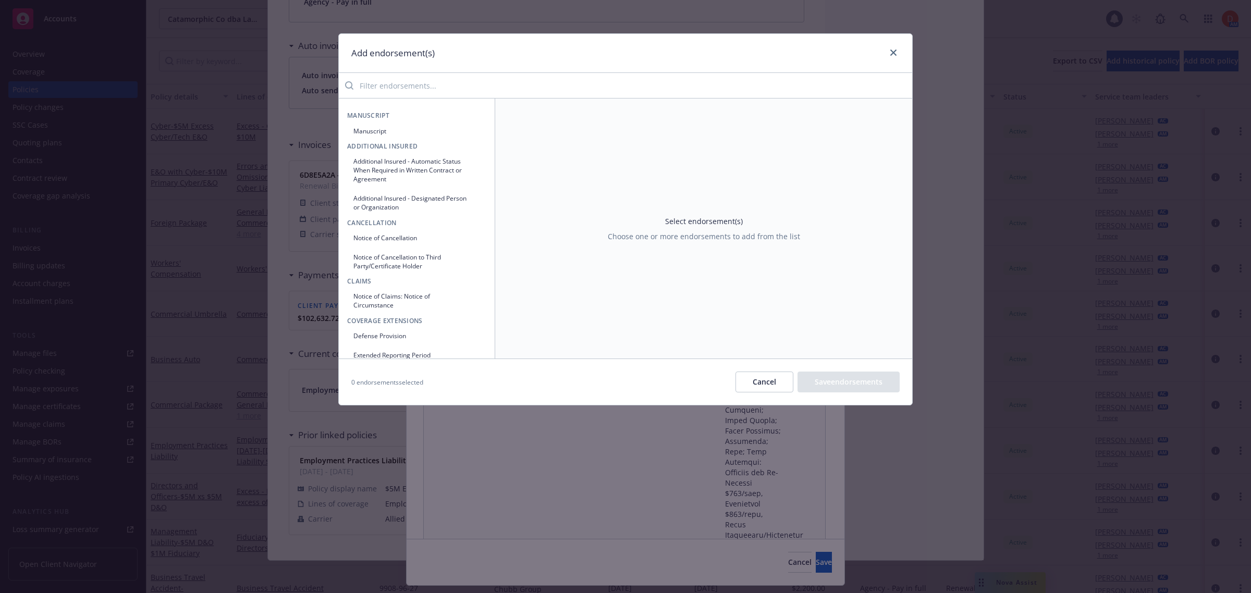
click at [507, 84] on input "search" at bounding box center [632, 85] width 559 height 21
click at [746, 377] on button "Cancel" at bounding box center [764, 382] width 58 height 21
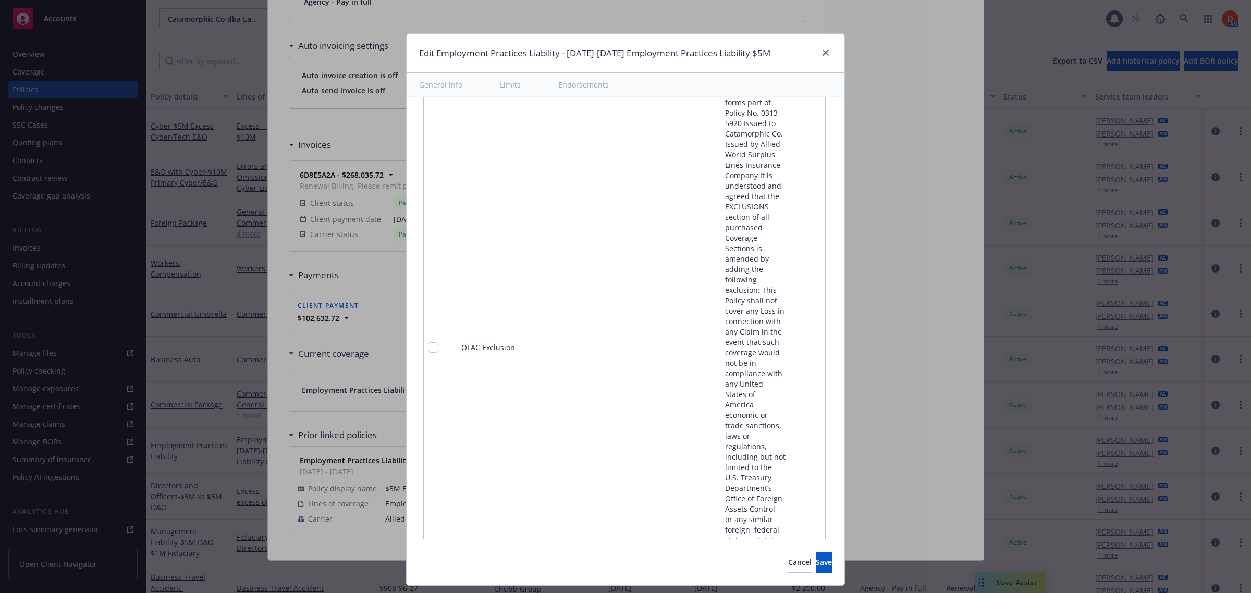
scroll to position [2970, 0]
click at [796, 346] on icon "pencil" at bounding box center [797, 347] width 3 height 3
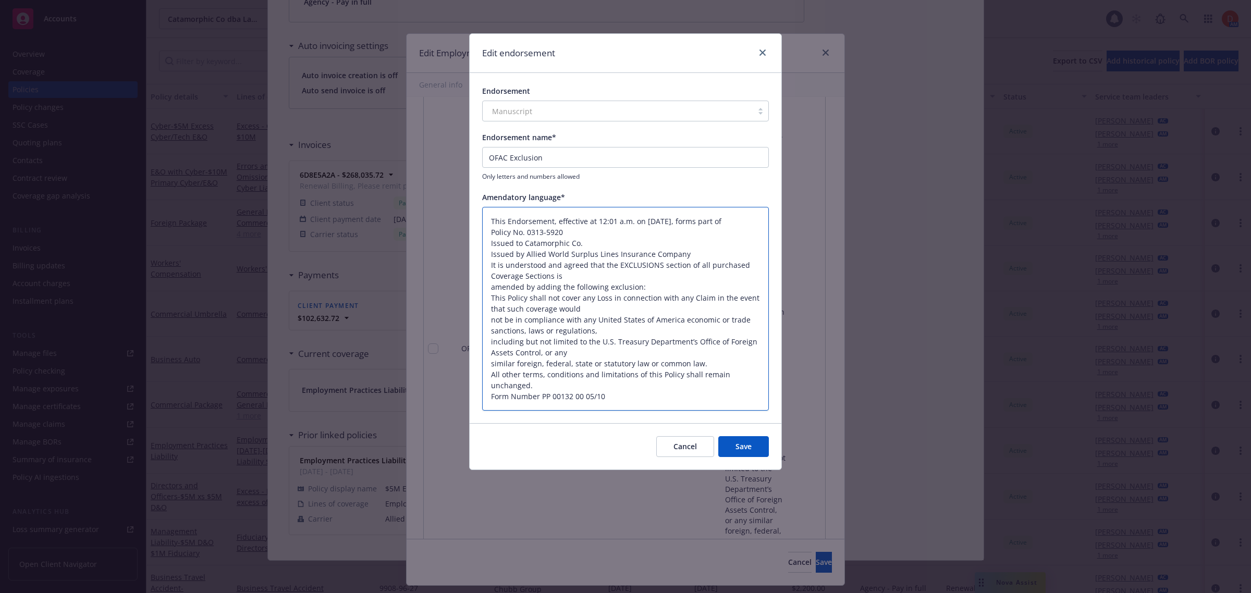
scroll to position [0, 0]
drag, startPoint x: 541, startPoint y: 386, endPoint x: 453, endPoint y: 205, distance: 201.2
click at [453, 205] on div "Edit endorsement Endorsement Manuscript Endorsement name* OFAC Exclusion Only l…" at bounding box center [625, 296] width 1251 height 593
paste textarea "Policy excludes loss due to non-compliance with US economic/trade sanctions (e.…"
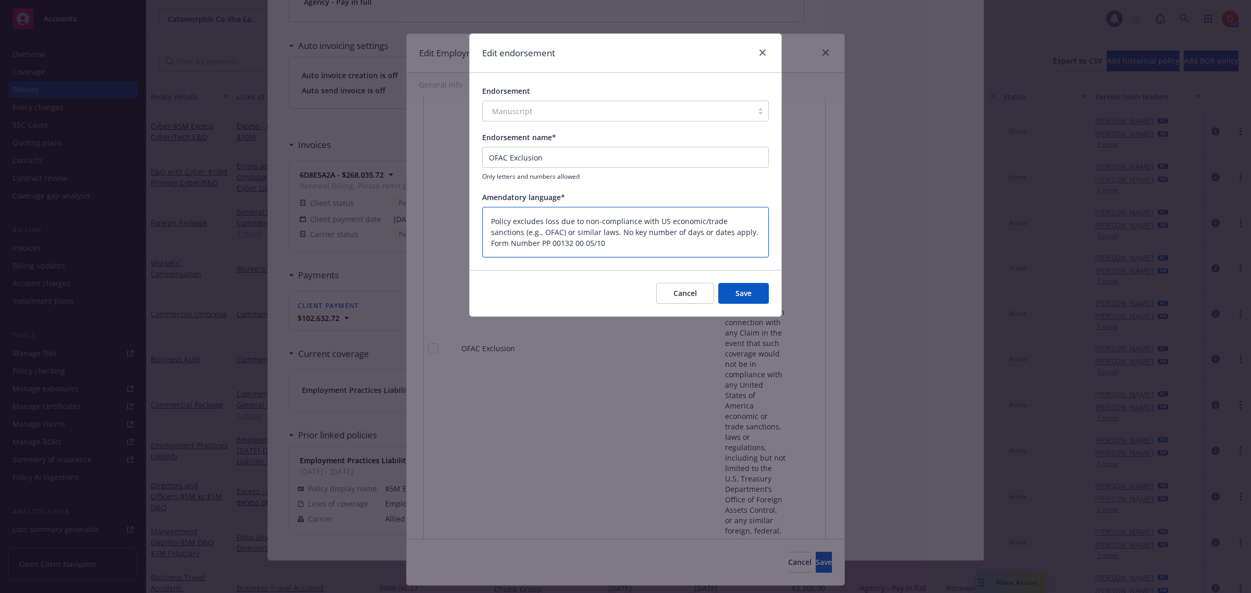
drag, startPoint x: 728, startPoint y: 230, endPoint x: 584, endPoint y: 233, distance: 143.9
click at [584, 233] on textarea "Policy excludes loss due to non-compliance with US economic/trade sanctions (e.…" at bounding box center [625, 232] width 287 height 51
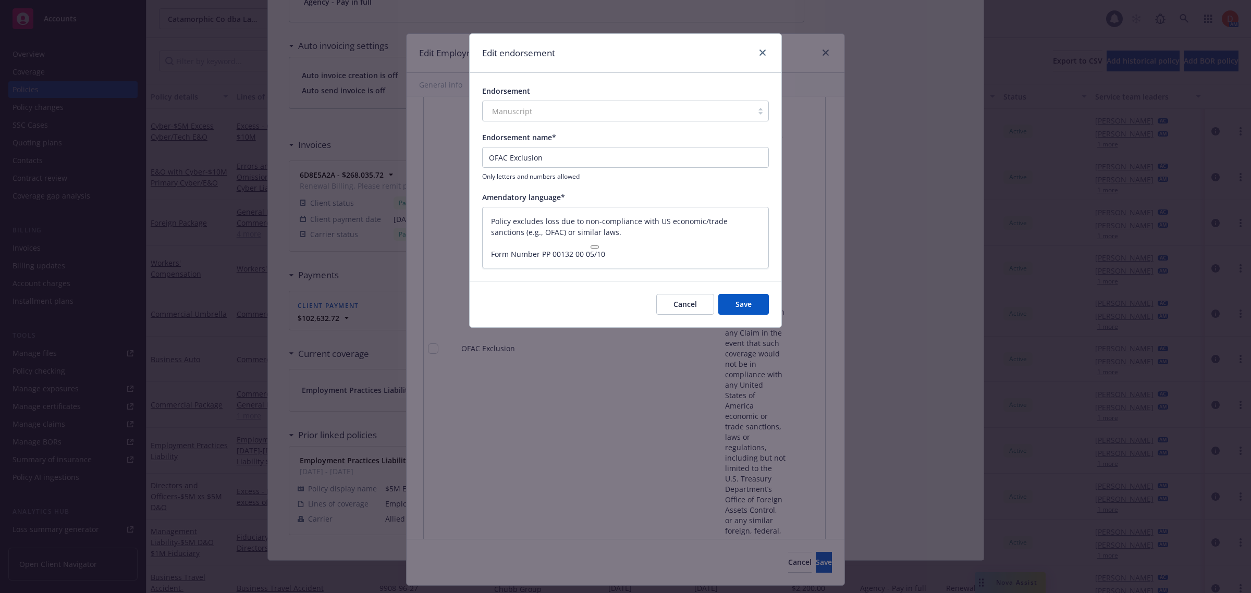
click at [758, 304] on button "Save" at bounding box center [743, 304] width 51 height 21
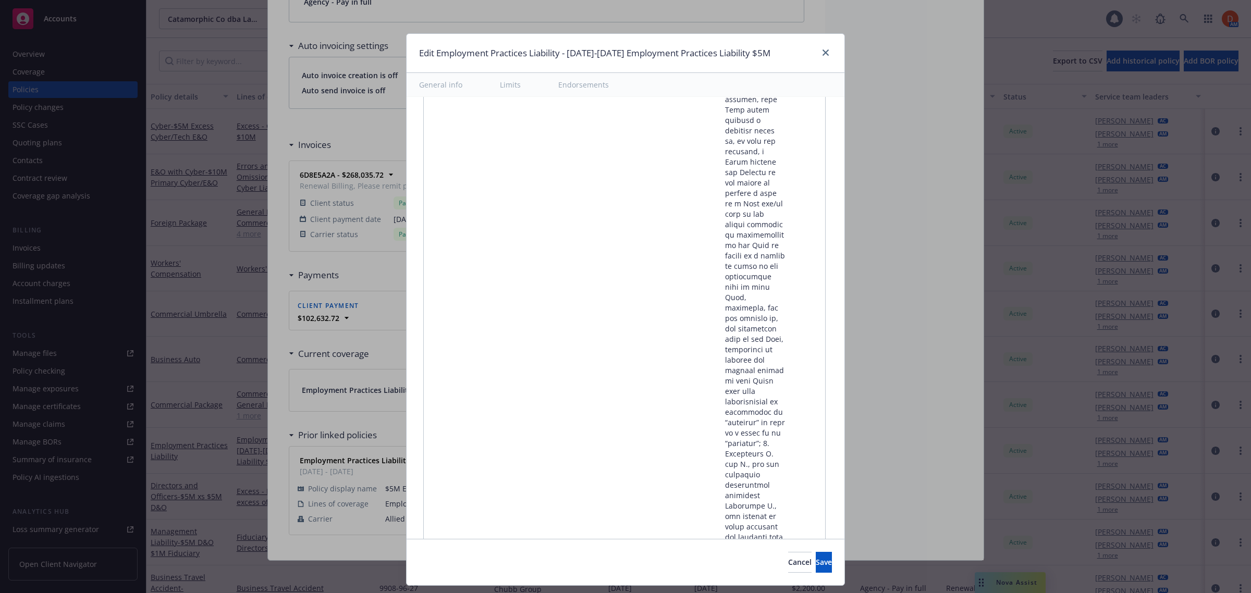
scroll to position [22633, 0]
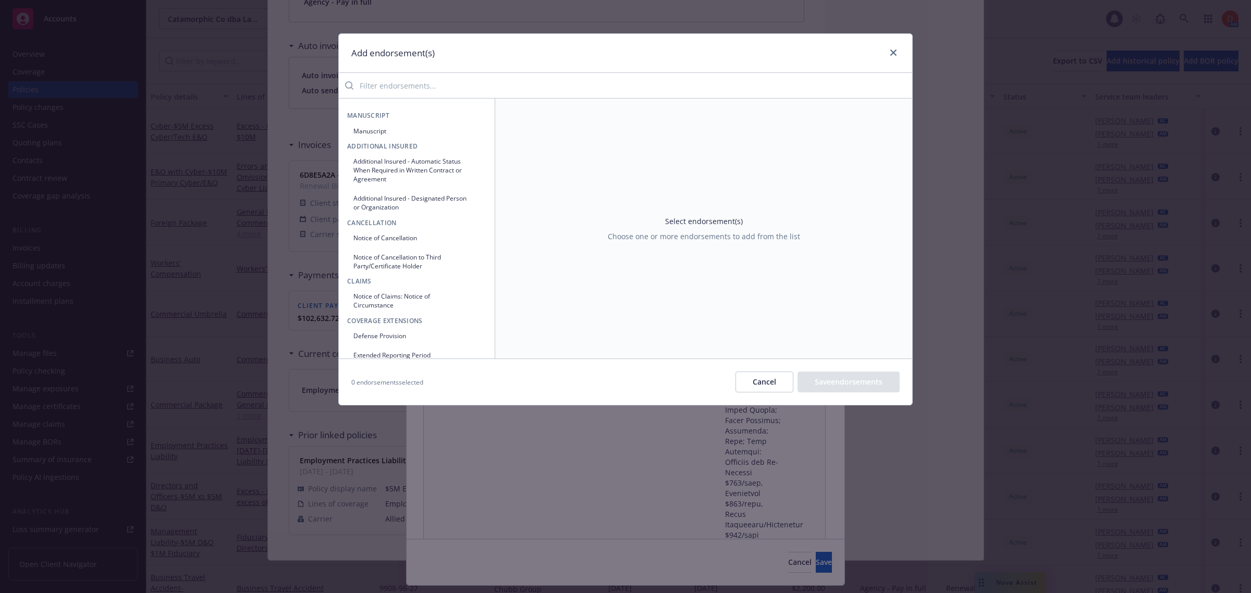
click at [451, 85] on input "search" at bounding box center [632, 85] width 559 height 21
click at [756, 382] on button "Cancel" at bounding box center [764, 382] width 58 height 21
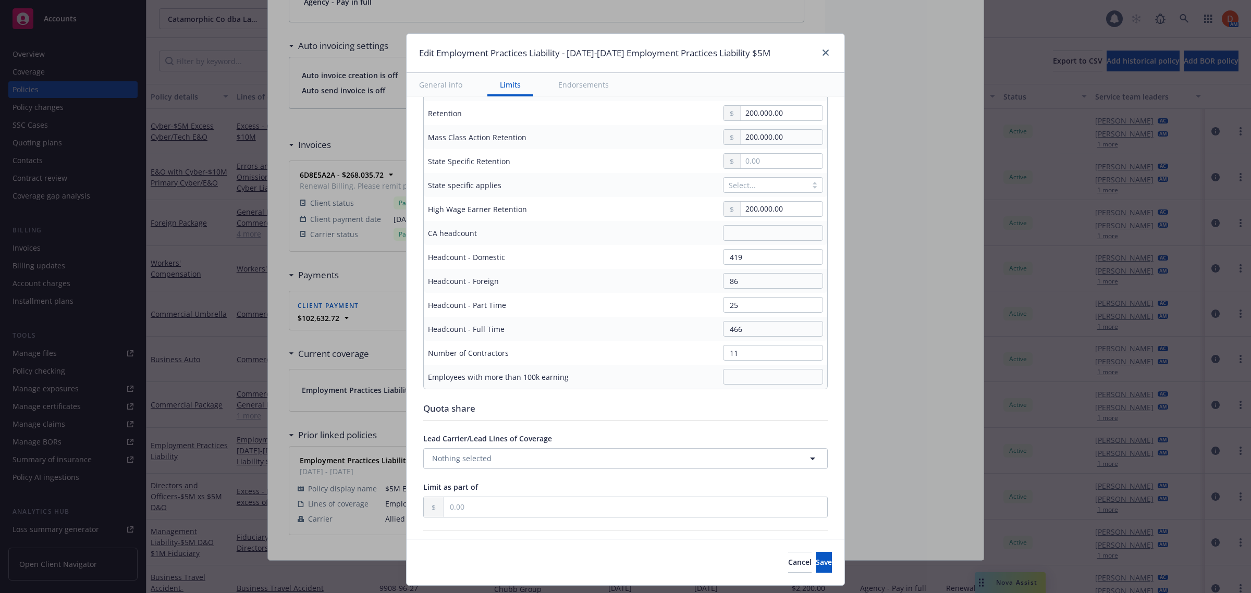
scroll to position [325, 0]
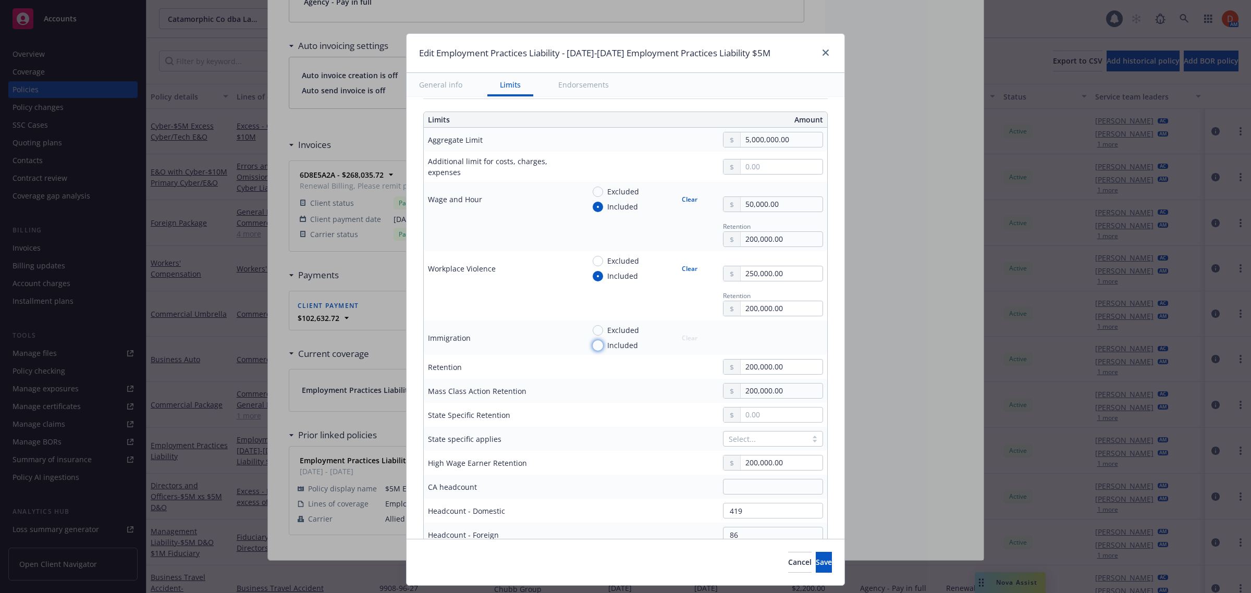
click at [593, 345] on input "Included" at bounding box center [598, 345] width 10 height 10
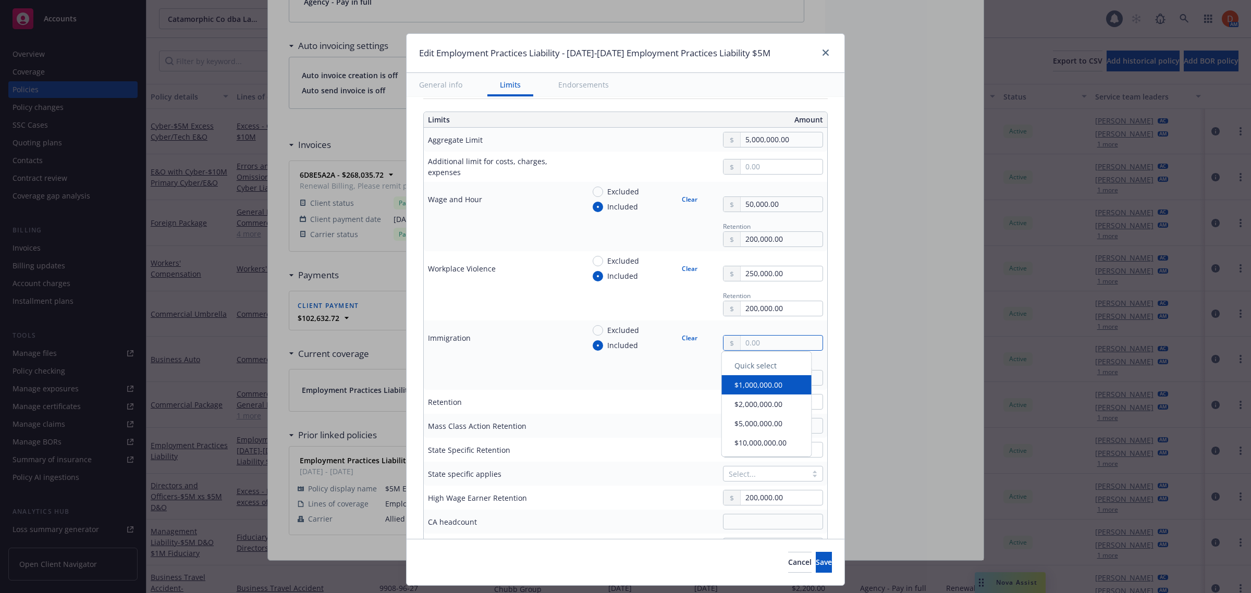
click at [754, 345] on input "text" at bounding box center [782, 343] width 82 height 15
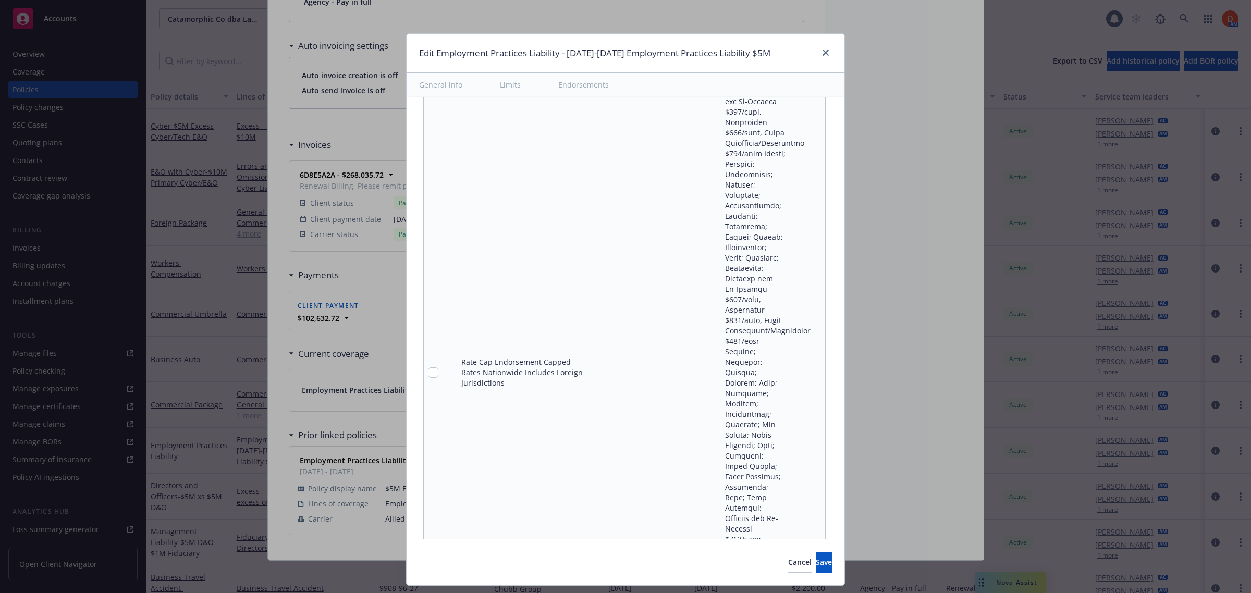
scroll to position [22669, 0]
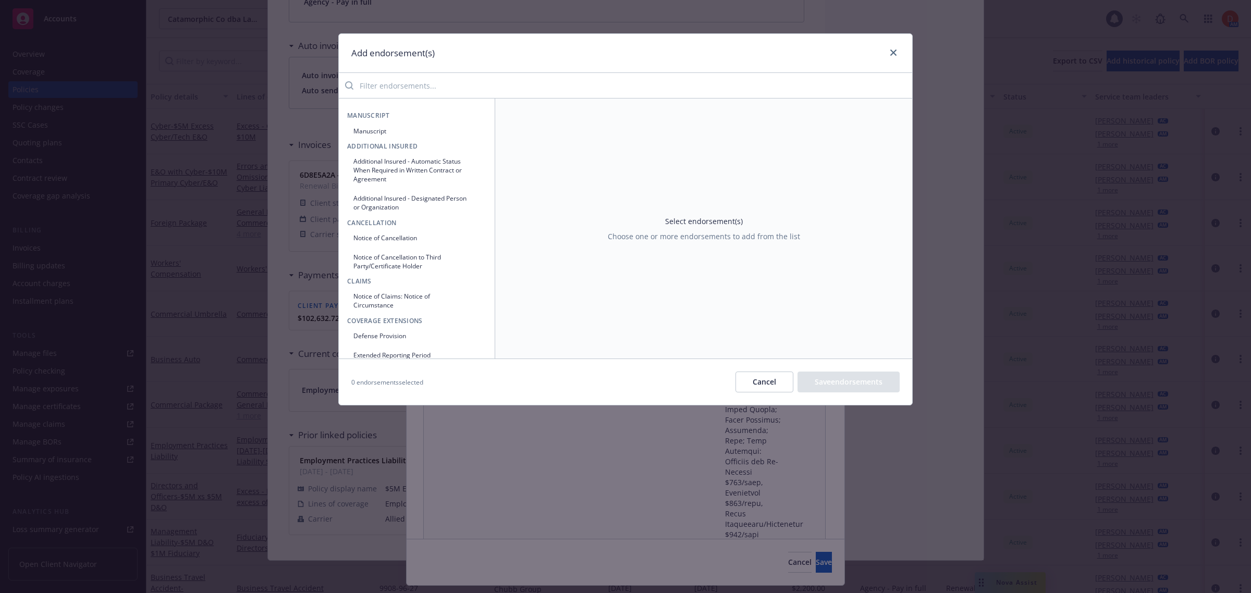
click at [462, 84] on input "search" at bounding box center [632, 85] width 559 height 21
click at [759, 386] on button "Cancel" at bounding box center [764, 382] width 58 height 21
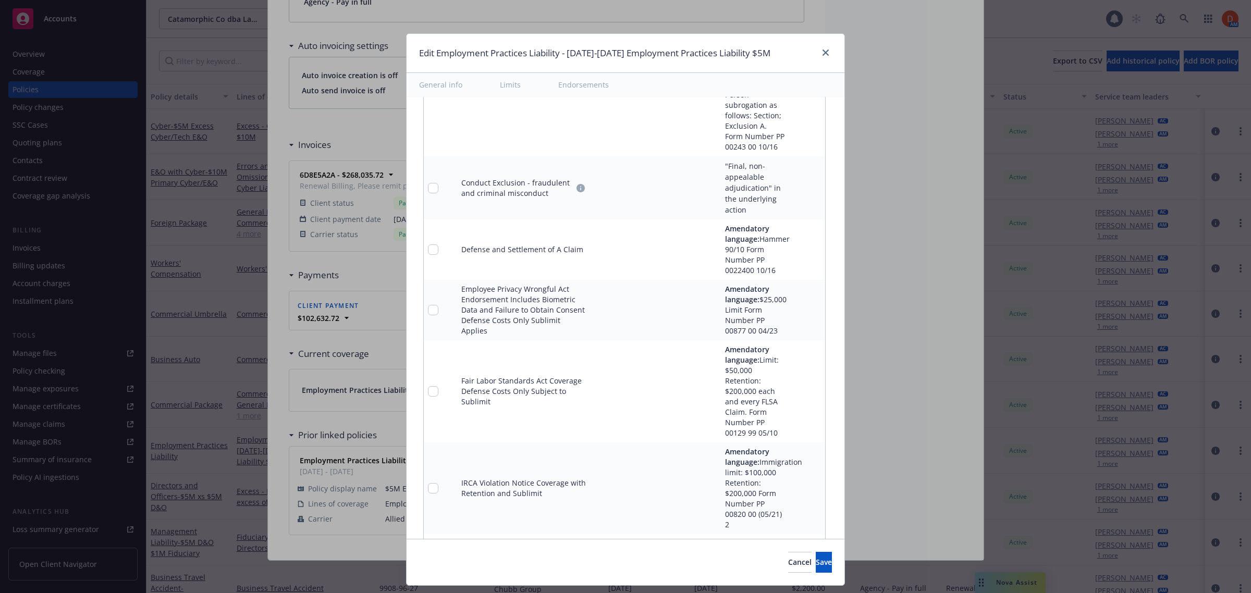
scroll to position [2578, 0]
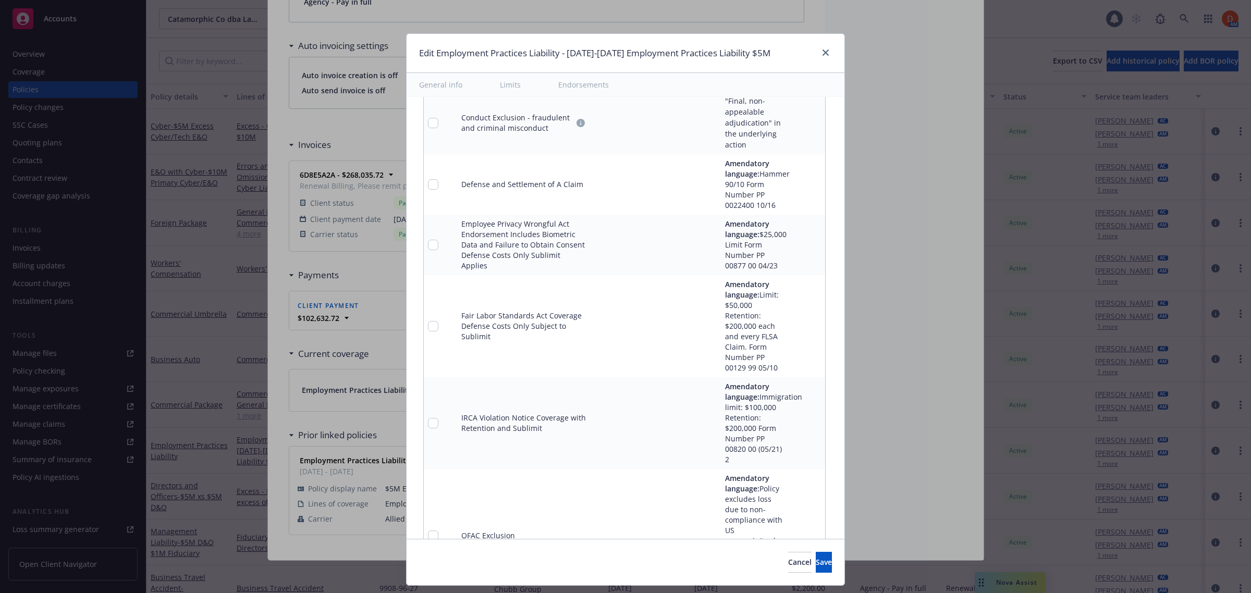
click at [790, 320] on link "pencil" at bounding box center [796, 326] width 13 height 13
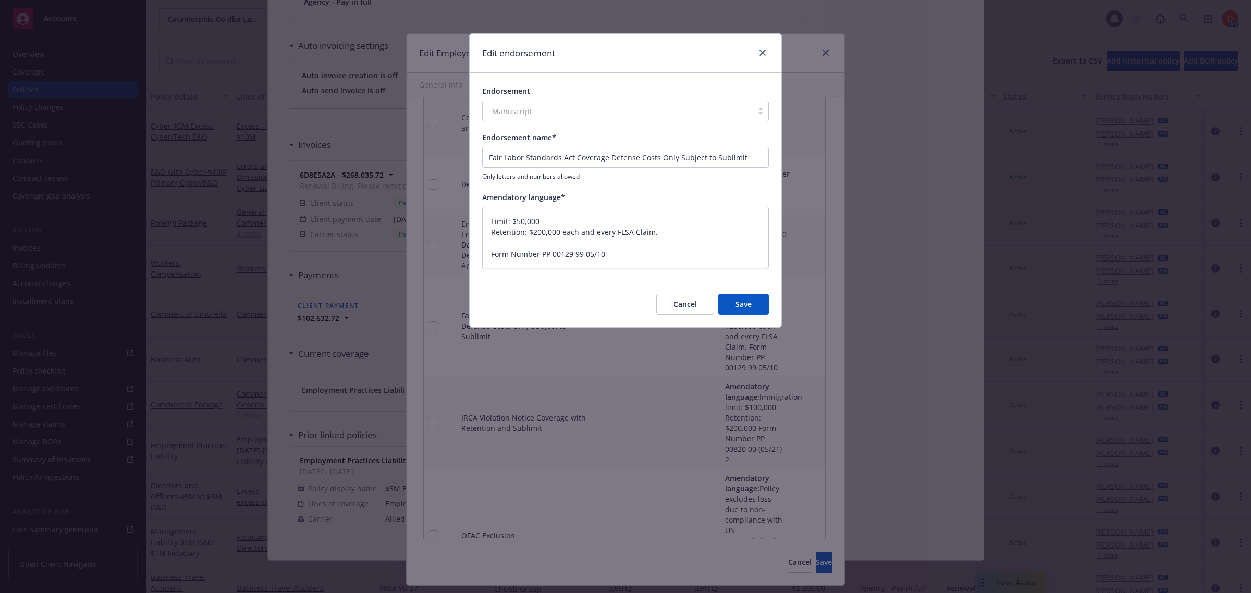
click at [745, 301] on button "Save" at bounding box center [743, 304] width 51 height 21
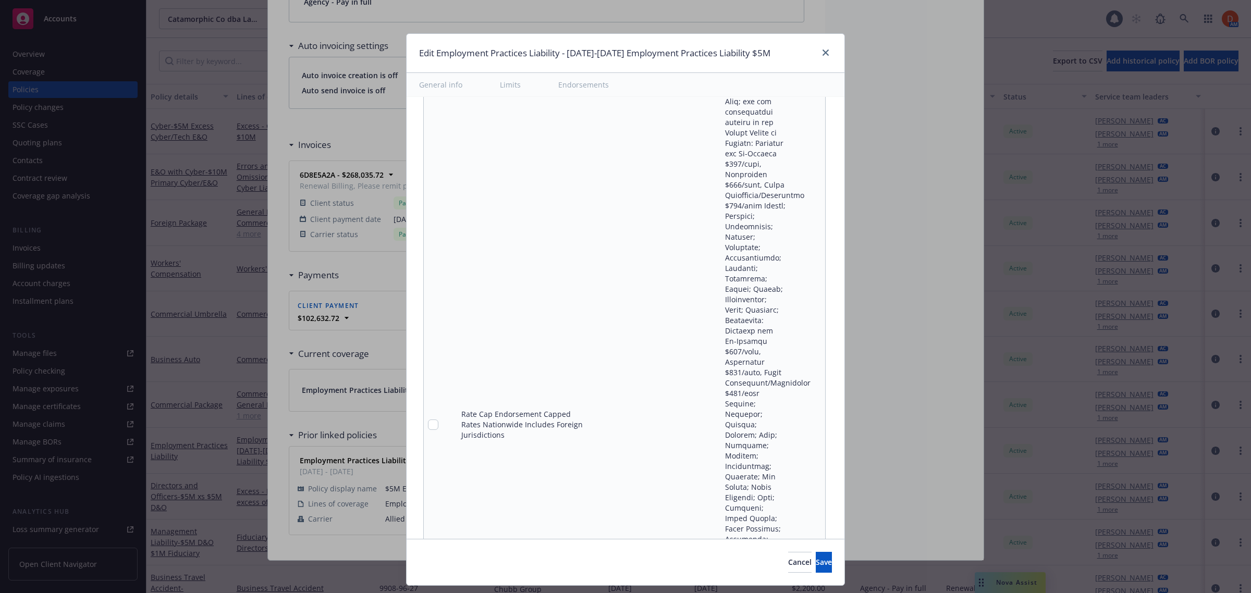
scroll to position [22669, 0]
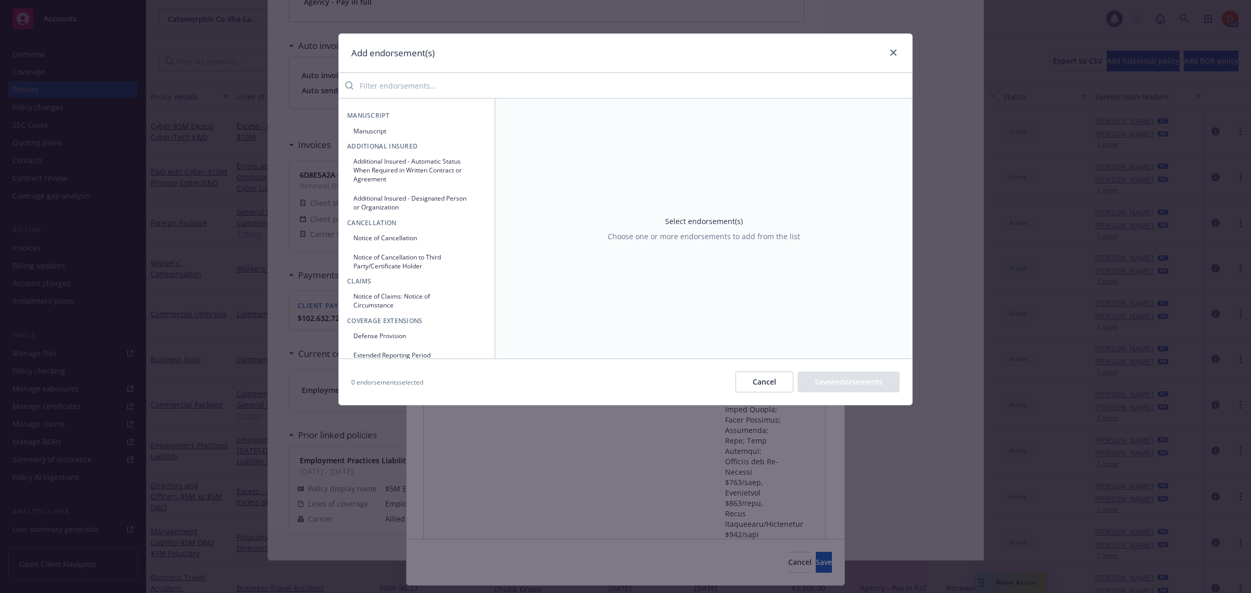
click at [425, 79] on input "search" at bounding box center [632, 85] width 559 height 21
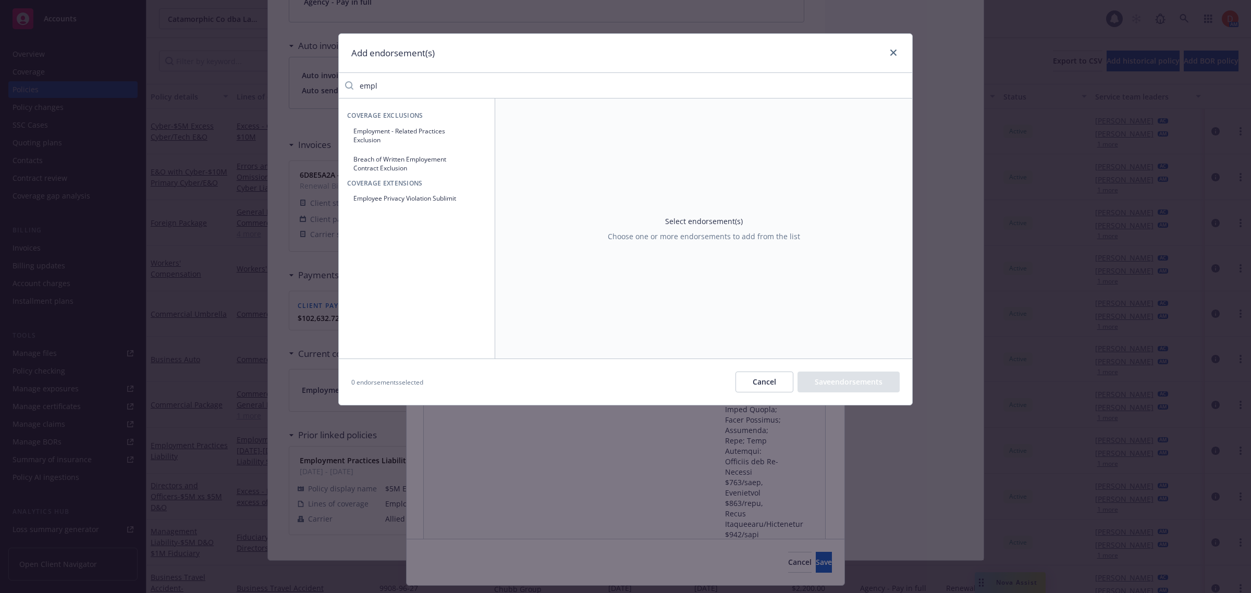
click at [440, 201] on button "Employee Privacy Violation Sublimit" at bounding box center [416, 198] width 139 height 17
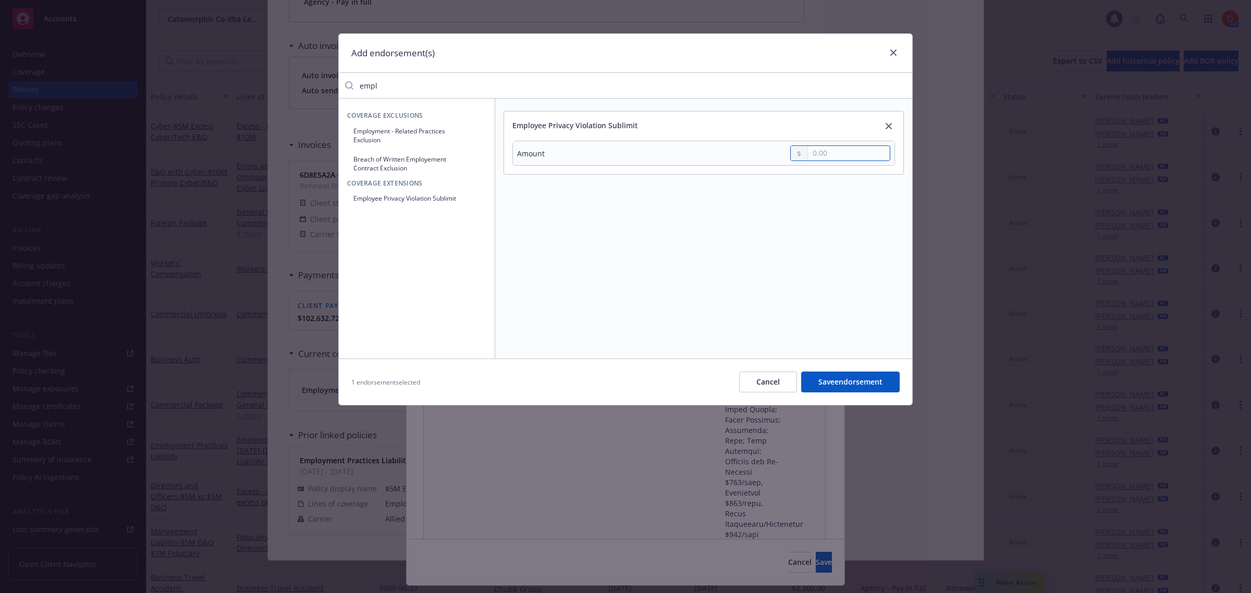
click at [863, 152] on input "text" at bounding box center [849, 153] width 82 height 15
click at [822, 378] on button "Save endorsement" at bounding box center [850, 382] width 99 height 21
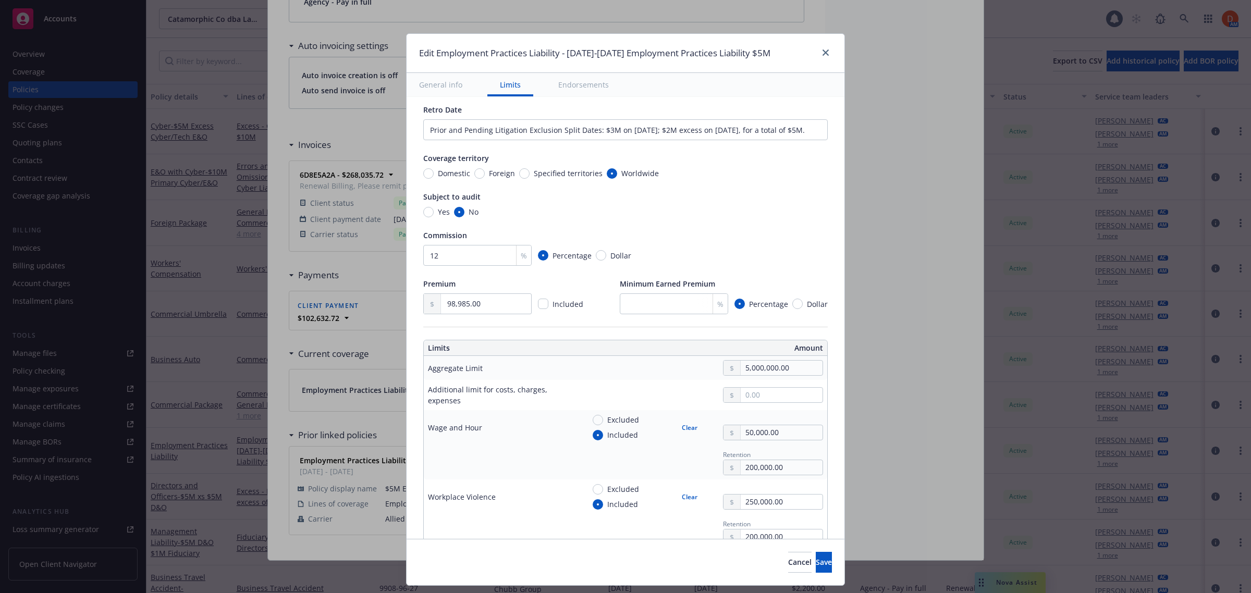
scroll to position [195, 0]
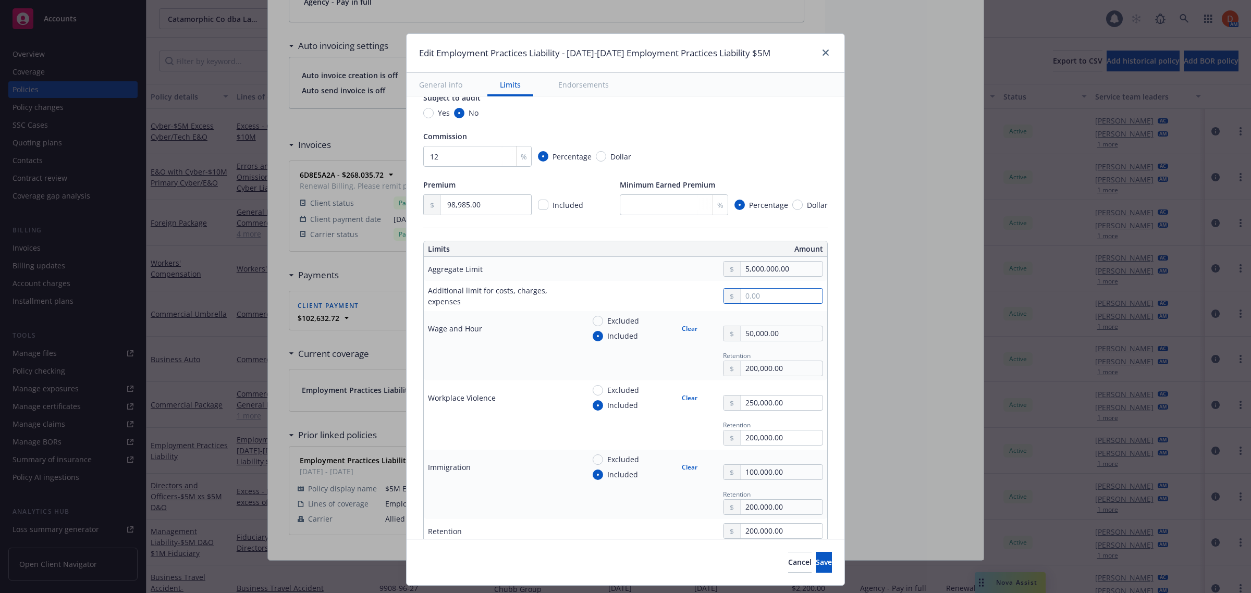
click at [762, 300] on input "text" at bounding box center [782, 296] width 82 height 15
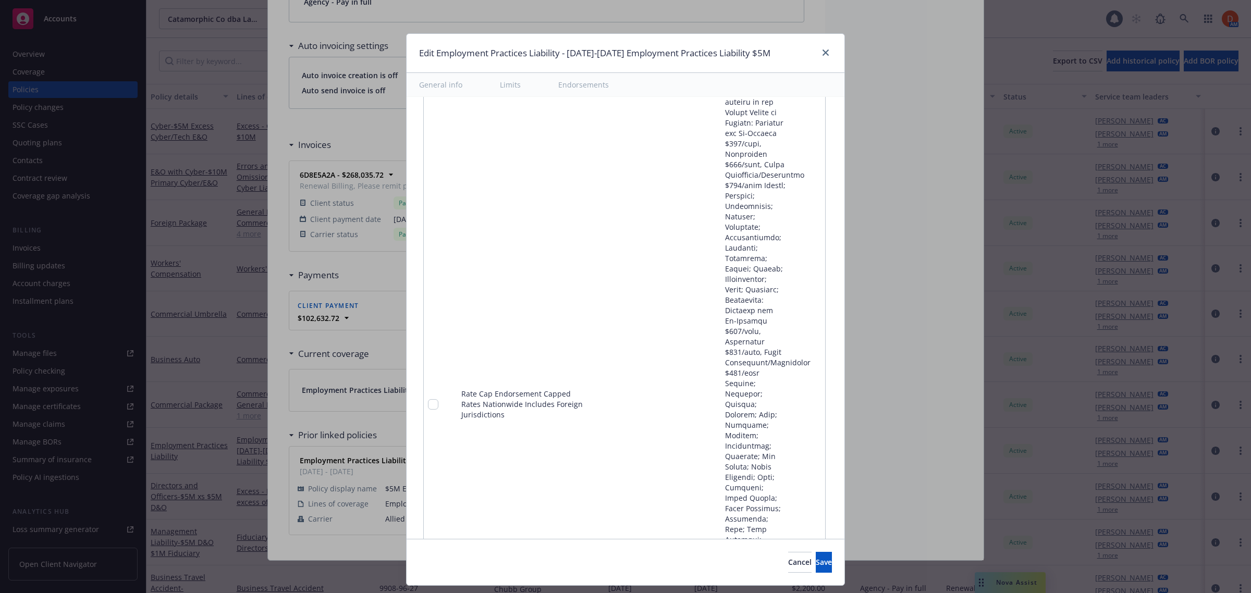
scroll to position [22698, 0]
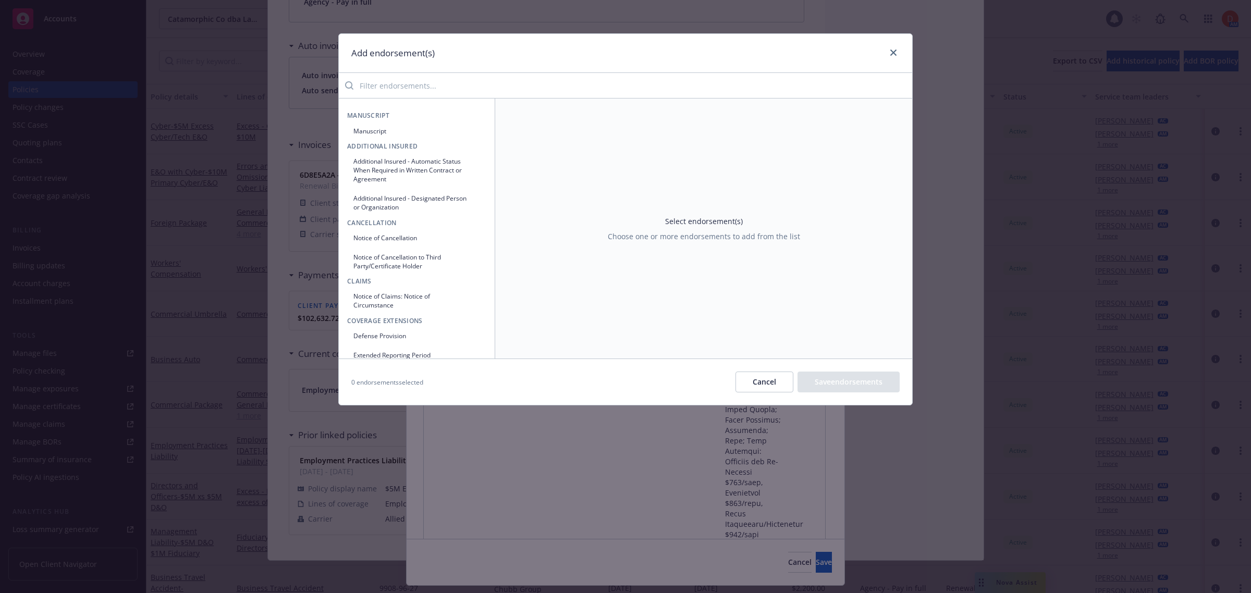
click at [447, 87] on input "search" at bounding box center [632, 85] width 559 height 21
click at [420, 134] on button "Manuscript" at bounding box center [416, 130] width 139 height 17
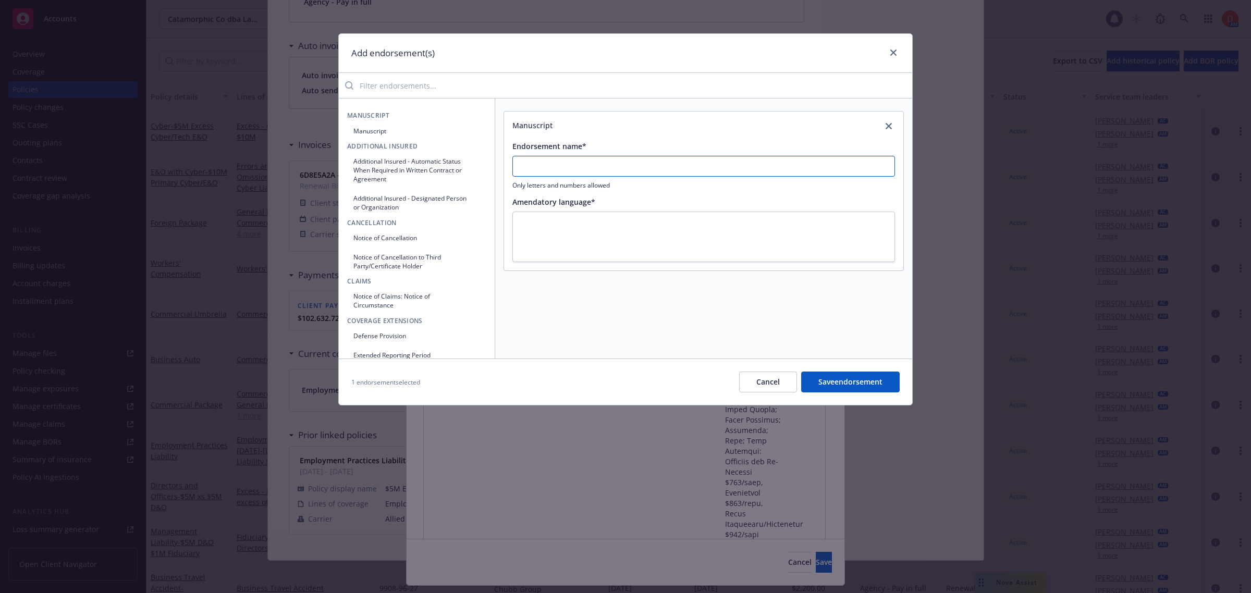
click at [600, 157] on input "Endorsement name*" at bounding box center [703, 166] width 383 height 21
click at [616, 256] on textarea at bounding box center [703, 237] width 383 height 51
paste textarea ""Limits: * Additional Defense Costs Limit: $1,000,000 for Directors and Officer…"
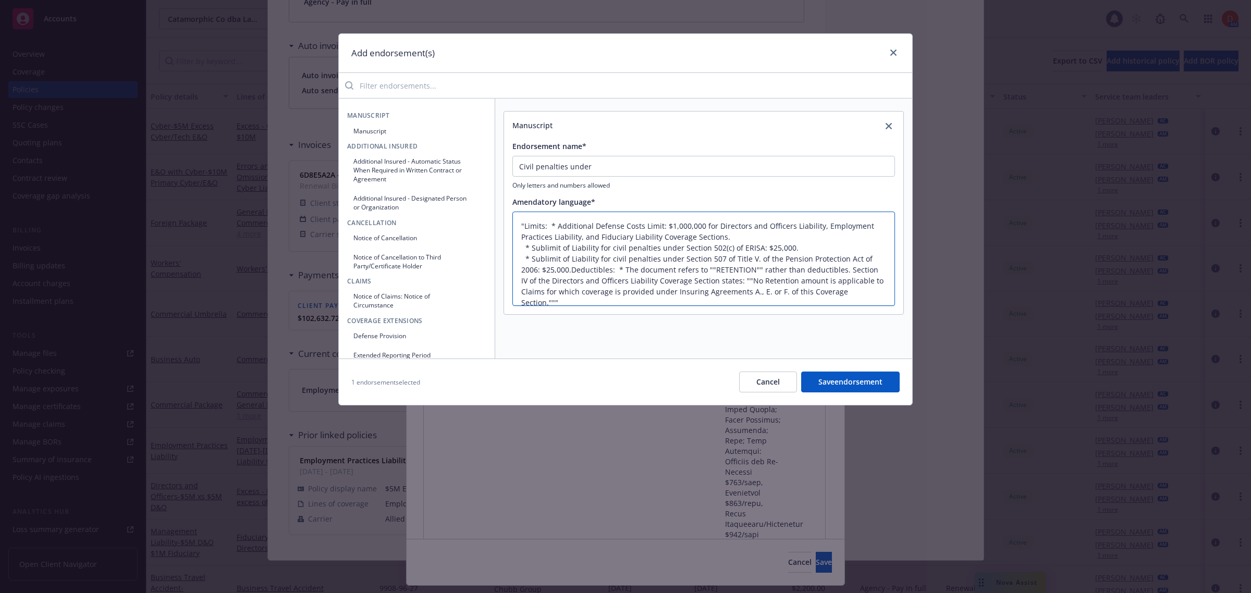
drag, startPoint x: 679, startPoint y: 247, endPoint x: 756, endPoint y: 245, distance: 76.6
click at [756, 245] on textarea ""Limits: * Additional Defense Costs Limit: $1,000,000 for Directors and Officer…" at bounding box center [703, 259] width 383 height 95
click at [627, 161] on input "Civil penalties under" at bounding box center [703, 166] width 383 height 21
paste input "text"
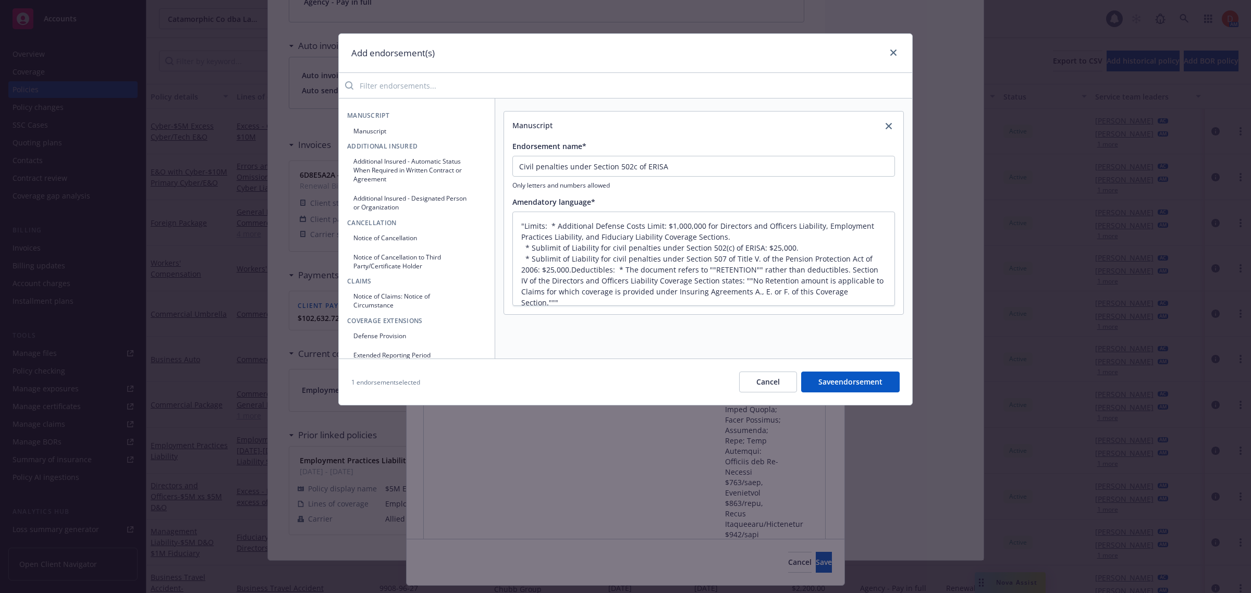
click at [392, 136] on button "Manuscript" at bounding box center [416, 130] width 139 height 17
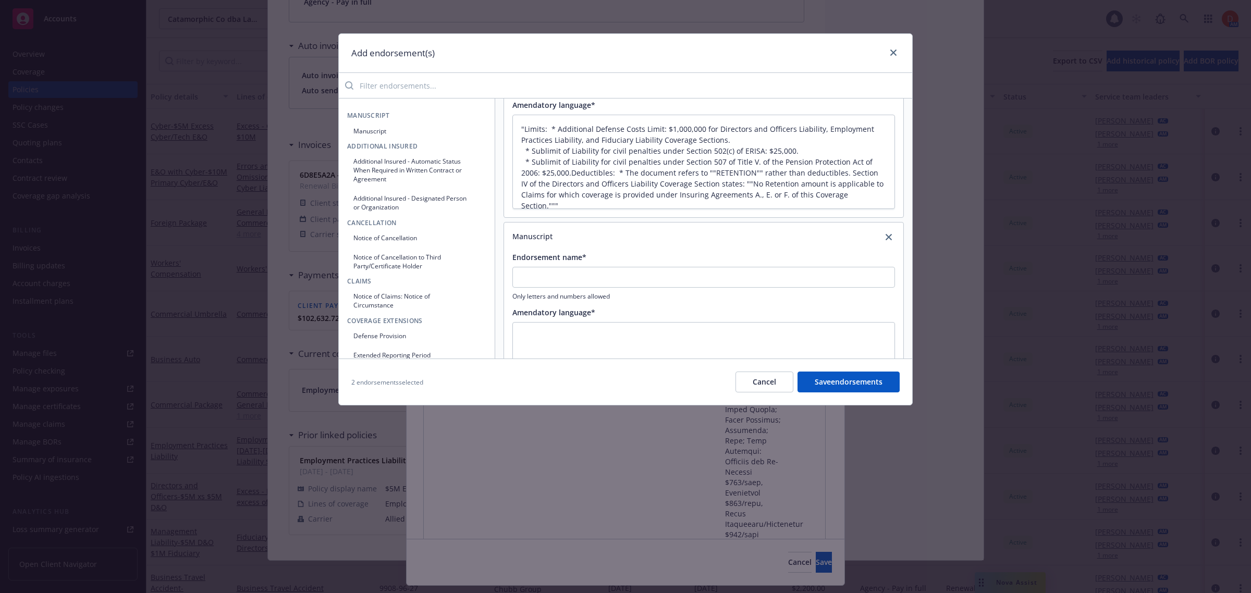
scroll to position [65, 0]
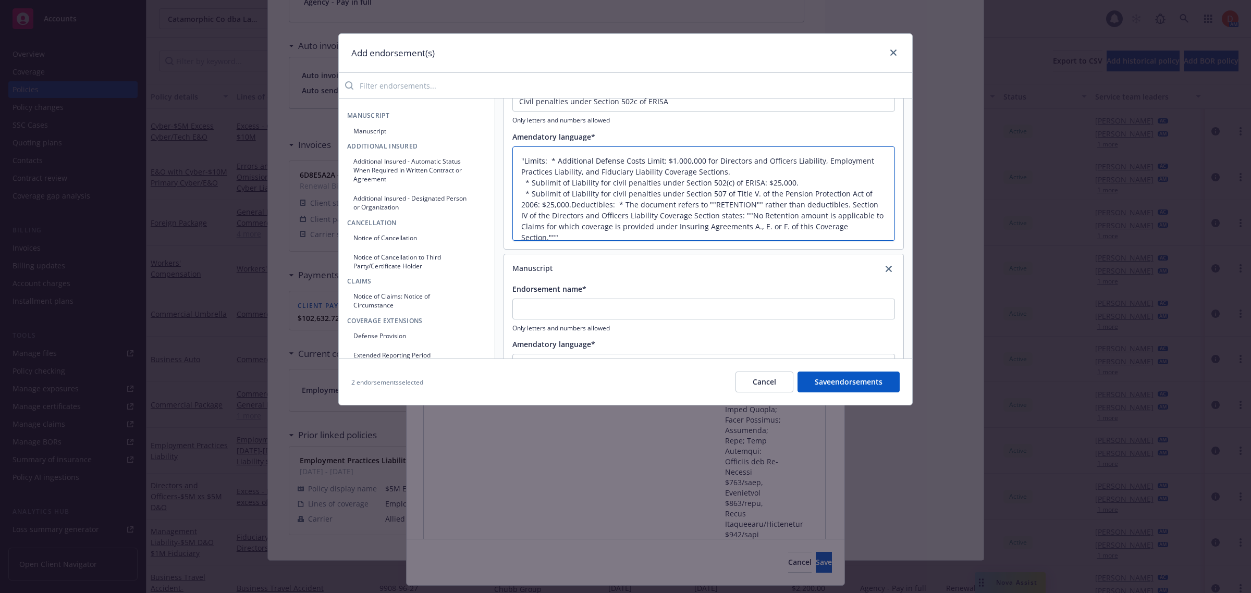
drag, startPoint x: 610, startPoint y: 191, endPoint x: 748, endPoint y: 193, distance: 138.1
click at [748, 193] on textarea ""Limits: * Additional Defense Costs Limit: $1,000,000 for Directors and Officer…" at bounding box center [703, 193] width 383 height 95
click at [554, 308] on input "Endorsement name*" at bounding box center [703, 309] width 383 height 21
paste input "civil penalties under Section 507 of Title V"
drag, startPoint x: 755, startPoint y: 196, endPoint x: 537, endPoint y: 206, distance: 217.6
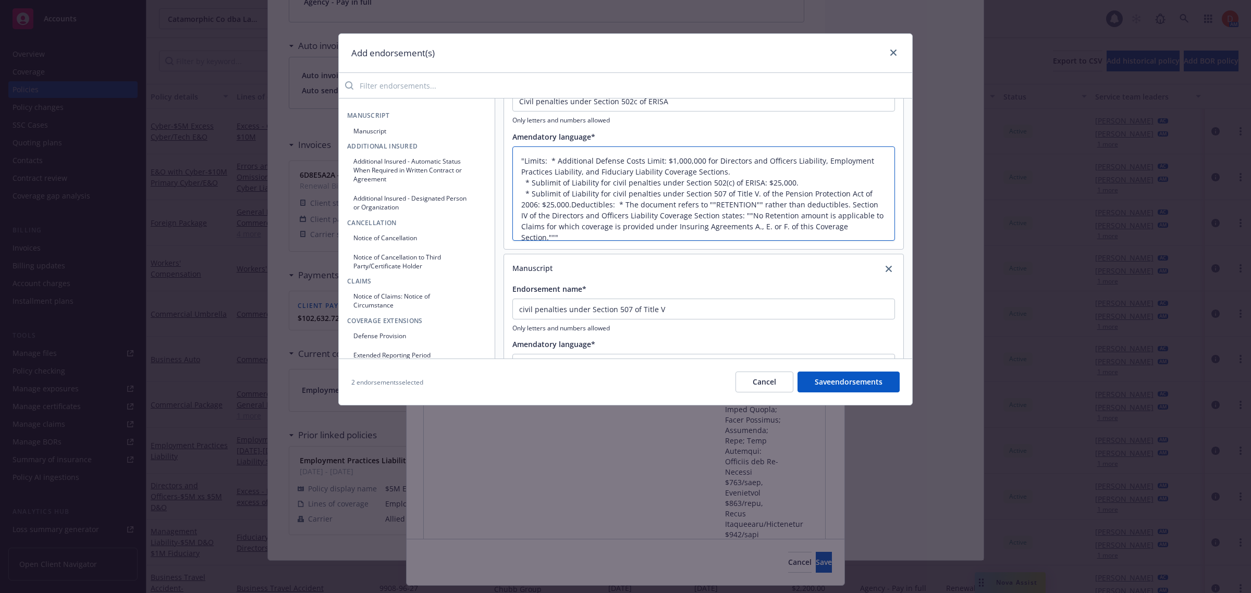
click at [537, 206] on textarea ""Limits: * Additional Defense Costs Limit: $1,000,000 for Directors and Officer…" at bounding box center [703, 193] width 383 height 95
click at [700, 301] on input "civil penalties under Section 507 of Title V" at bounding box center [703, 309] width 383 height 21
paste input "of the Pension Protection Act of 2006"
drag, startPoint x: 762, startPoint y: 182, endPoint x: 519, endPoint y: 160, distance: 243.9
click at [519, 160] on textarea ""Limits: * Additional Defense Costs Limit: $1,000,000 for Directors and Officer…" at bounding box center [703, 193] width 383 height 95
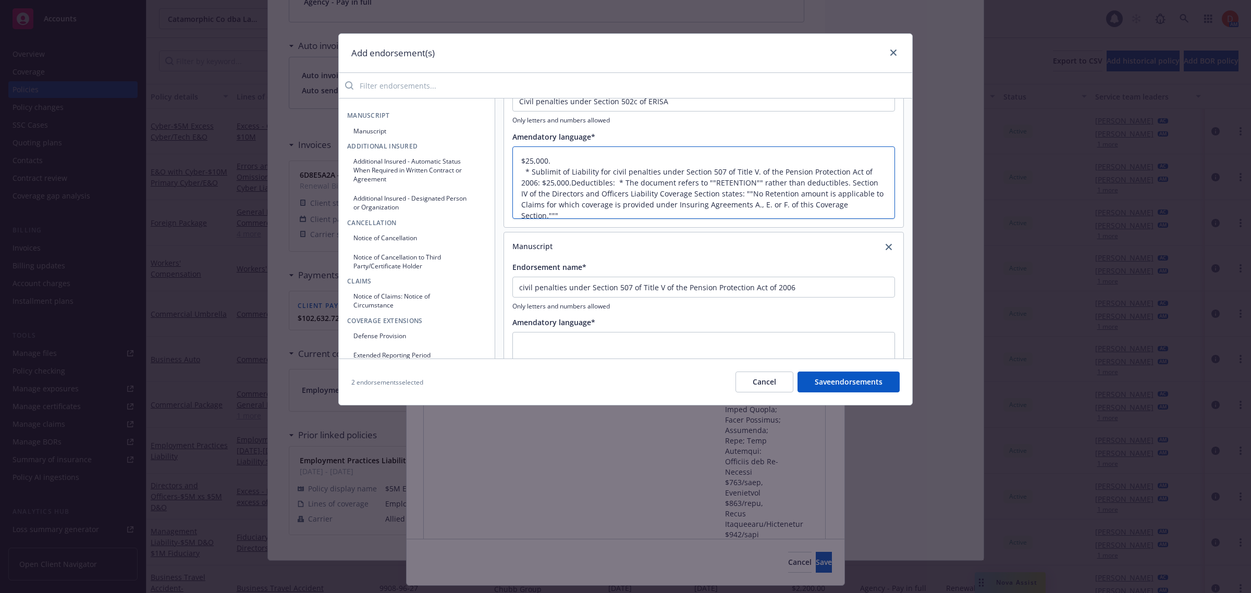
drag, startPoint x: 520, startPoint y: 171, endPoint x: 904, endPoint y: 214, distance: 386.5
click at [904, 214] on div "Manuscript Endorsement name* Civil penalties under Section 502c of ERISA Only l…" at bounding box center [703, 229] width 417 height 260
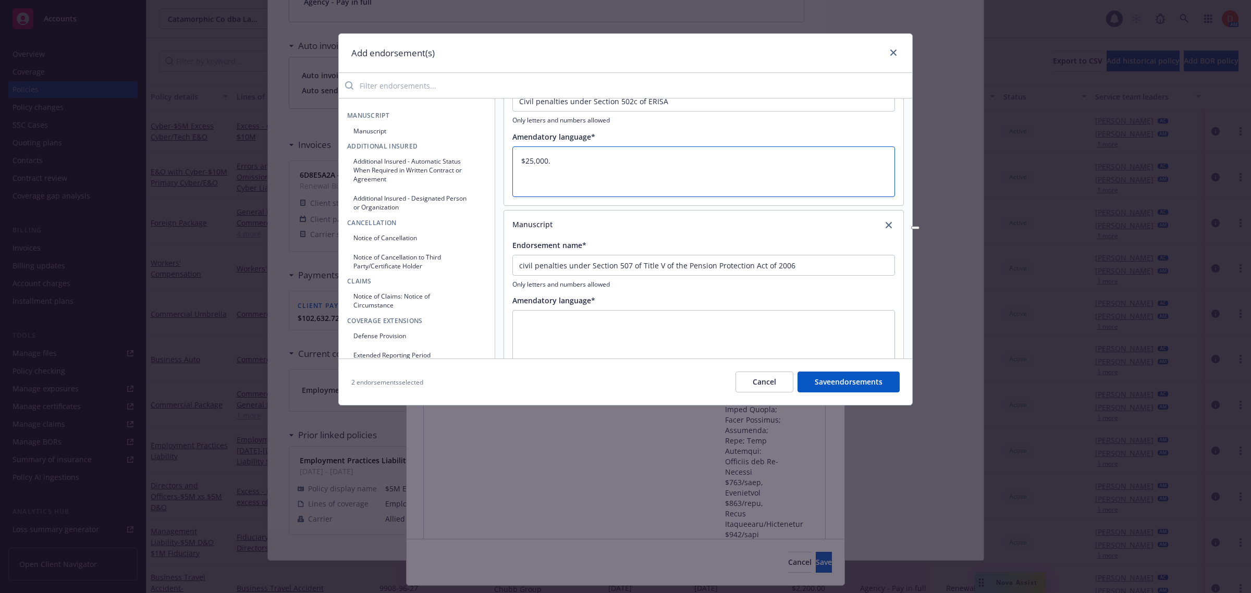
click at [569, 186] on textarea "$25,000." at bounding box center [703, 171] width 383 height 51
click at [585, 327] on textarea at bounding box center [703, 335] width 383 height 51
paste textarea "* Sublimit of Liability for civil penalties under Section 507 of Title V. of th…"
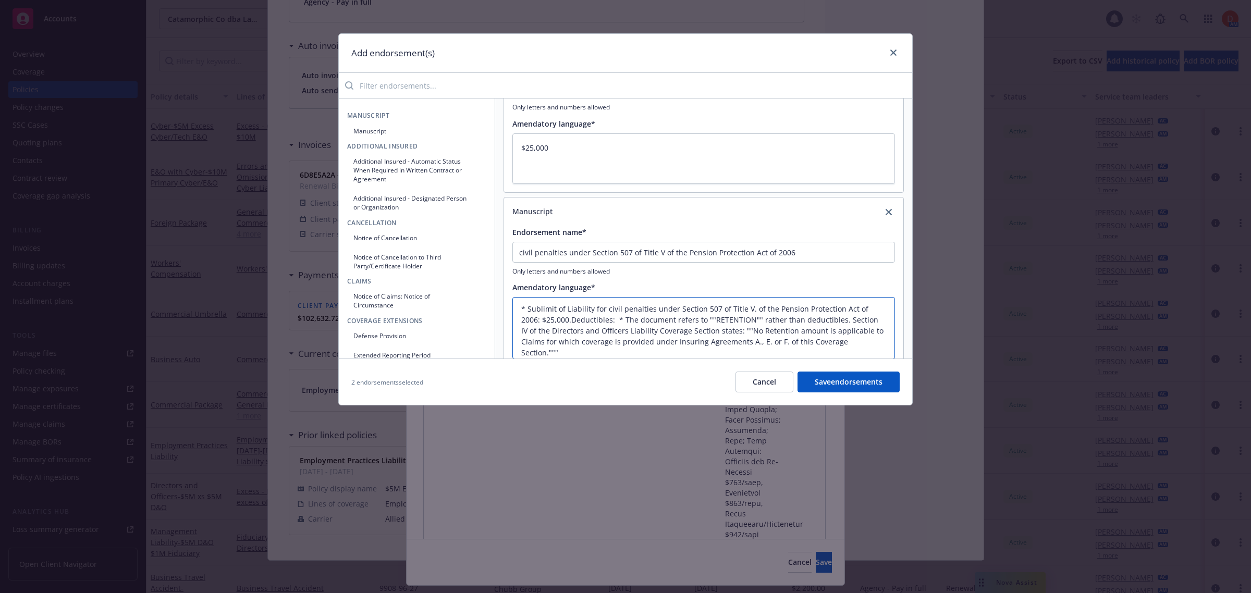
scroll to position [0, 0]
drag, startPoint x: 543, startPoint y: 322, endPoint x: 512, endPoint y: 293, distance: 42.0
click at [512, 293] on div "Amendatory language* * Sublimit of Liability for civil penalties under Section …" at bounding box center [703, 320] width 383 height 77
drag, startPoint x: 869, startPoint y: 335, endPoint x: 556, endPoint y: 309, distance: 314.9
click at [550, 308] on textarea "$25,000.Deductibles: * The document refers to ""RETENTION"" rather than deducti…" at bounding box center [703, 322] width 383 height 51
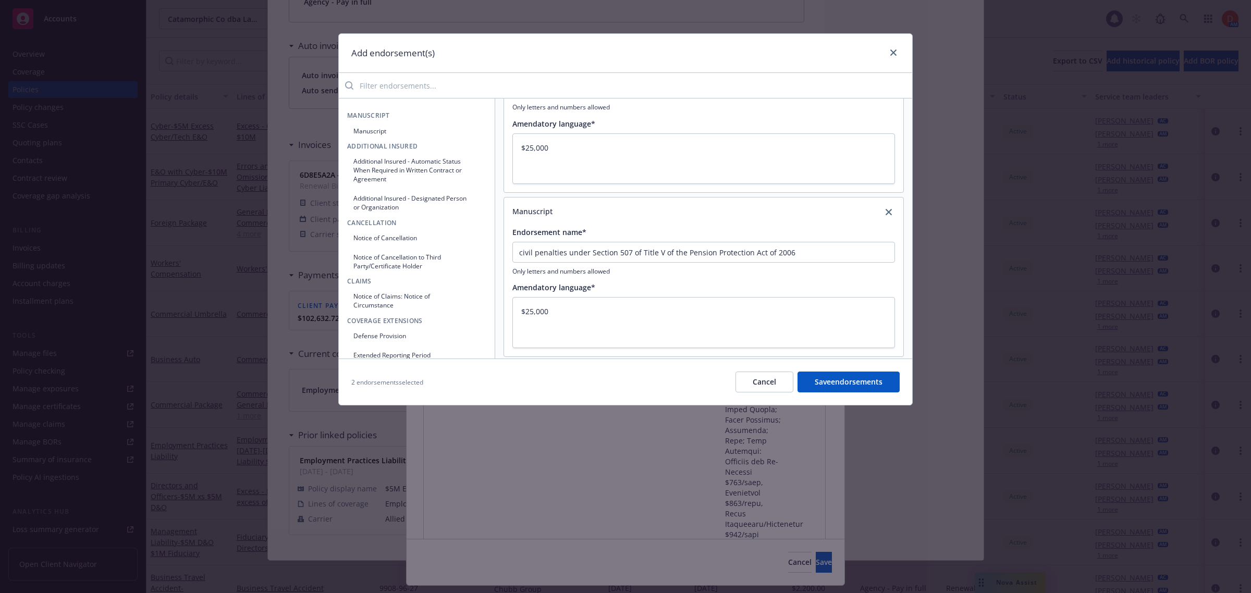
click at [415, 92] on input "search" at bounding box center [632, 85] width 559 height 21
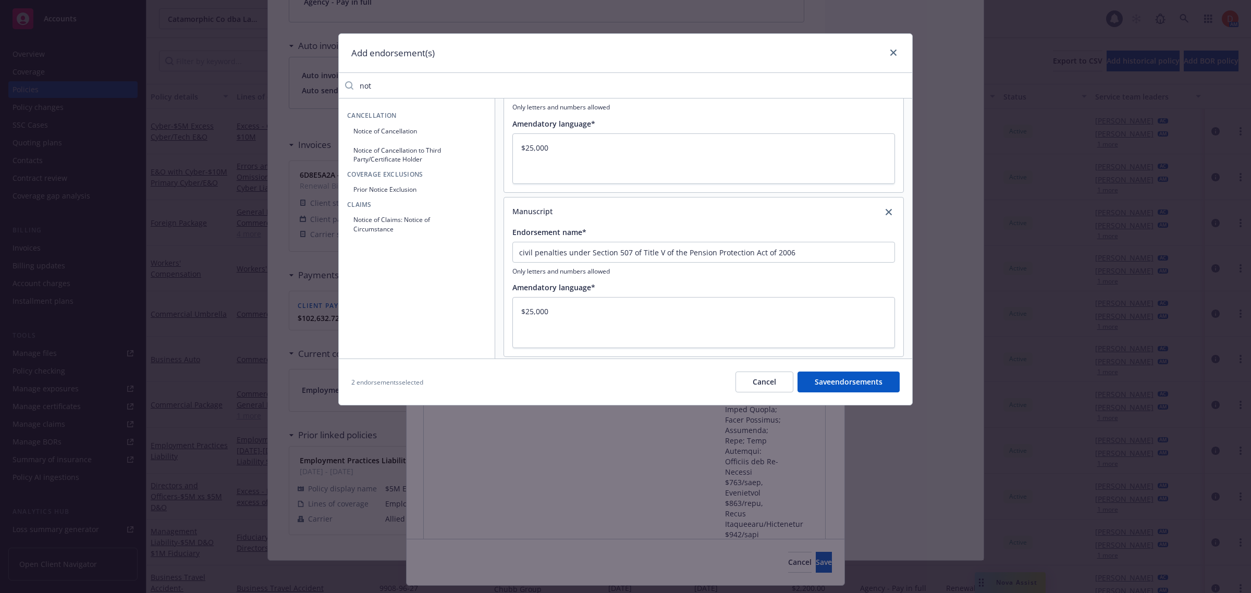
click at [397, 129] on button "Notice of Cancellation" at bounding box center [416, 130] width 139 height 17
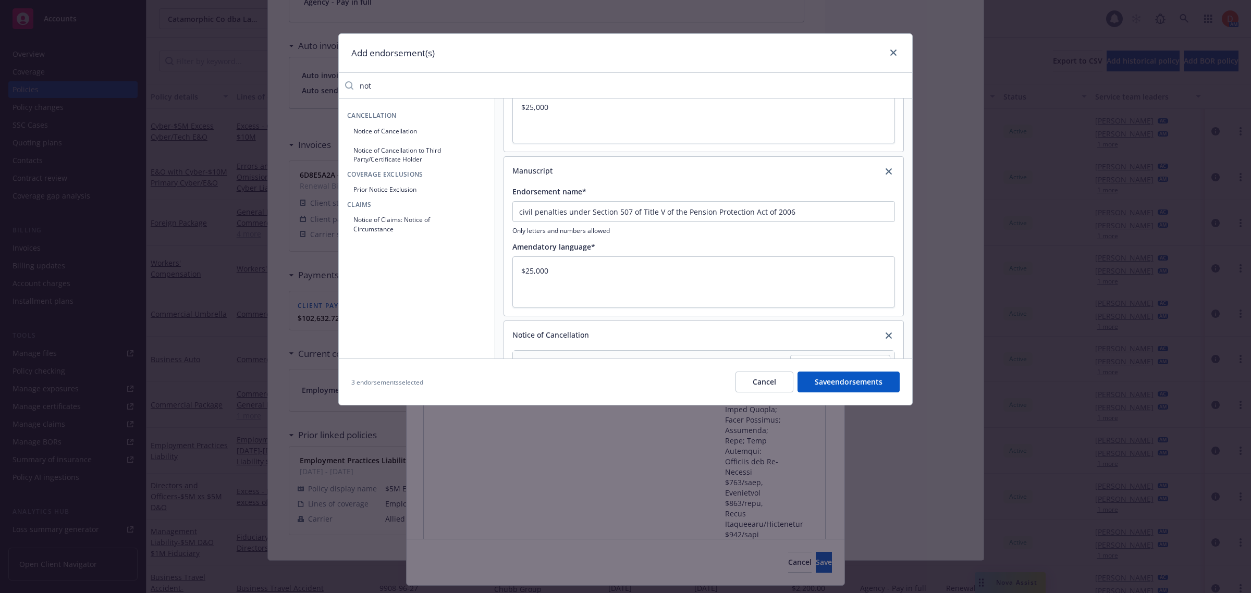
scroll to position [159, 0]
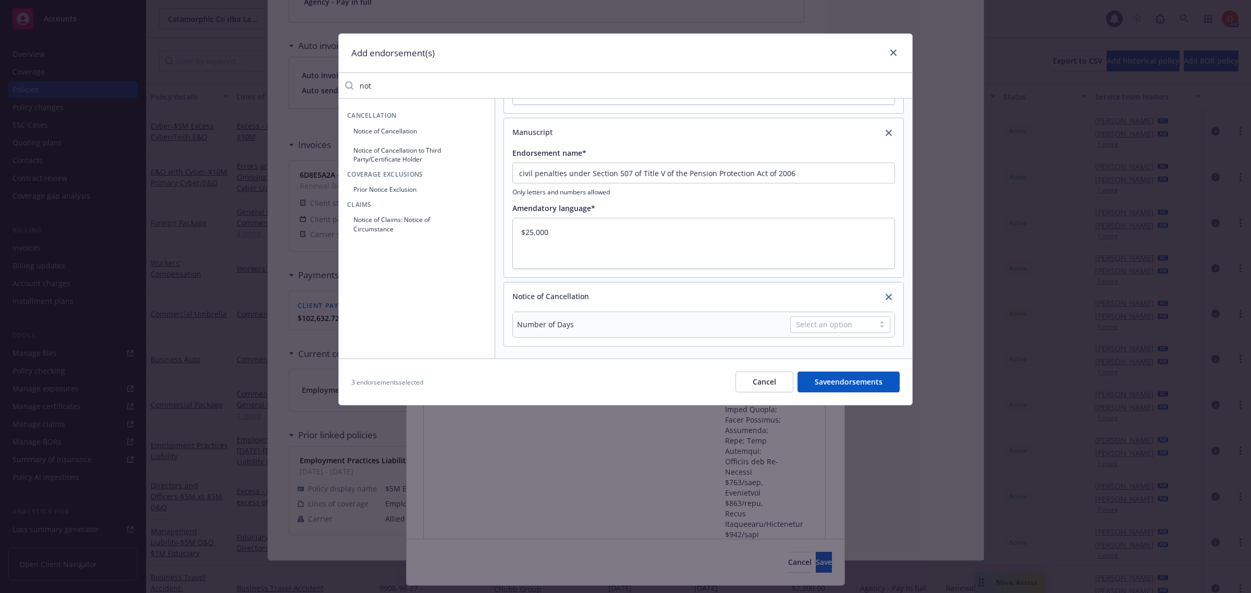
click at [875, 326] on div at bounding box center [882, 325] width 16 height 8
click at [875, 322] on div at bounding box center [882, 325] width 16 height 8
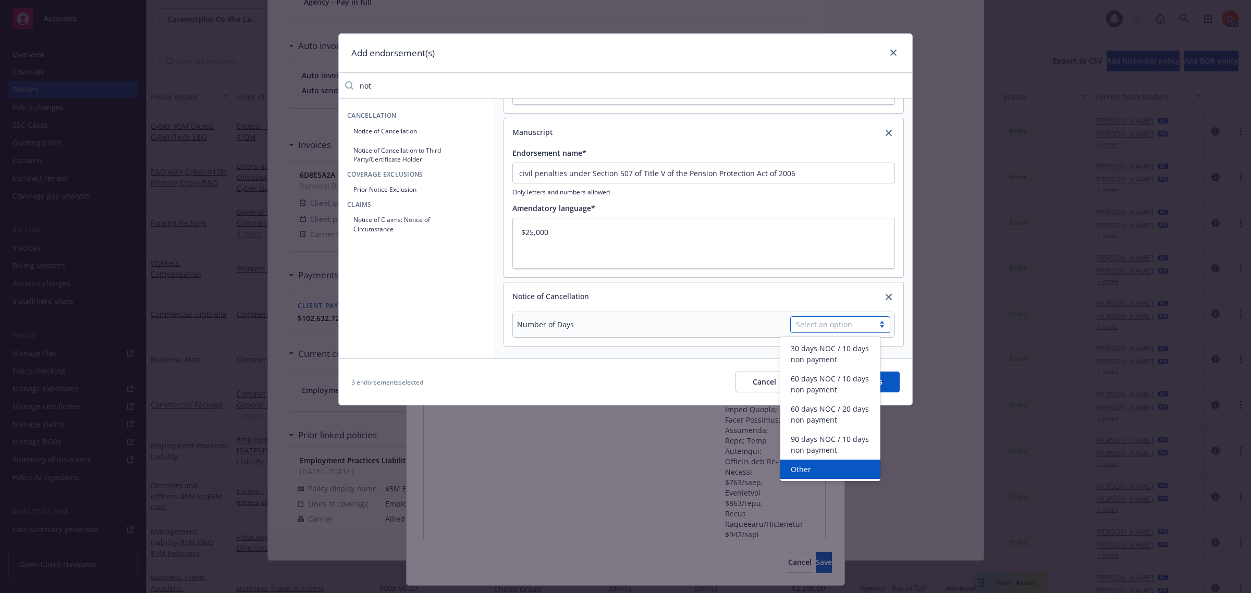
click at [842, 466] on div "Other" at bounding box center [831, 469] width 88 height 11
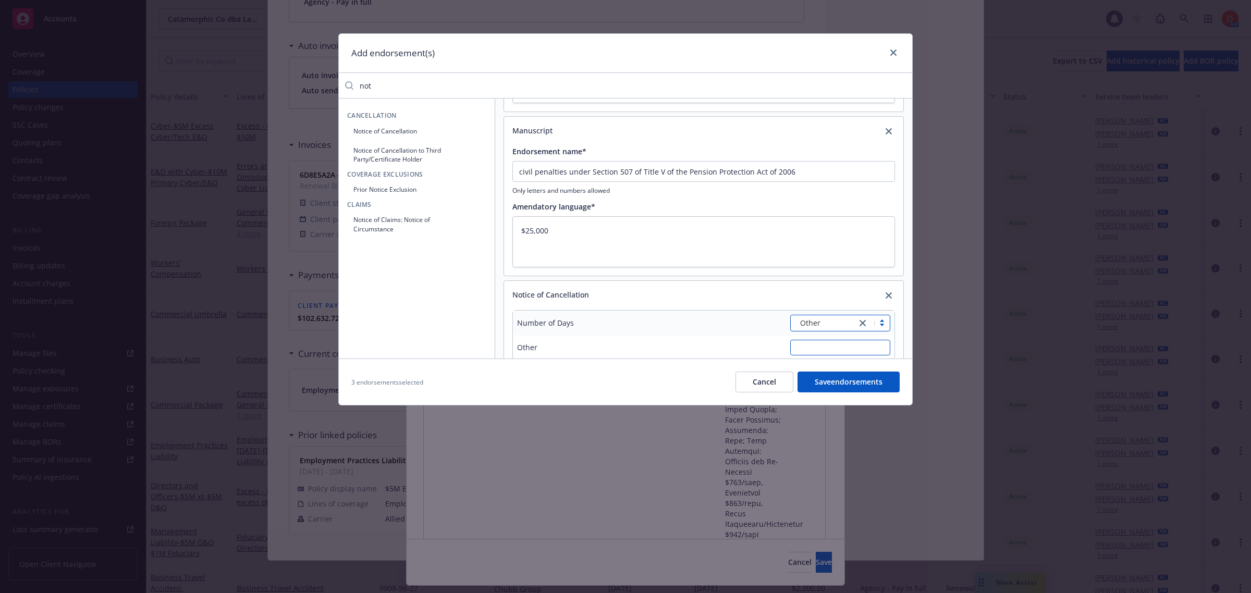
click at [814, 352] on input "text" at bounding box center [840, 348] width 100 height 16
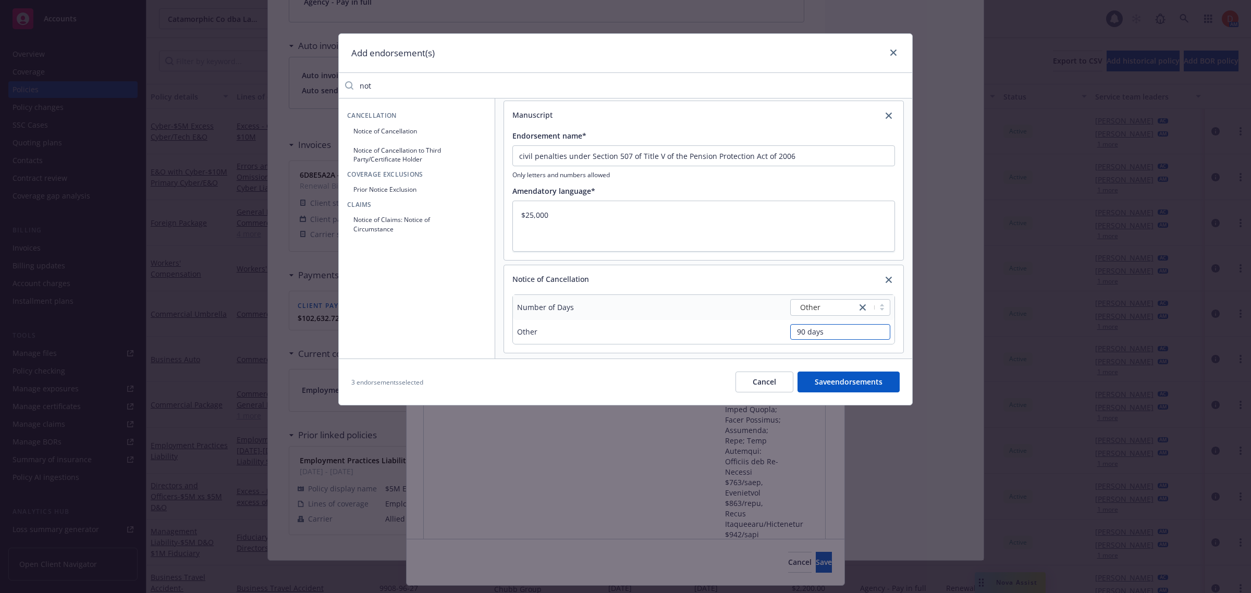
scroll to position [183, 0]
click at [869, 383] on button "Save endorsements" at bounding box center [848, 382] width 102 height 21
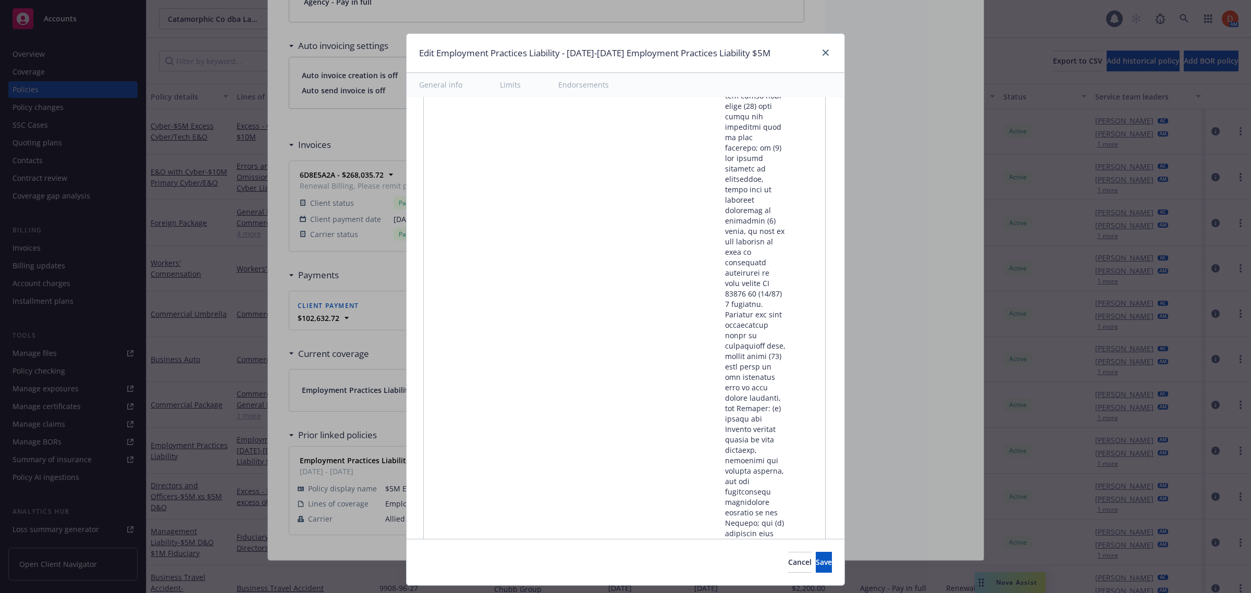
scroll to position [12308, 0]
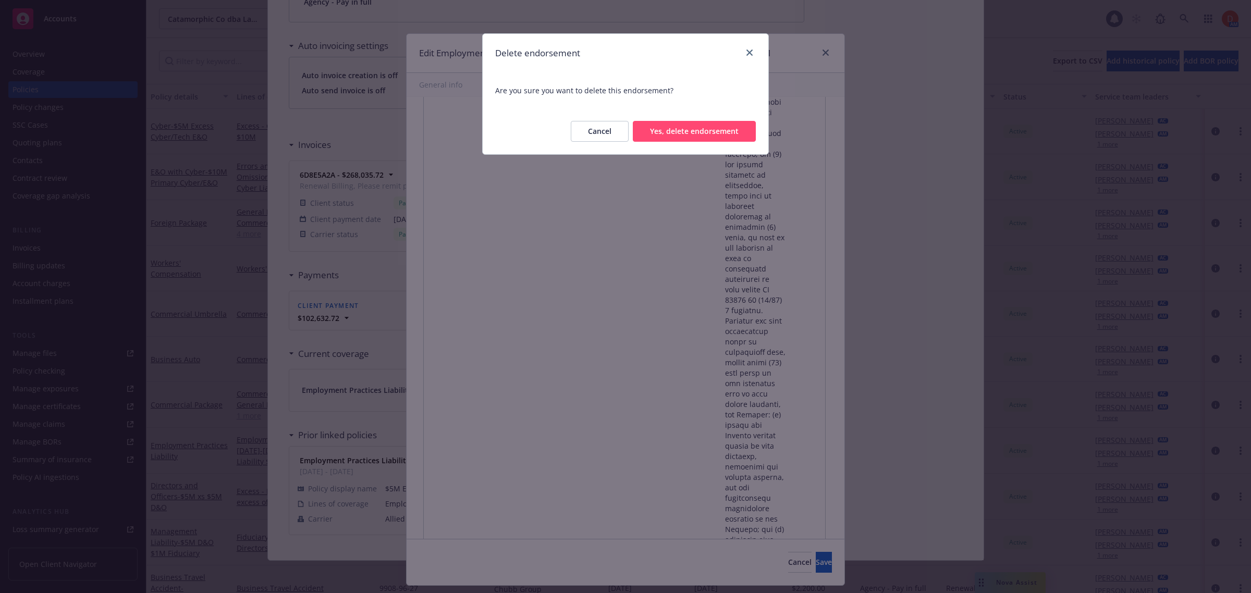
click at [710, 137] on button "Yes, delete endorsement" at bounding box center [694, 131] width 123 height 21
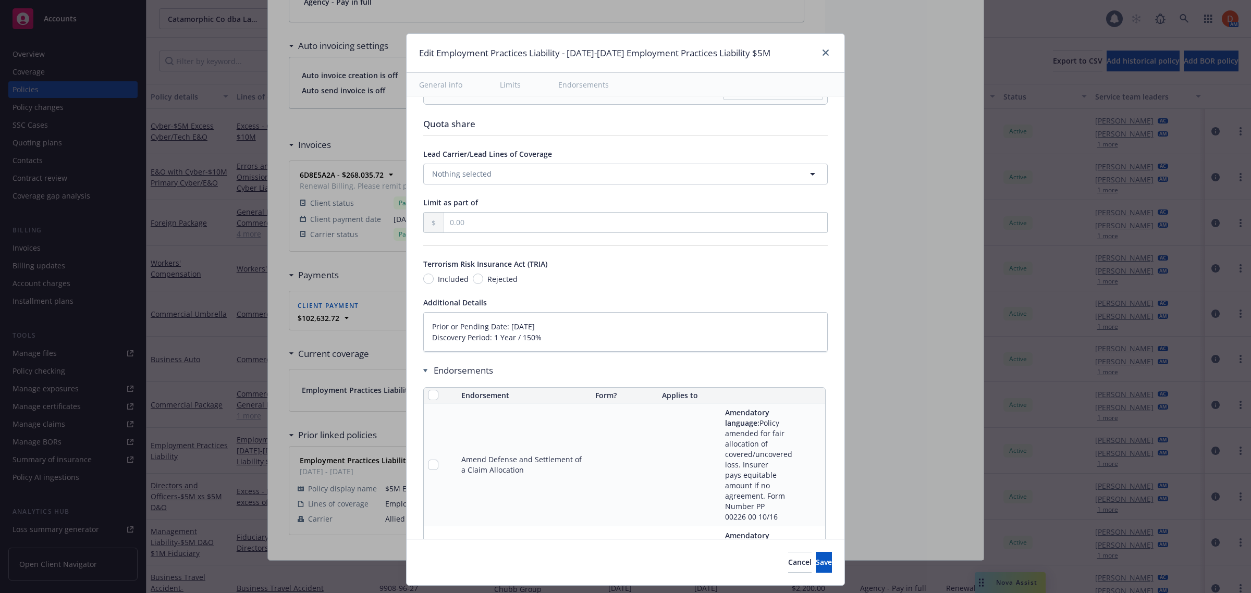
scroll to position [898, 0]
click at [816, 567] on button "Save" at bounding box center [824, 562] width 16 height 21
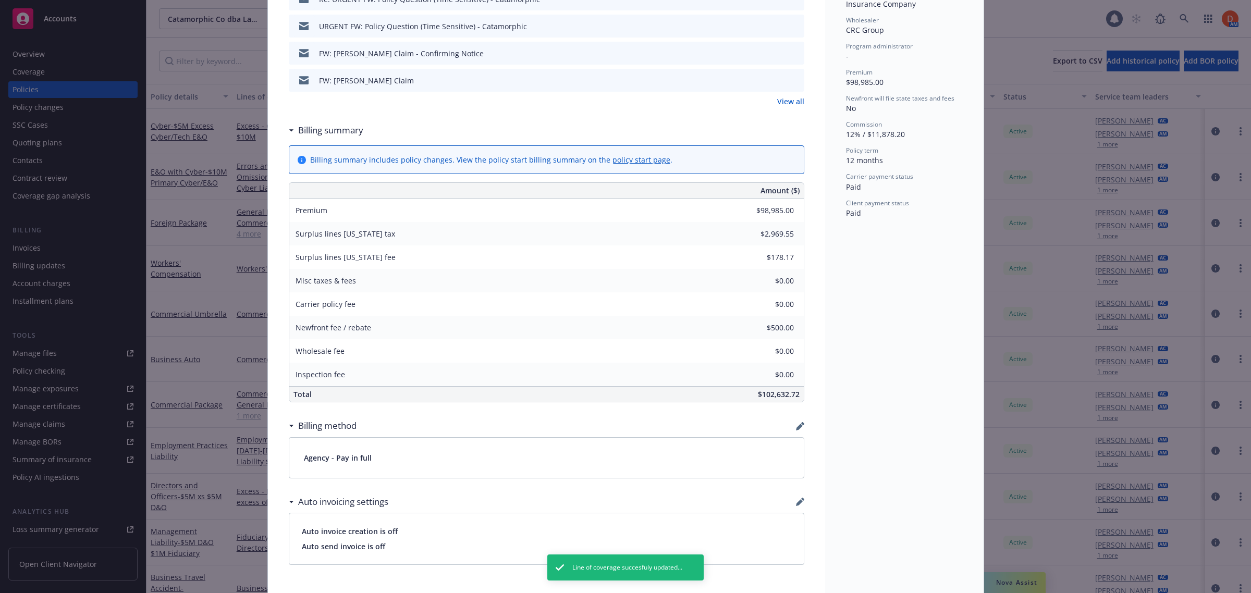
scroll to position [0, 0]
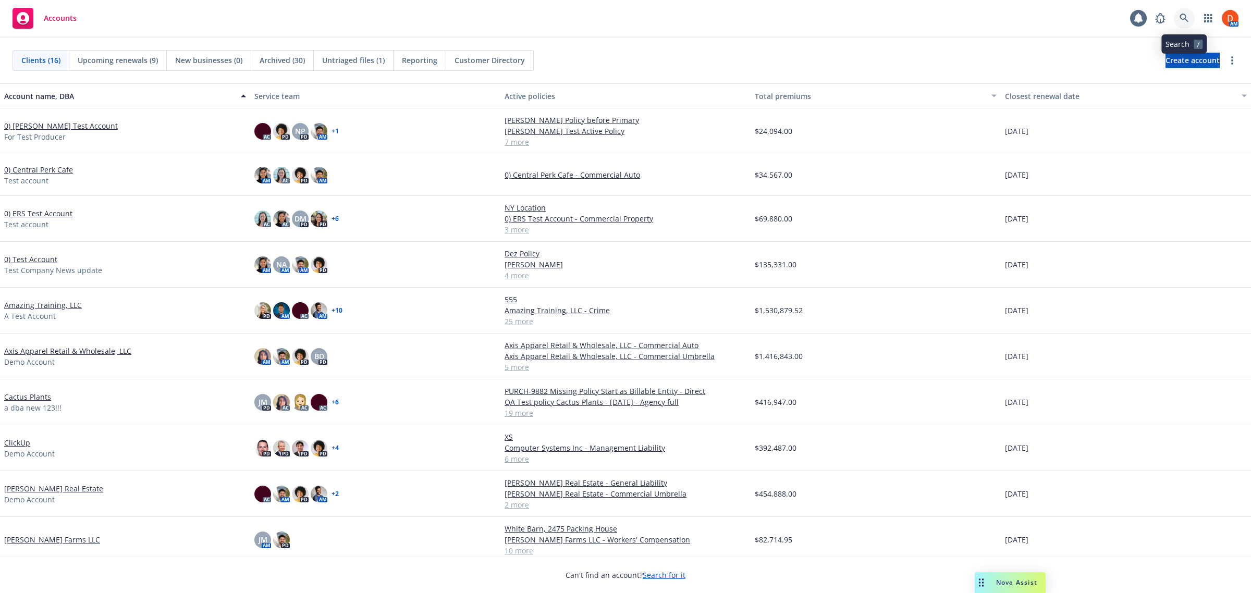
click at [1189, 17] on link at bounding box center [1184, 18] width 21 height 21
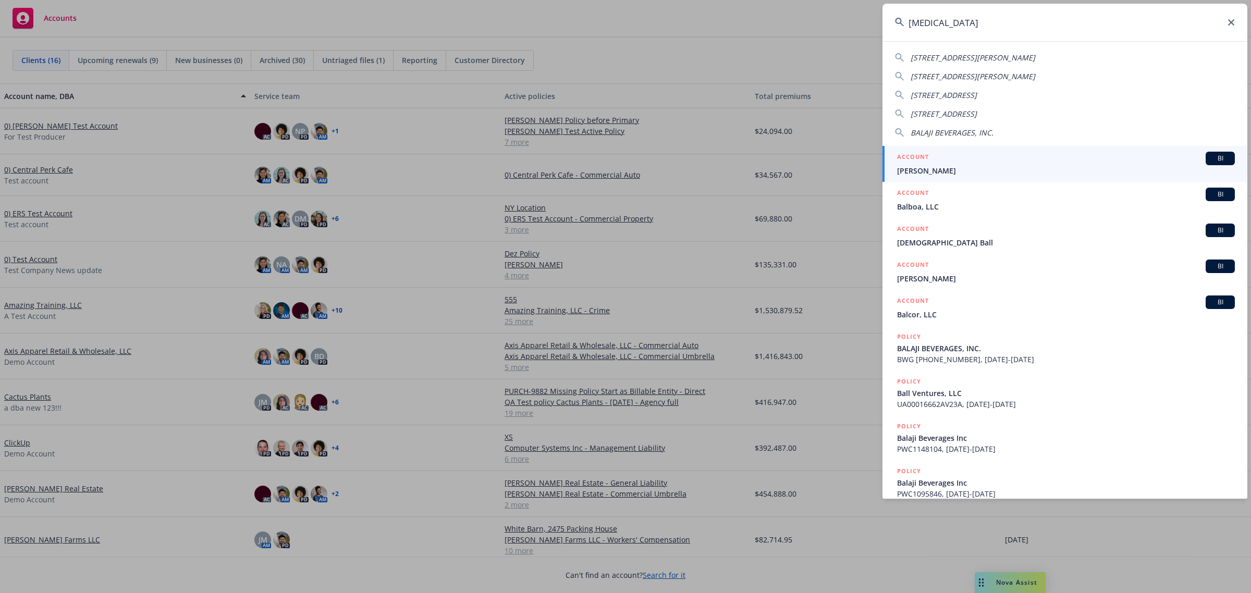
drag, startPoint x: 996, startPoint y: 28, endPoint x: 861, endPoint y: 23, distance: 135.6
click at [861, 23] on div "[MEDICAL_DATA] [STREET_ADDRESS][PERSON_NAME] [STREET_ADDRESS][GEOGRAPHIC_DATA][…" at bounding box center [625, 296] width 1251 height 593
paste input "[EMAIL_ADDRESS][DOMAIN_NAME]"
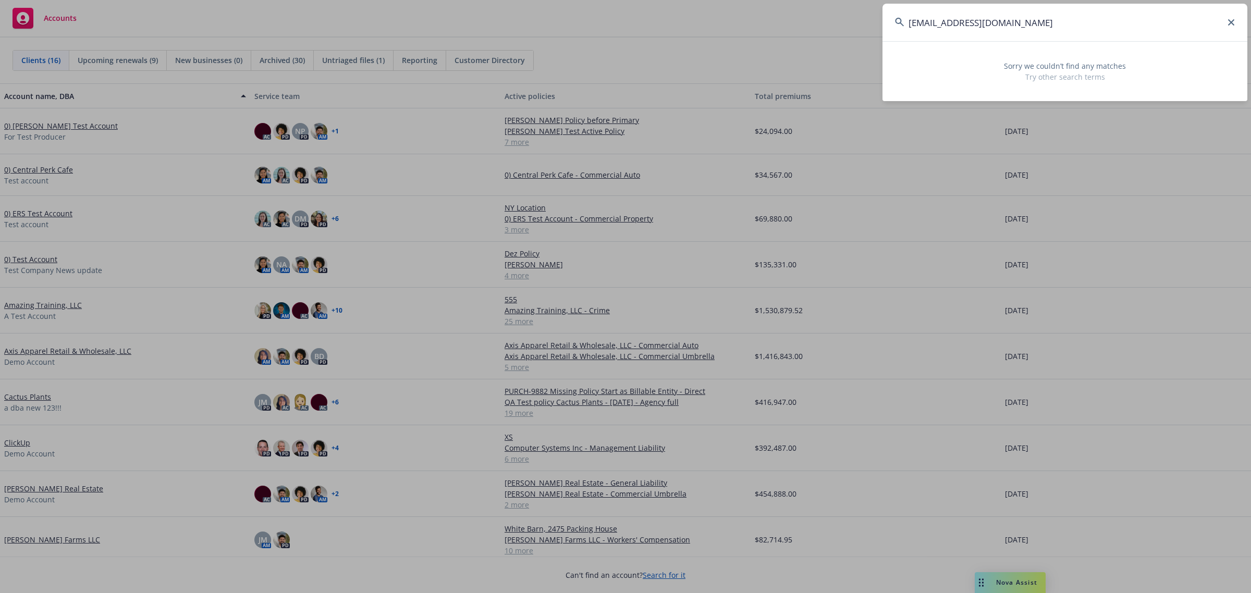
click at [1067, 13] on input "[EMAIL_ADDRESS][DOMAIN_NAME]" at bounding box center [1064, 23] width 365 height 38
drag, startPoint x: 1048, startPoint y: 28, endPoint x: 707, endPoint y: 9, distance: 341.4
click at [707, 9] on div "[EMAIL_ADDRESS][DOMAIN_NAME] Sorry we couldn’t find any matches Try other searc…" at bounding box center [625, 296] width 1251 height 593
paste input "gray"
click at [1020, 26] on input "[EMAIL_ADDRESS][DOMAIN_NAME]" at bounding box center [1064, 23] width 365 height 38
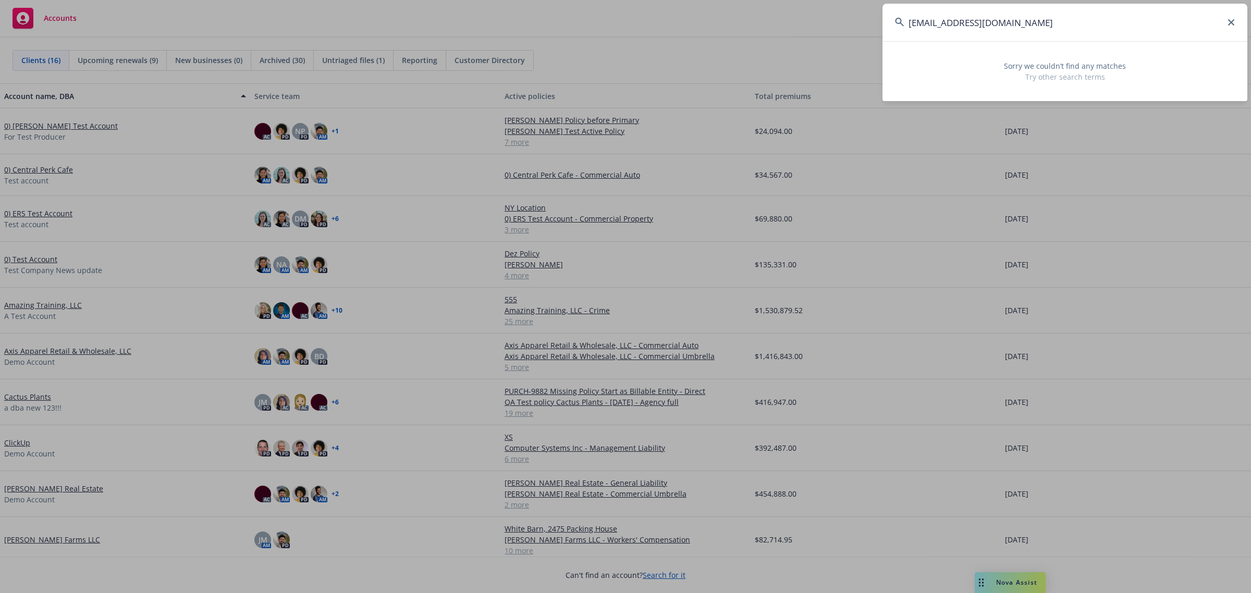
drag, startPoint x: 1020, startPoint y: 21, endPoint x: 788, endPoint y: 23, distance: 232.0
click at [788, 23] on div "[EMAIL_ADDRESS][DOMAIN_NAME] Sorry we couldn’t find any matches Try other searc…" at bounding box center [625, 296] width 1251 height 593
paste input "hstober"
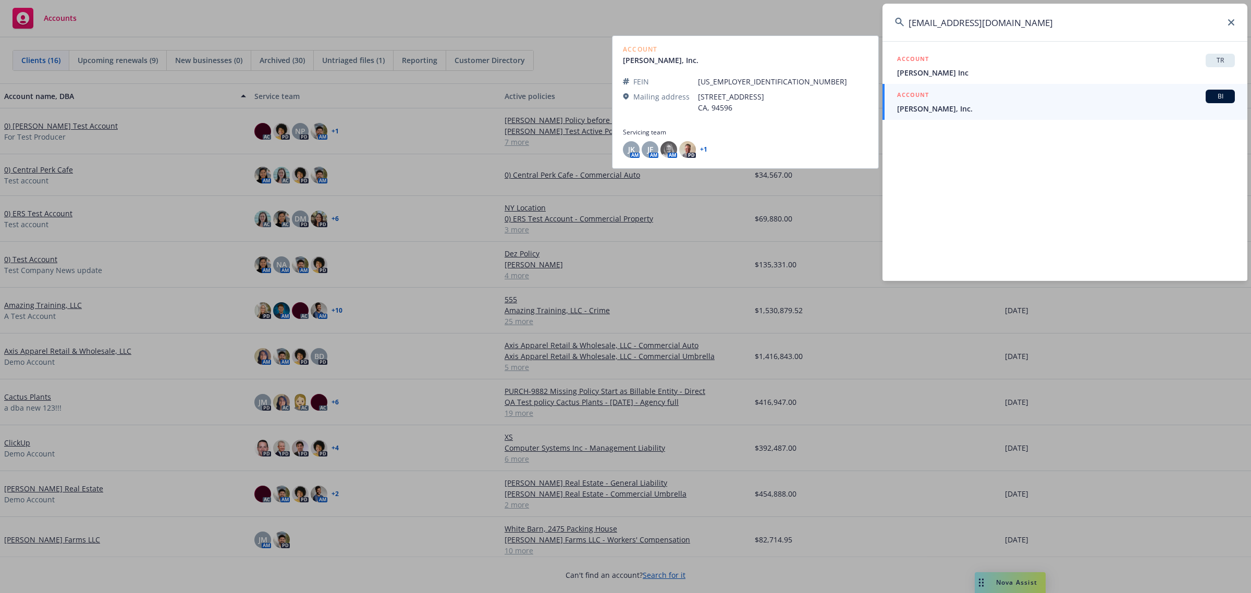
type input "[EMAIL_ADDRESS][DOMAIN_NAME]"
click at [1032, 105] on span "[PERSON_NAME], Inc." at bounding box center [1066, 108] width 338 height 11
